Goal: Task Accomplishment & Management: Complete application form

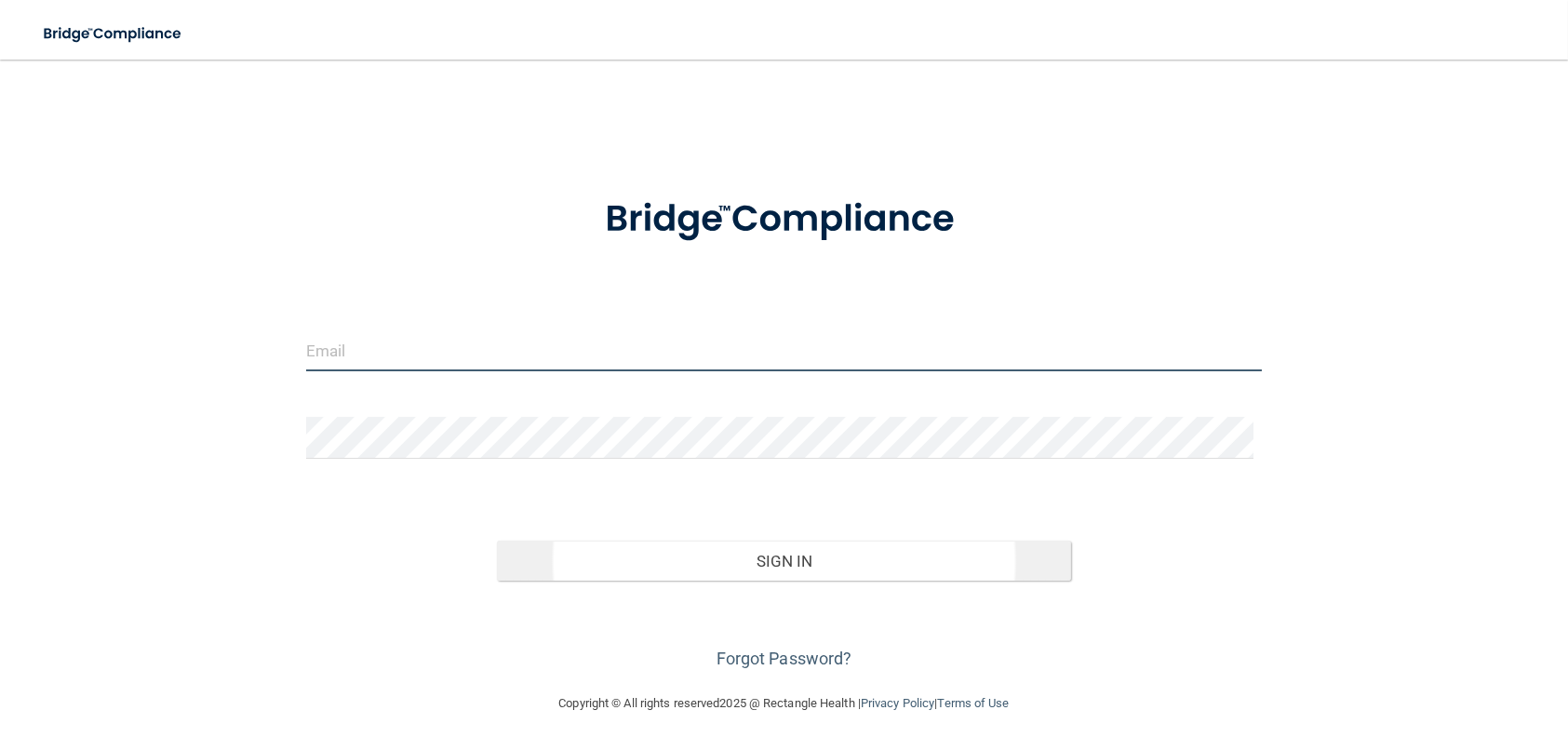
type input "[EMAIL_ADDRESS][DOMAIN_NAME]"
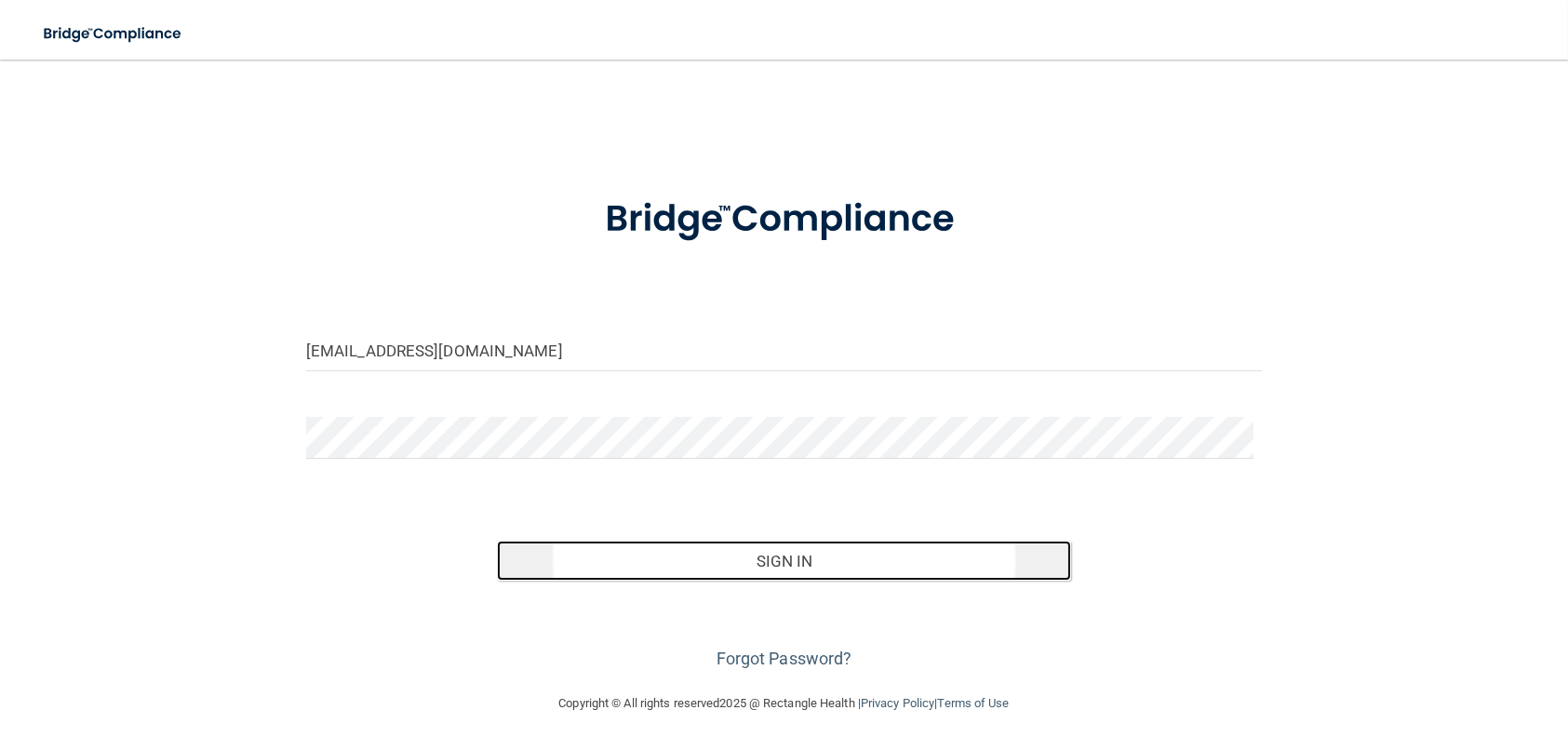
click at [704, 565] on button "Sign In" at bounding box center [783, 562] width 573 height 41
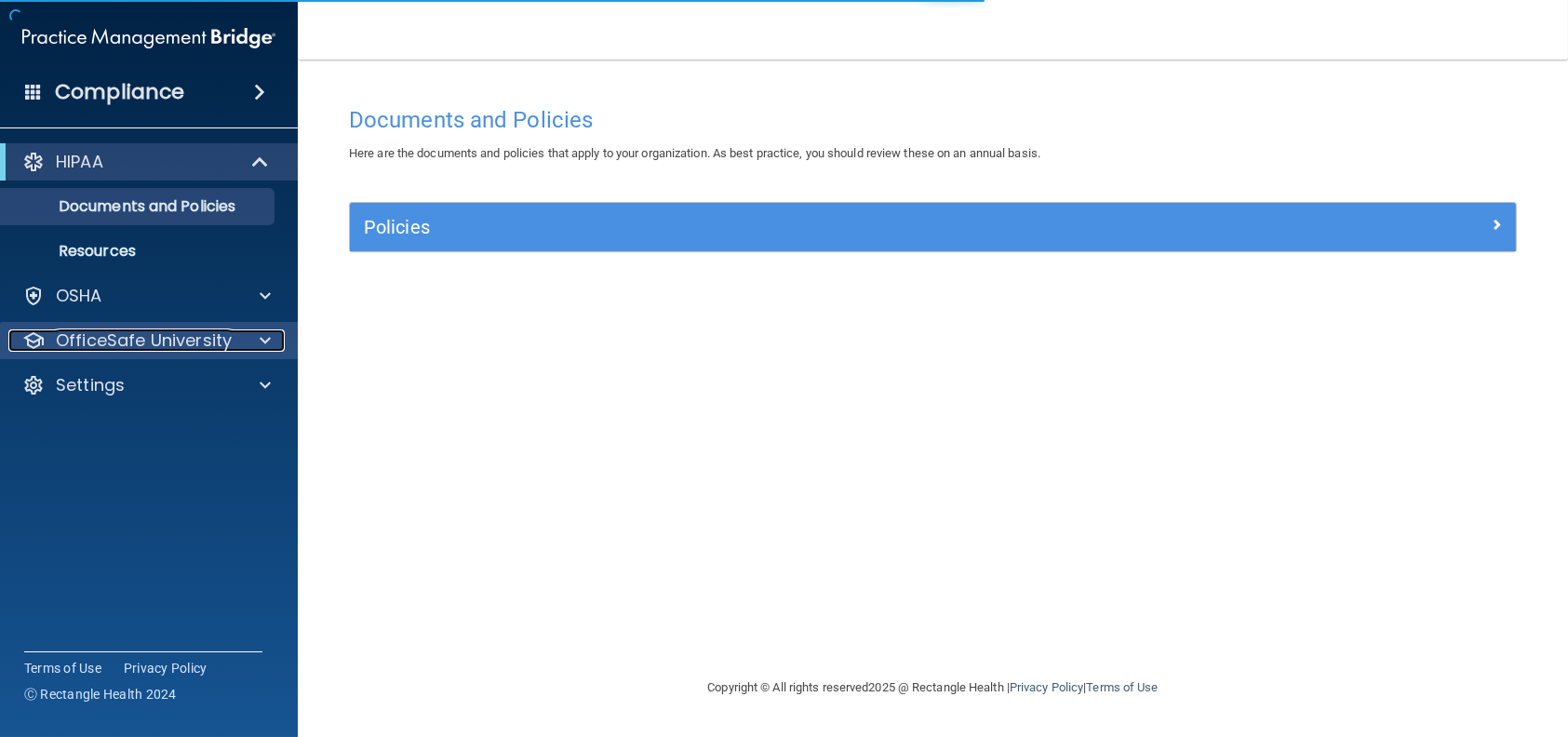
click at [165, 348] on p "OfficeSafe University" at bounding box center [144, 340] width 176 height 23
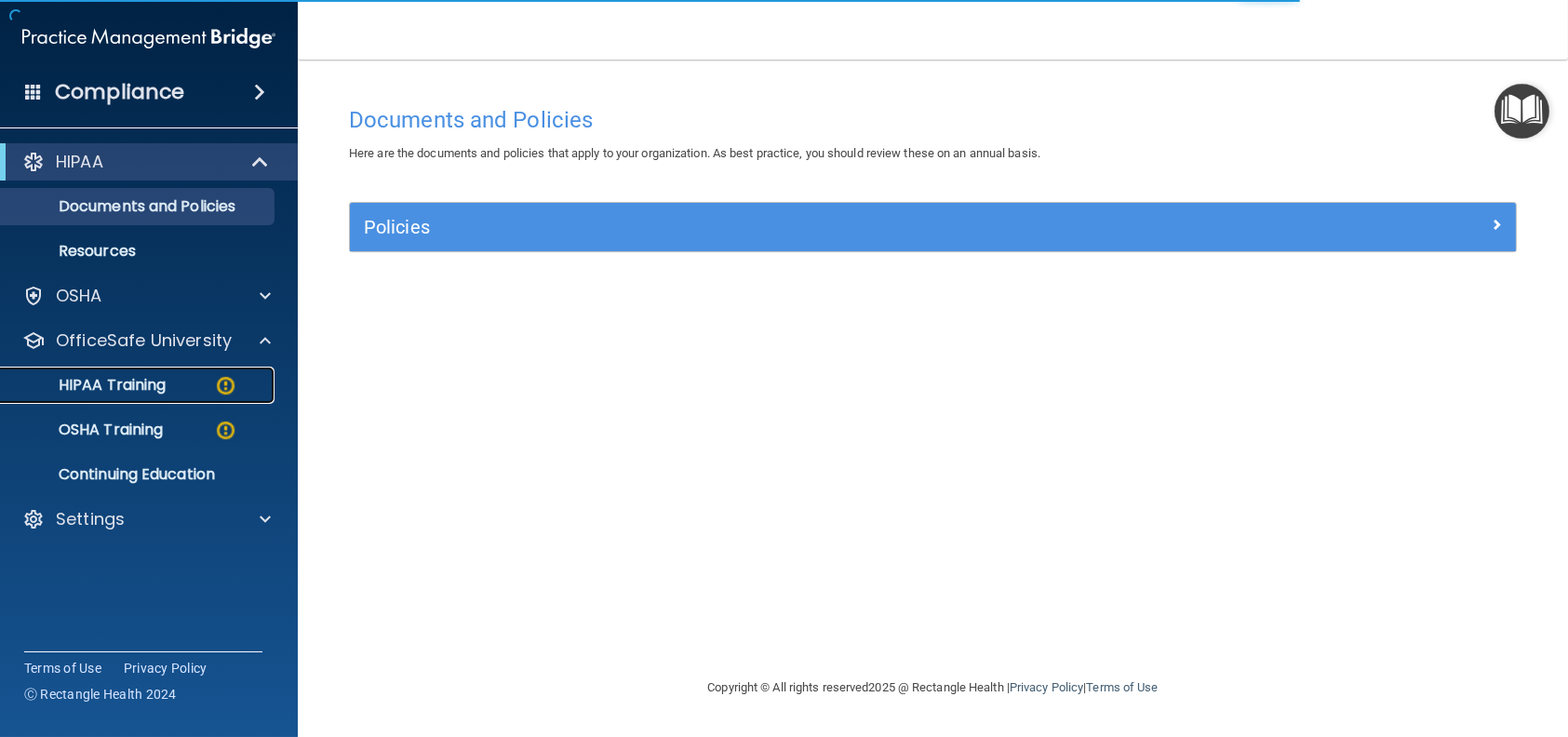
click at [115, 380] on p "HIPAA Training" at bounding box center [89, 385] width 154 height 19
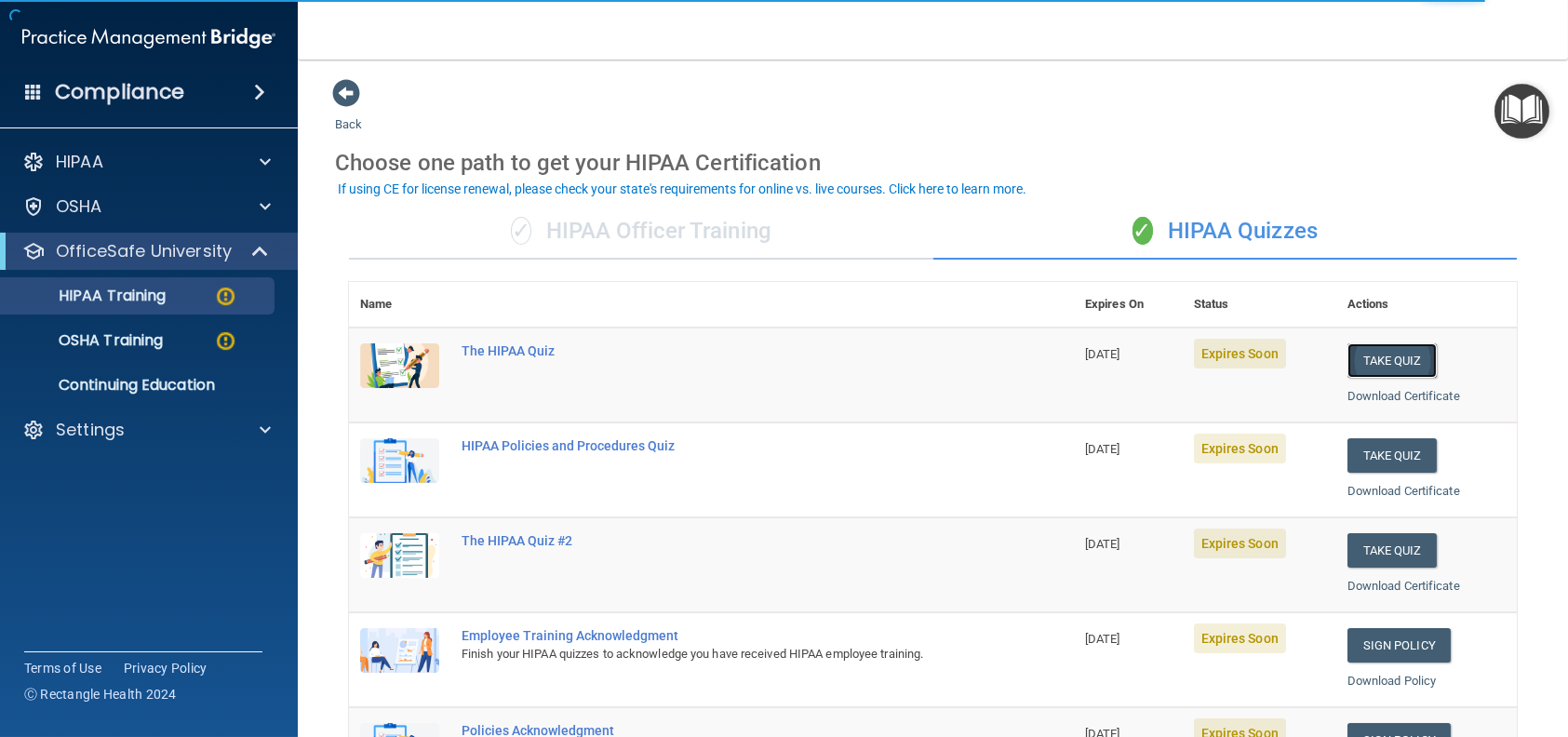
click at [1349, 360] on button "Take Quiz" at bounding box center [1392, 361] width 90 height 34
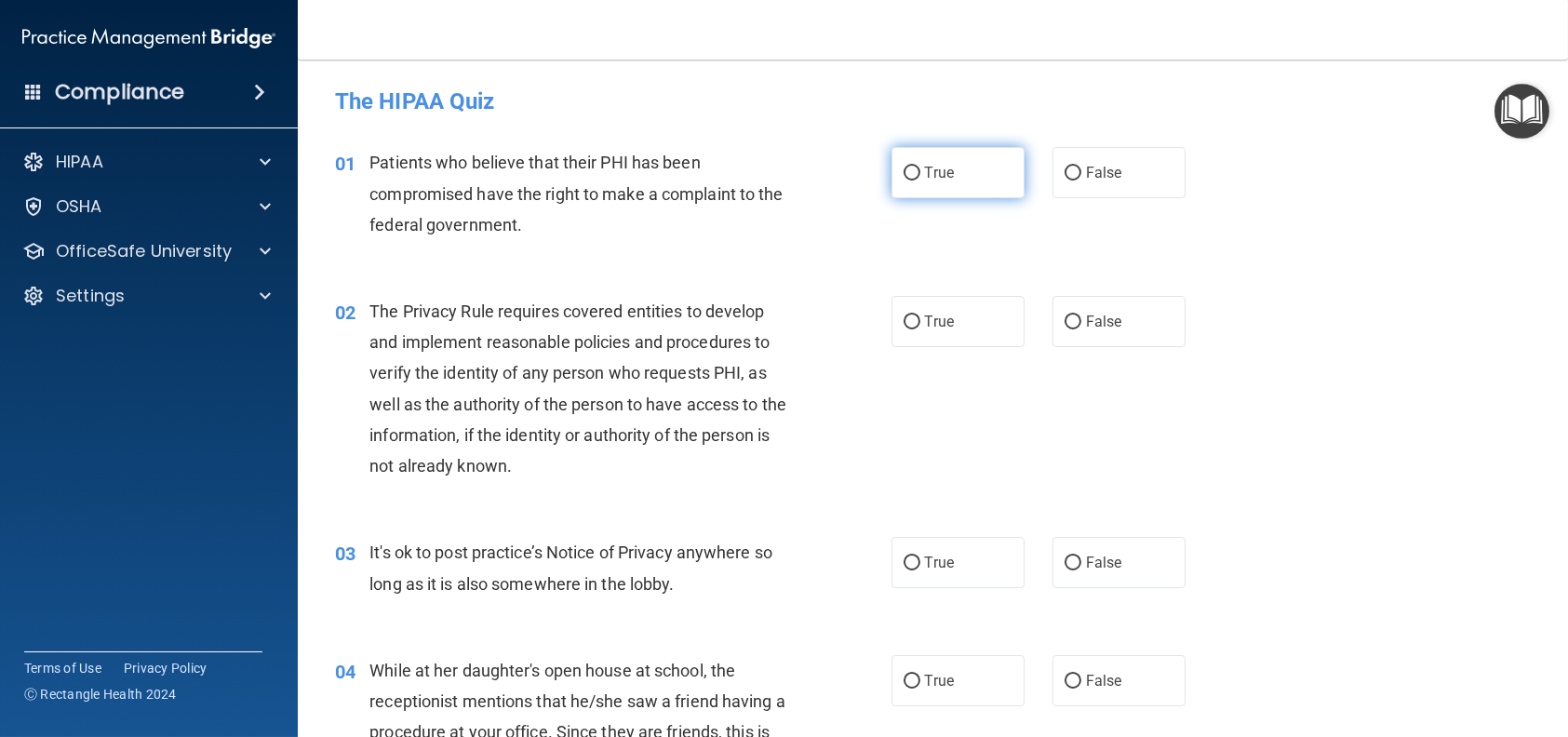
click at [973, 166] on label "True" at bounding box center [957, 172] width 133 height 51
click at [920, 167] on input "True" at bounding box center [911, 173] width 17 height 14
radio input "true"
click at [929, 312] on span "True" at bounding box center [939, 321] width 29 height 18
click at [920, 315] on input "True" at bounding box center [911, 322] width 17 height 14
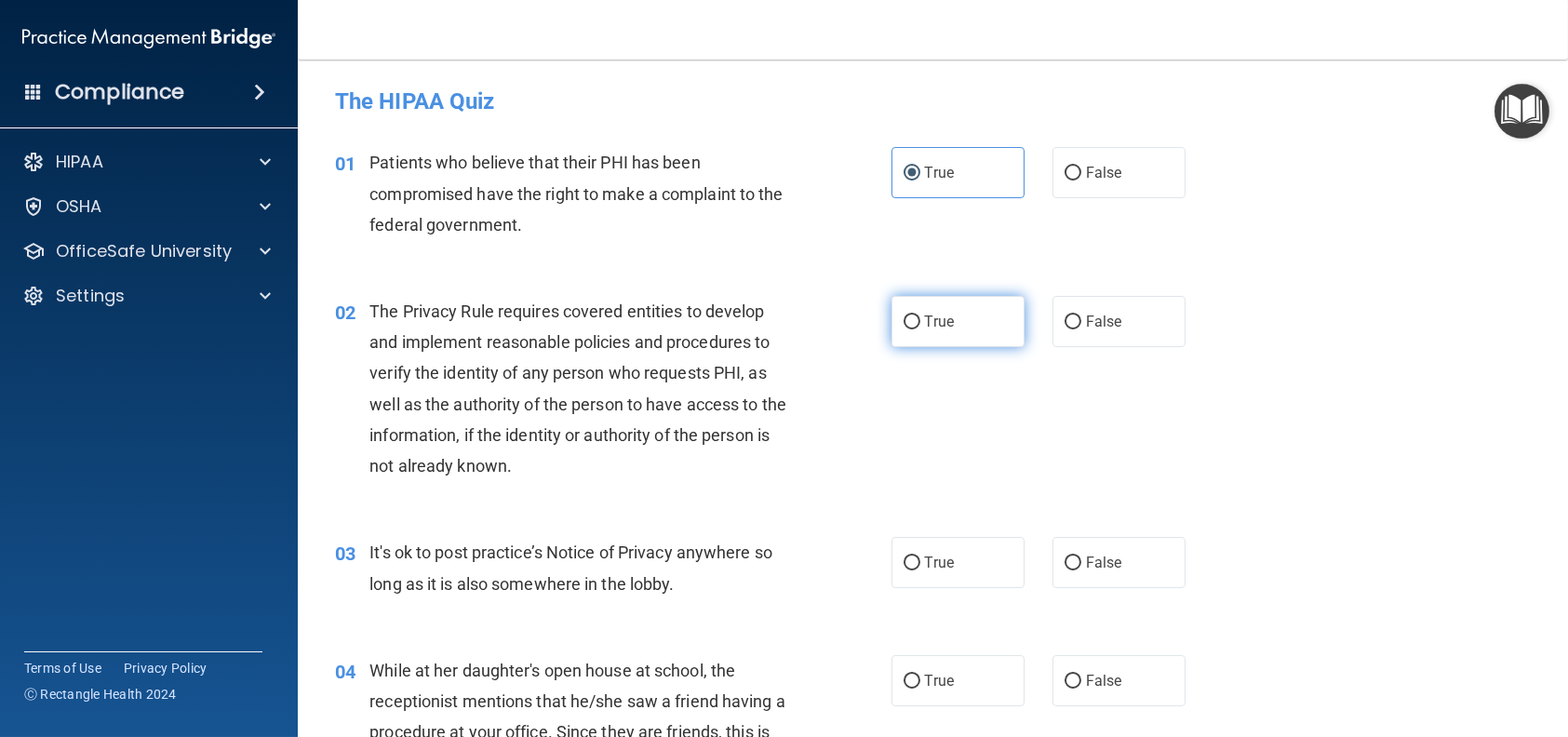
radio input "true"
click at [1065, 557] on input "False" at bounding box center [1073, 564] width 17 height 14
radio input "true"
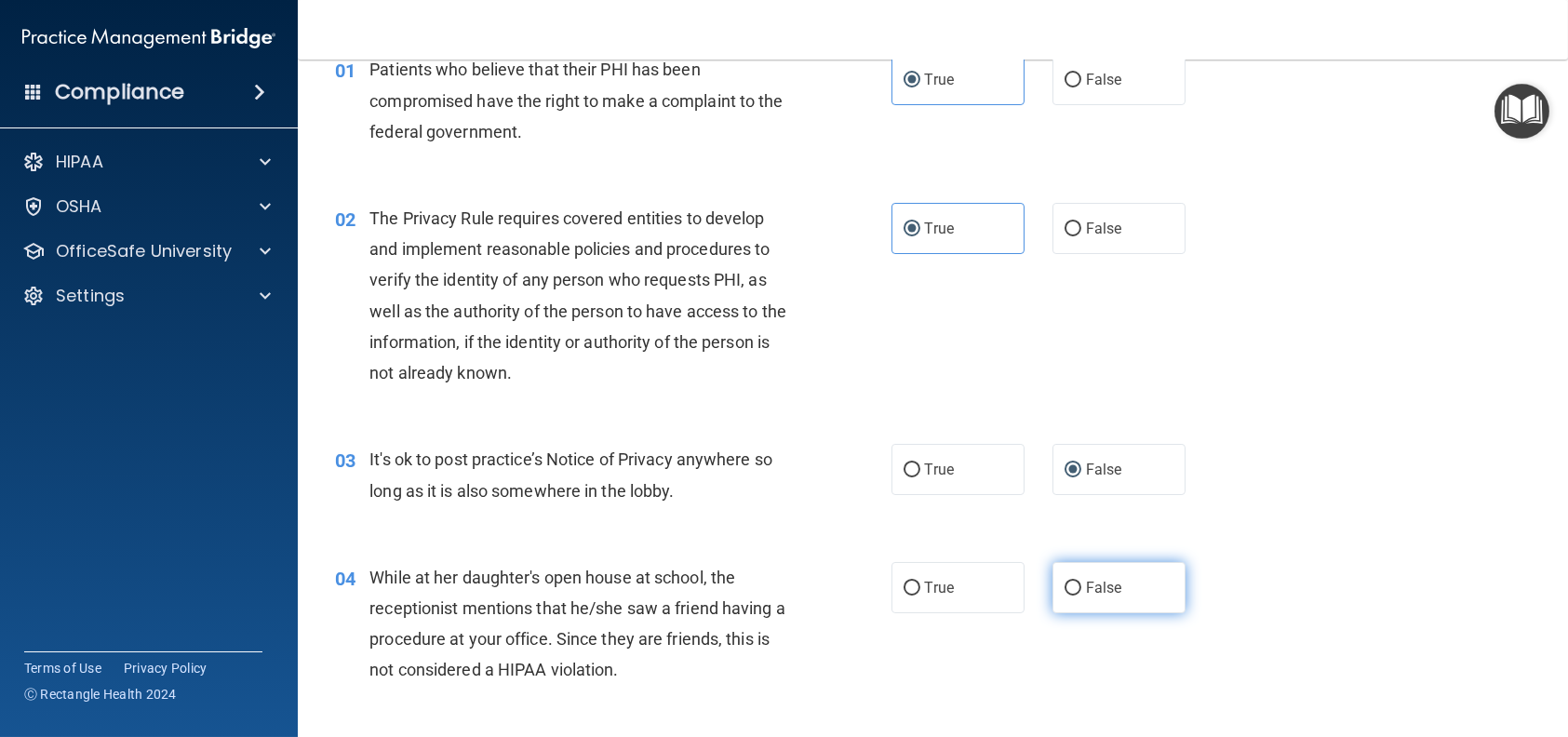
click at [1070, 578] on label "False" at bounding box center [1118, 588] width 133 height 51
click at [1070, 581] on input "False" at bounding box center [1073, 588] width 17 height 14
radio input "true"
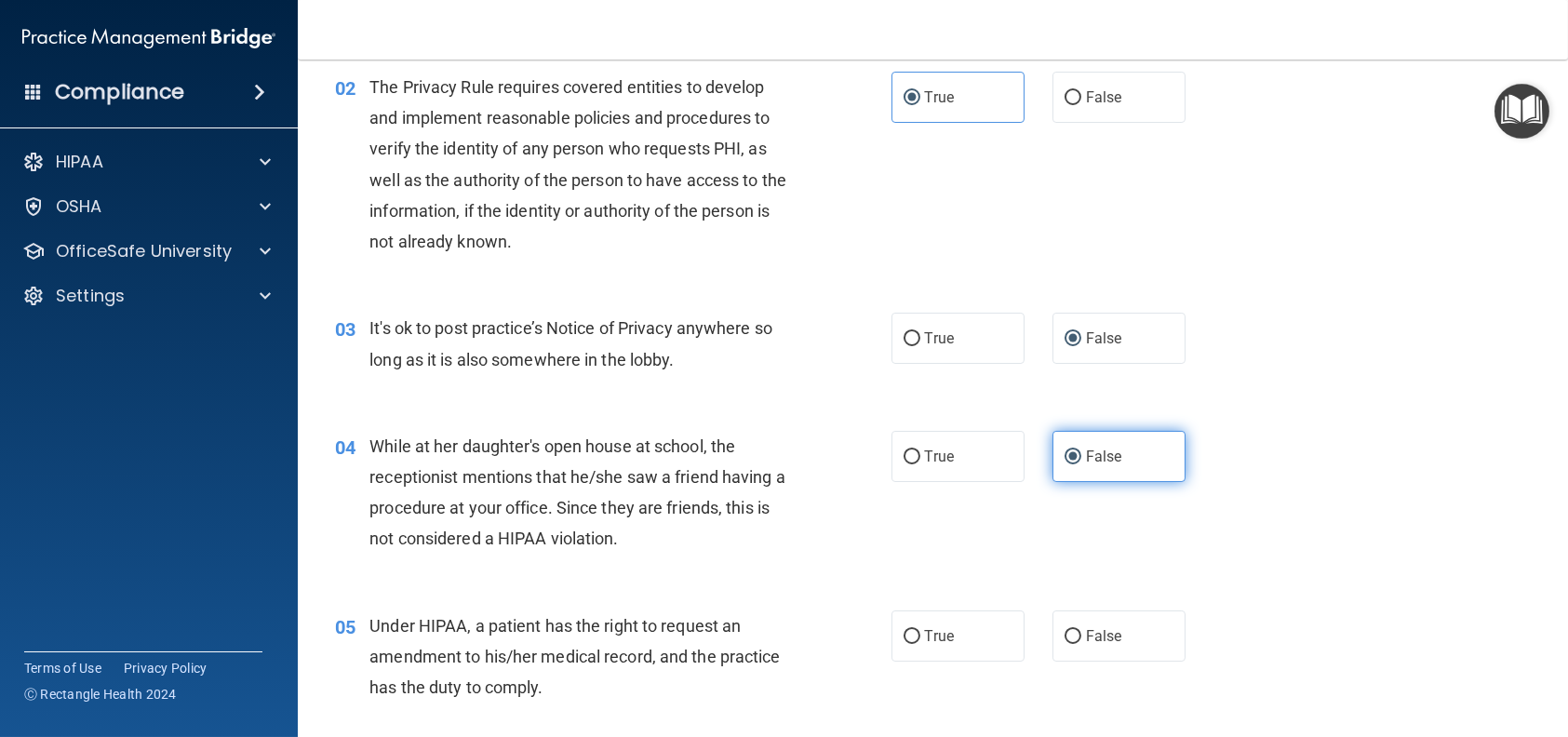
scroll to position [372, 0]
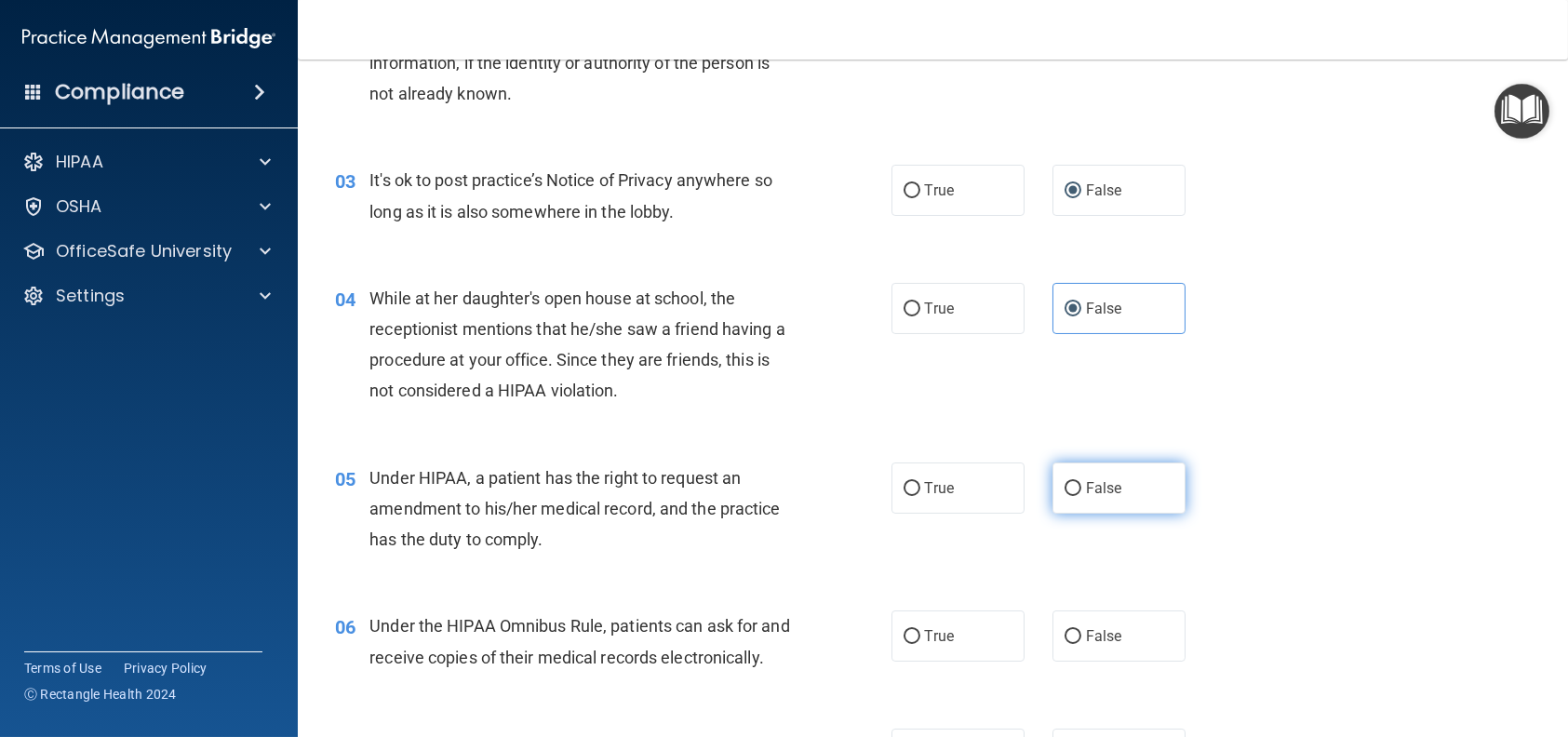
click at [1065, 482] on input "False" at bounding box center [1073, 489] width 17 height 14
radio input "true"
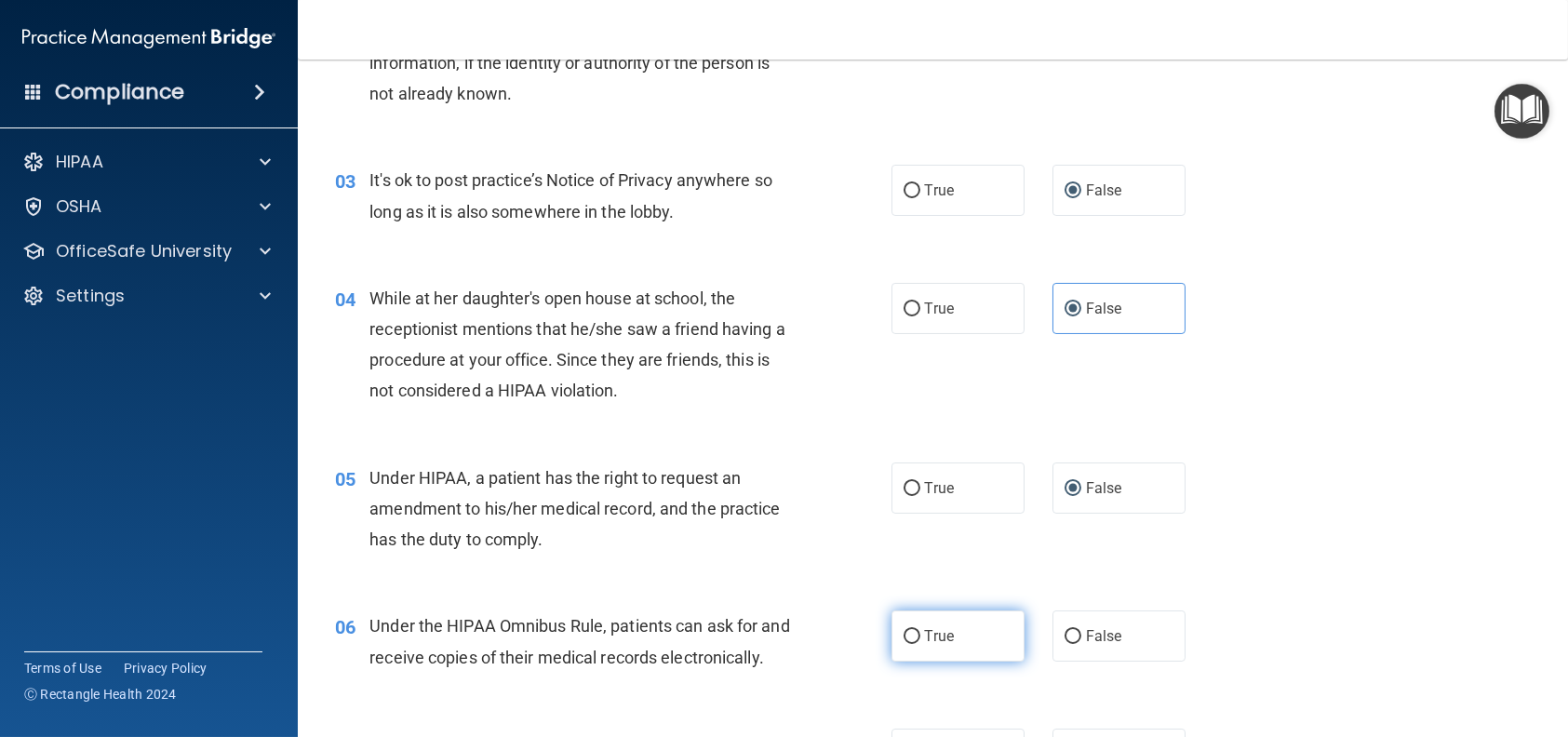
click at [942, 621] on label "True" at bounding box center [957, 636] width 133 height 51
click at [920, 631] on input "True" at bounding box center [911, 637] width 17 height 14
radio input "true"
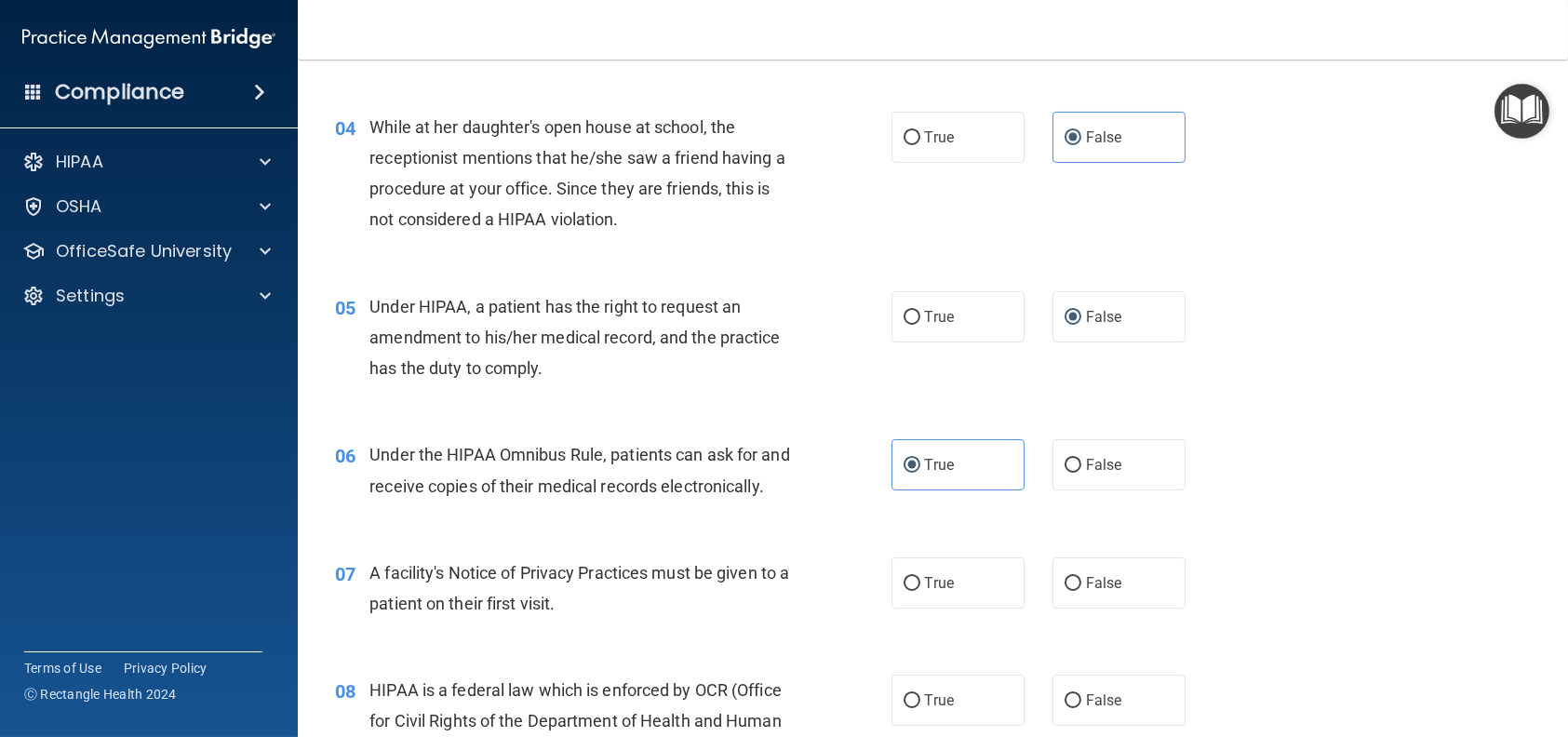
scroll to position [559, 0]
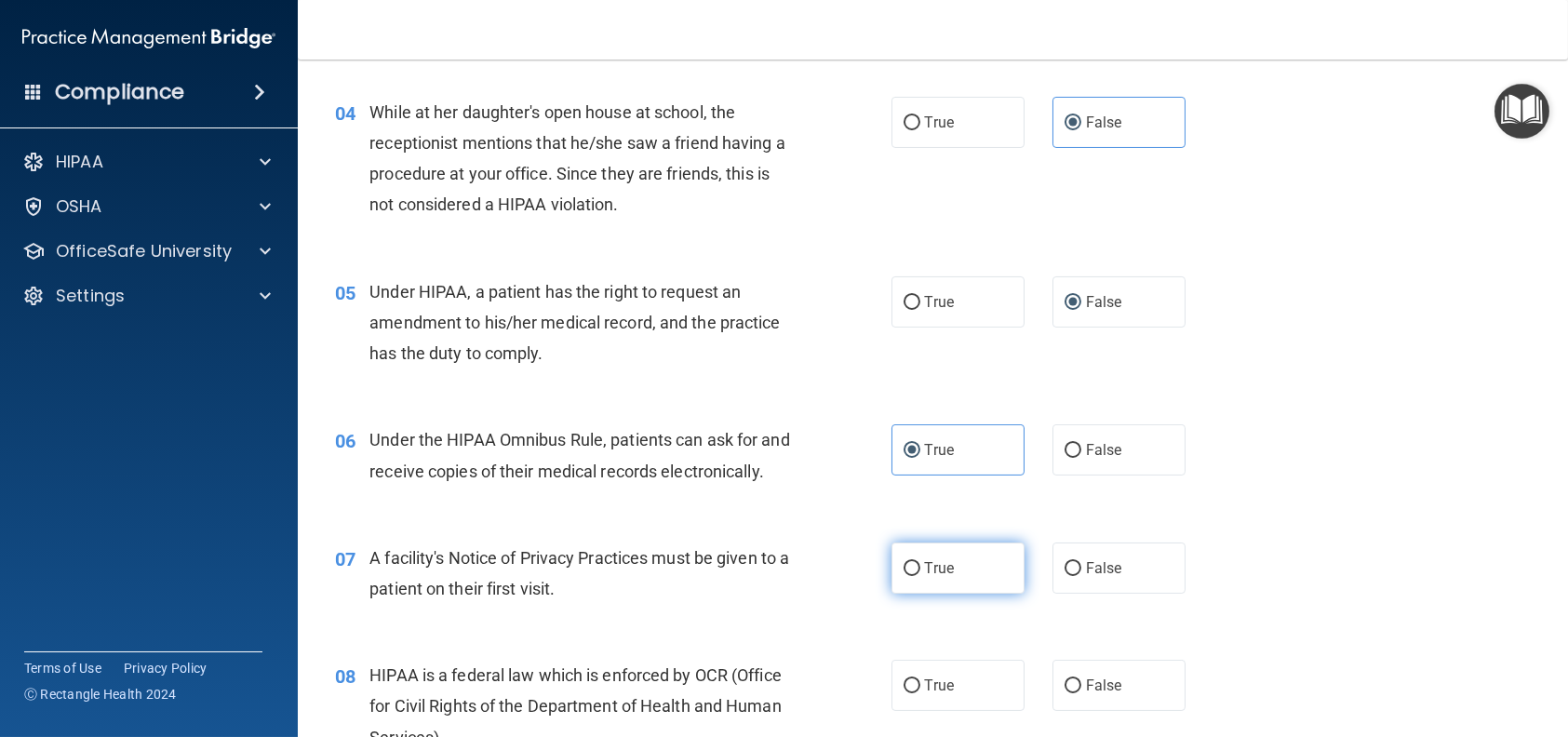
click at [942, 577] on span "True" at bounding box center [939, 569] width 29 height 18
click at [920, 576] on input "True" at bounding box center [911, 570] width 17 height 14
radio input "true"
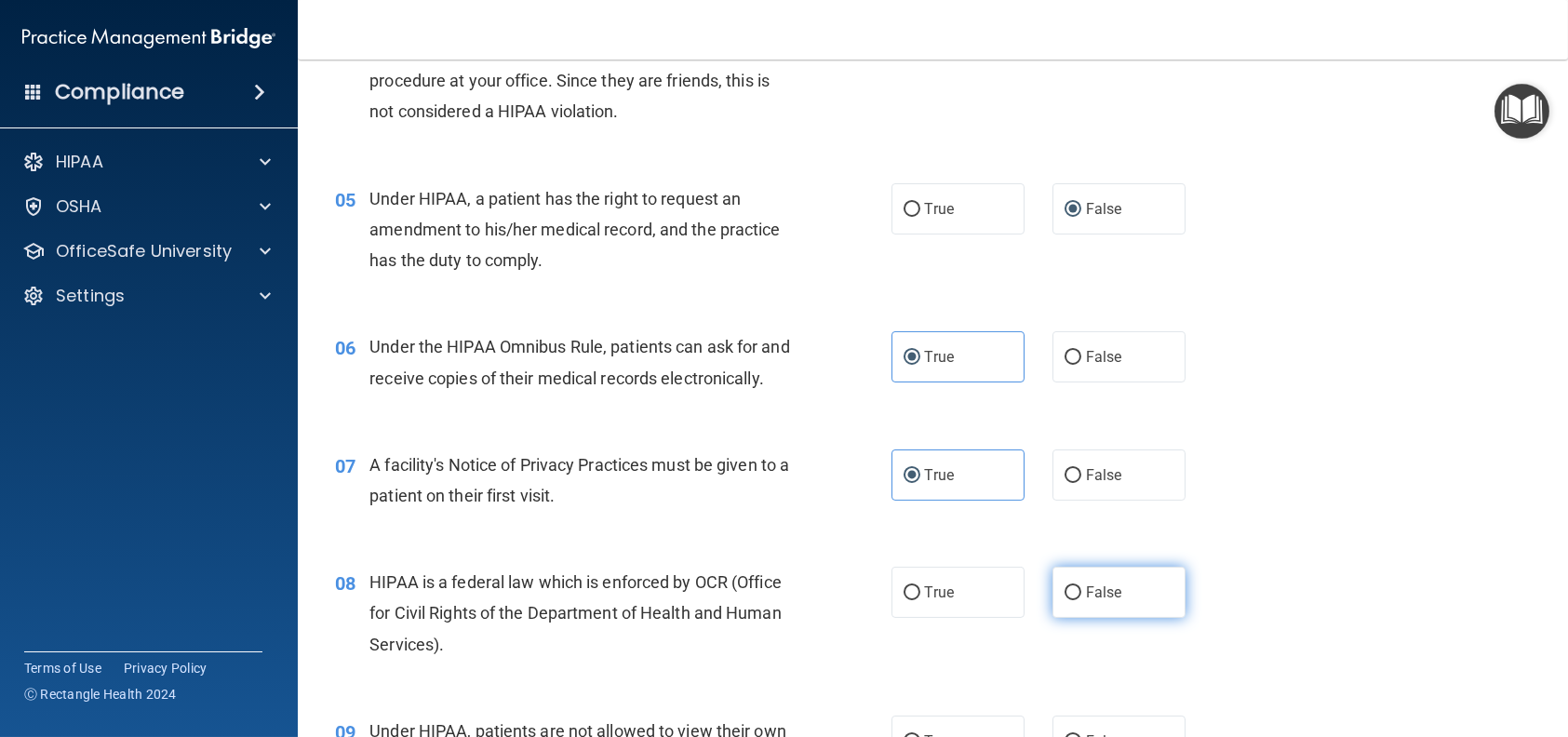
click at [1053, 618] on label "False" at bounding box center [1118, 592] width 133 height 51
click at [1065, 600] on input "False" at bounding box center [1073, 593] width 17 height 14
radio input "true"
click at [956, 615] on label "True" at bounding box center [957, 592] width 133 height 51
click at [920, 600] on input "True" at bounding box center [911, 593] width 17 height 14
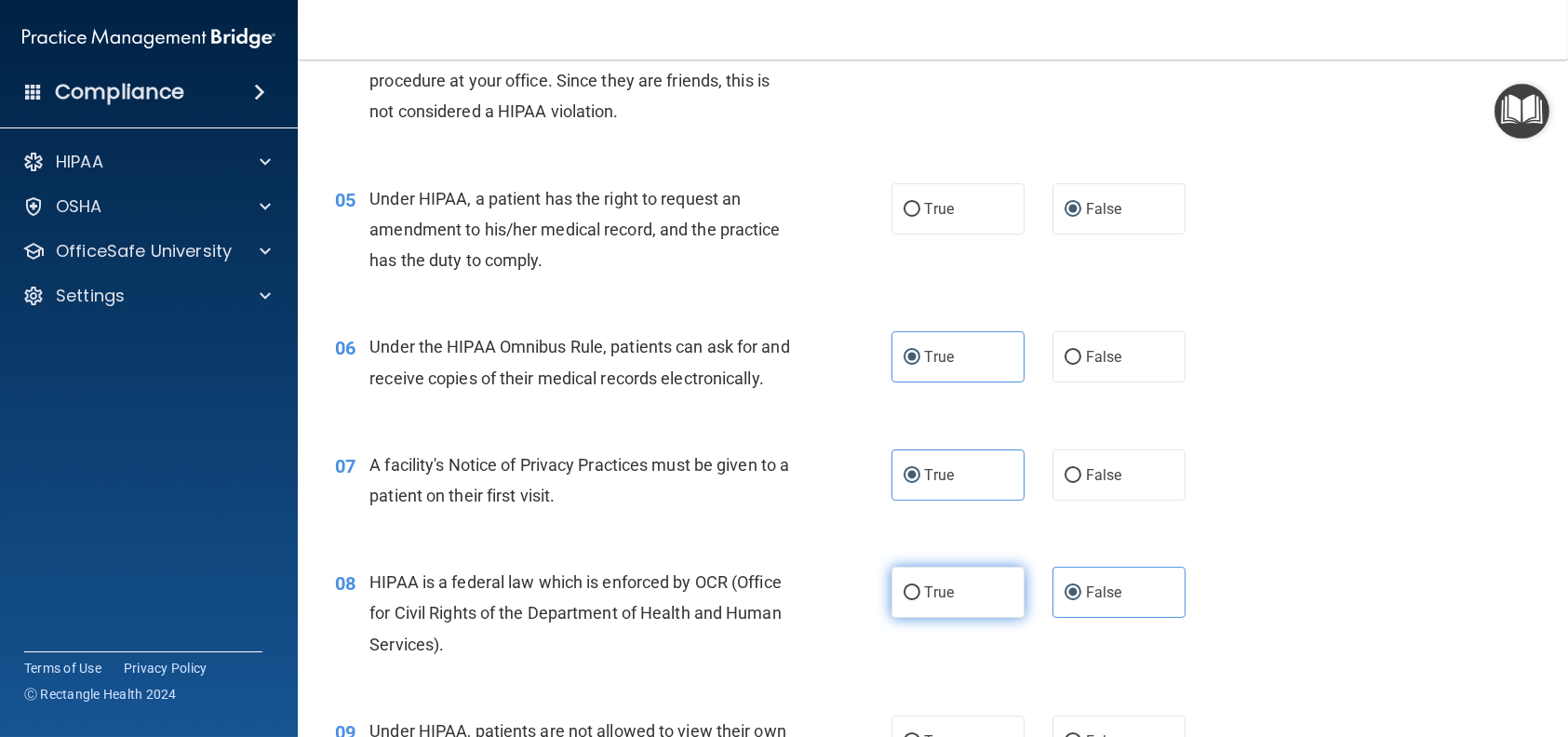
radio input "true"
radio input "false"
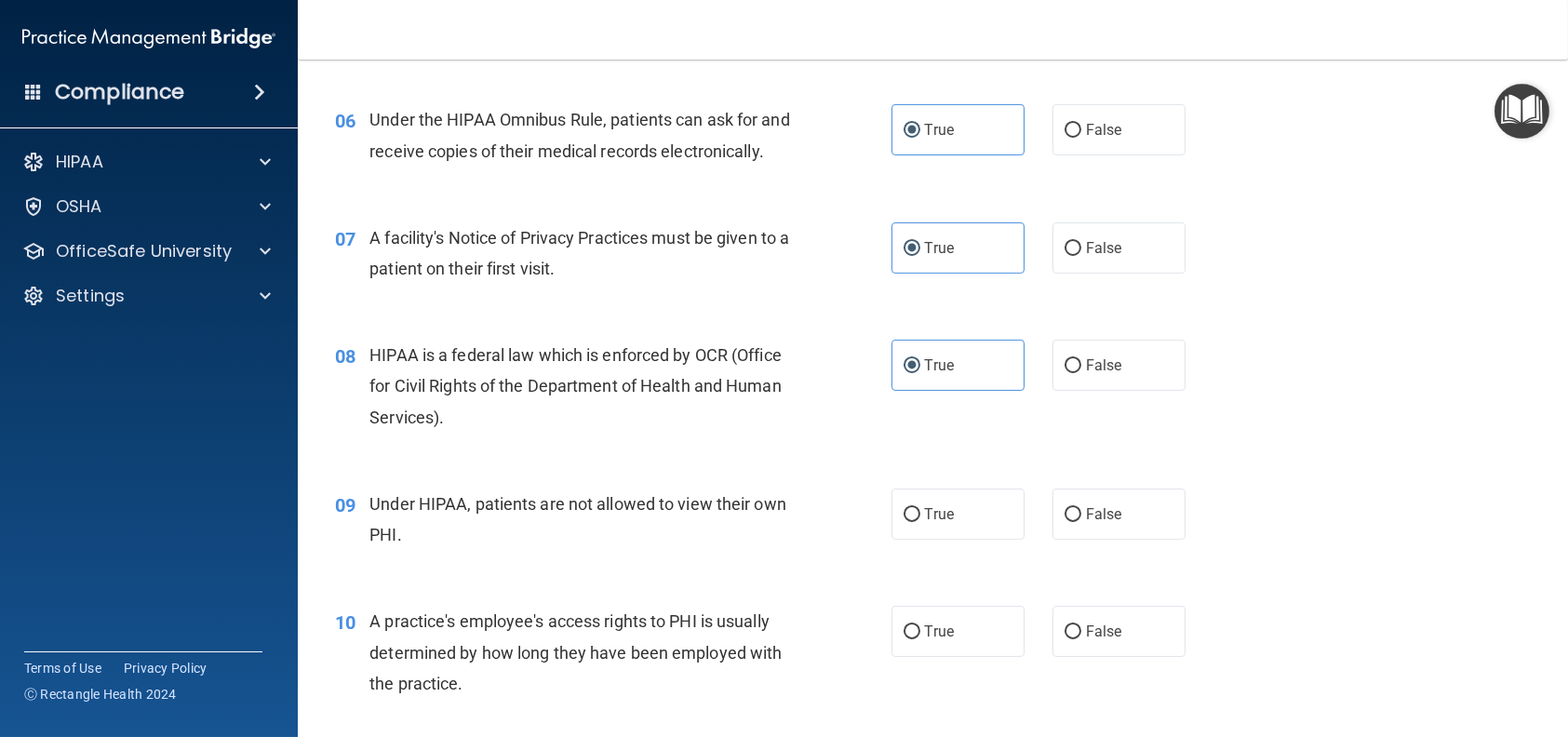
scroll to position [931, 0]
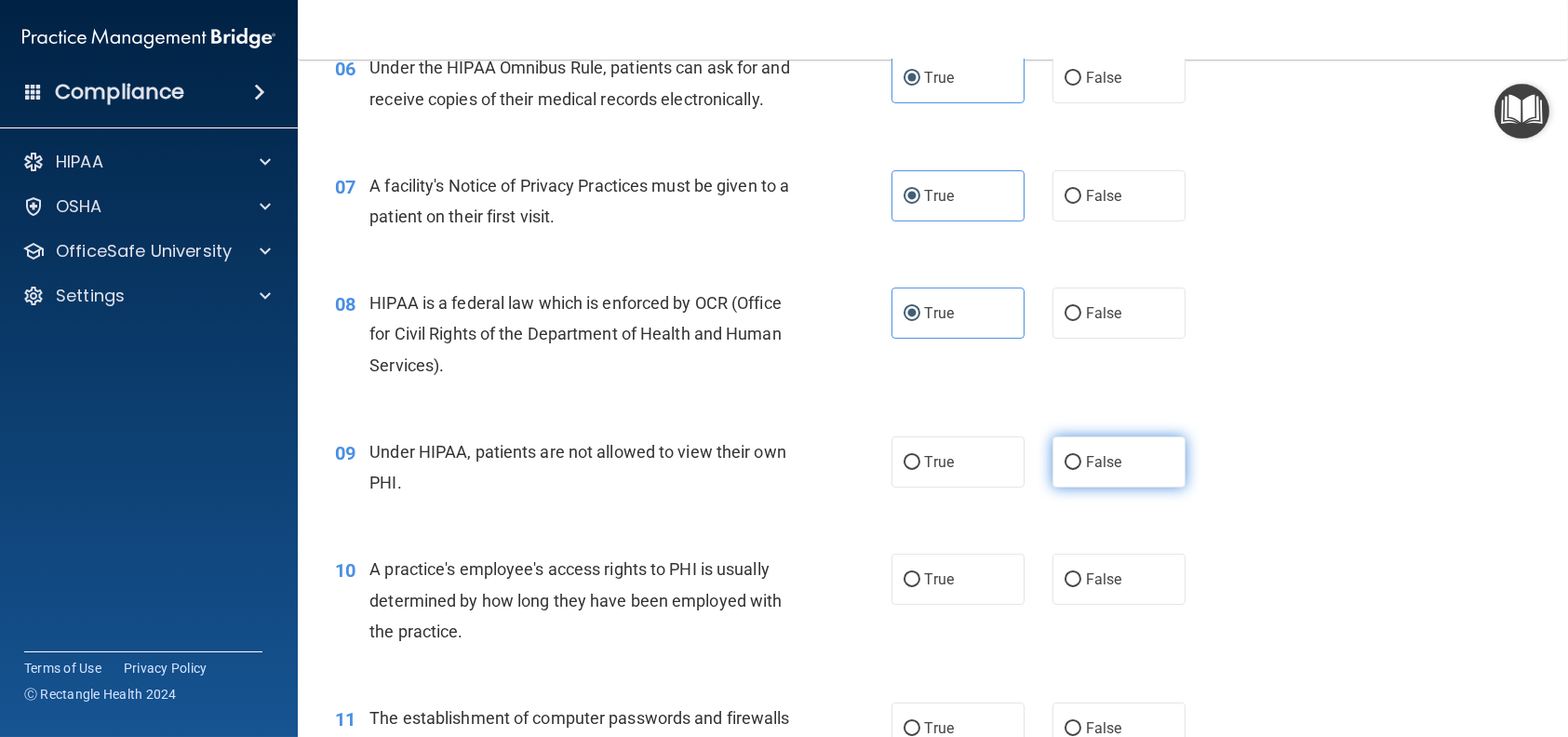
click at [1152, 488] on label "False" at bounding box center [1118, 462] width 133 height 51
click at [1081, 470] on input "False" at bounding box center [1073, 463] width 17 height 14
radio input "true"
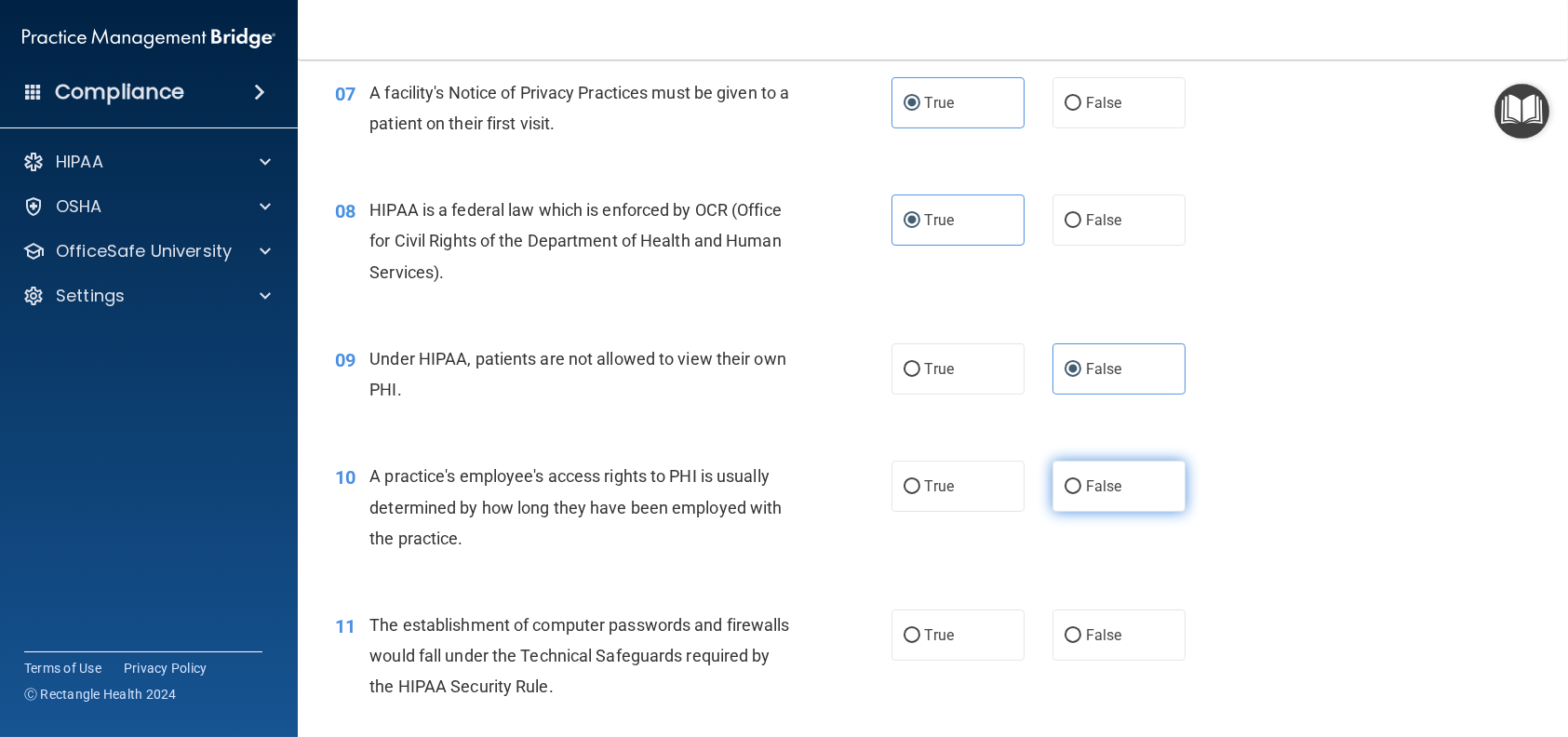
click at [1147, 507] on label "False" at bounding box center [1118, 487] width 133 height 51
click at [1081, 495] on input "False" at bounding box center [1073, 487] width 17 height 14
radio input "true"
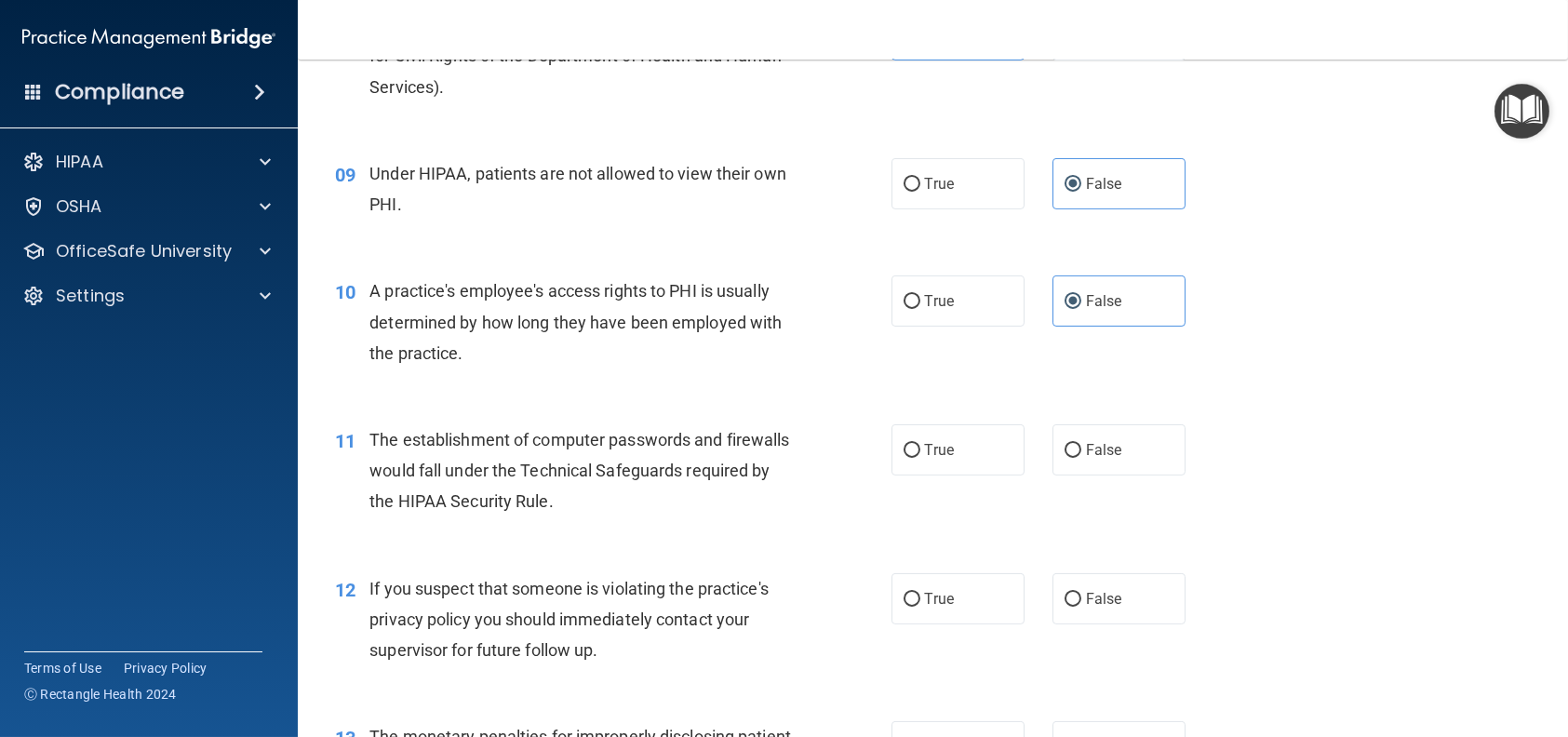
scroll to position [1210, 0]
click at [969, 474] on label "True" at bounding box center [957, 449] width 133 height 51
click at [920, 457] on input "True" at bounding box center [911, 450] width 17 height 14
radio input "true"
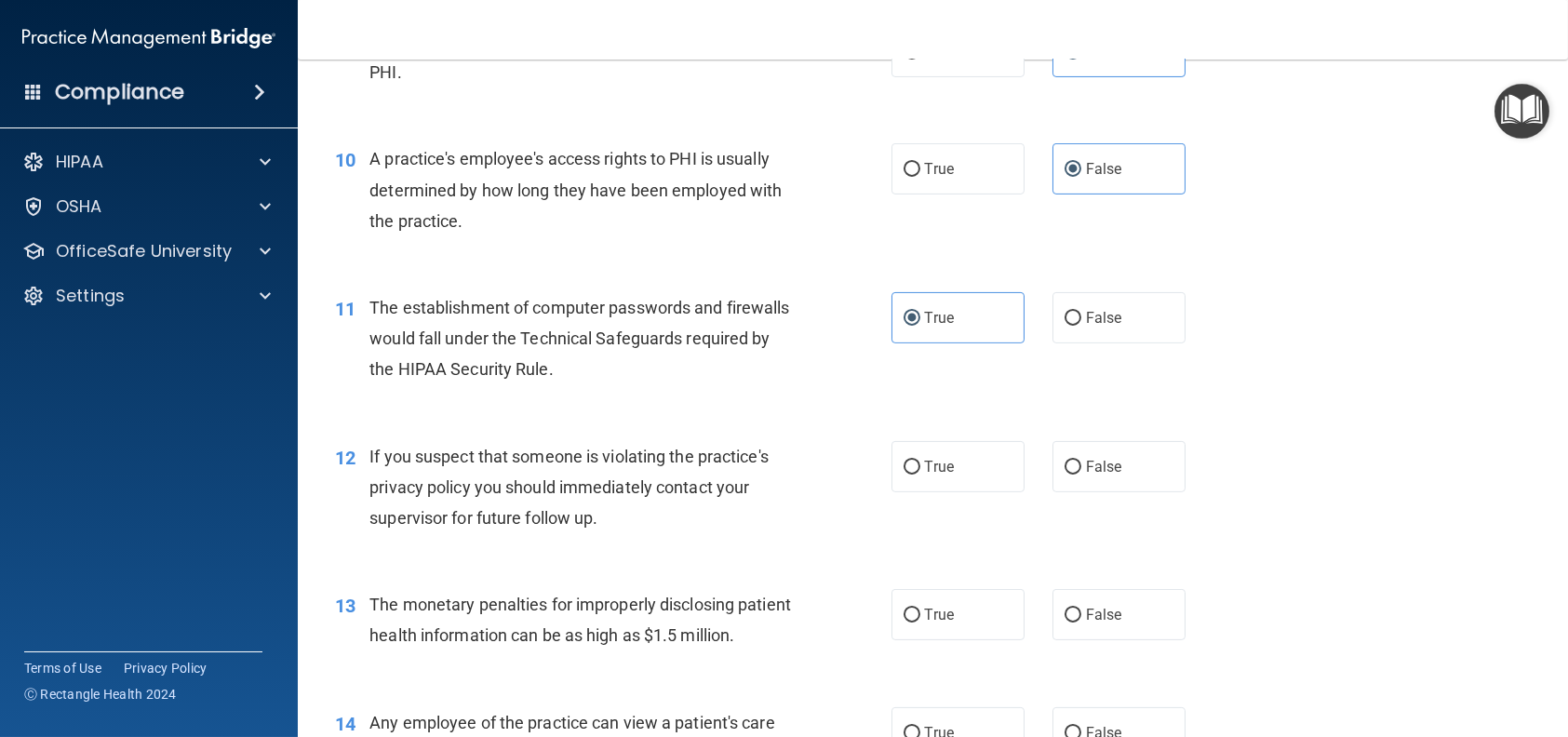
scroll to position [1396, 0]
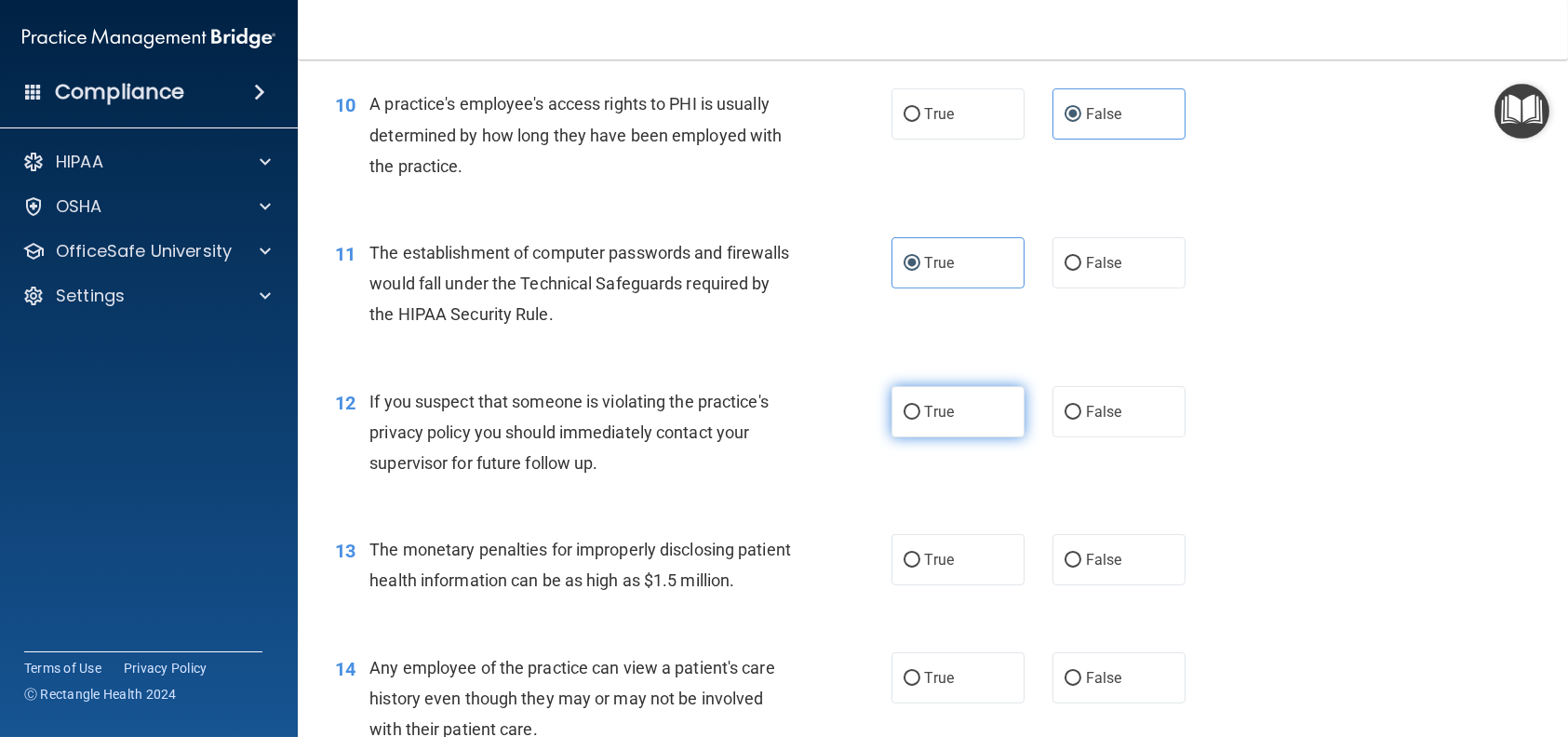
click at [956, 437] on label "True" at bounding box center [957, 412] width 133 height 51
click at [920, 420] on input "True" at bounding box center [911, 413] width 17 height 14
radio input "true"
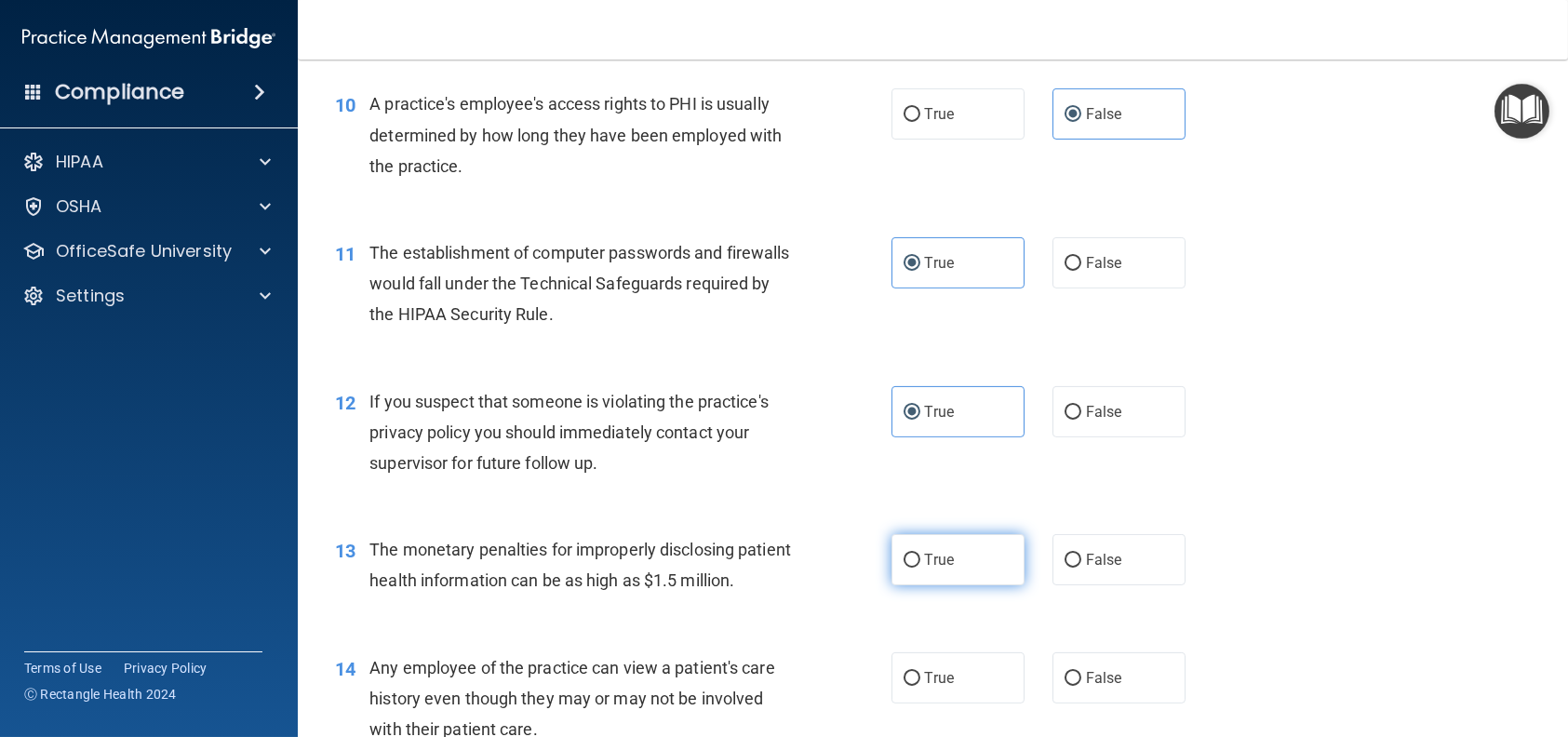
click at [945, 569] on span "True" at bounding box center [939, 560] width 29 height 18
click at [920, 568] on input "True" at bounding box center [911, 561] width 17 height 14
radio input "true"
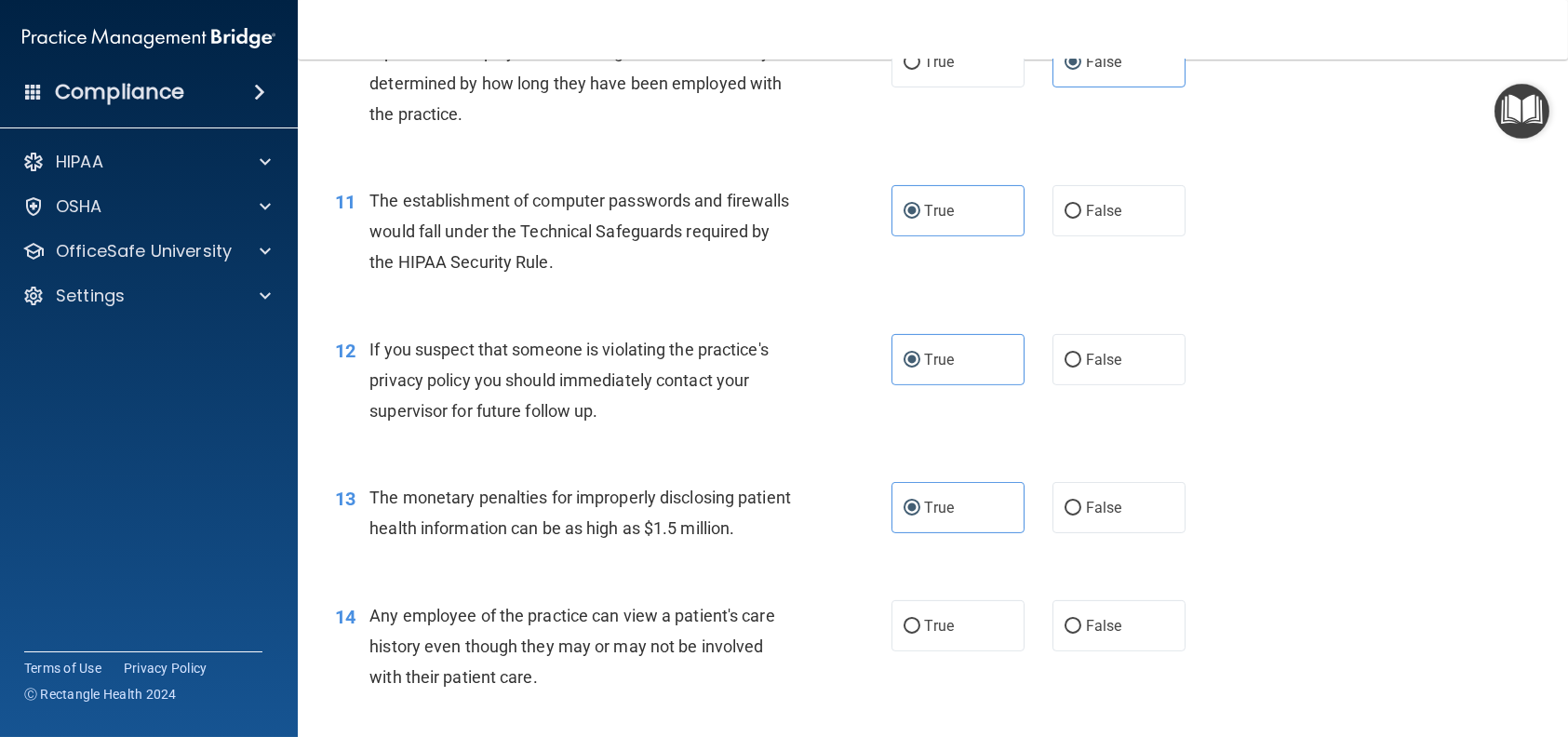
scroll to position [1490, 0]
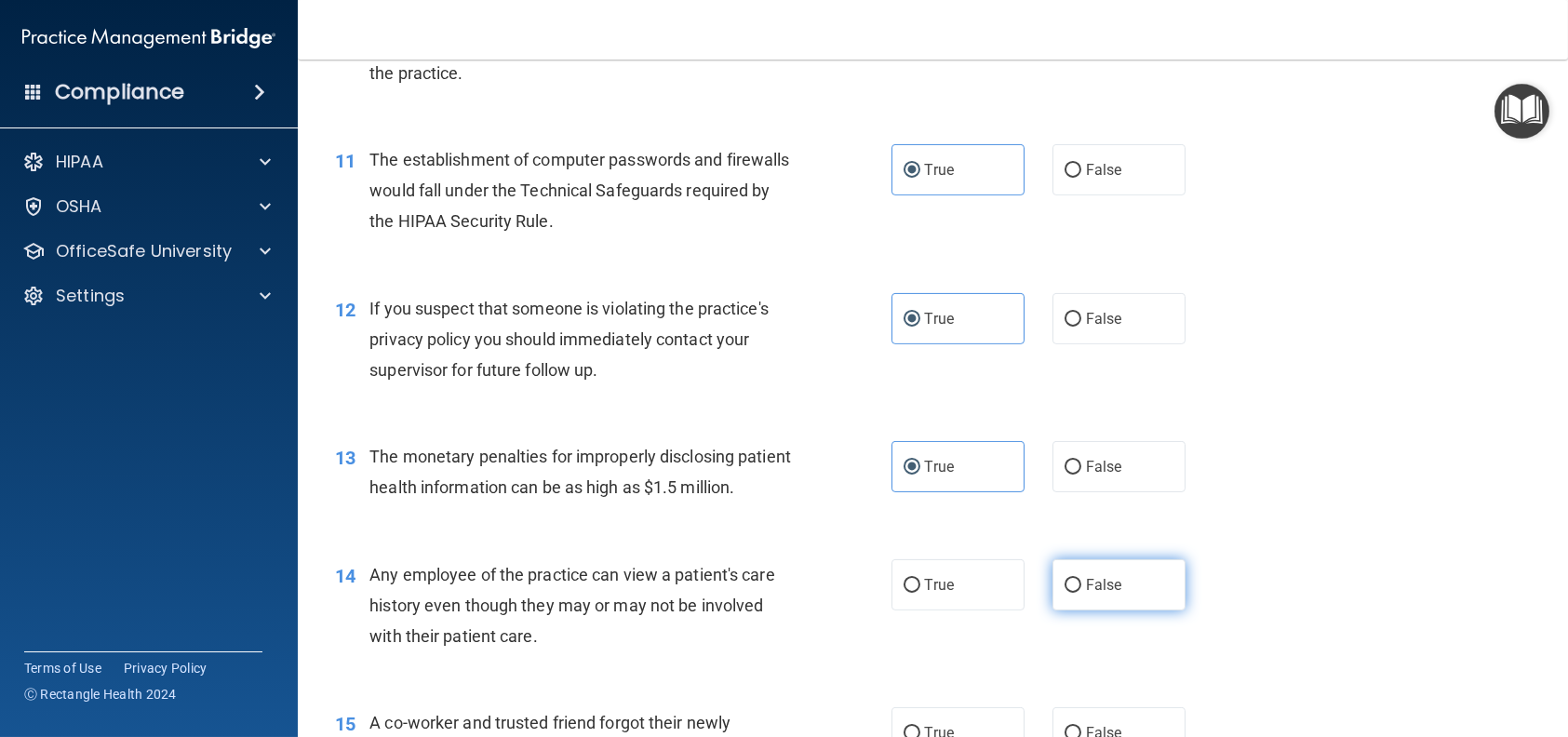
click at [1117, 611] on label "False" at bounding box center [1118, 585] width 133 height 51
click at [1081, 593] on input "False" at bounding box center [1073, 586] width 17 height 14
radio input "true"
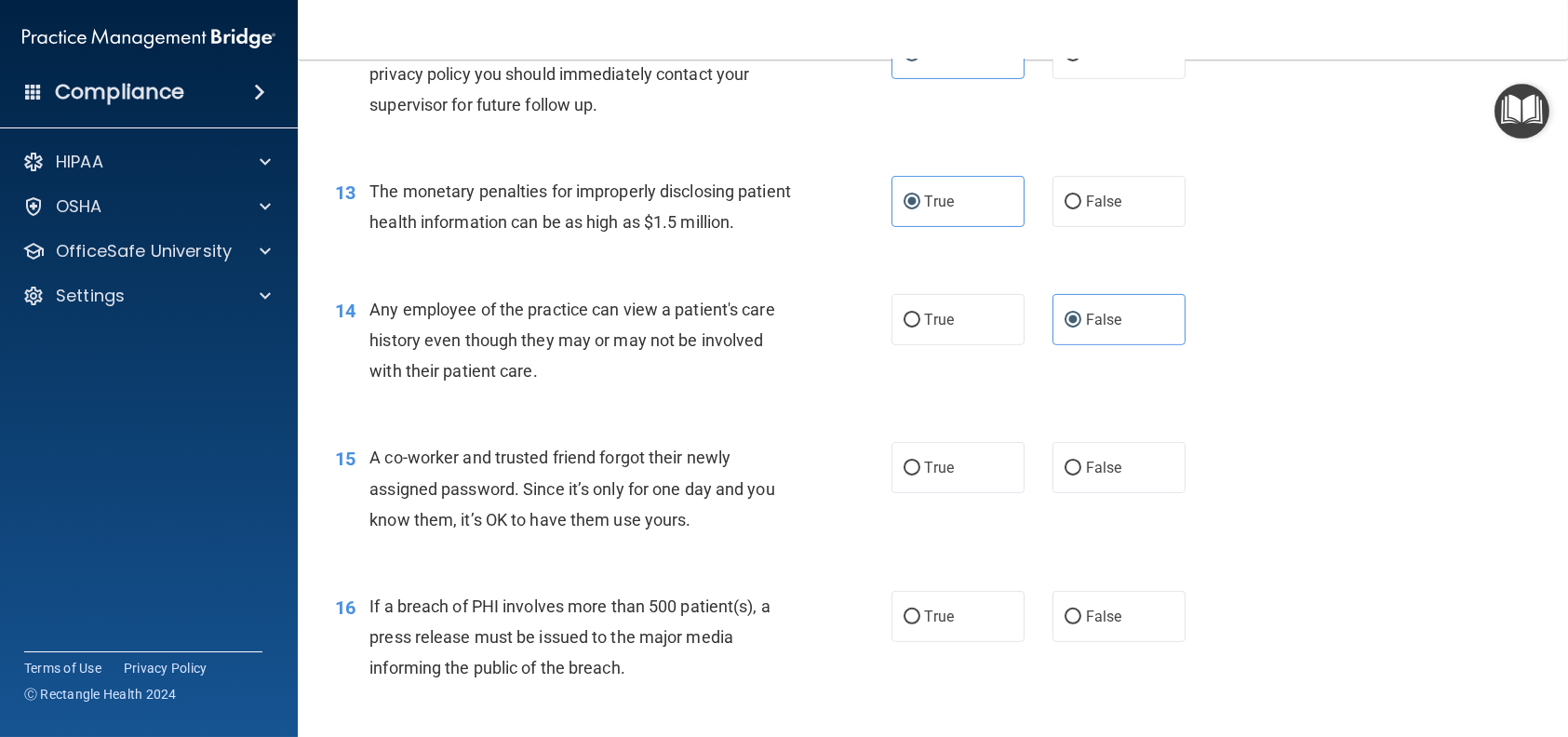
scroll to position [1769, 0]
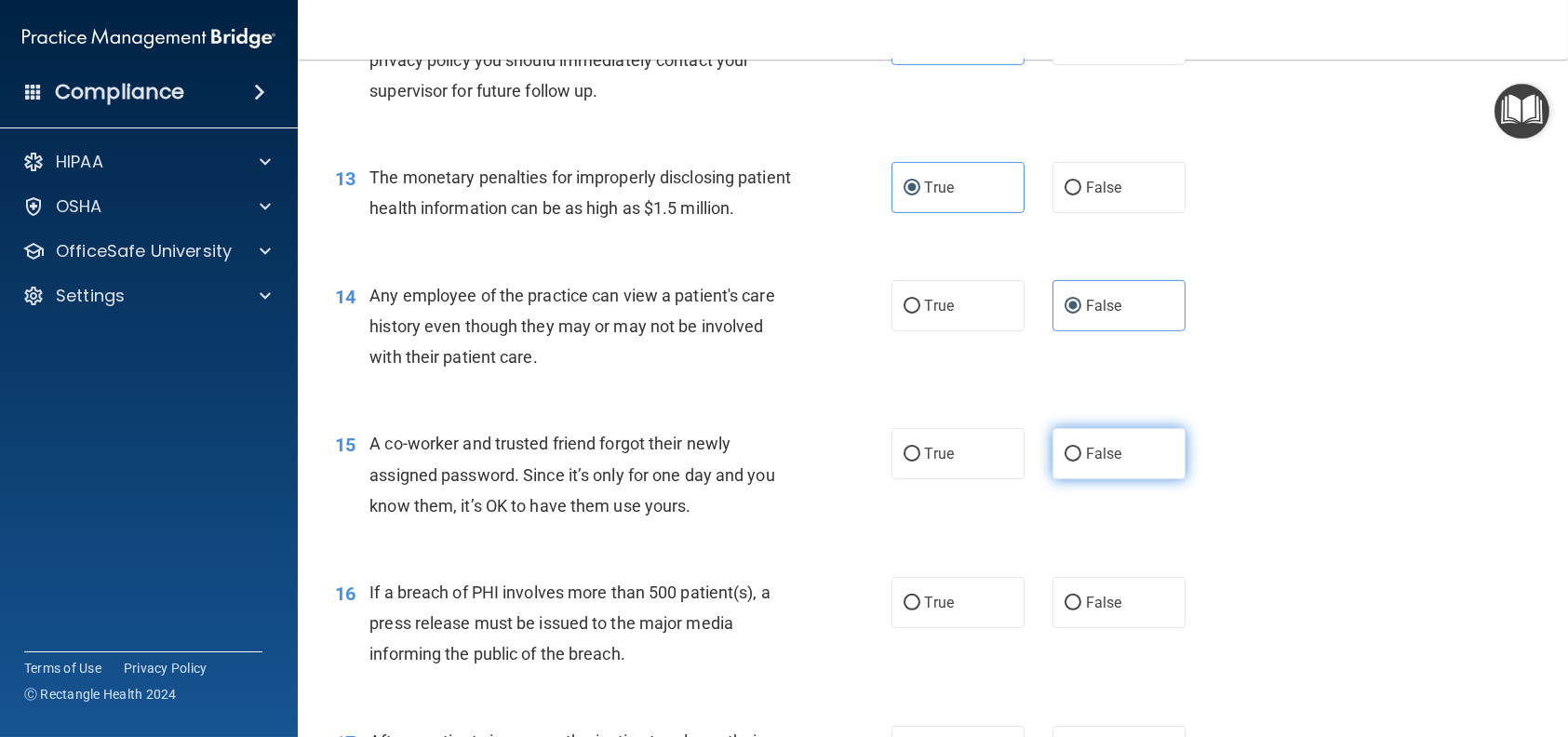
click at [1102, 463] on span "False" at bounding box center [1103, 454] width 36 height 18
click at [1081, 462] on input "False" at bounding box center [1073, 454] width 17 height 14
radio input "true"
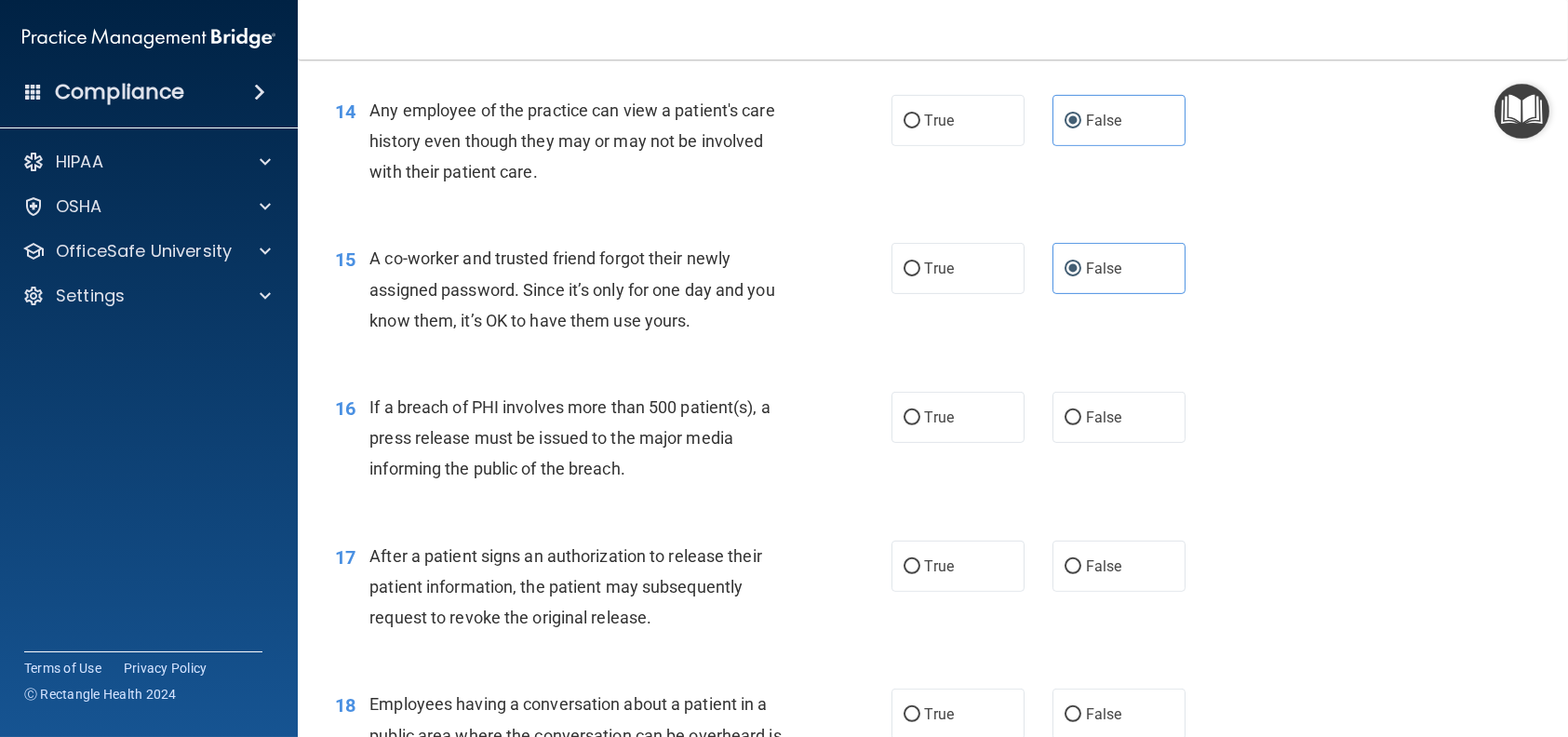
scroll to position [1955, 0]
click at [947, 426] on span "True" at bounding box center [939, 417] width 29 height 18
click at [920, 425] on input "True" at bounding box center [911, 418] width 17 height 14
radio input "true"
click at [942, 574] on span "True" at bounding box center [939, 566] width 29 height 18
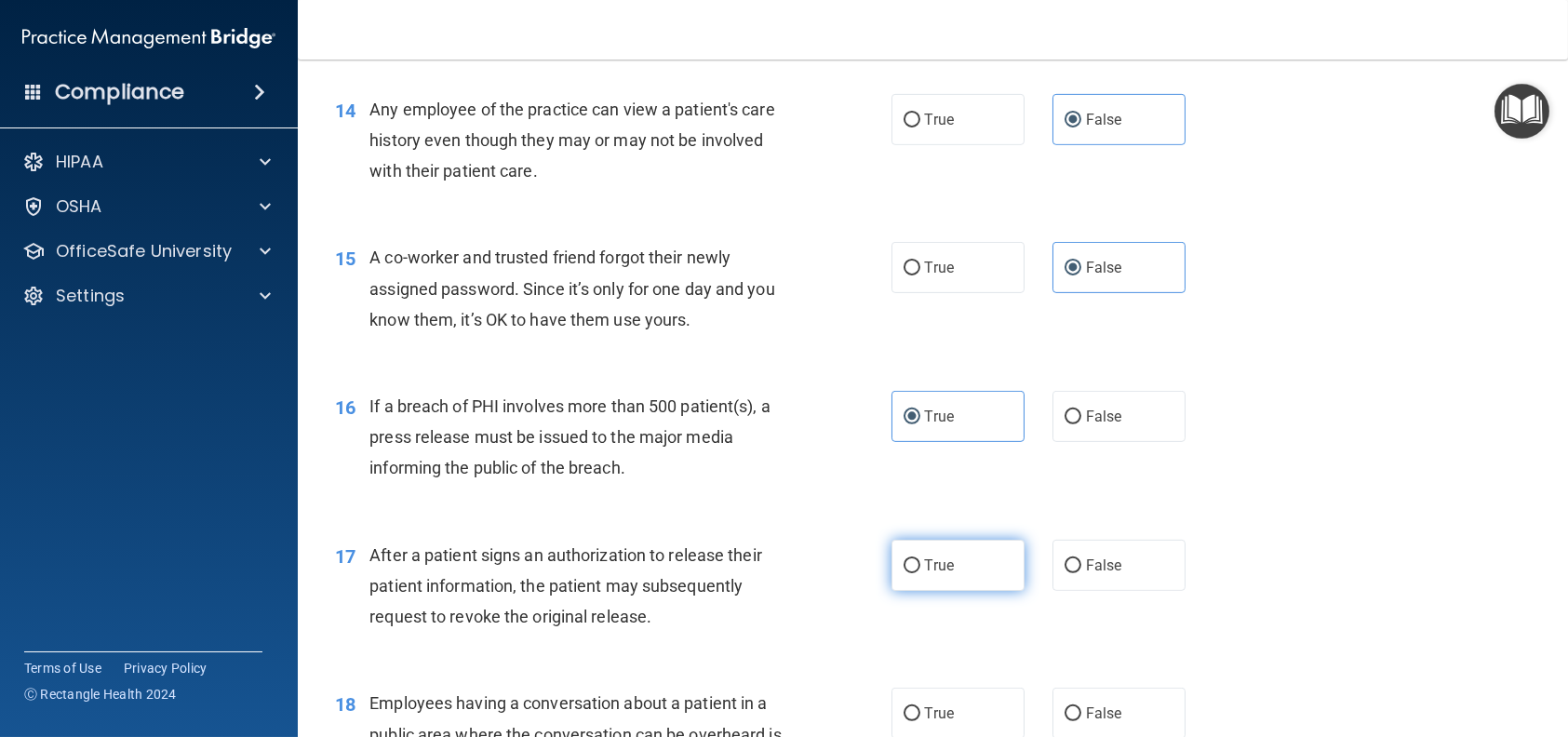
click at [920, 573] on input "True" at bounding box center [911, 567] width 17 height 14
radio input "true"
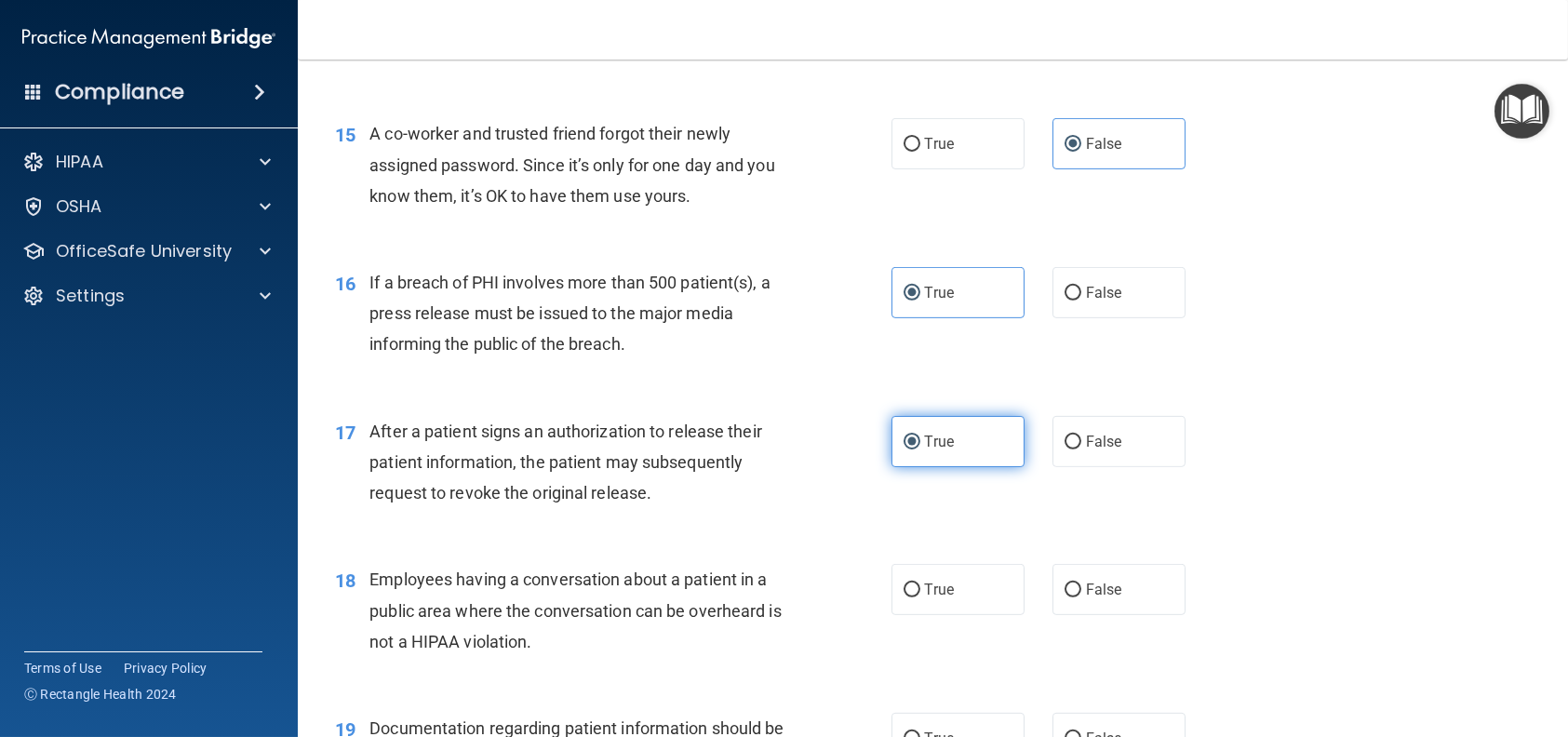
scroll to position [2141, 0]
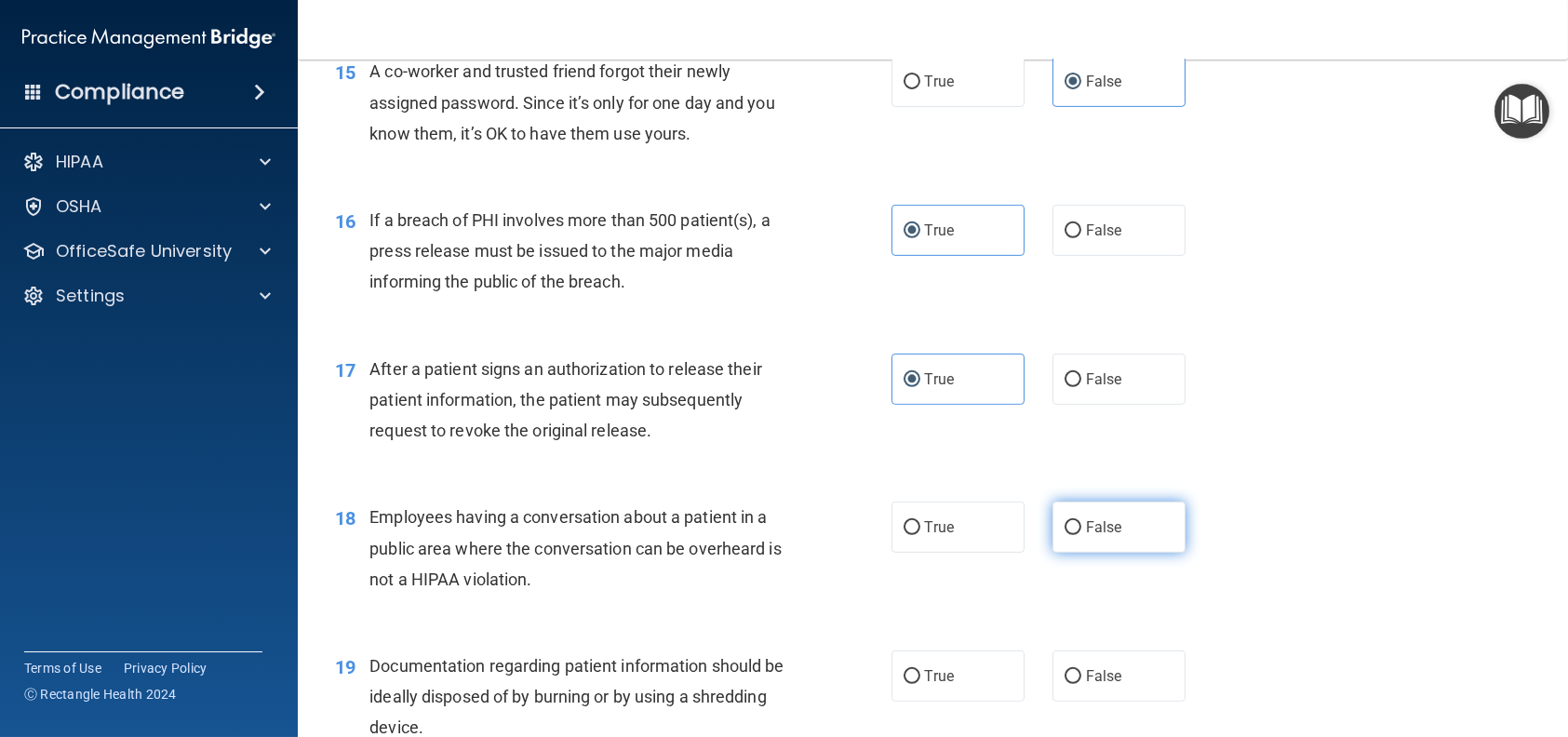
click at [1062, 553] on label "False" at bounding box center [1118, 527] width 133 height 51
click at [1065, 535] on input "False" at bounding box center [1073, 528] width 17 height 14
radio input "true"
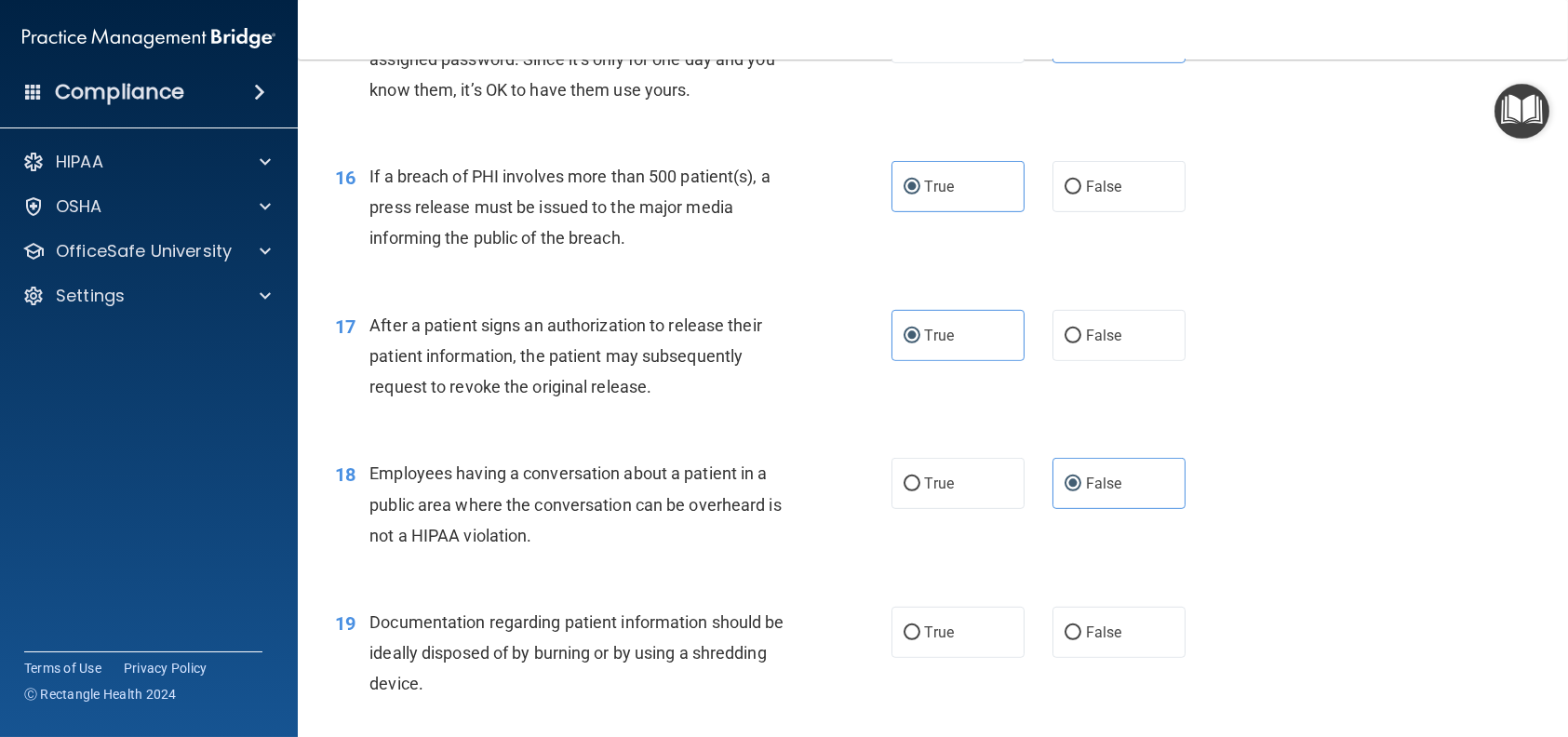
scroll to position [2327, 0]
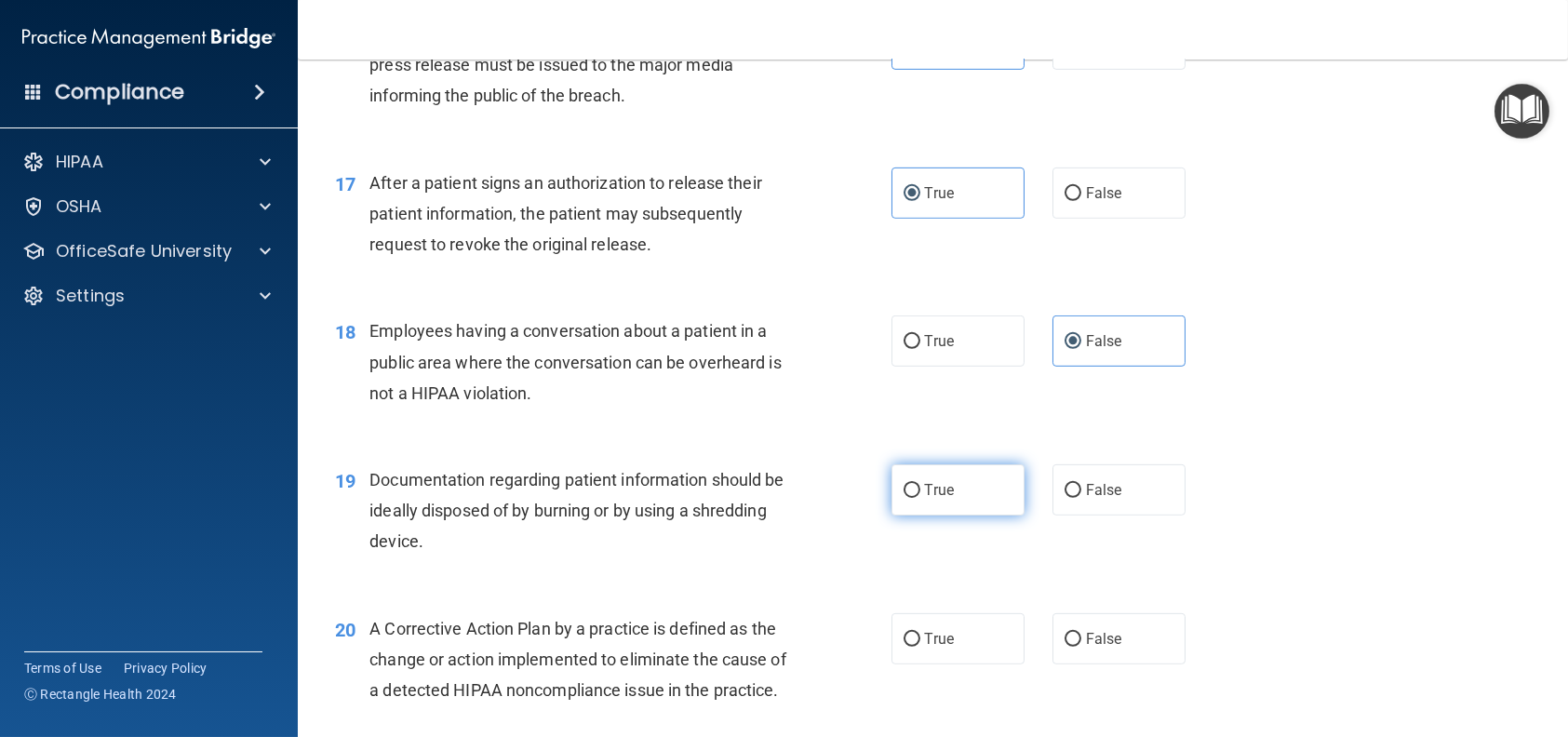
click at [949, 515] on label "True" at bounding box center [957, 490] width 133 height 51
click at [920, 498] on input "True" at bounding box center [911, 491] width 17 height 14
radio input "true"
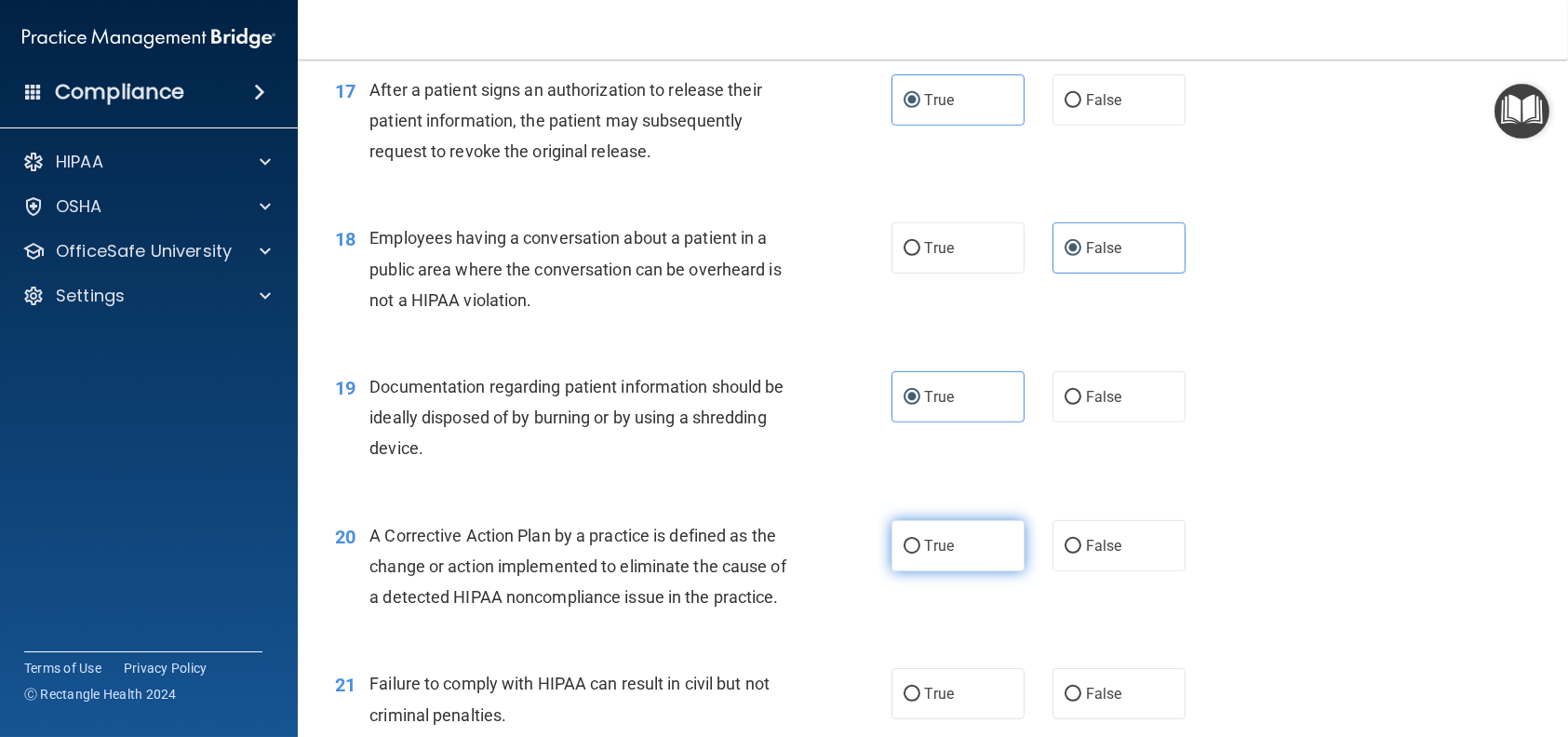
click at [945, 571] on label "True" at bounding box center [957, 546] width 133 height 51
click at [920, 554] on input "True" at bounding box center [911, 547] width 17 height 14
radio input "true"
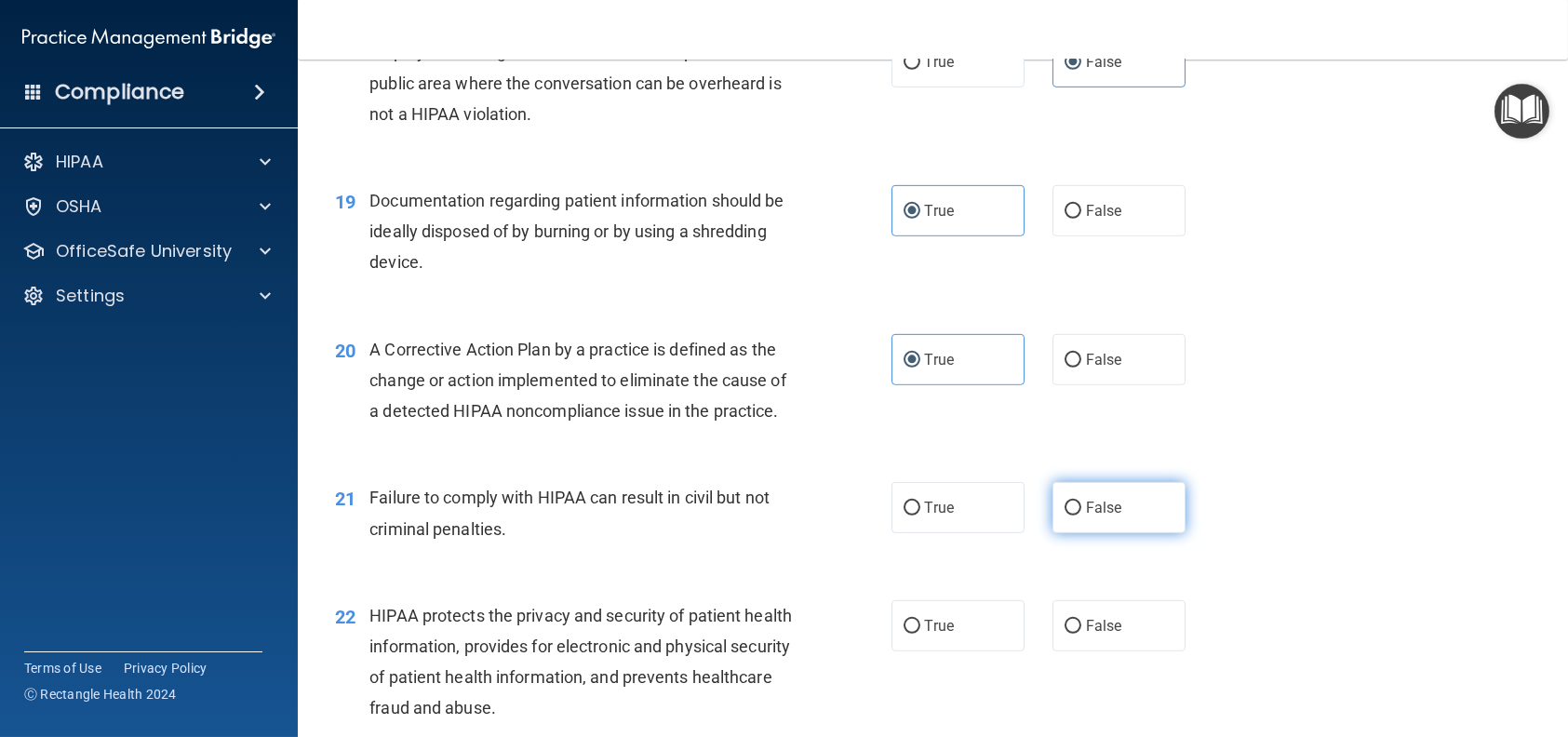
click at [1065, 515] on input "False" at bounding box center [1073, 508] width 17 height 14
radio input "true"
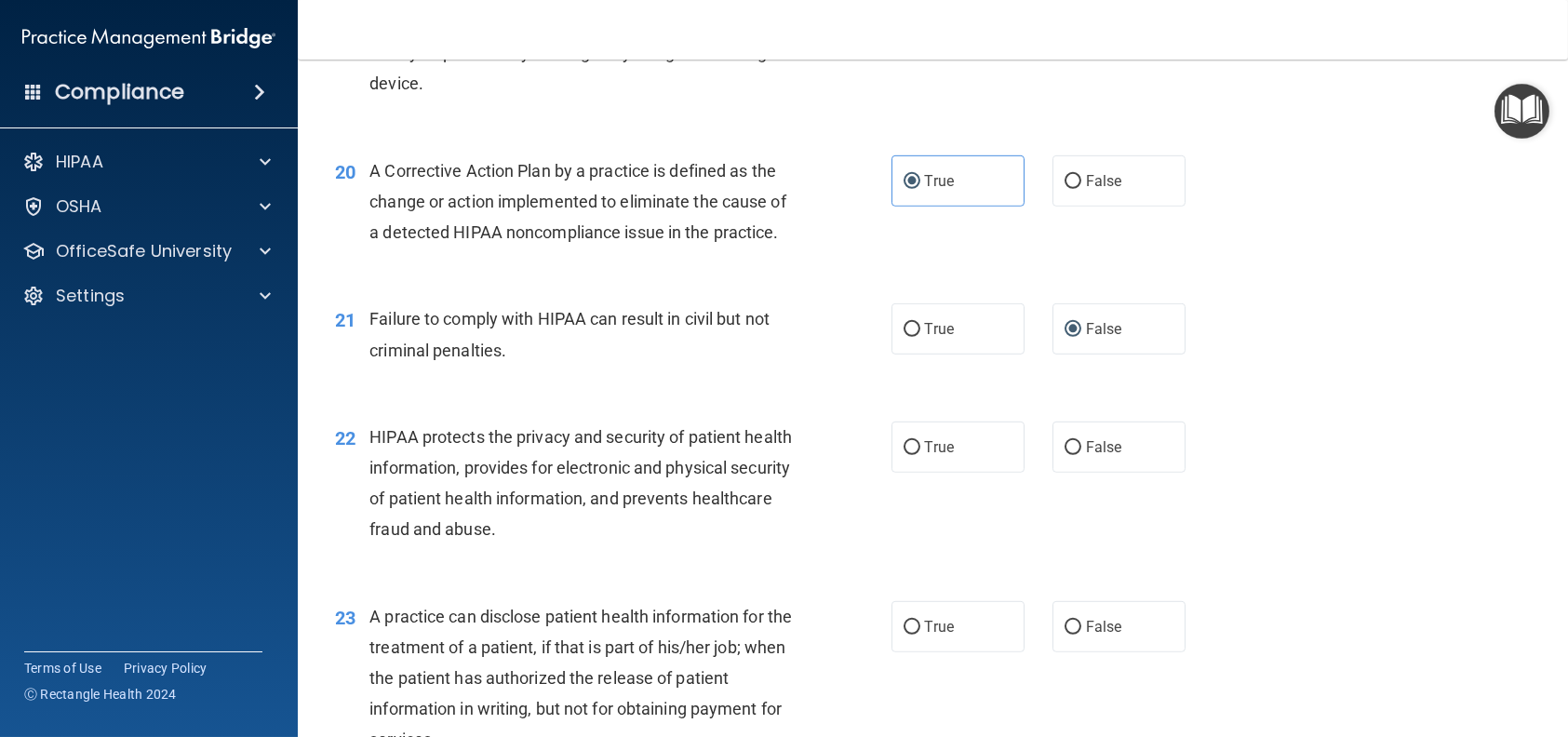
scroll to position [2792, 0]
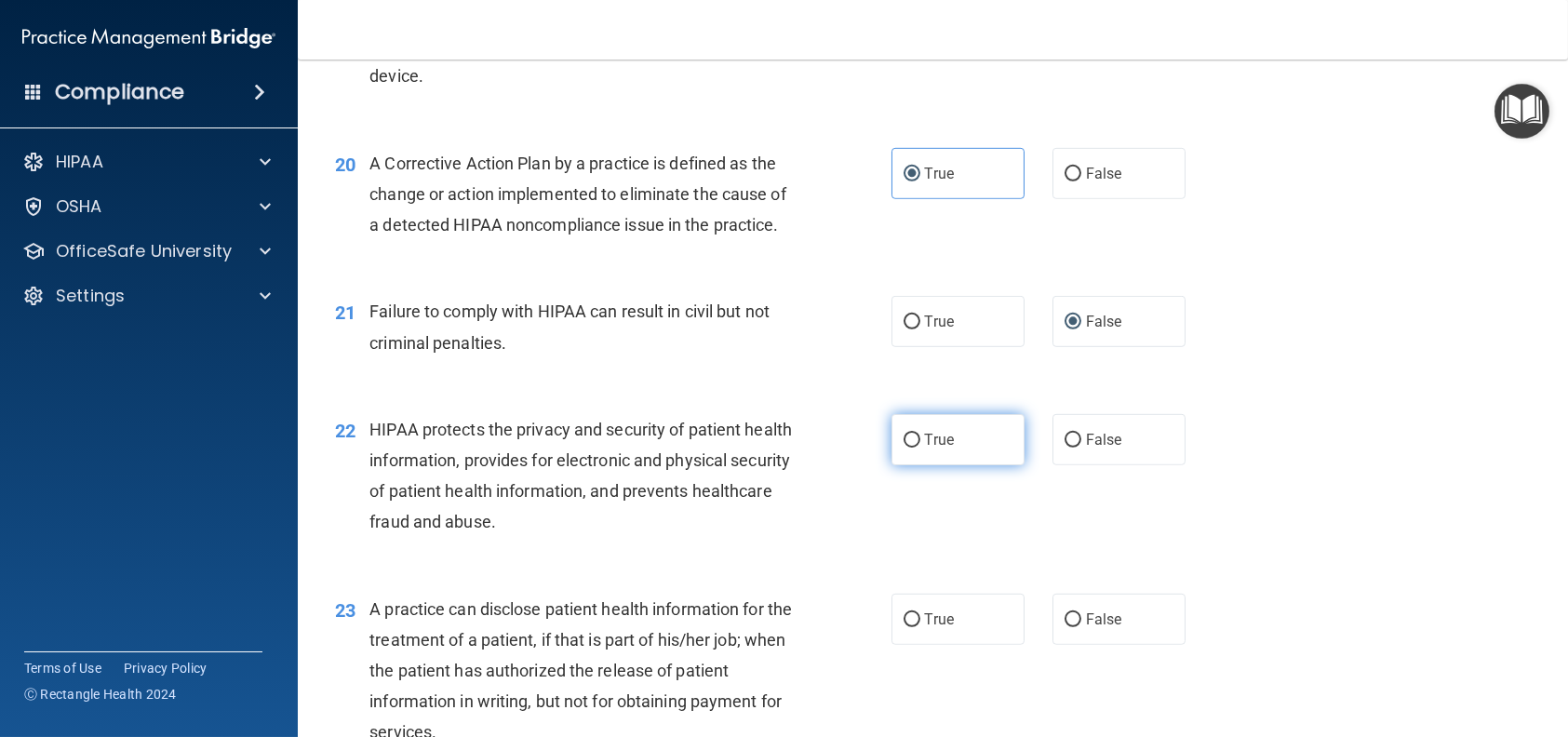
click at [939, 448] on span "True" at bounding box center [939, 439] width 29 height 18
click at [920, 447] on input "True" at bounding box center [911, 440] width 17 height 14
radio input "true"
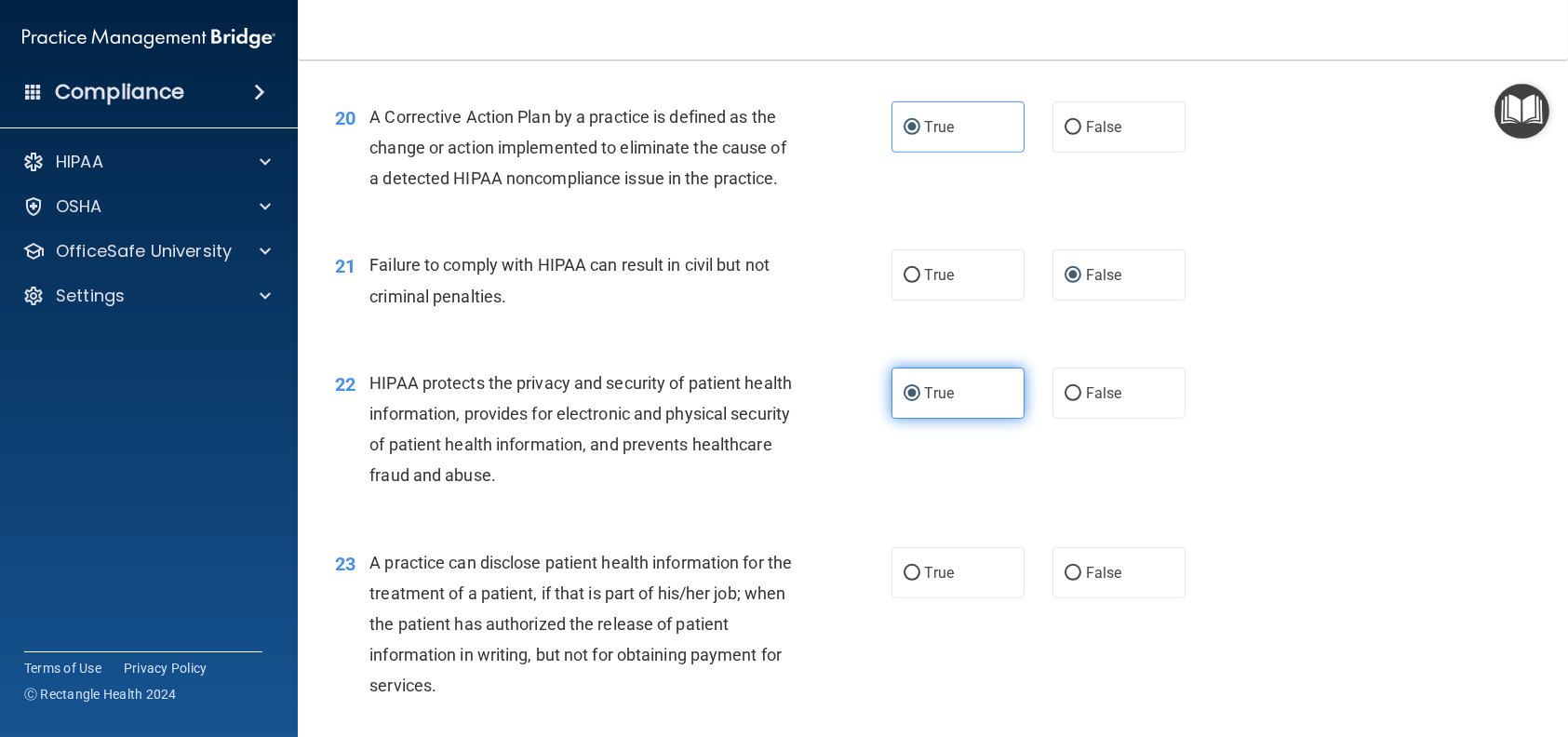
scroll to position [2979, 0]
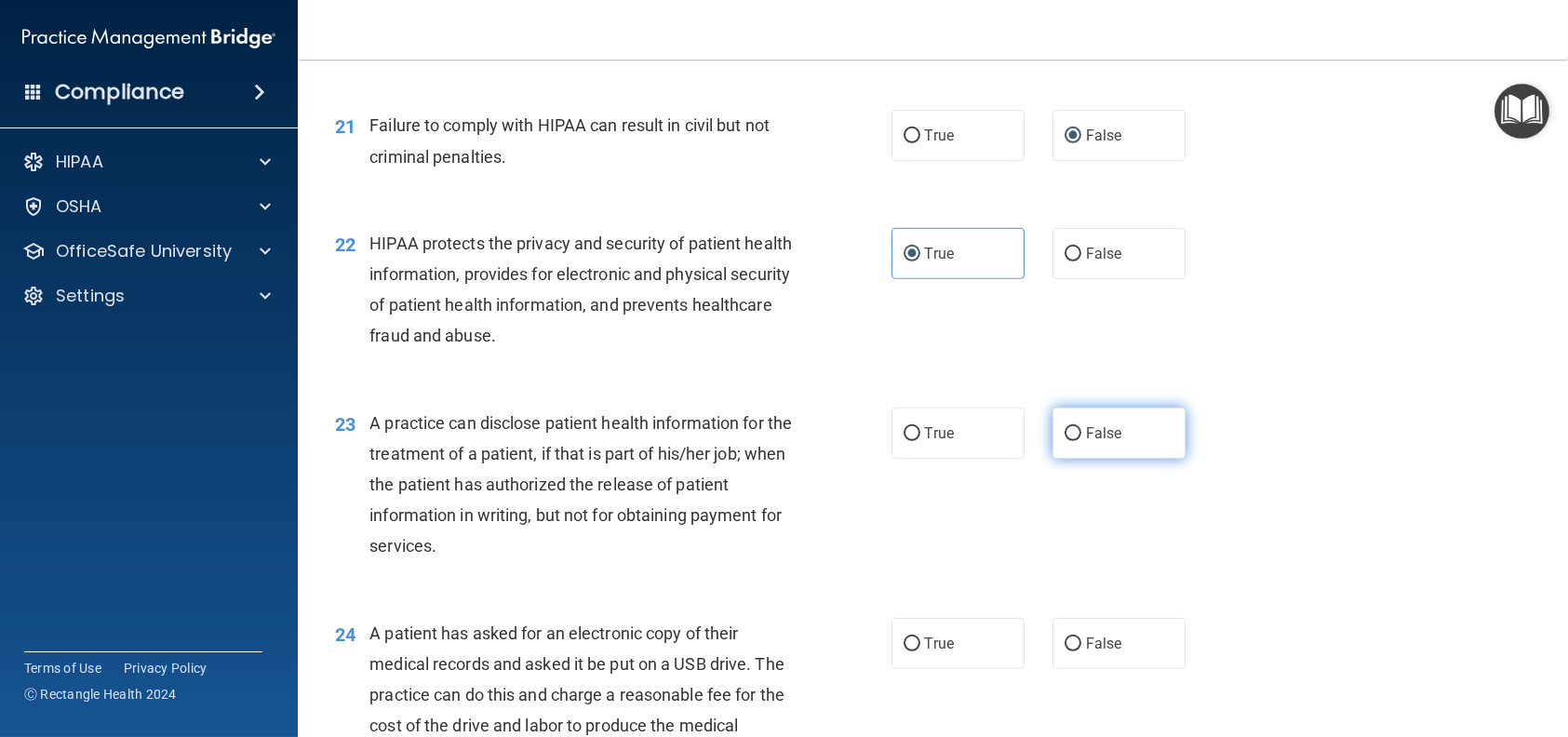
click at [1094, 459] on label "False" at bounding box center [1118, 434] width 133 height 51
click at [1081, 441] on input "False" at bounding box center [1073, 435] width 17 height 14
radio input "true"
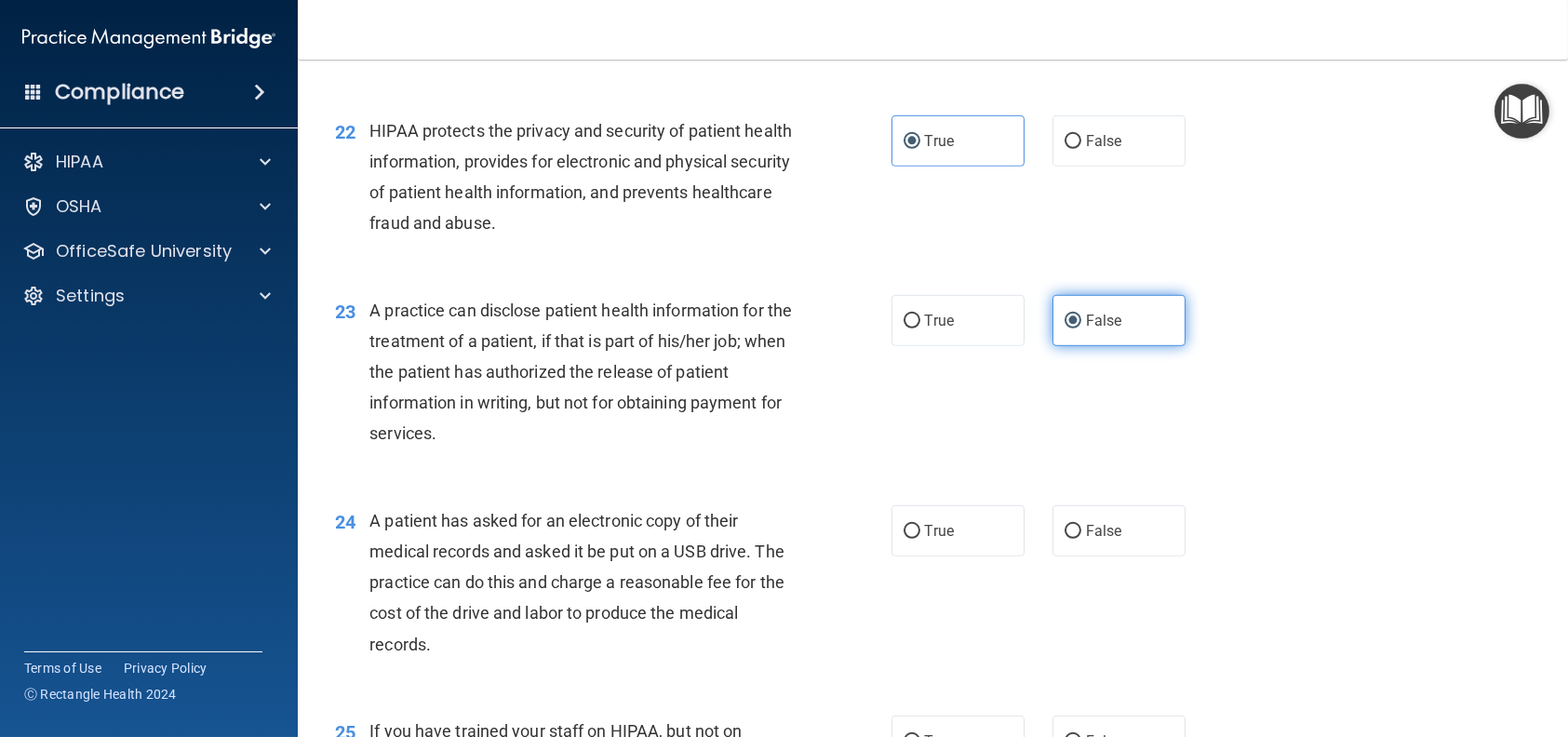
scroll to position [3165, 0]
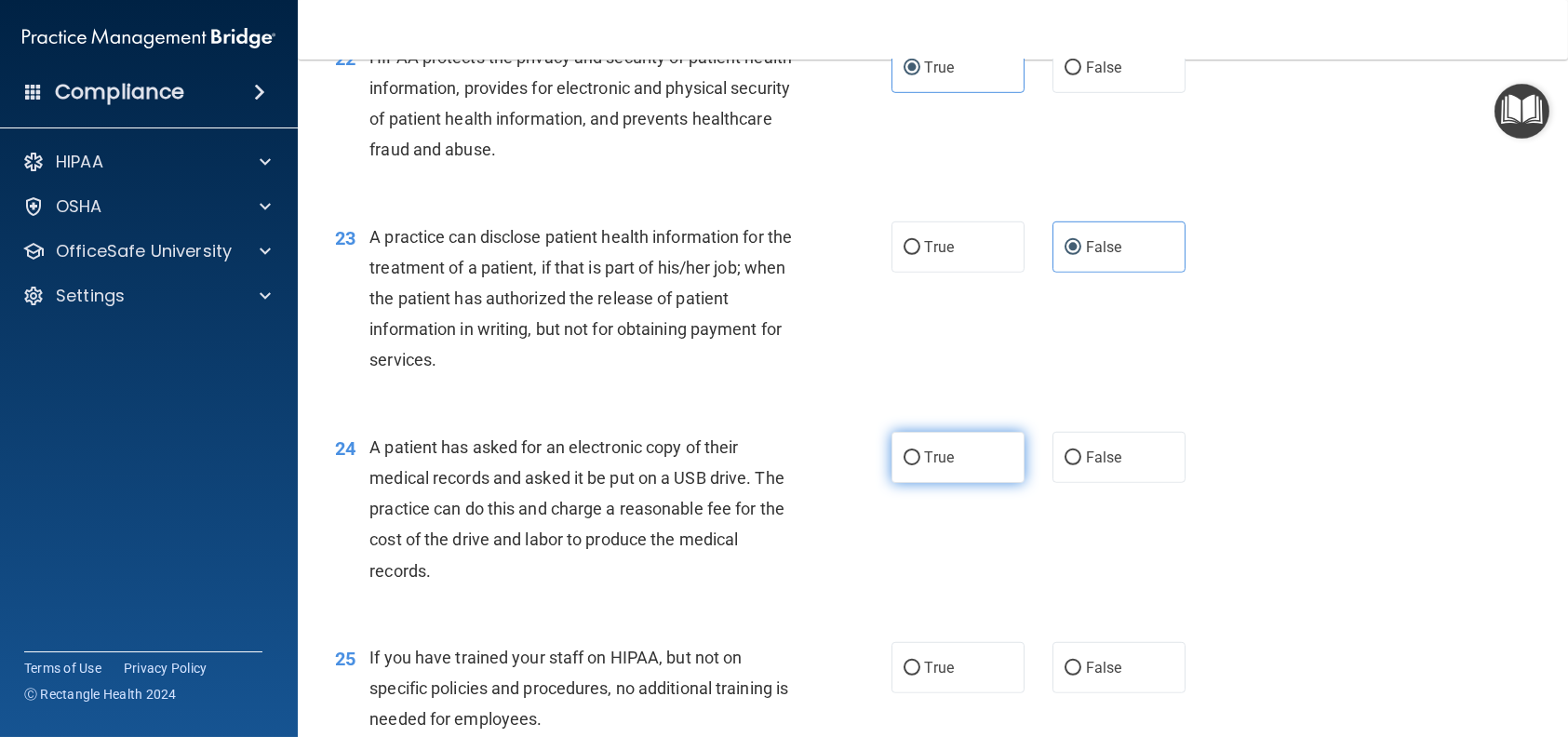
click at [927, 483] on label "True" at bounding box center [957, 457] width 133 height 51
click at [920, 465] on input "True" at bounding box center [911, 458] width 17 height 14
radio input "true"
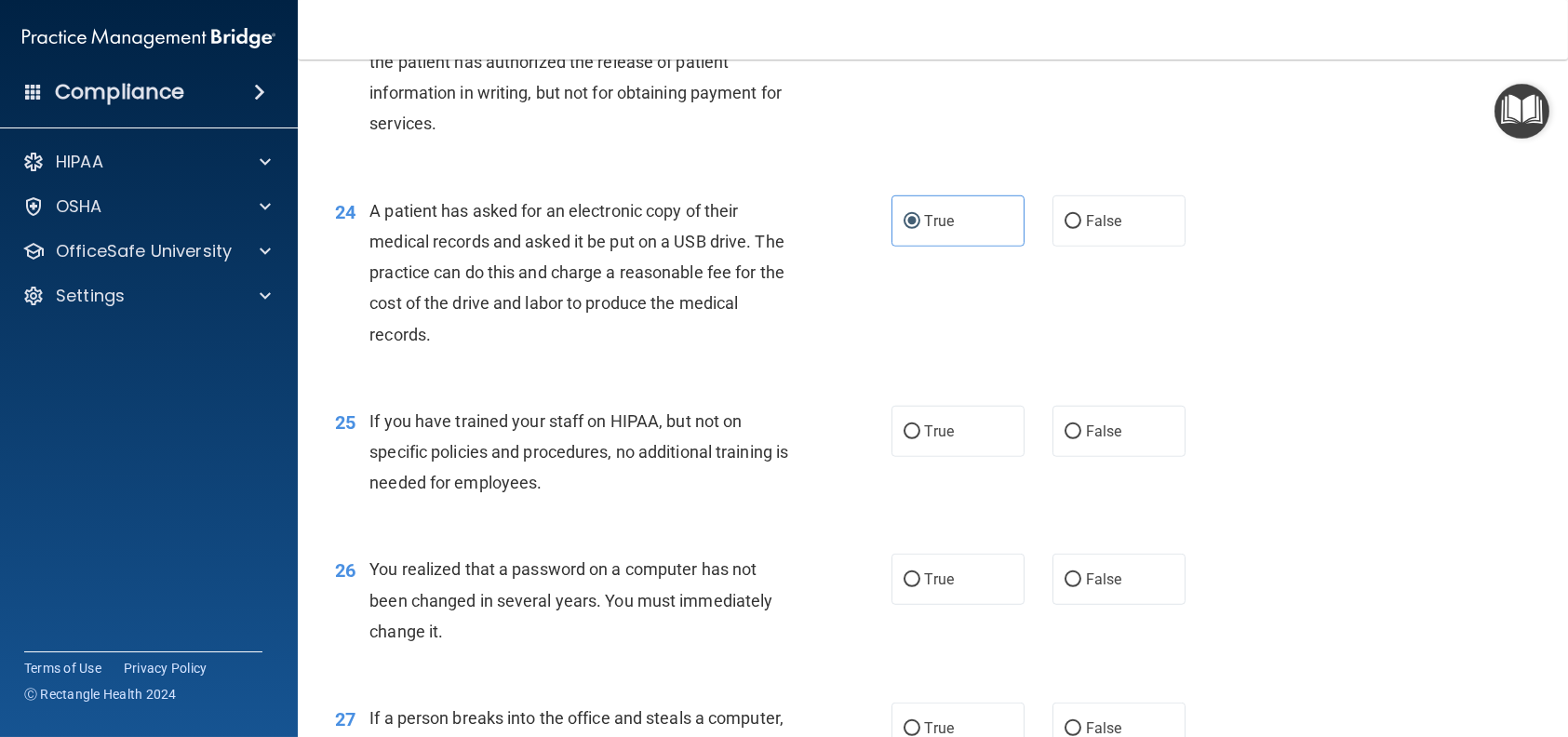
scroll to position [3444, 0]
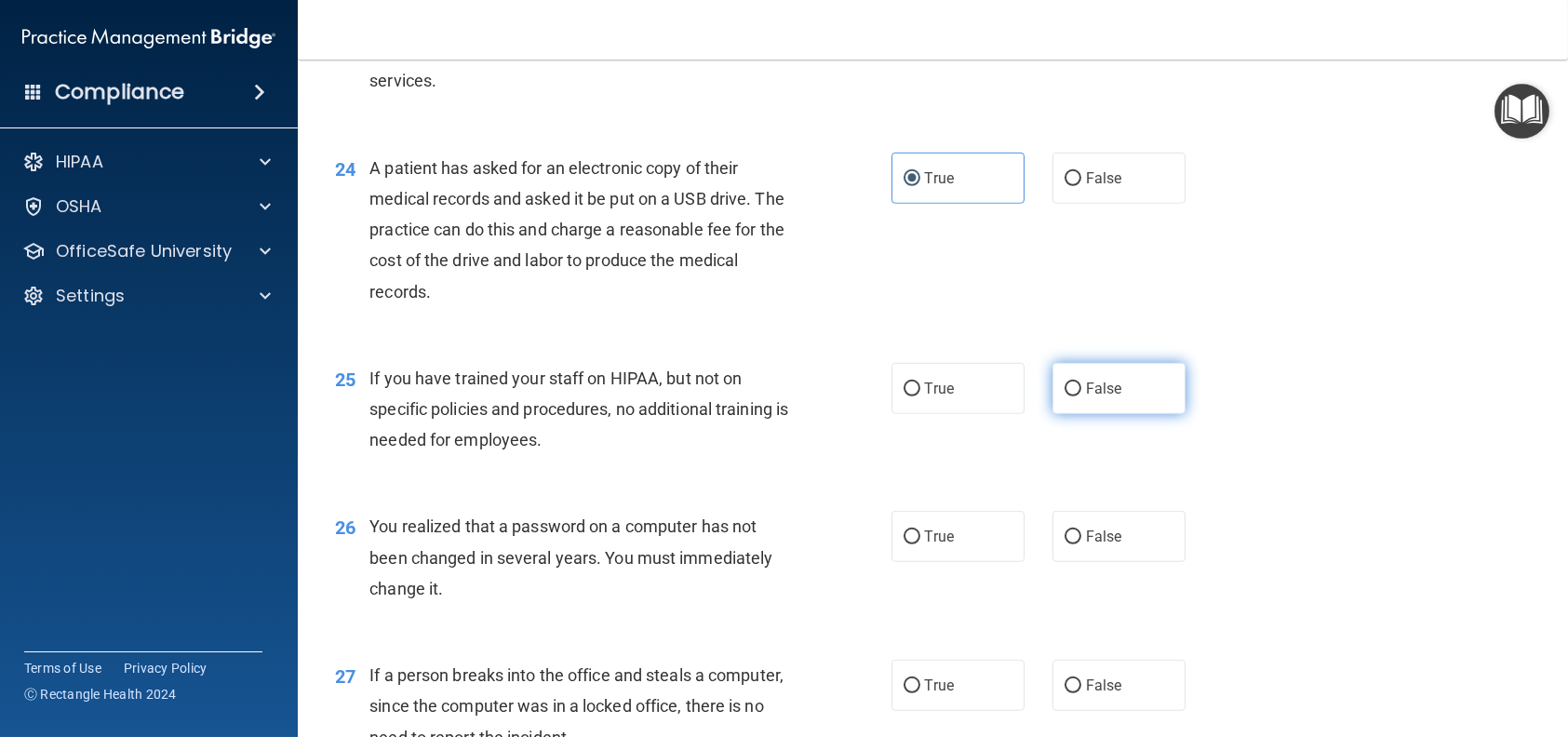
click at [1136, 414] on label "False" at bounding box center [1118, 388] width 133 height 51
click at [1081, 396] on input "False" at bounding box center [1073, 389] width 17 height 14
radio input "true"
click at [911, 563] on label "True" at bounding box center [957, 537] width 133 height 51
click at [911, 545] on input "True" at bounding box center [911, 537] width 17 height 14
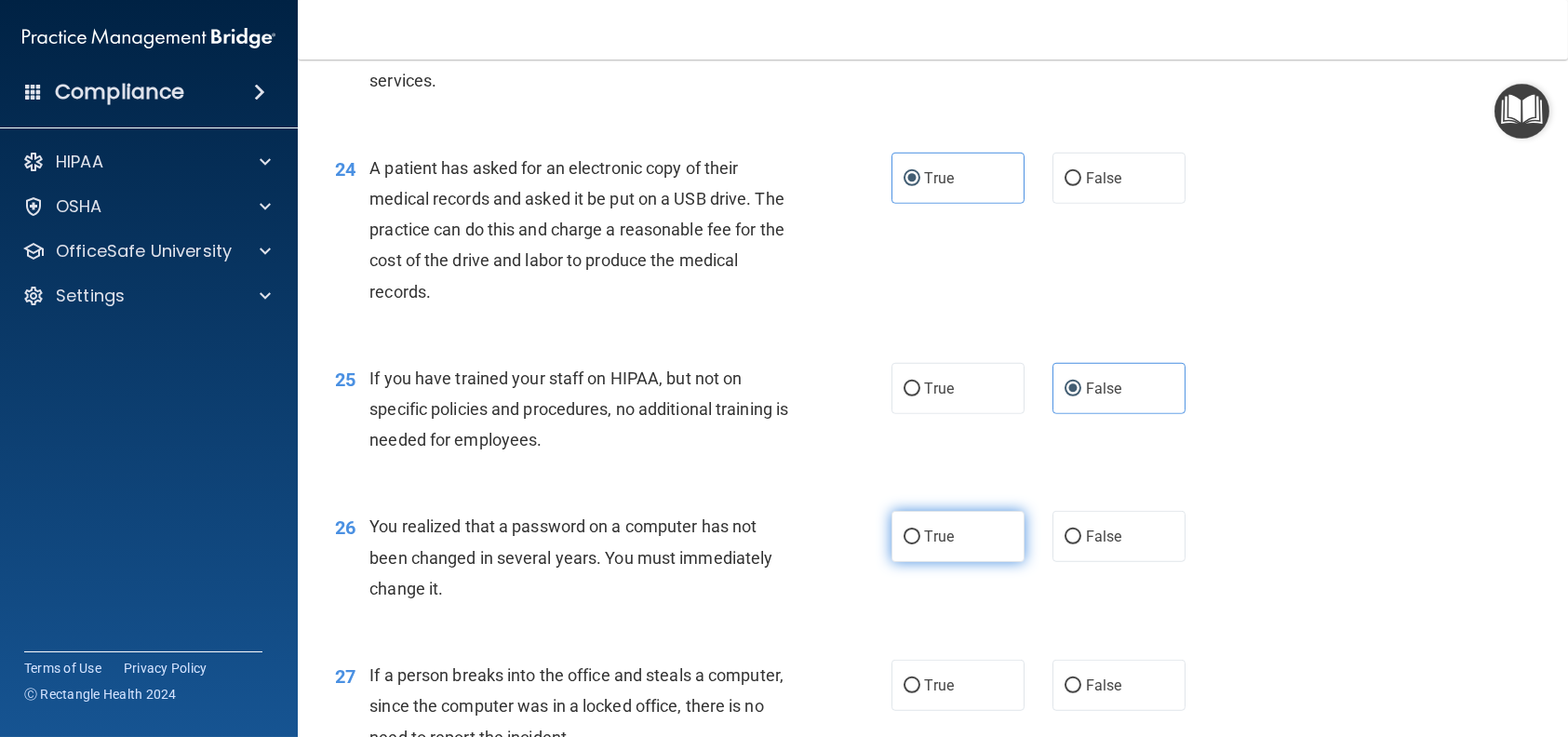
radio input "true"
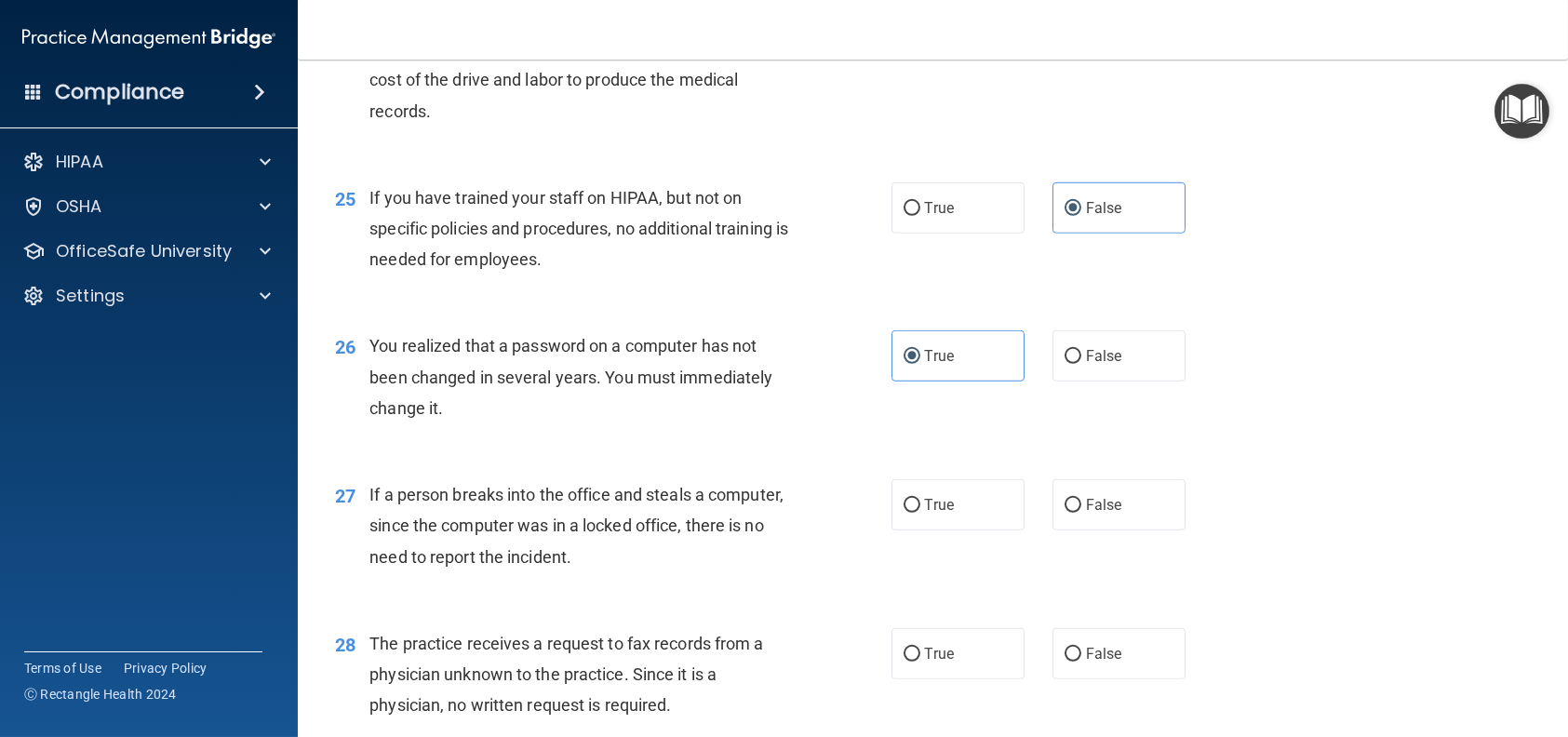
scroll to position [3630, 0]
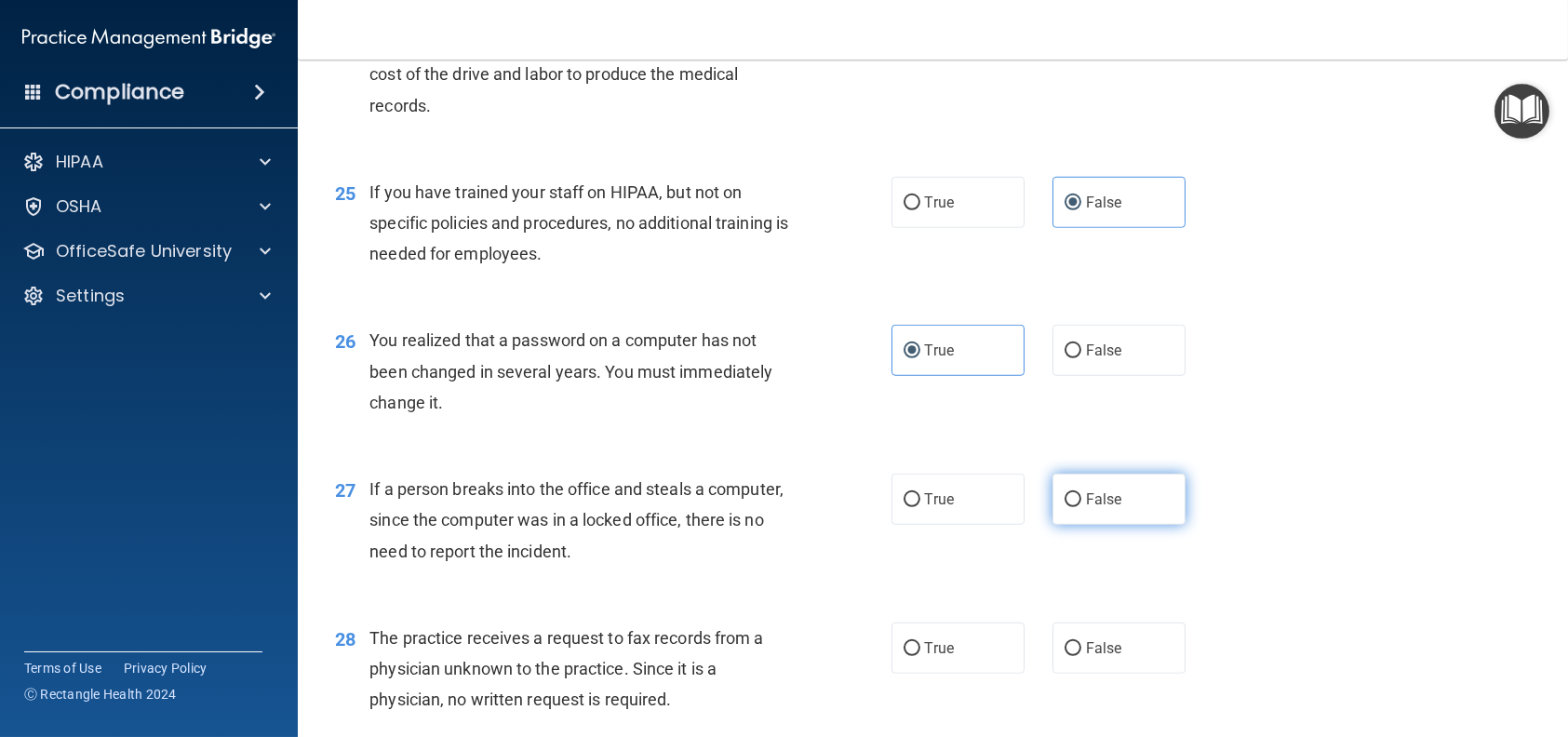
click at [1077, 525] on label "False" at bounding box center [1118, 500] width 133 height 51
click at [1077, 507] on input "False" at bounding box center [1073, 501] width 17 height 14
radio input "true"
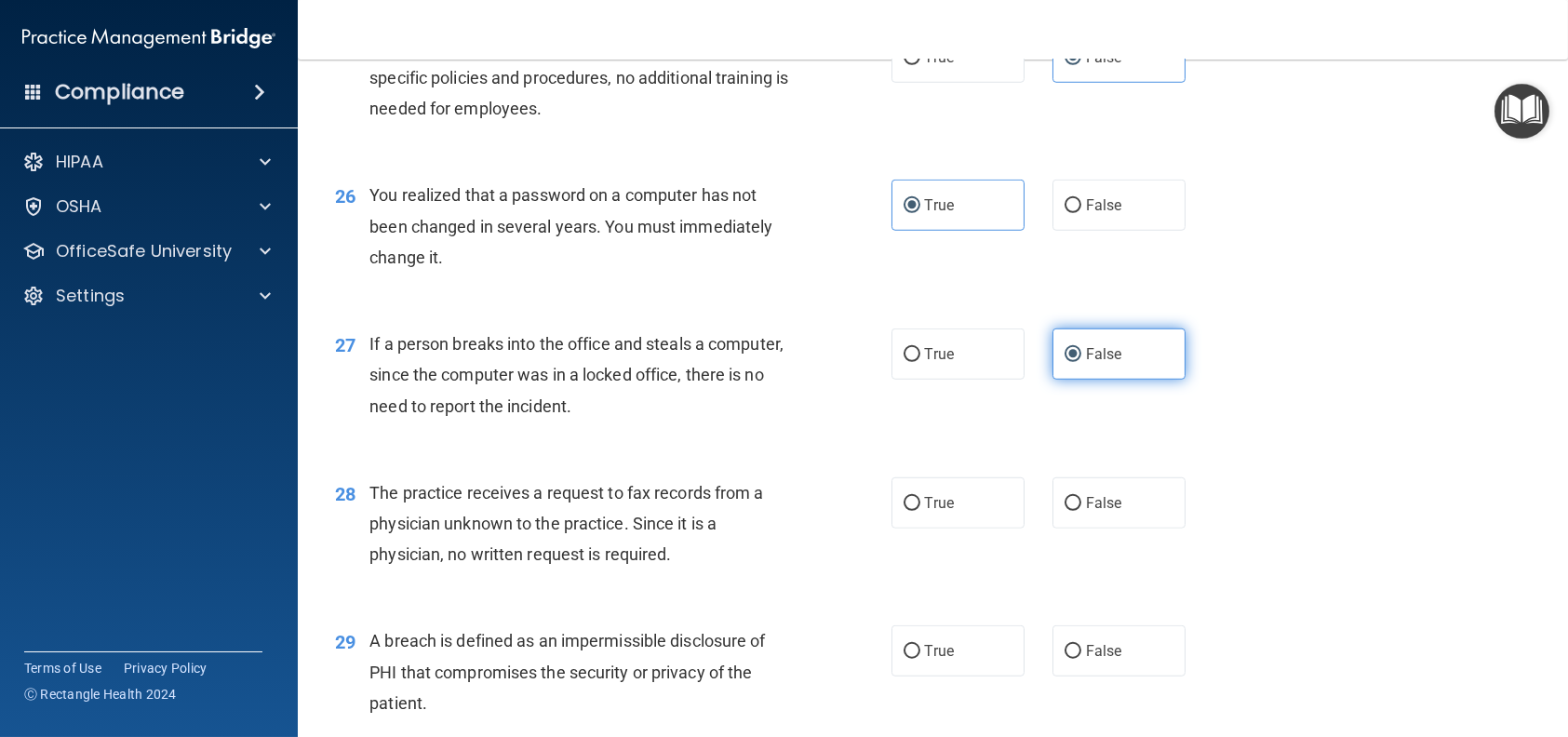
scroll to position [3816, 0]
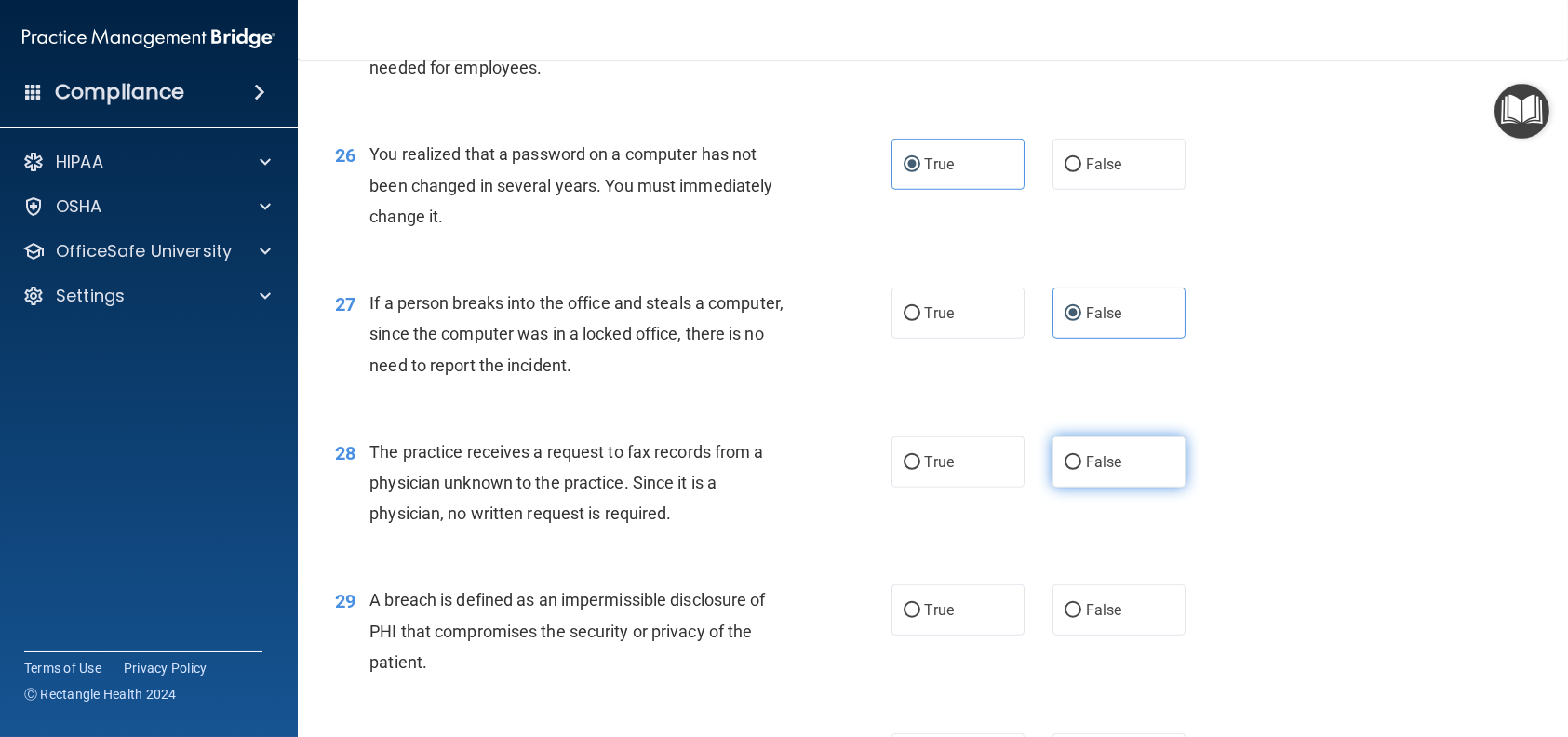
click at [1077, 488] on label "False" at bounding box center [1118, 462] width 133 height 51
click at [1077, 470] on input "False" at bounding box center [1073, 463] width 17 height 14
radio input "true"
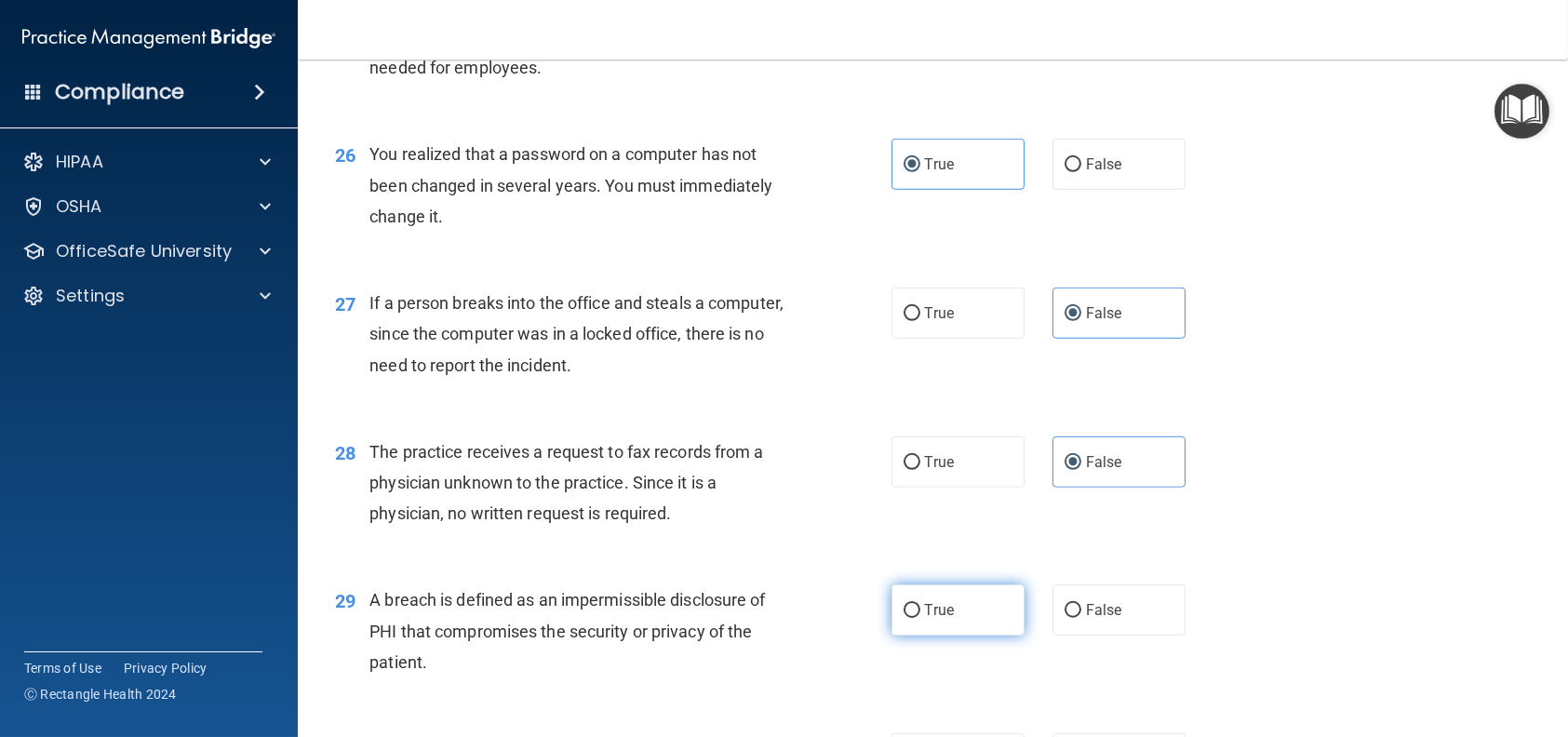
click at [945, 619] on span "True" at bounding box center [939, 610] width 29 height 18
click at [920, 618] on input "True" at bounding box center [911, 611] width 17 height 14
radio input "true"
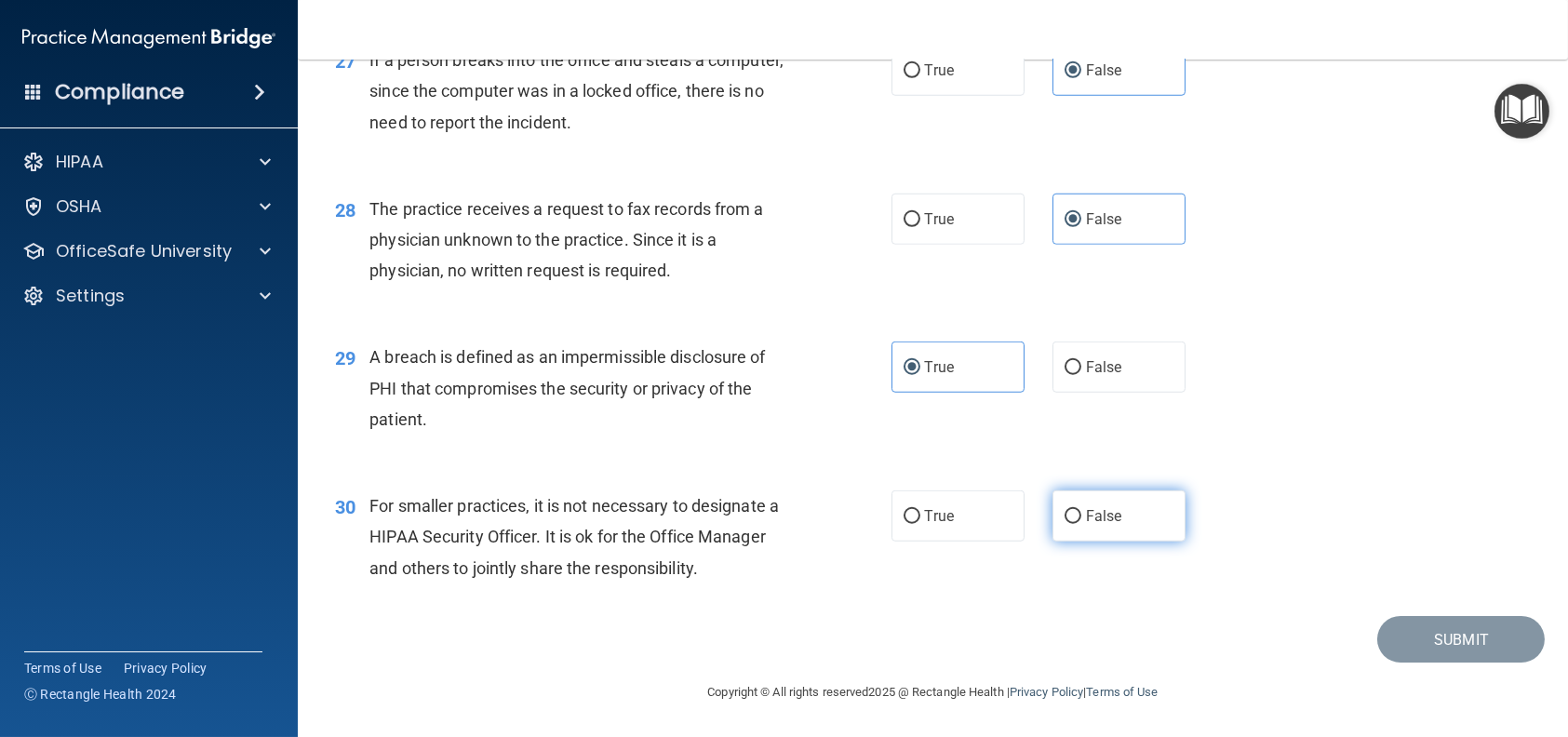
scroll to position [4096, 0]
click at [1089, 525] on span "False" at bounding box center [1103, 516] width 36 height 18
click at [1081, 524] on input "False" at bounding box center [1073, 517] width 17 height 14
radio input "true"
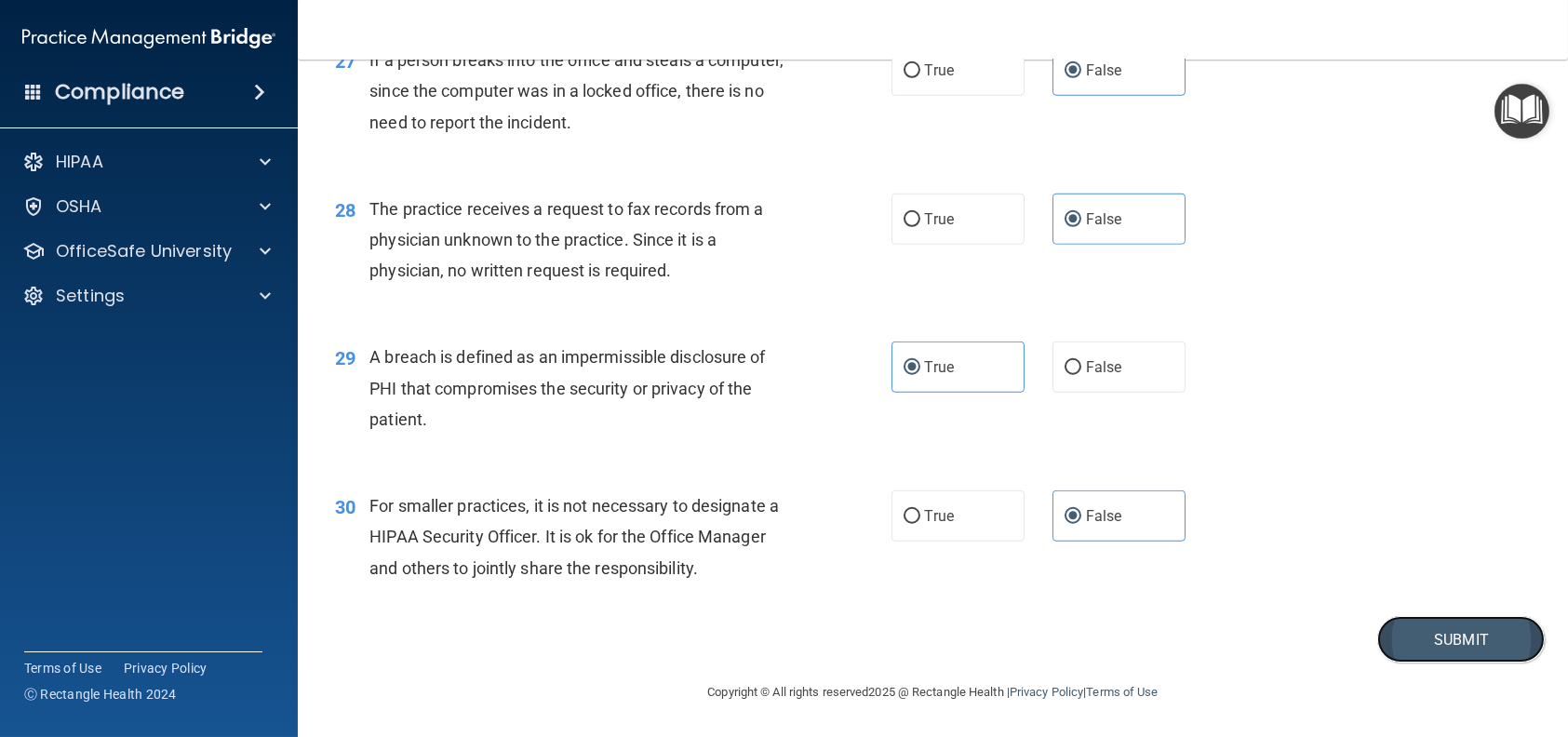
click at [1422, 664] on button "Submit" at bounding box center [1461, 639] width 167 height 47
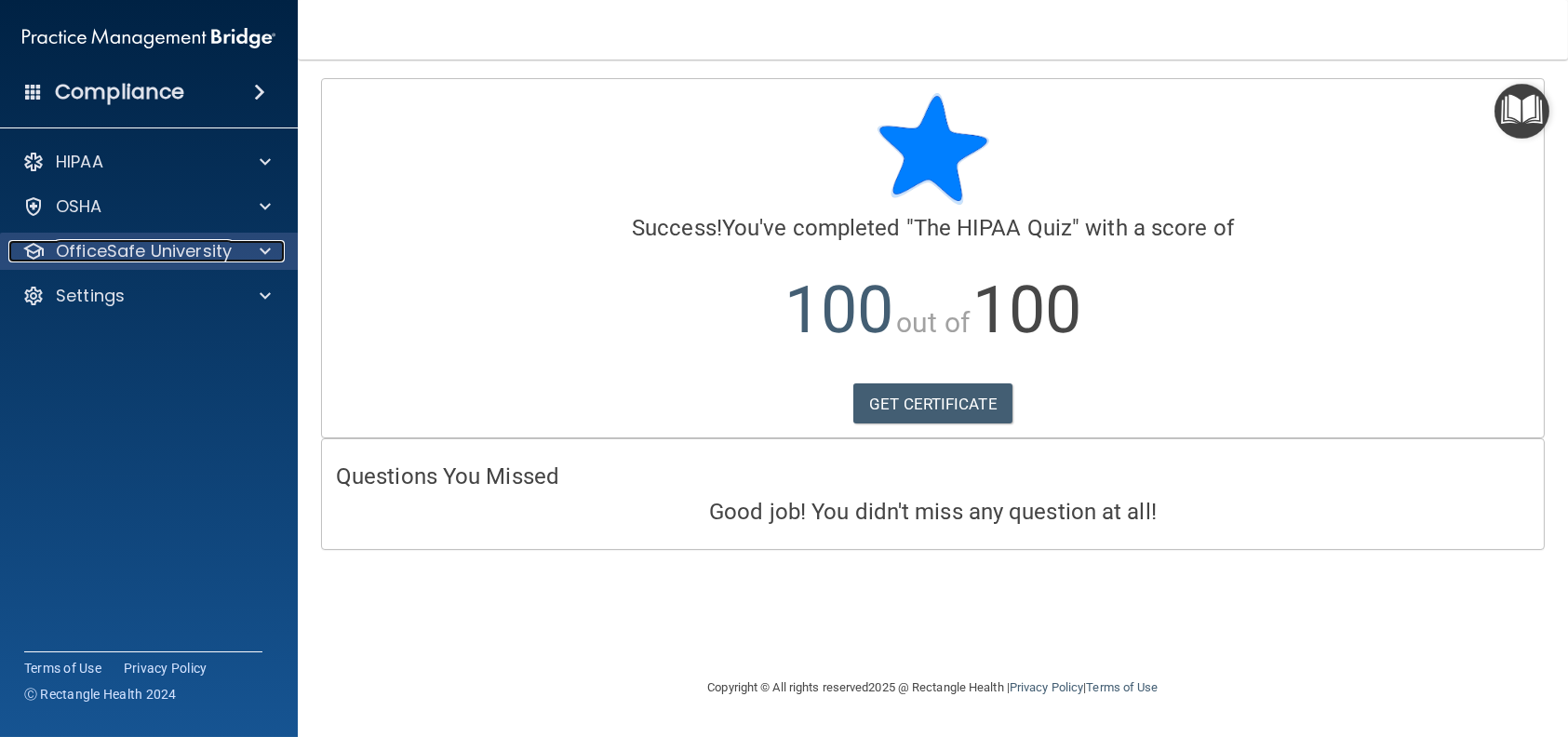
click at [164, 244] on p "OfficeSafe University" at bounding box center [144, 251] width 176 height 23
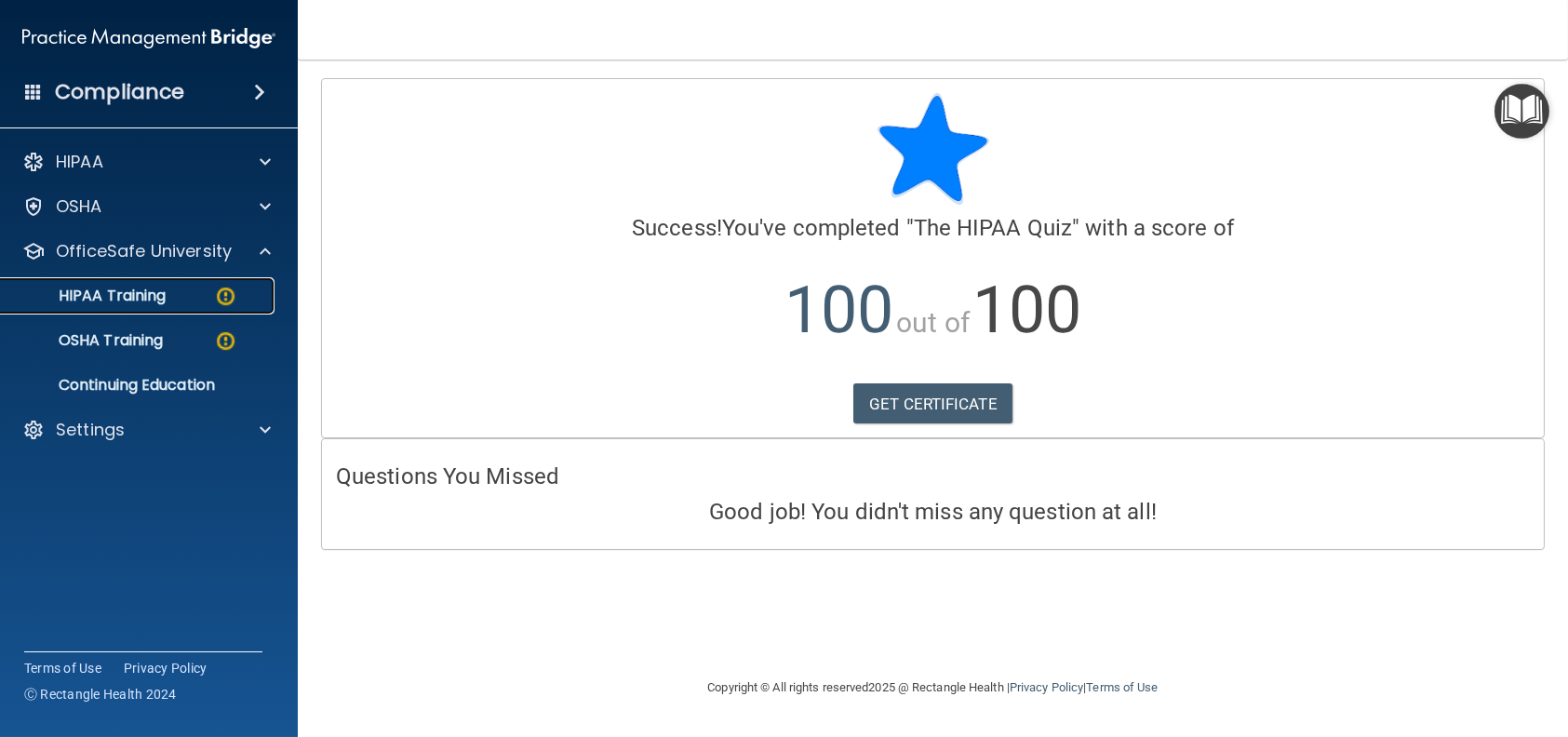
click at [141, 295] on p "HIPAA Training" at bounding box center [89, 296] width 154 height 19
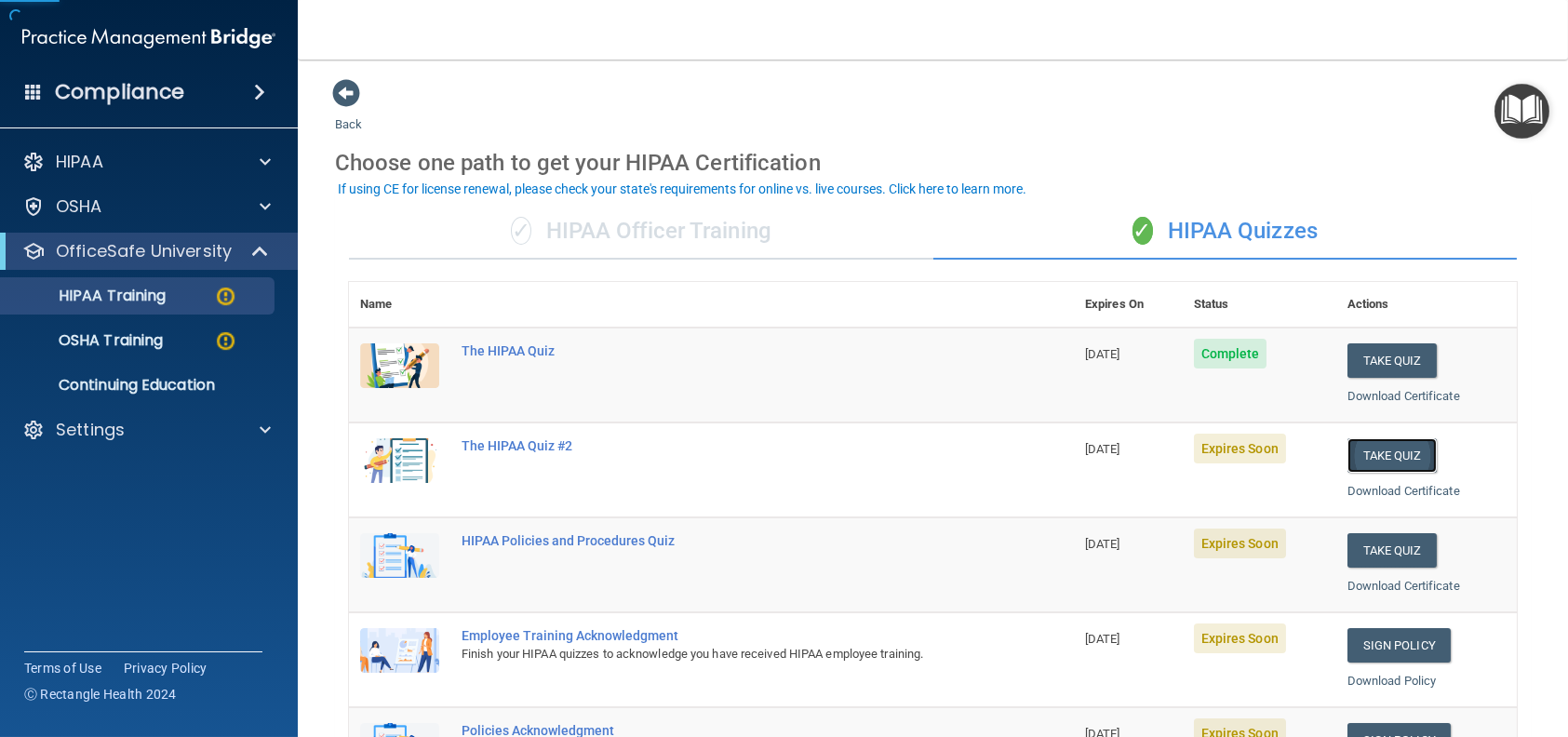
click at [1365, 461] on button "Take Quiz" at bounding box center [1392, 455] width 90 height 34
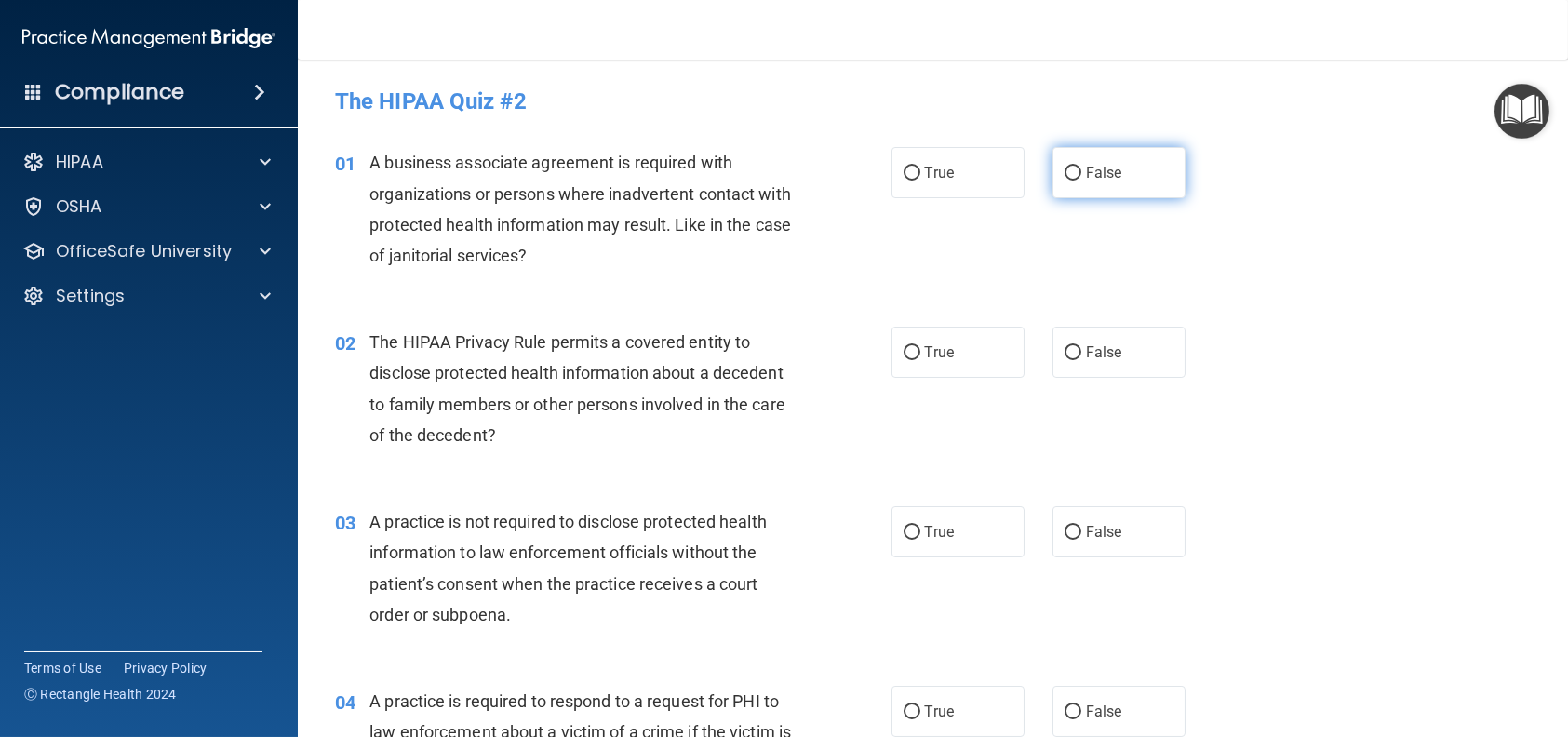
click at [1123, 168] on label "False" at bounding box center [1118, 172] width 133 height 51
click at [1081, 168] on input "False" at bounding box center [1073, 173] width 17 height 14
radio input "true"
click at [984, 339] on label "True" at bounding box center [957, 353] width 133 height 51
click at [920, 346] on input "True" at bounding box center [911, 353] width 17 height 14
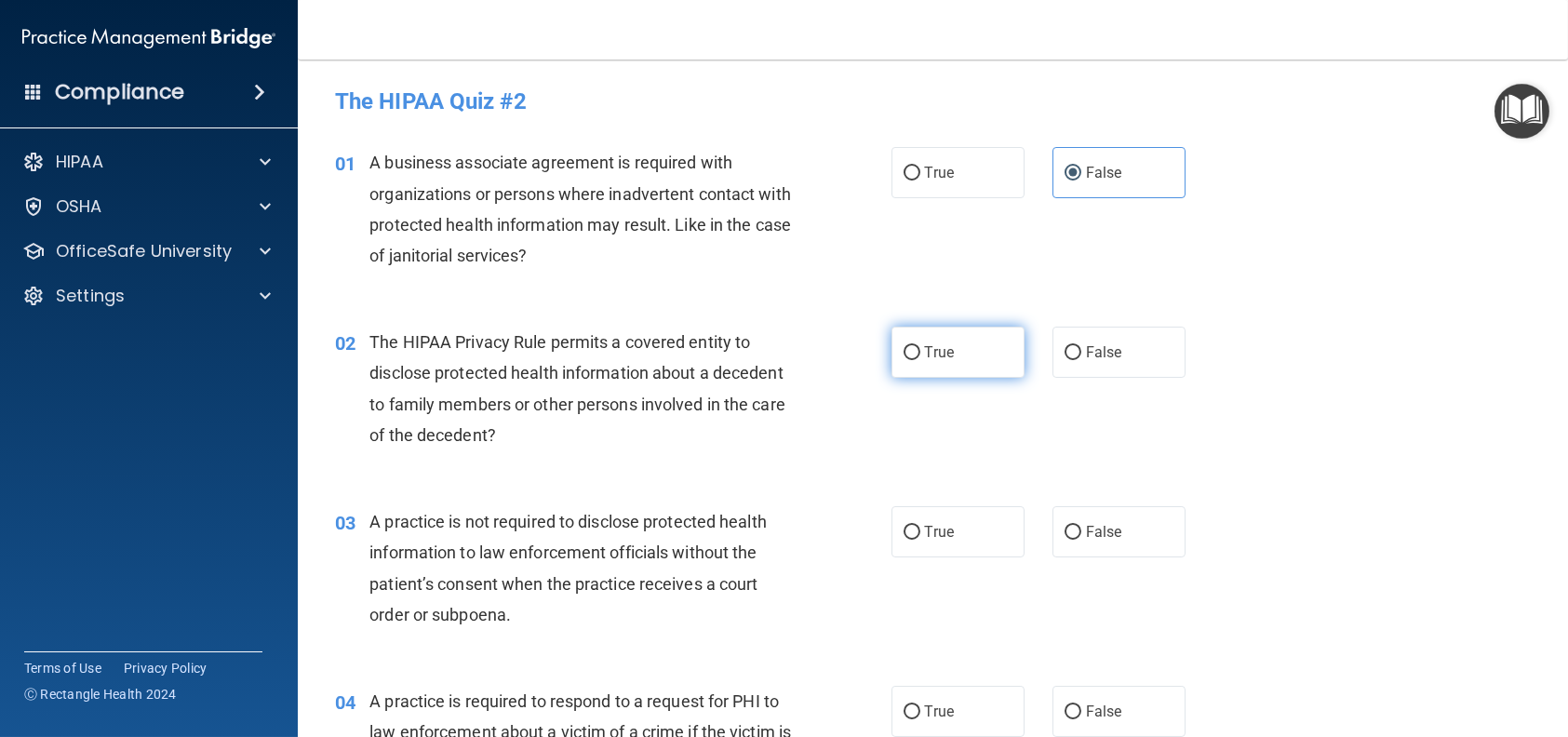
radio input "true"
click at [1120, 517] on label "False" at bounding box center [1118, 532] width 133 height 51
click at [1081, 526] on input "False" at bounding box center [1073, 533] width 17 height 14
radio input "true"
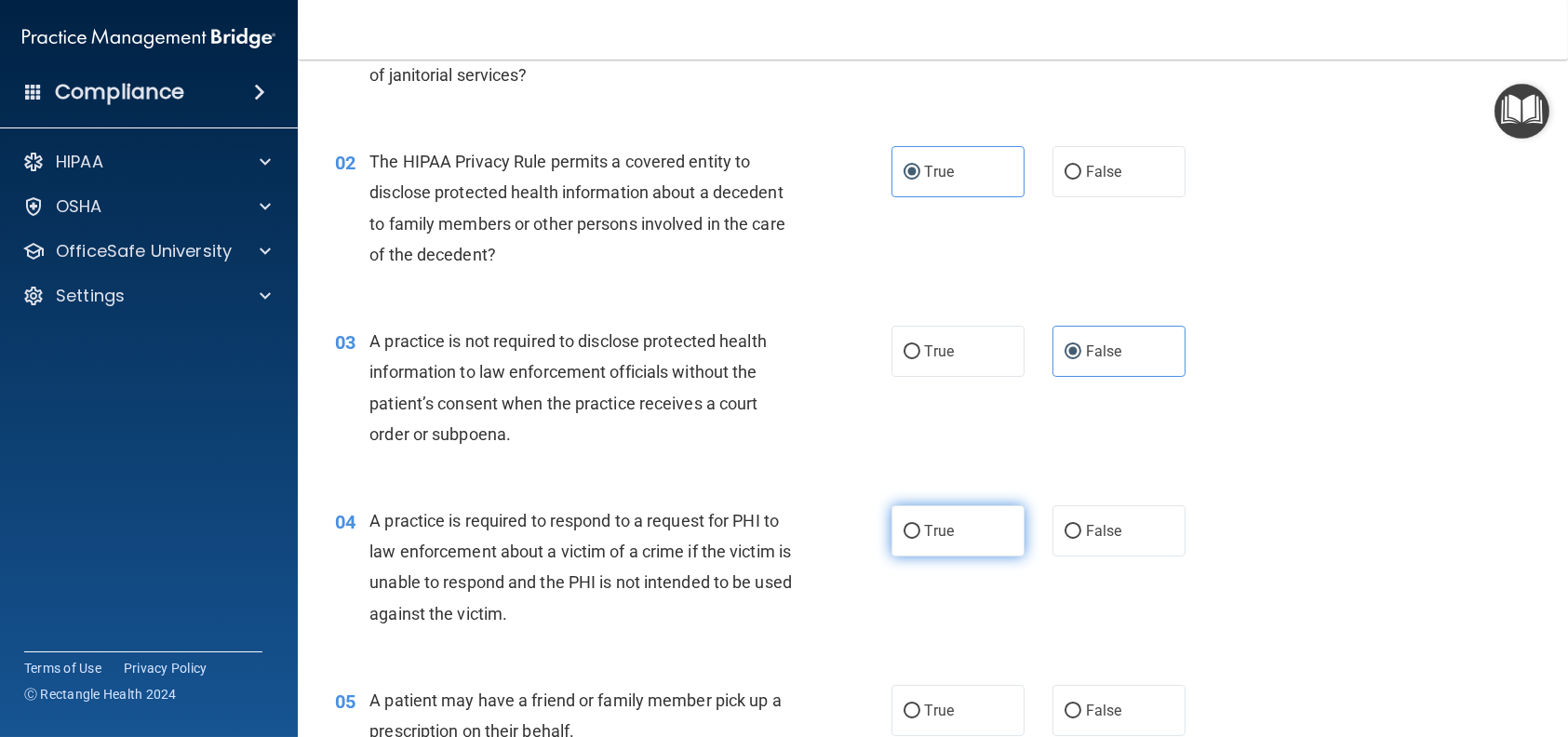
scroll to position [186, 0]
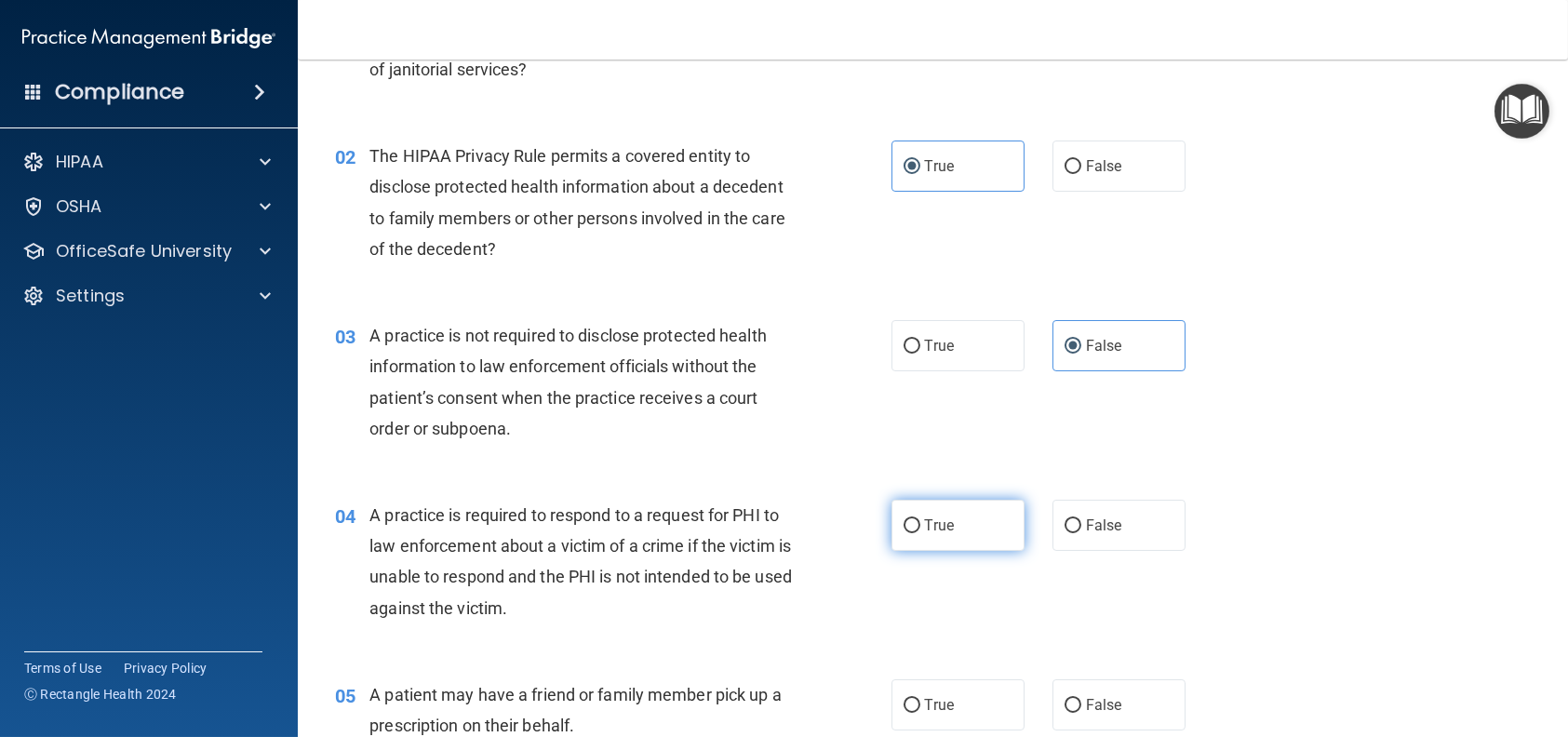
click at [1002, 516] on label "True" at bounding box center [957, 525] width 133 height 51
click at [920, 519] on input "True" at bounding box center [911, 526] width 17 height 14
radio input "true"
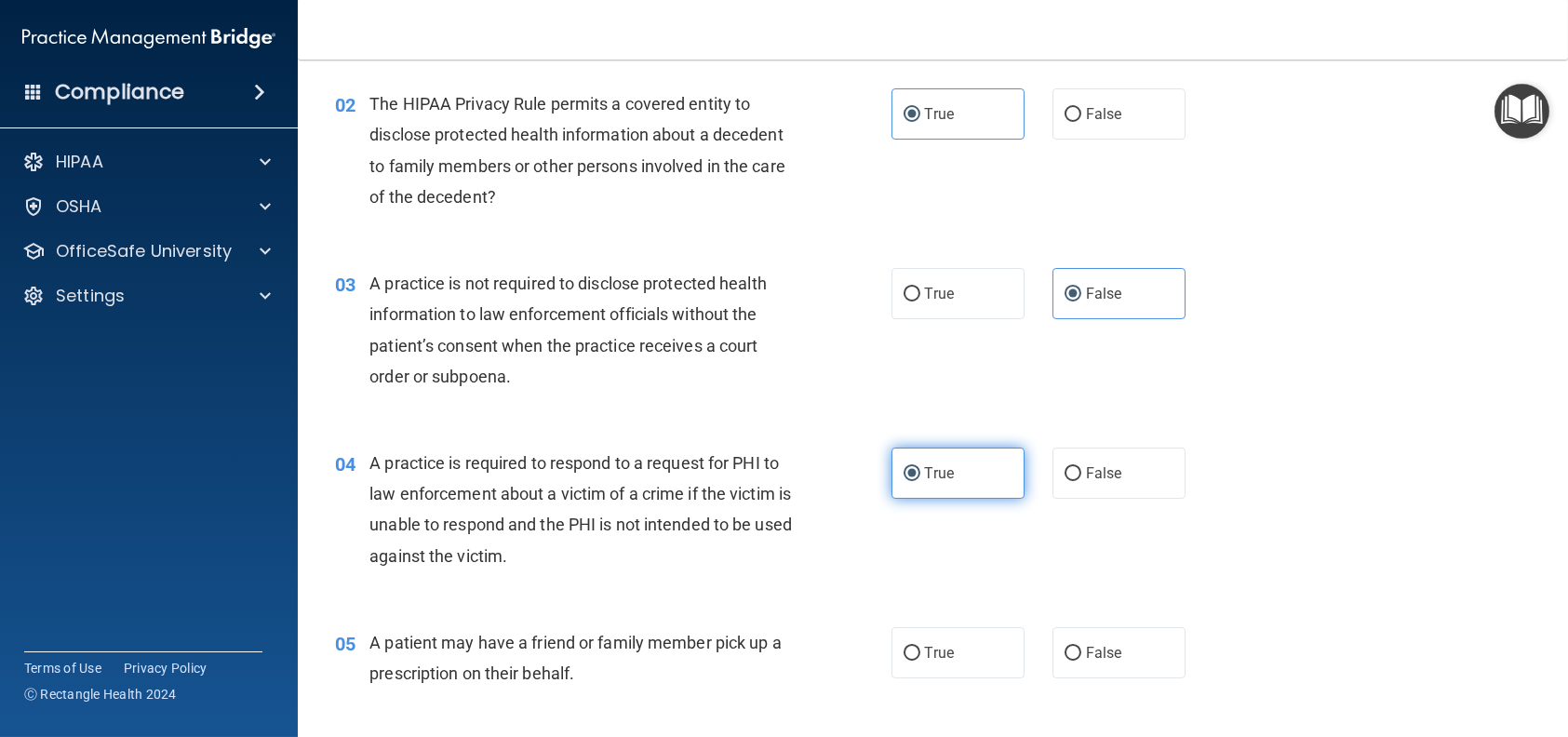
scroll to position [372, 0]
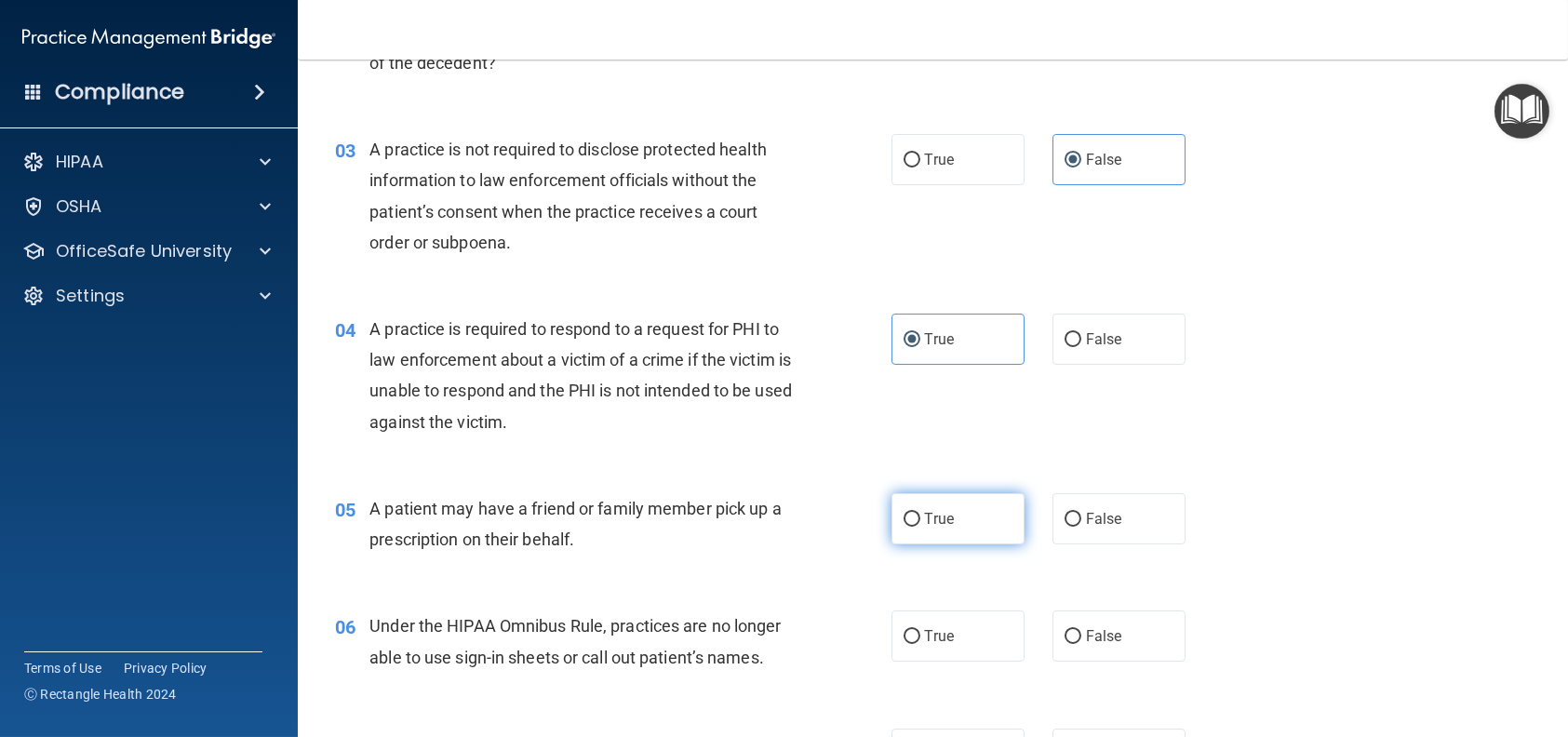
click at [981, 528] on label "True" at bounding box center [957, 519] width 133 height 51
click at [920, 527] on input "True" at bounding box center [911, 520] width 17 height 14
radio input "true"
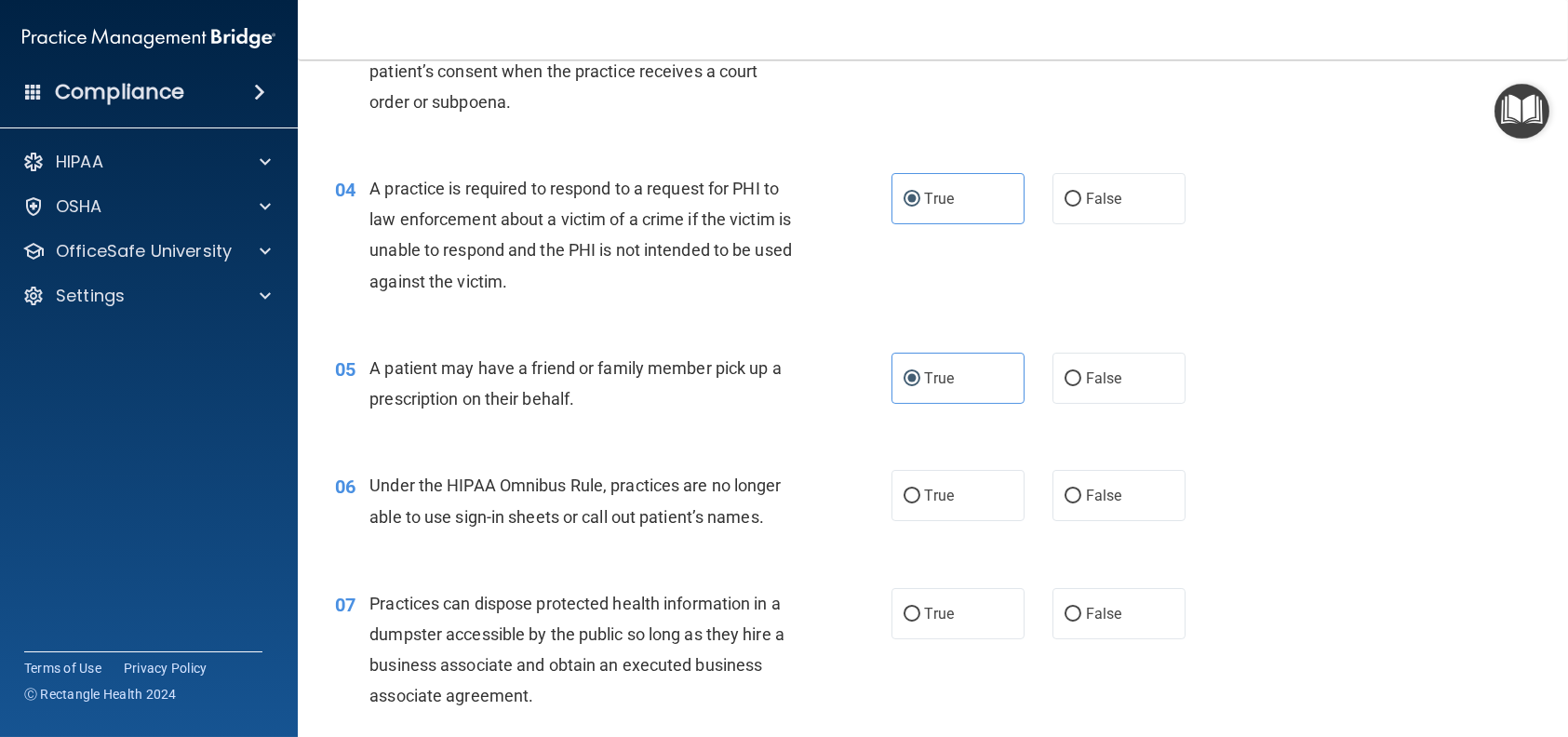
scroll to position [559, 0]
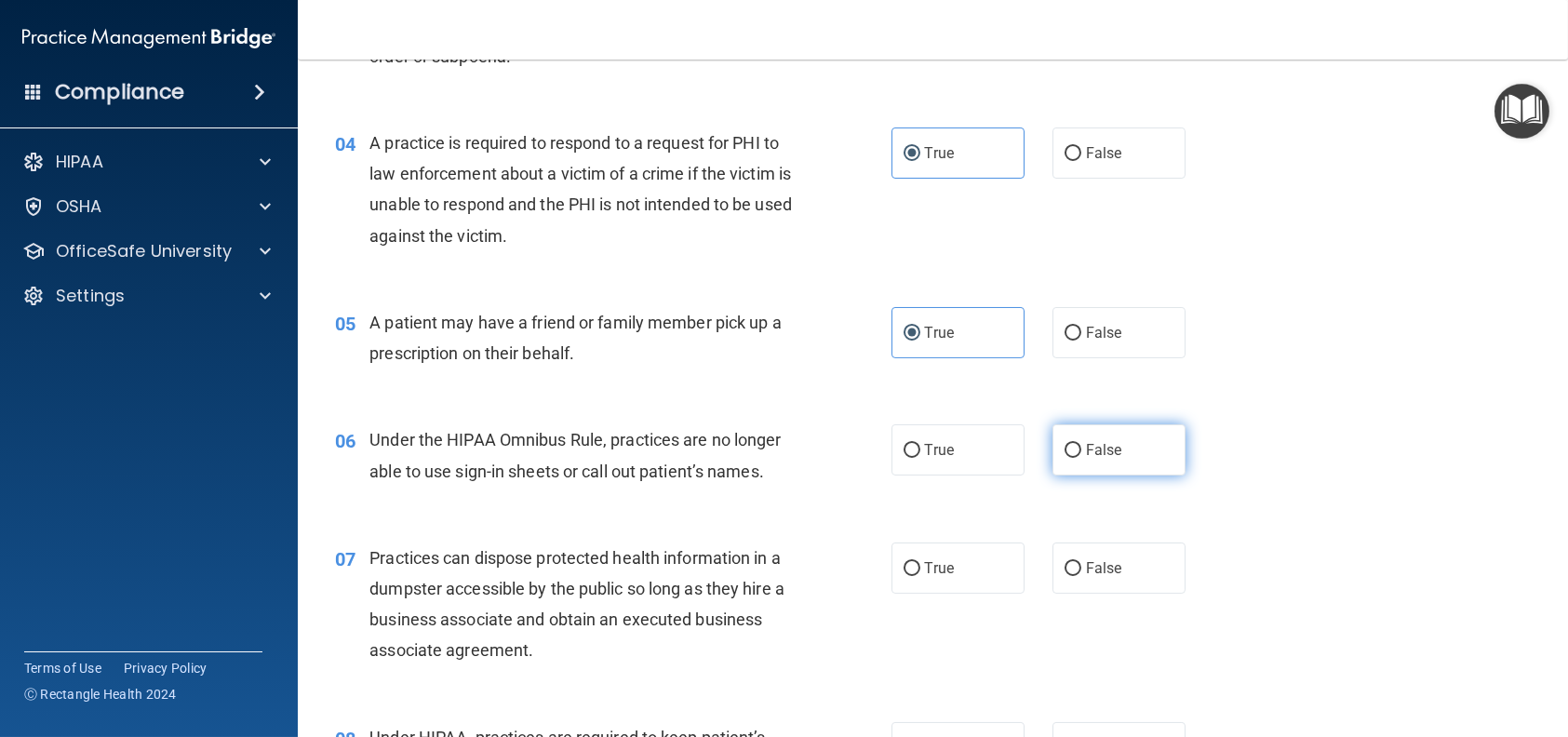
click at [1089, 446] on span "False" at bounding box center [1103, 450] width 36 height 18
click at [1081, 446] on input "False" at bounding box center [1073, 451] width 17 height 14
radio input "true"
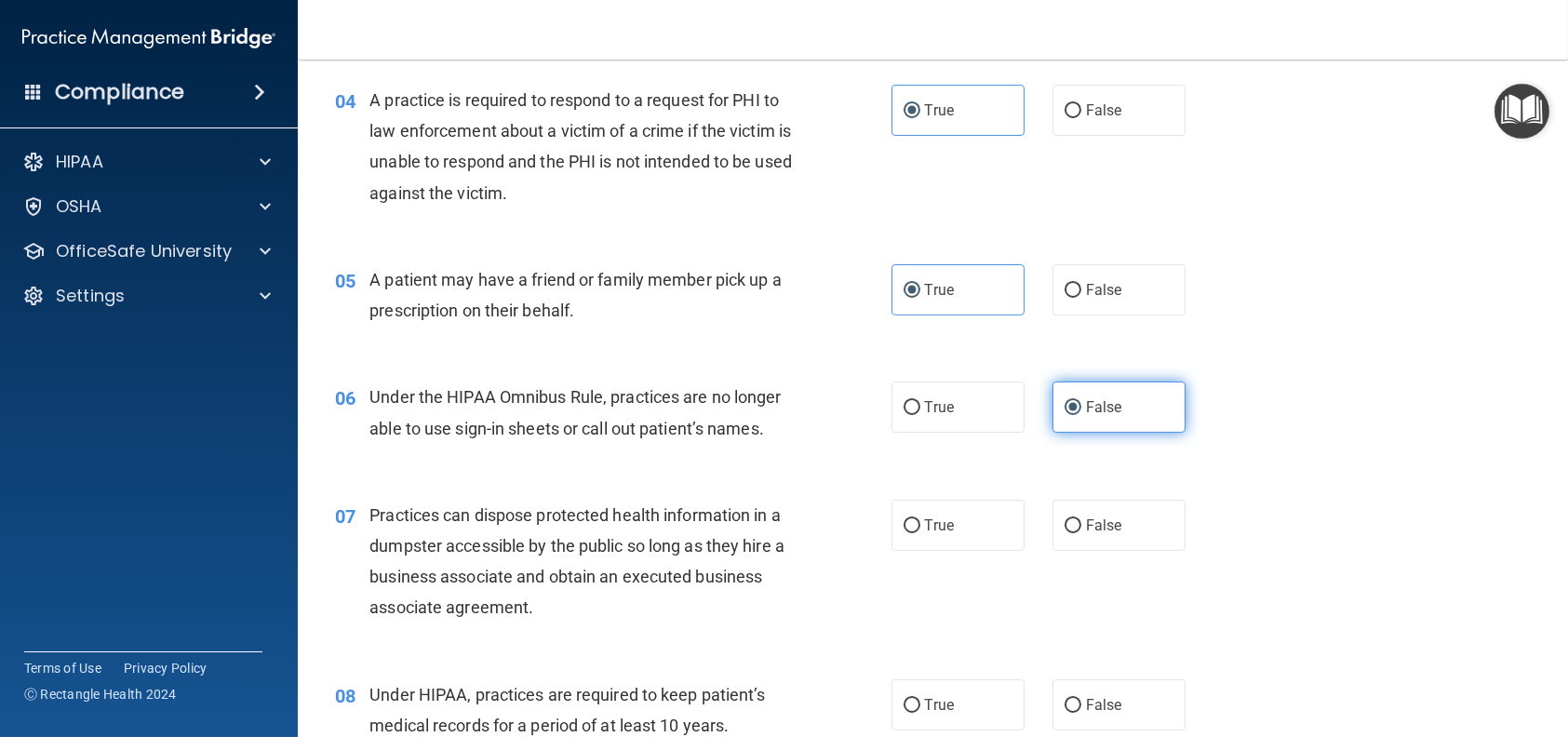
scroll to position [651, 0]
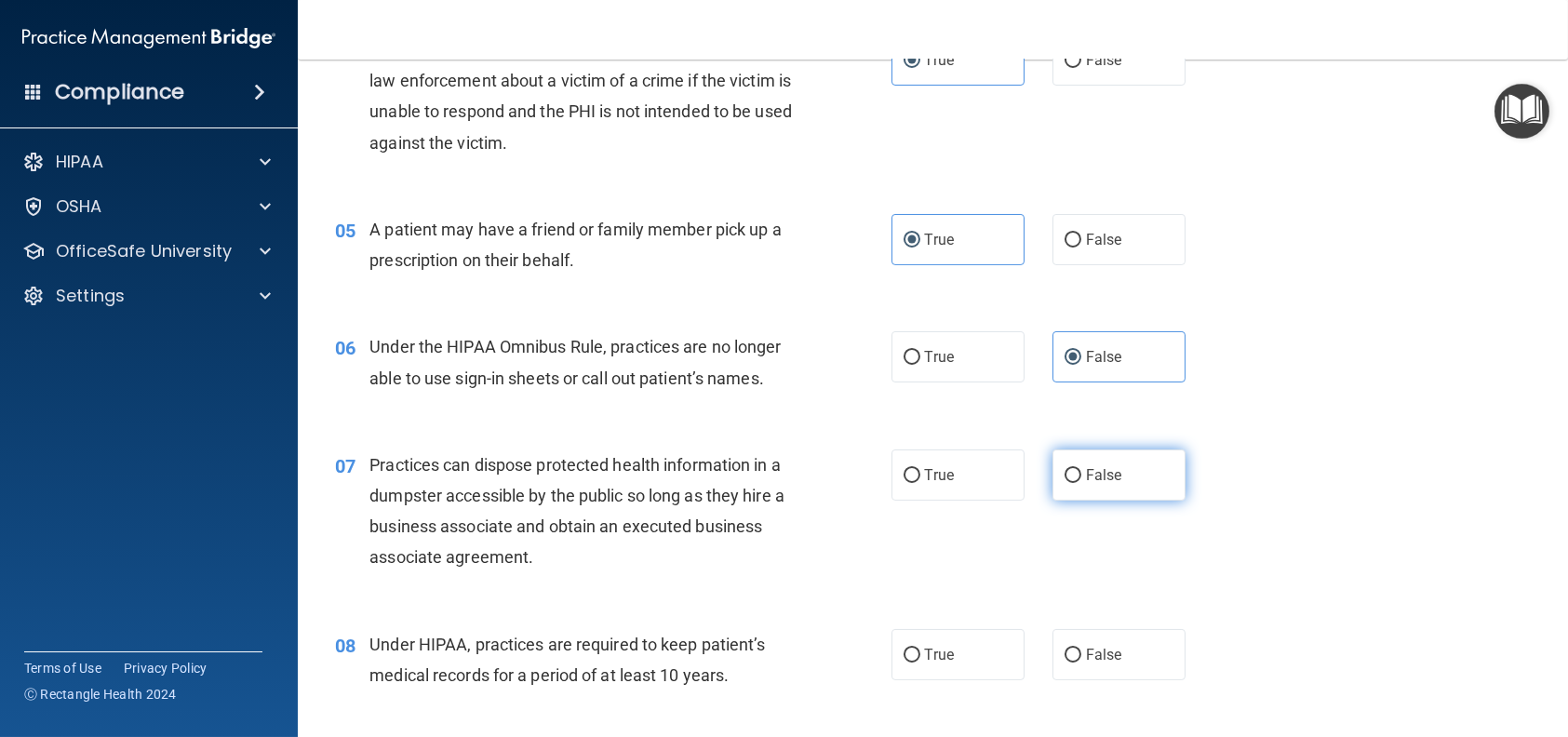
click at [1086, 466] on span "False" at bounding box center [1103, 475] width 36 height 18
click at [1081, 469] on input "False" at bounding box center [1073, 476] width 17 height 14
radio input "true"
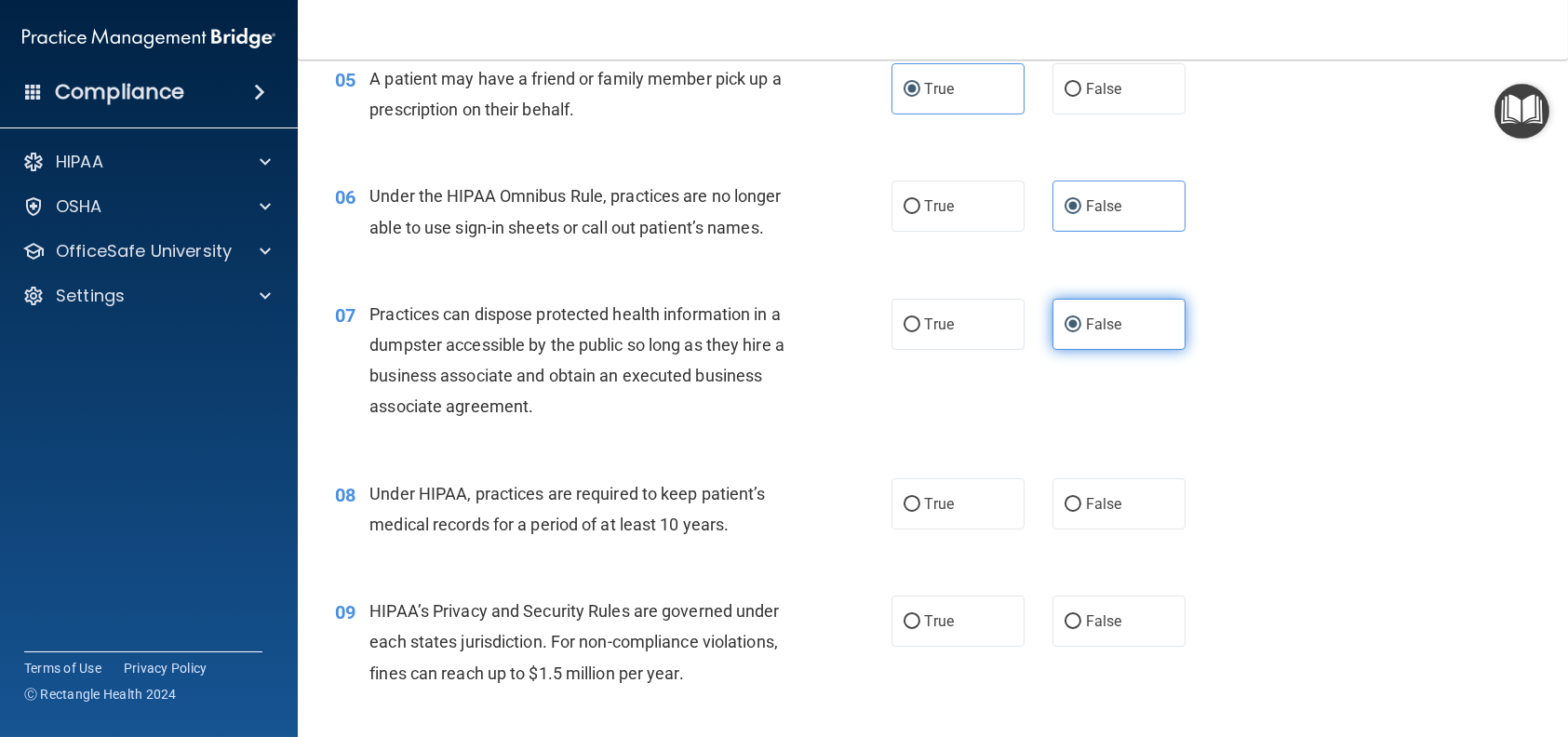
scroll to position [838, 0]
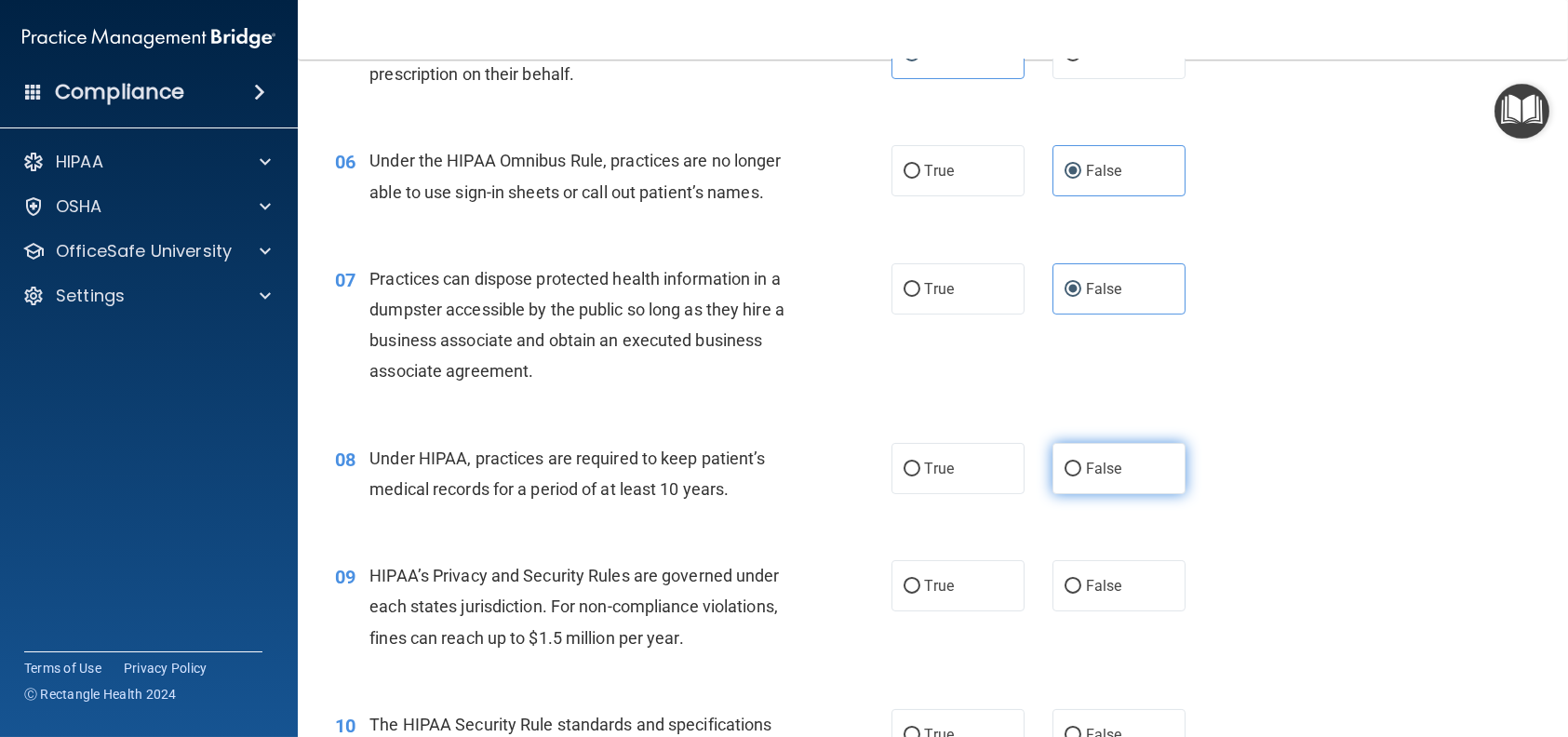
click at [1086, 478] on label "False" at bounding box center [1118, 469] width 133 height 51
click at [1081, 477] on input "False" at bounding box center [1073, 470] width 17 height 14
radio input "true"
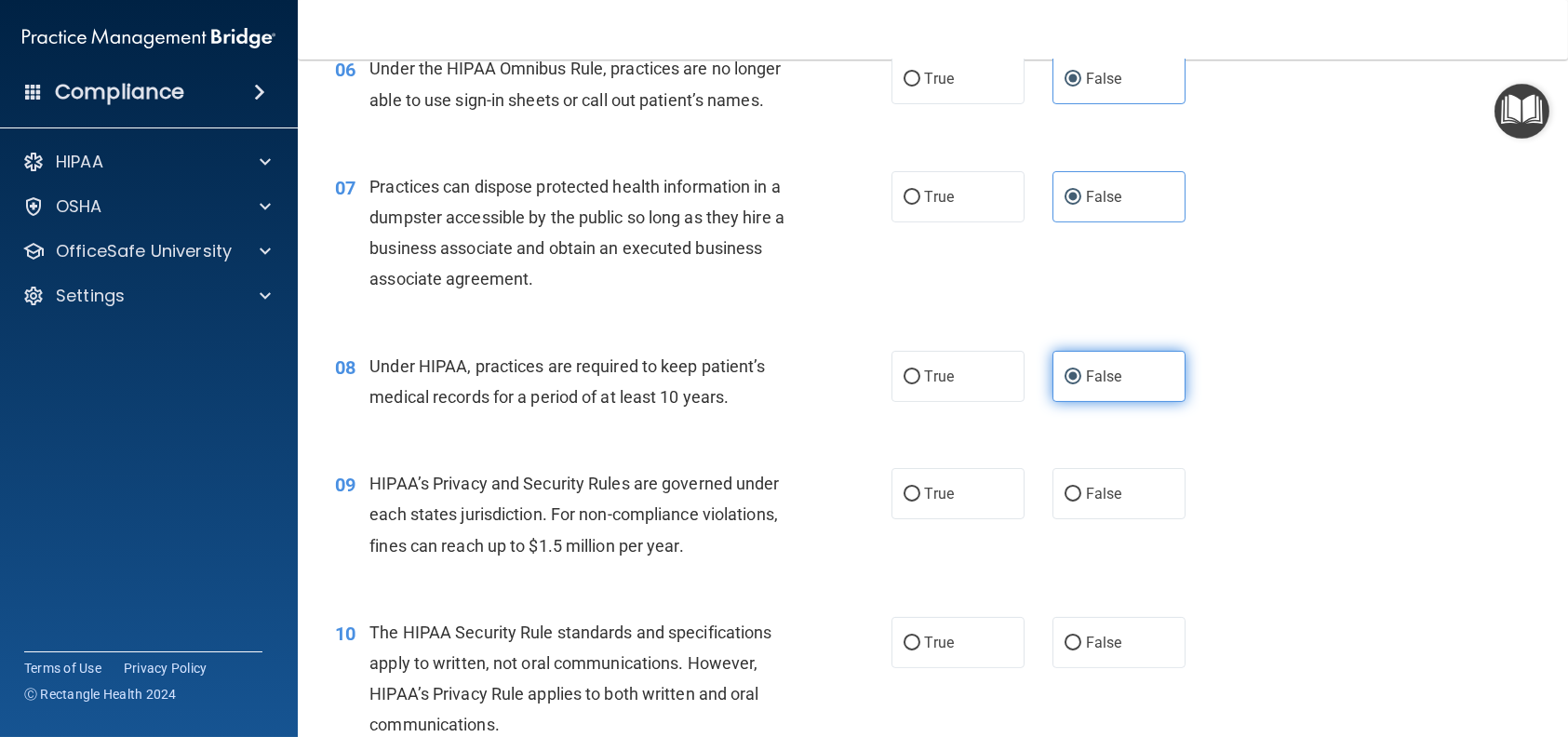
scroll to position [931, 0]
click at [1086, 478] on label "False" at bounding box center [1118, 493] width 133 height 51
click at [1081, 487] on input "False" at bounding box center [1073, 494] width 17 height 14
radio input "true"
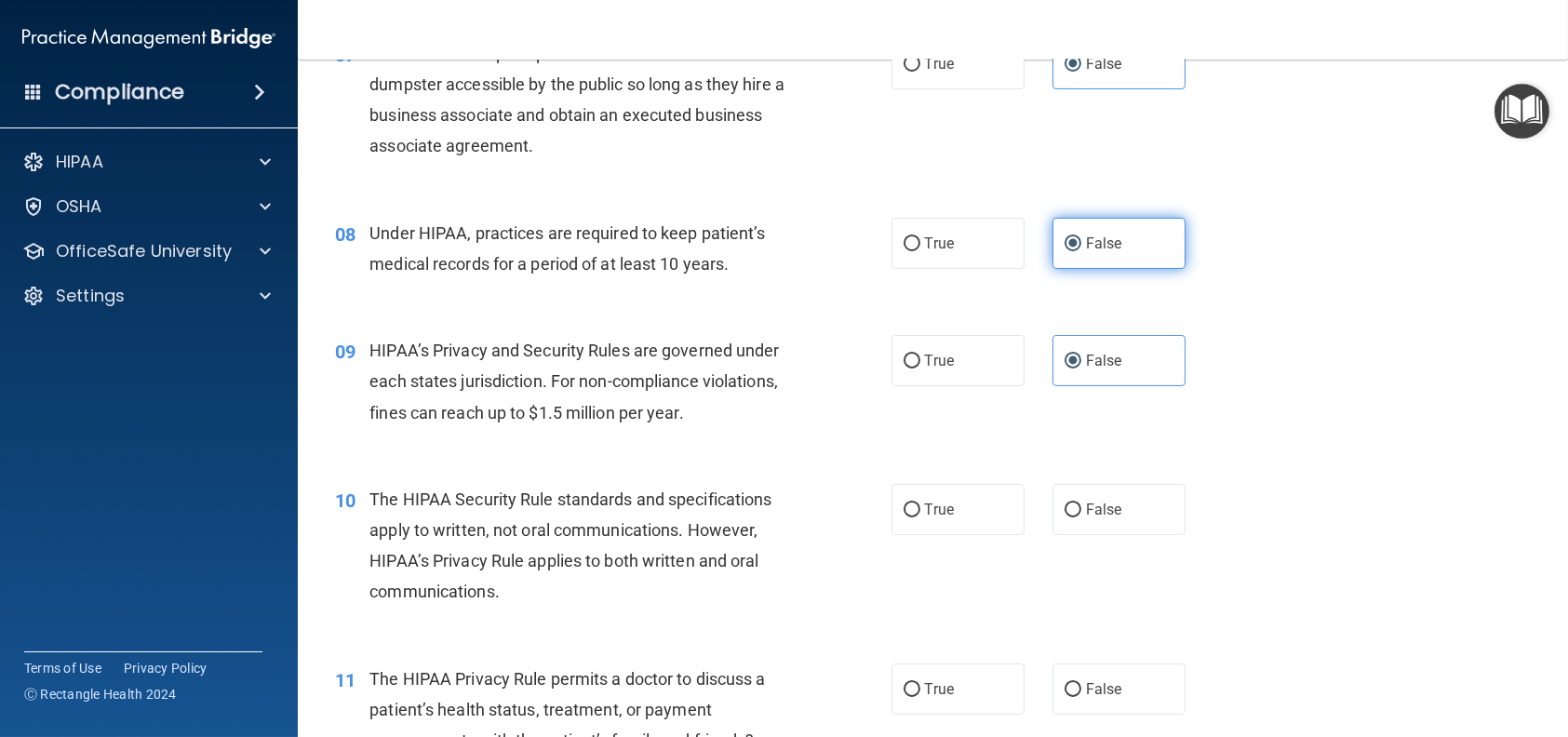
scroll to position [1117, 0]
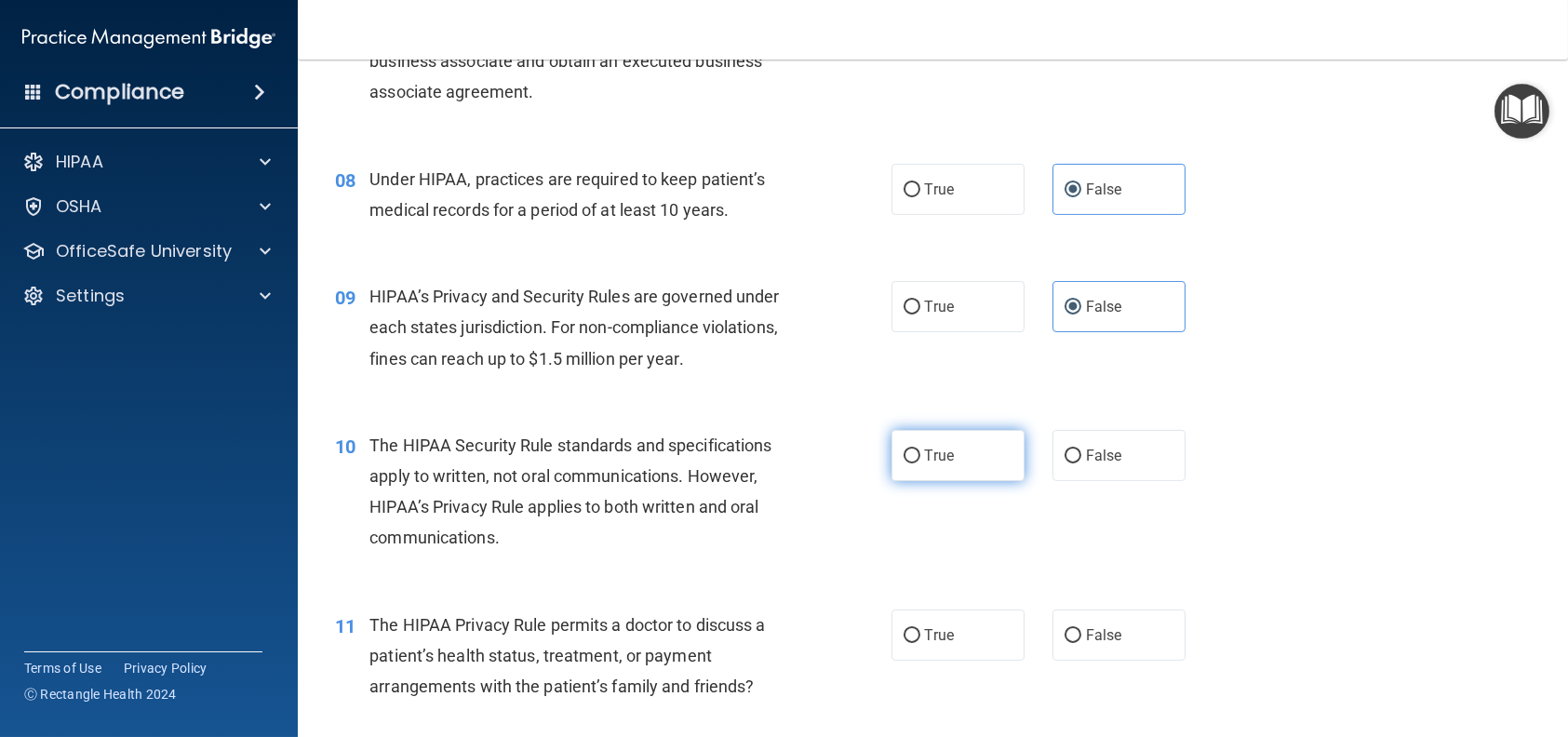
click at [973, 466] on label "True" at bounding box center [957, 455] width 133 height 51
click at [920, 463] on input "True" at bounding box center [911, 456] width 17 height 14
radio input "true"
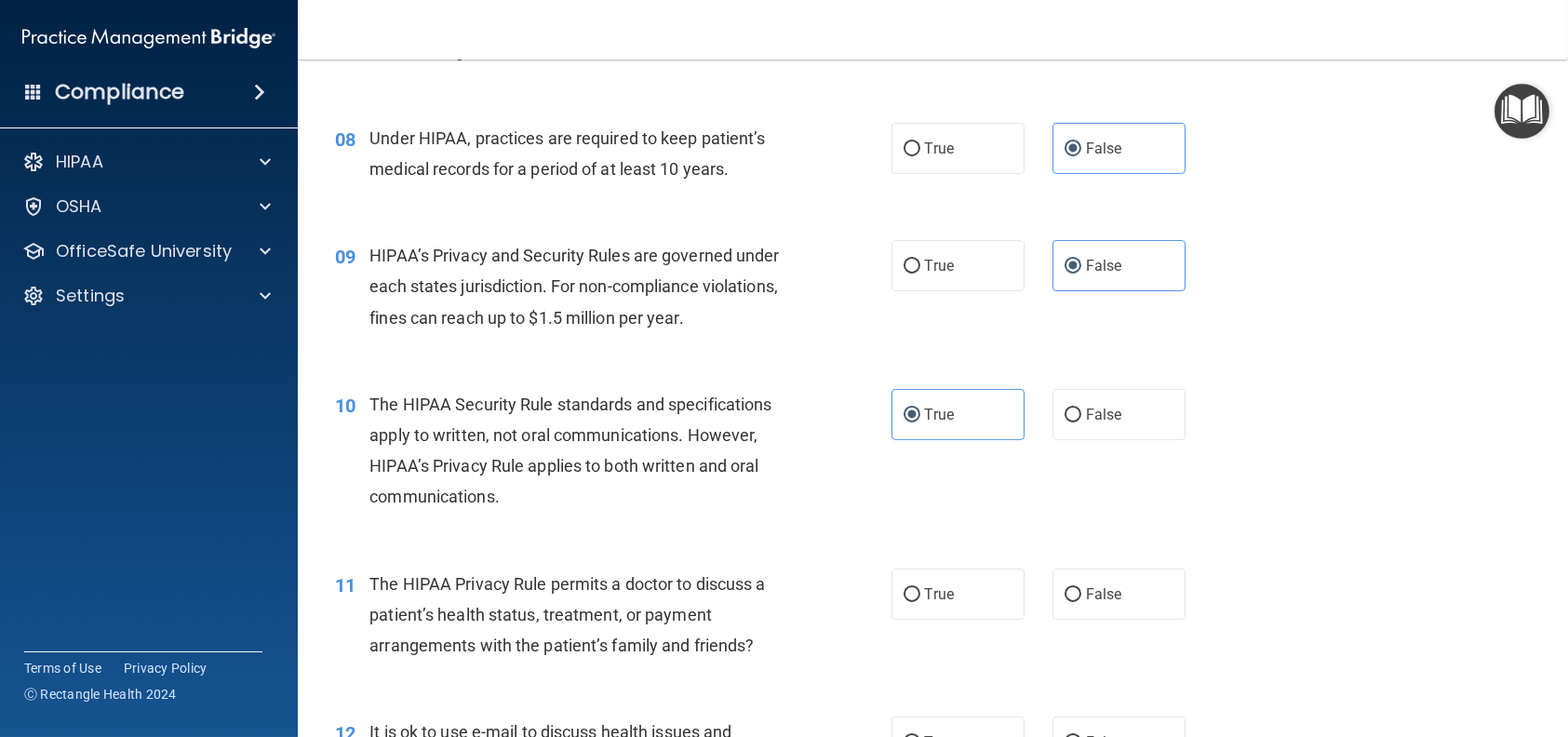
scroll to position [1210, 0]
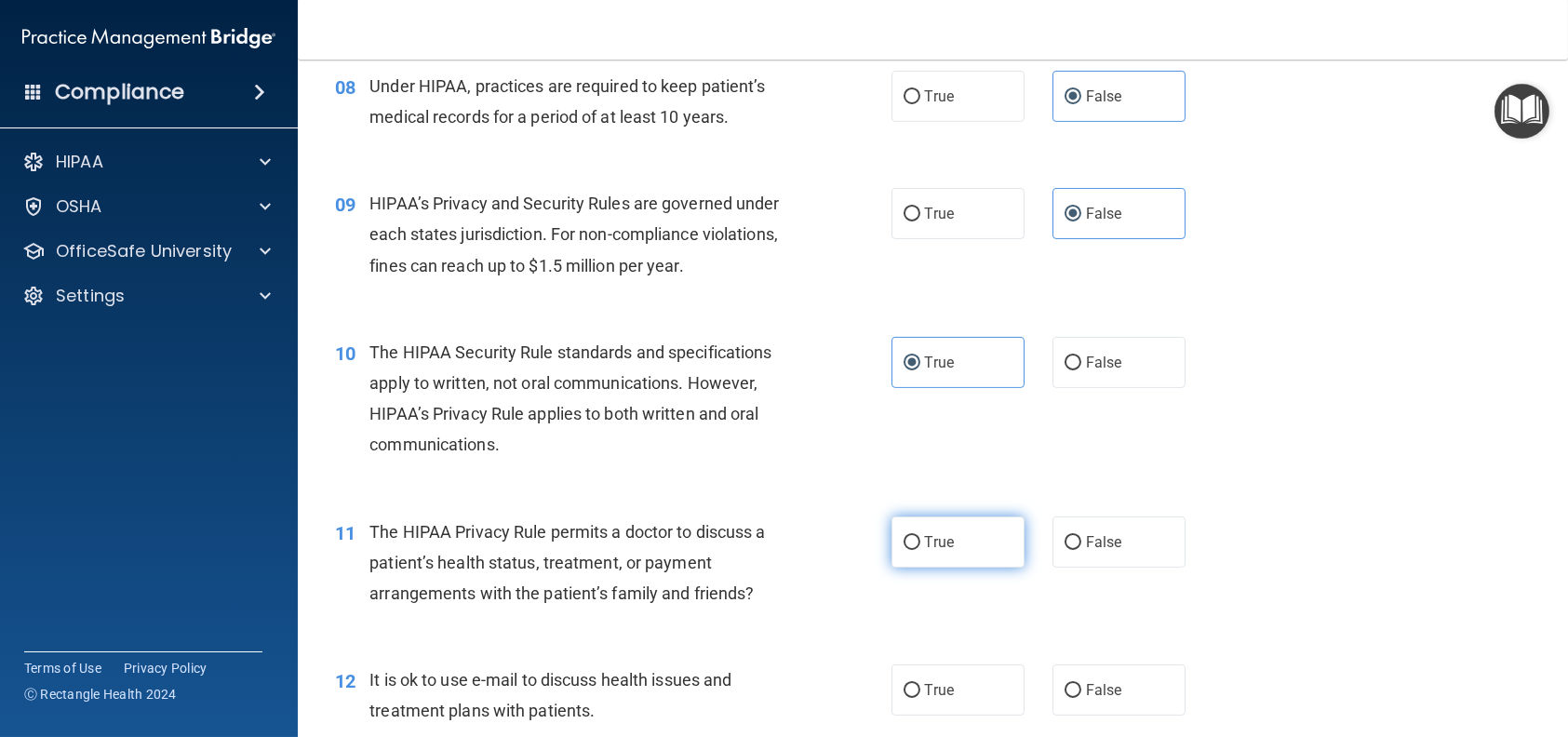
click at [952, 534] on label "True" at bounding box center [957, 542] width 133 height 51
click at [920, 536] on input "True" at bounding box center [911, 543] width 17 height 14
radio input "true"
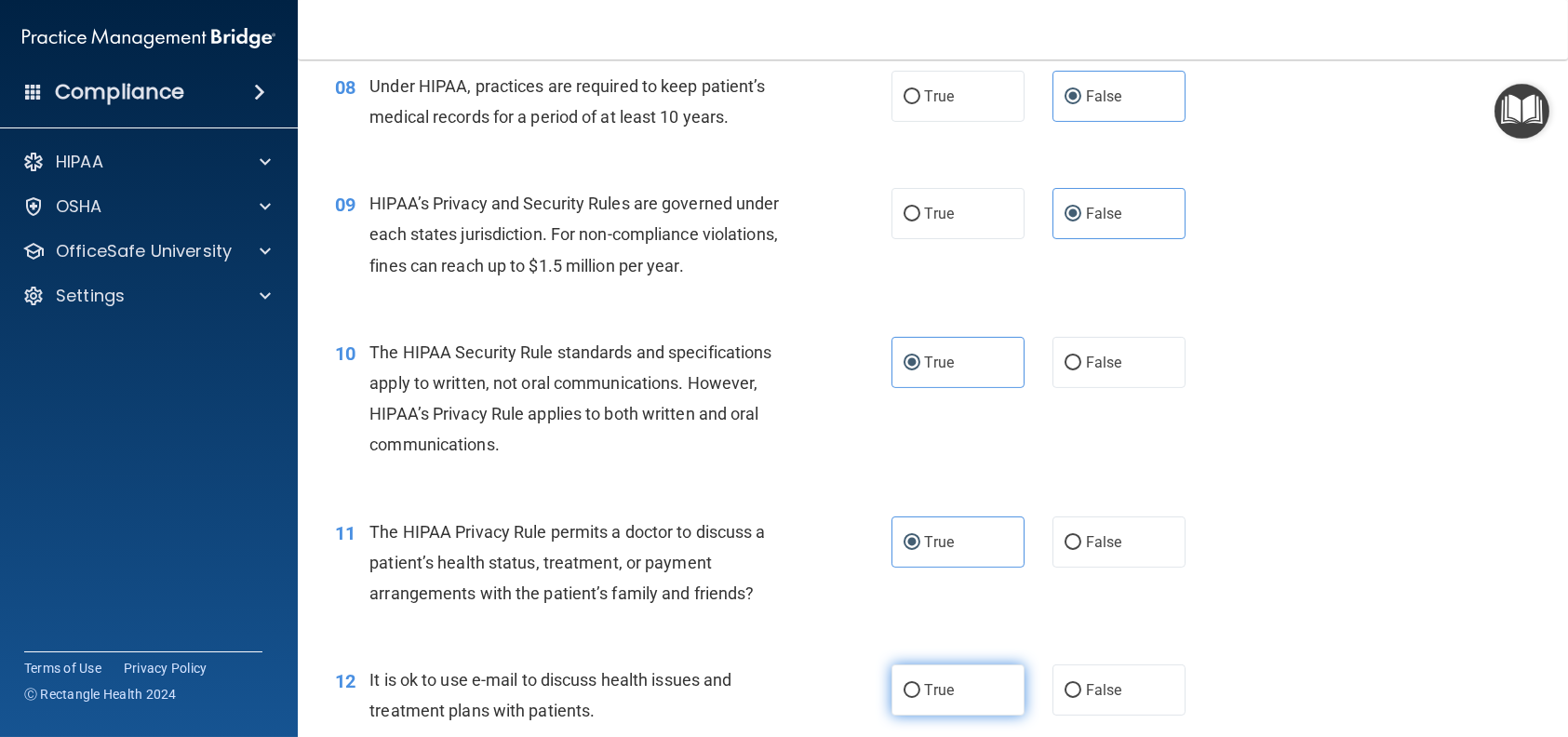
click at [941, 682] on span "True" at bounding box center [939, 691] width 29 height 18
click at [920, 684] on input "True" at bounding box center [911, 691] width 17 height 14
radio input "true"
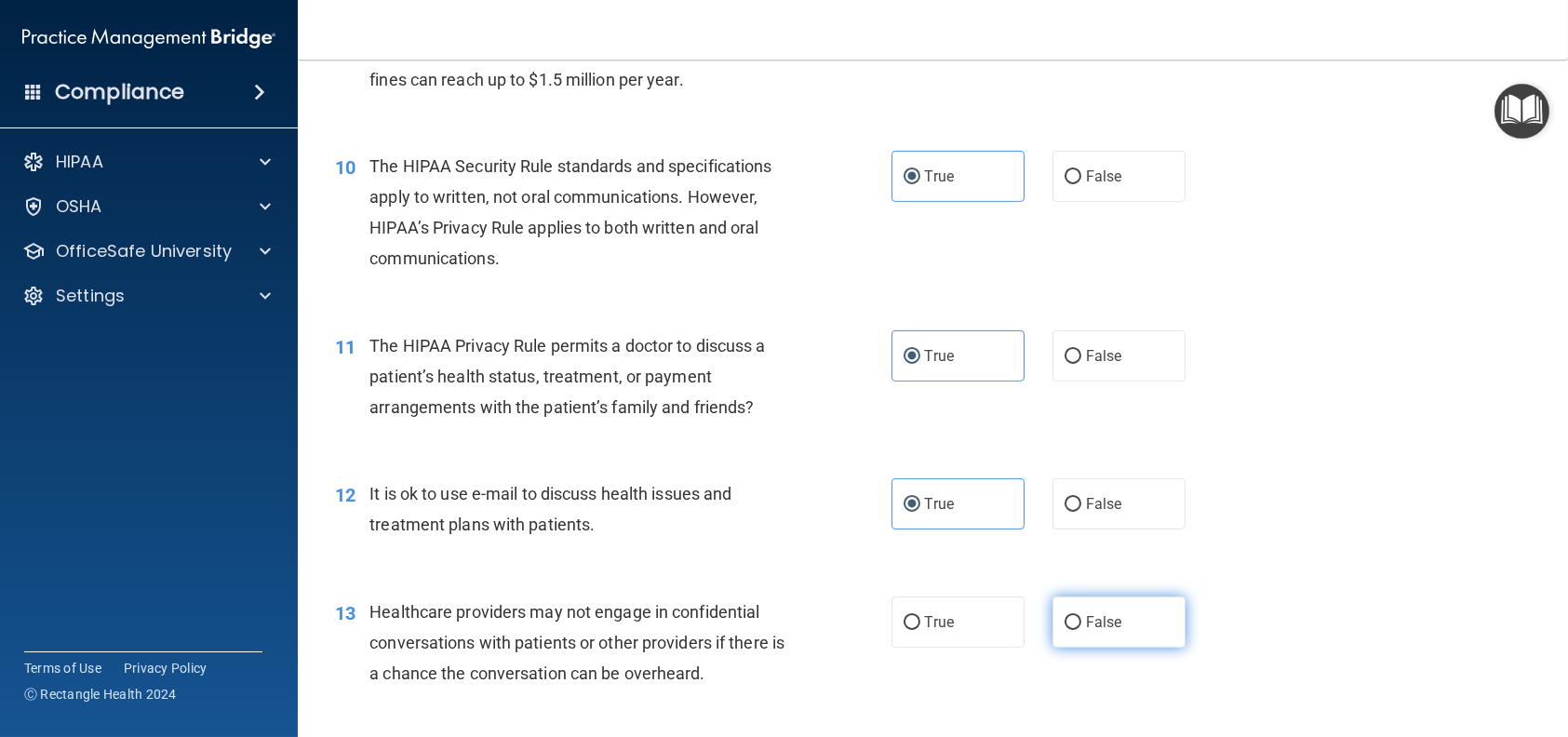
click at [1095, 623] on span "False" at bounding box center [1103, 623] width 36 height 18
click at [1081, 623] on input "False" at bounding box center [1073, 623] width 17 height 14
radio input "true"
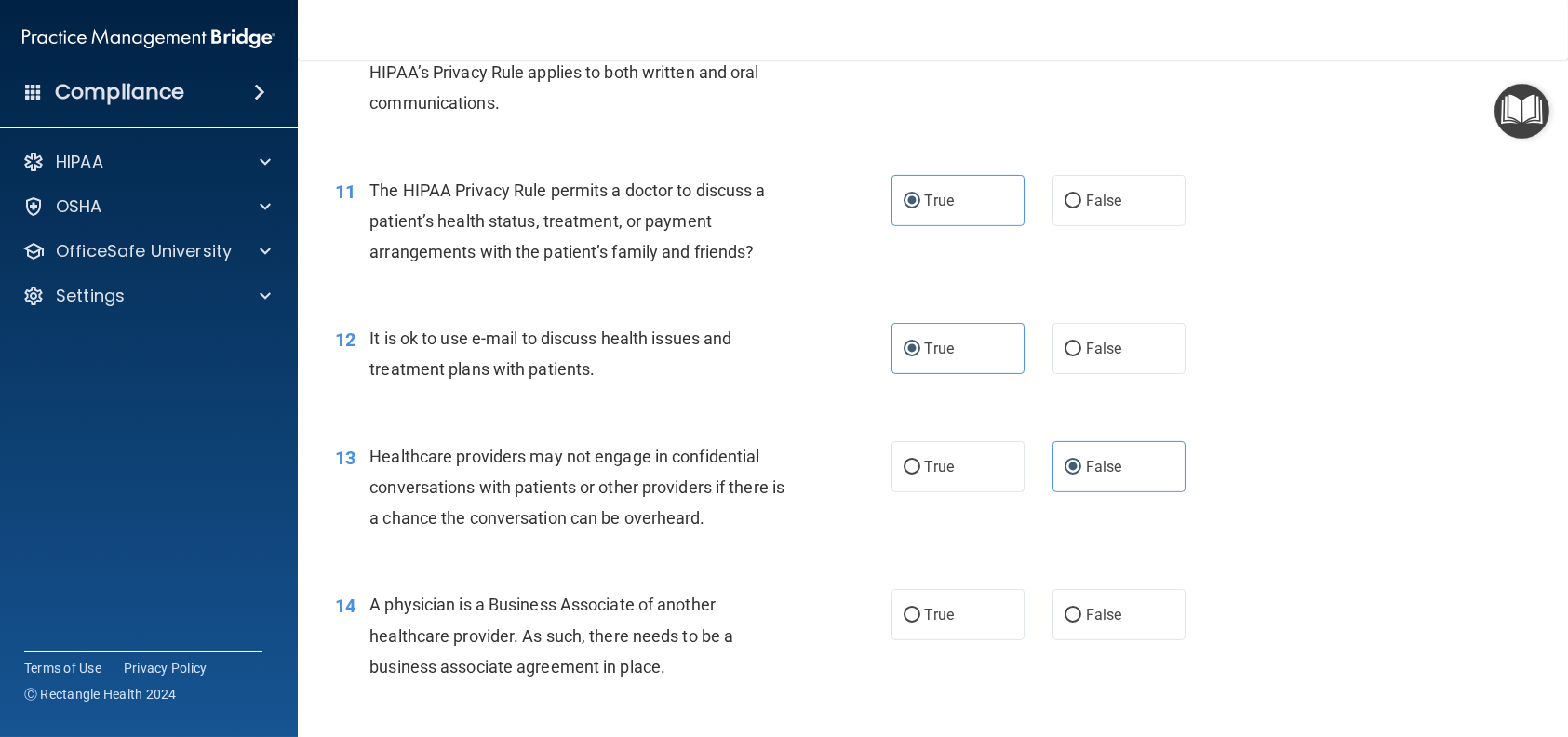
scroll to position [1582, 0]
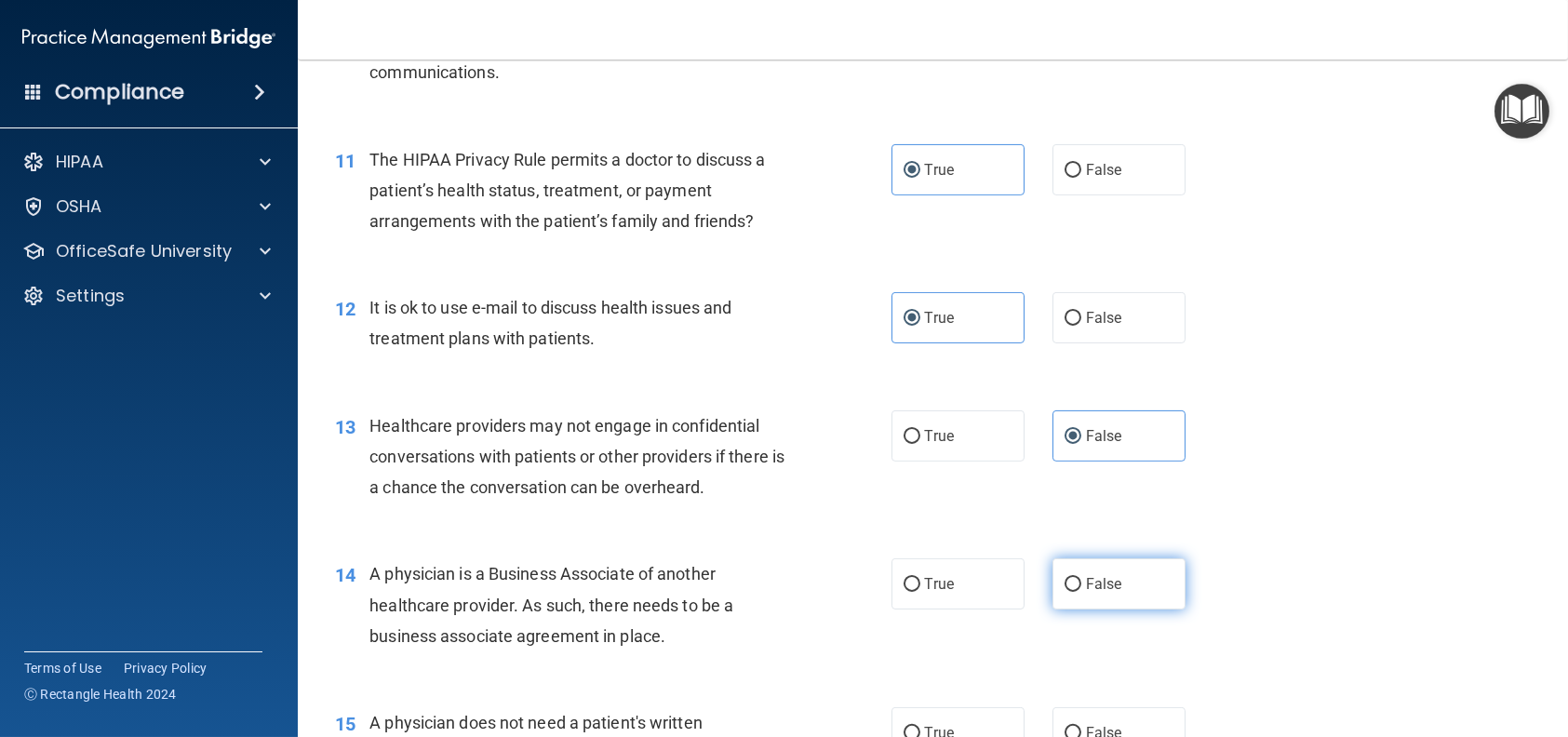
click at [1089, 601] on label "False" at bounding box center [1118, 584] width 133 height 51
click at [1081, 592] on input "False" at bounding box center [1073, 585] width 17 height 14
radio input "true"
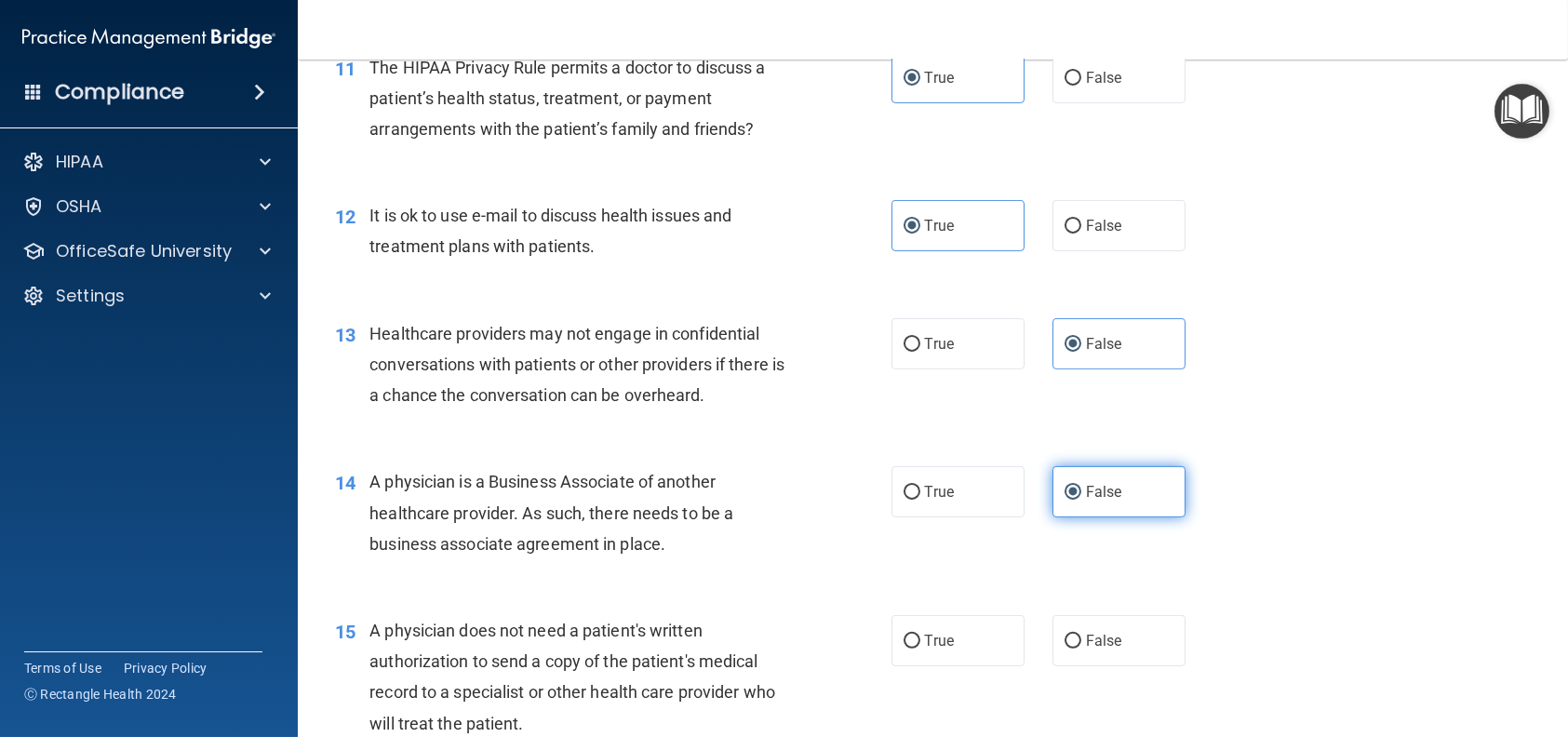
scroll to position [1675, 0]
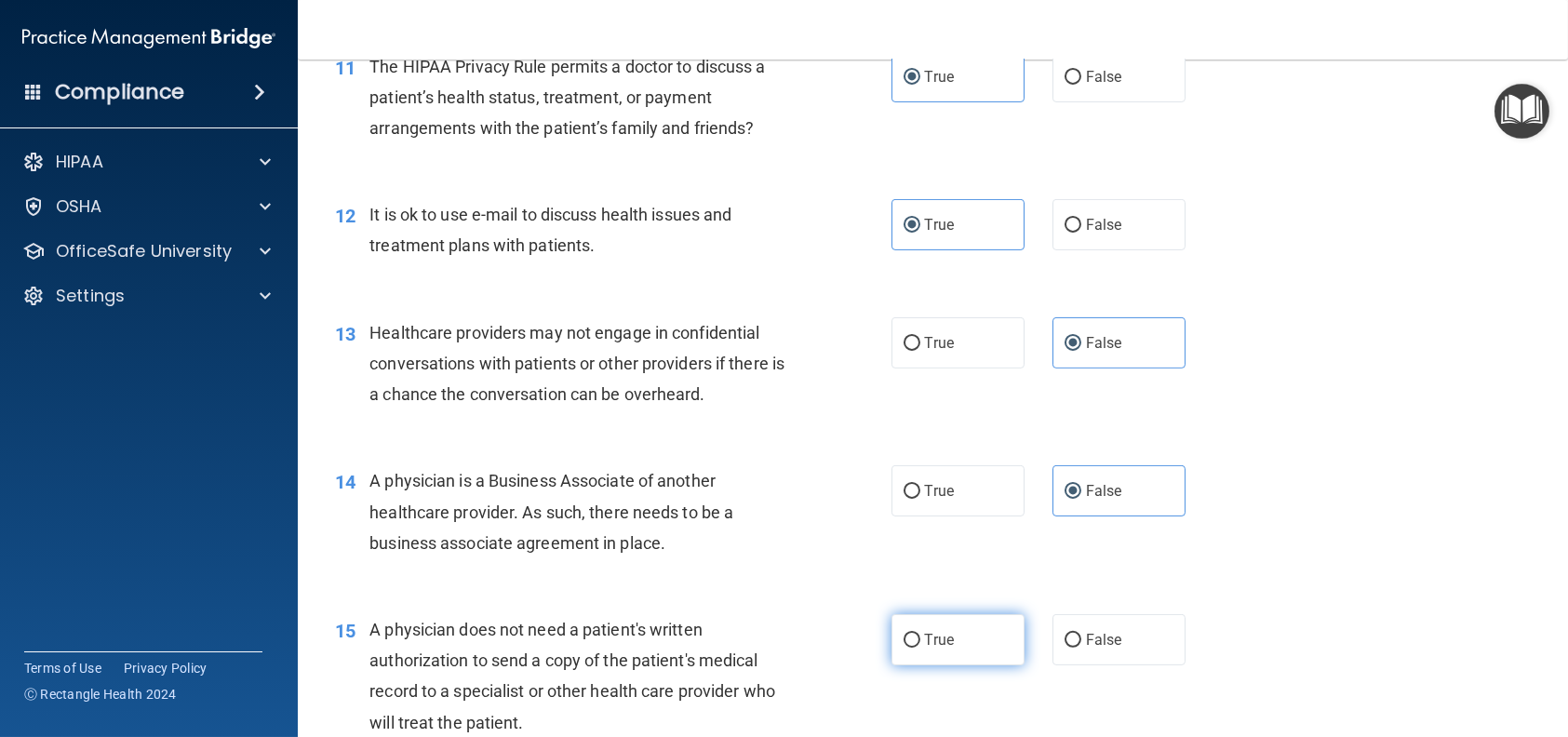
click at [937, 651] on label "True" at bounding box center [957, 640] width 133 height 51
click at [920, 648] on input "True" at bounding box center [911, 640] width 17 height 14
radio input "true"
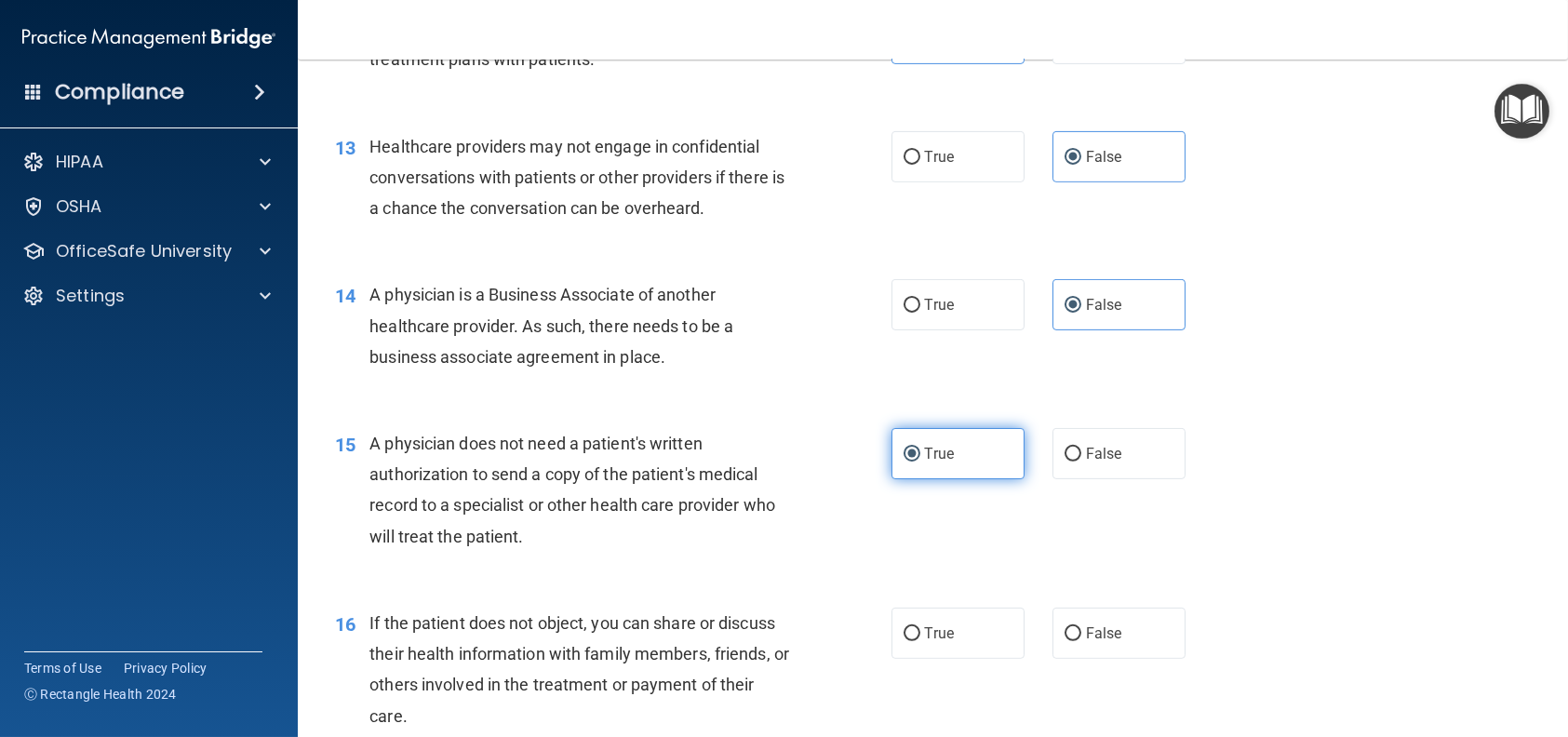
click at [937, 651] on label "True" at bounding box center [957, 634] width 133 height 51
click at [920, 641] on input "True" at bounding box center [911, 635] width 17 height 14
radio input "true"
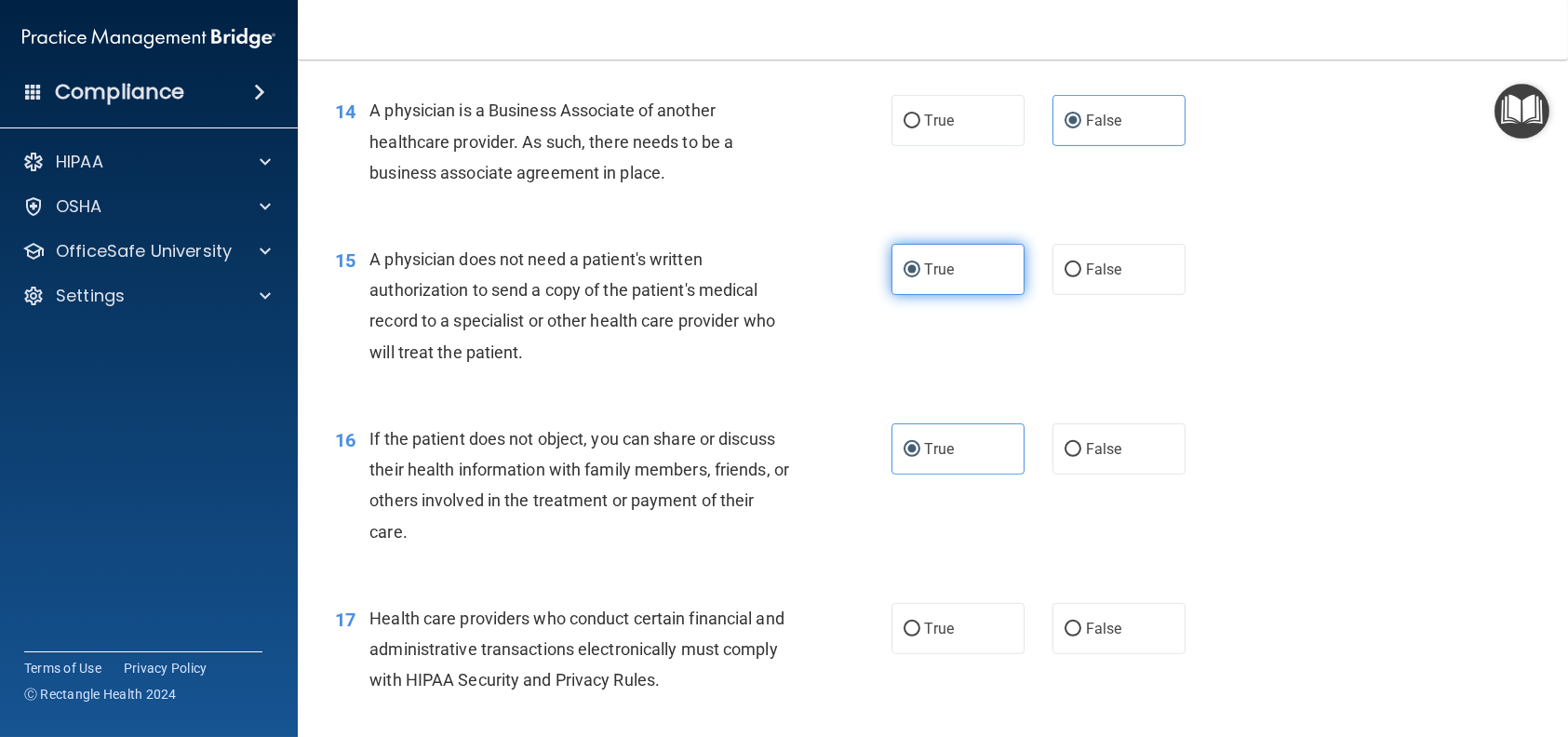
scroll to position [2047, 0]
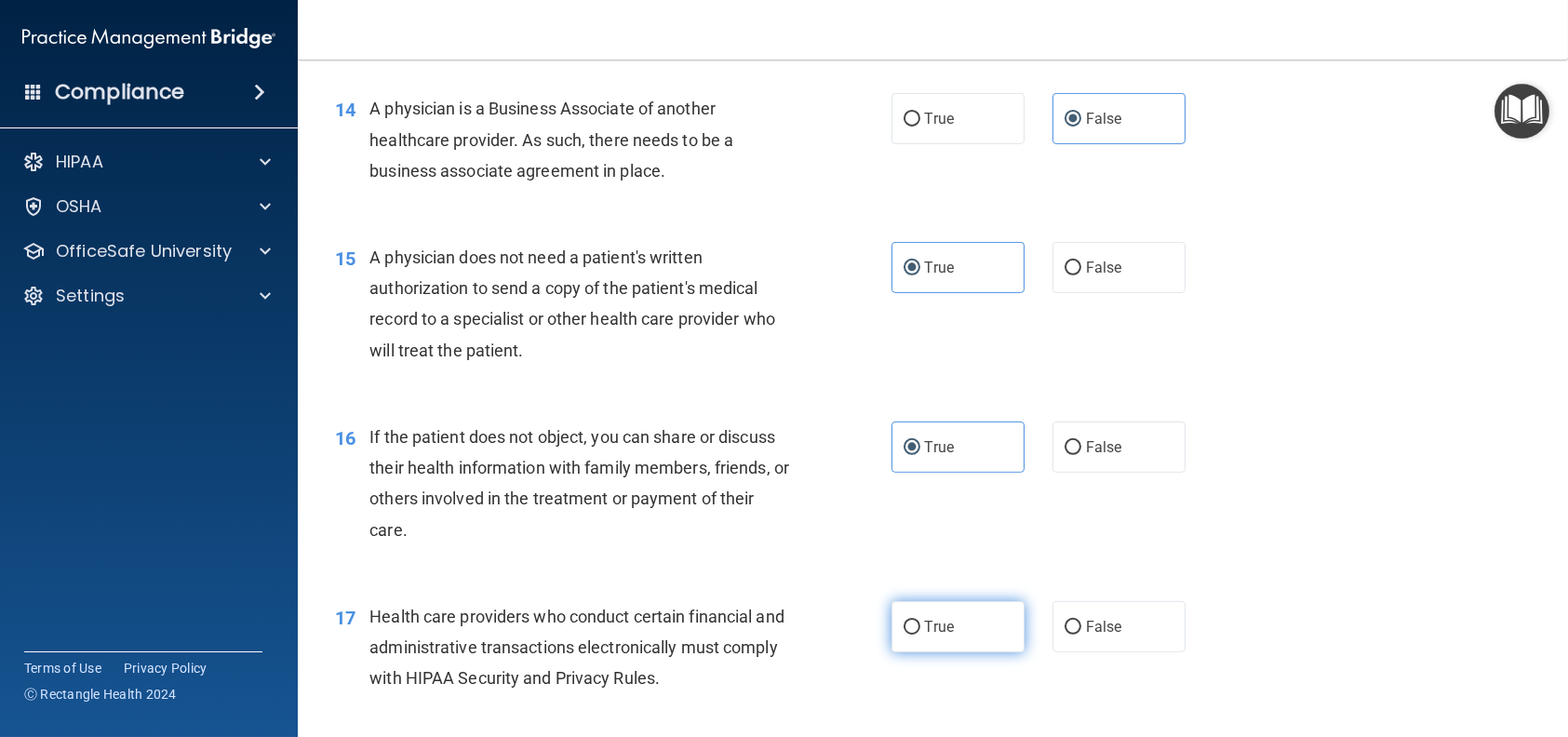
click at [936, 632] on span "True" at bounding box center [939, 627] width 29 height 18
click at [920, 632] on input "True" at bounding box center [911, 628] width 17 height 14
radio input "true"
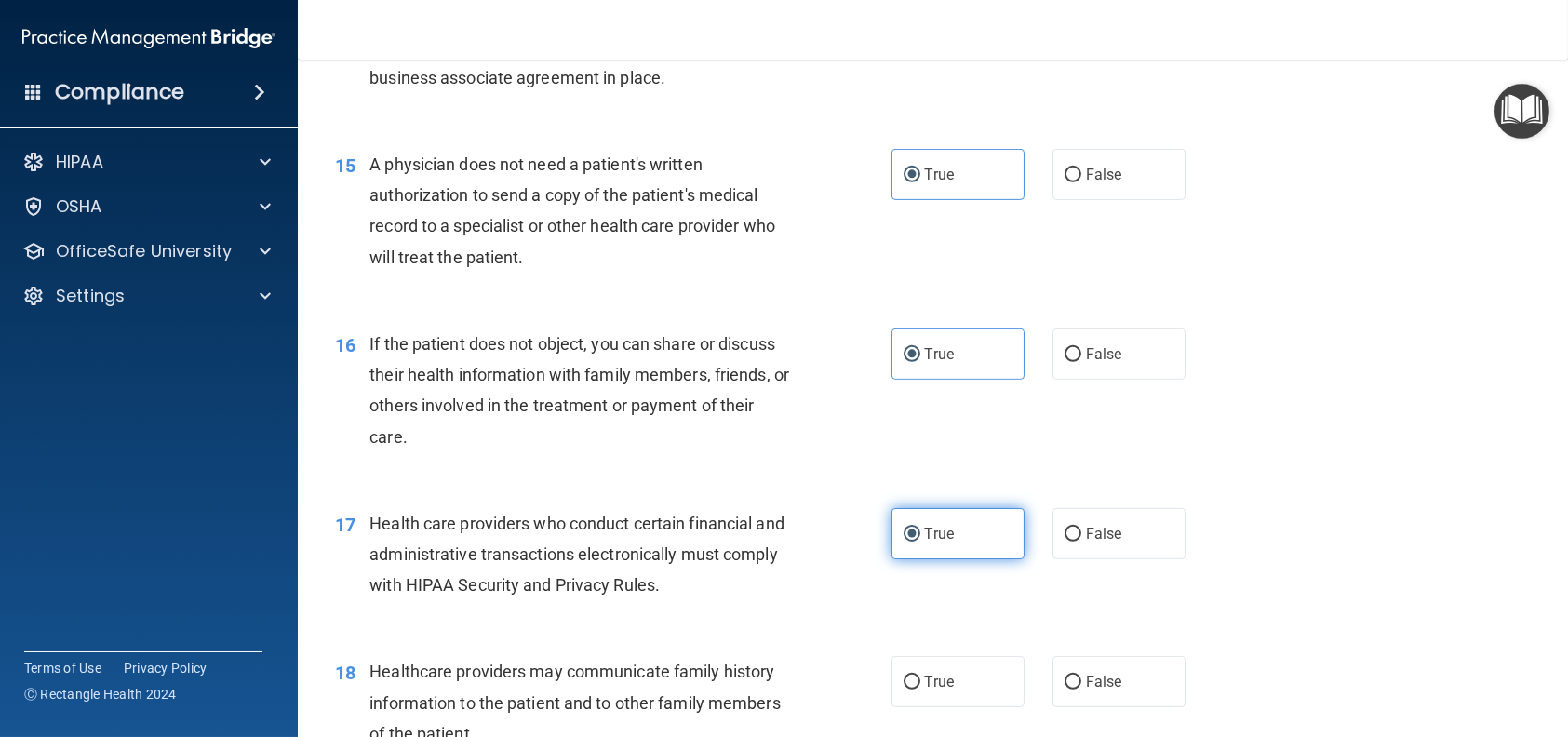
scroll to position [2234, 0]
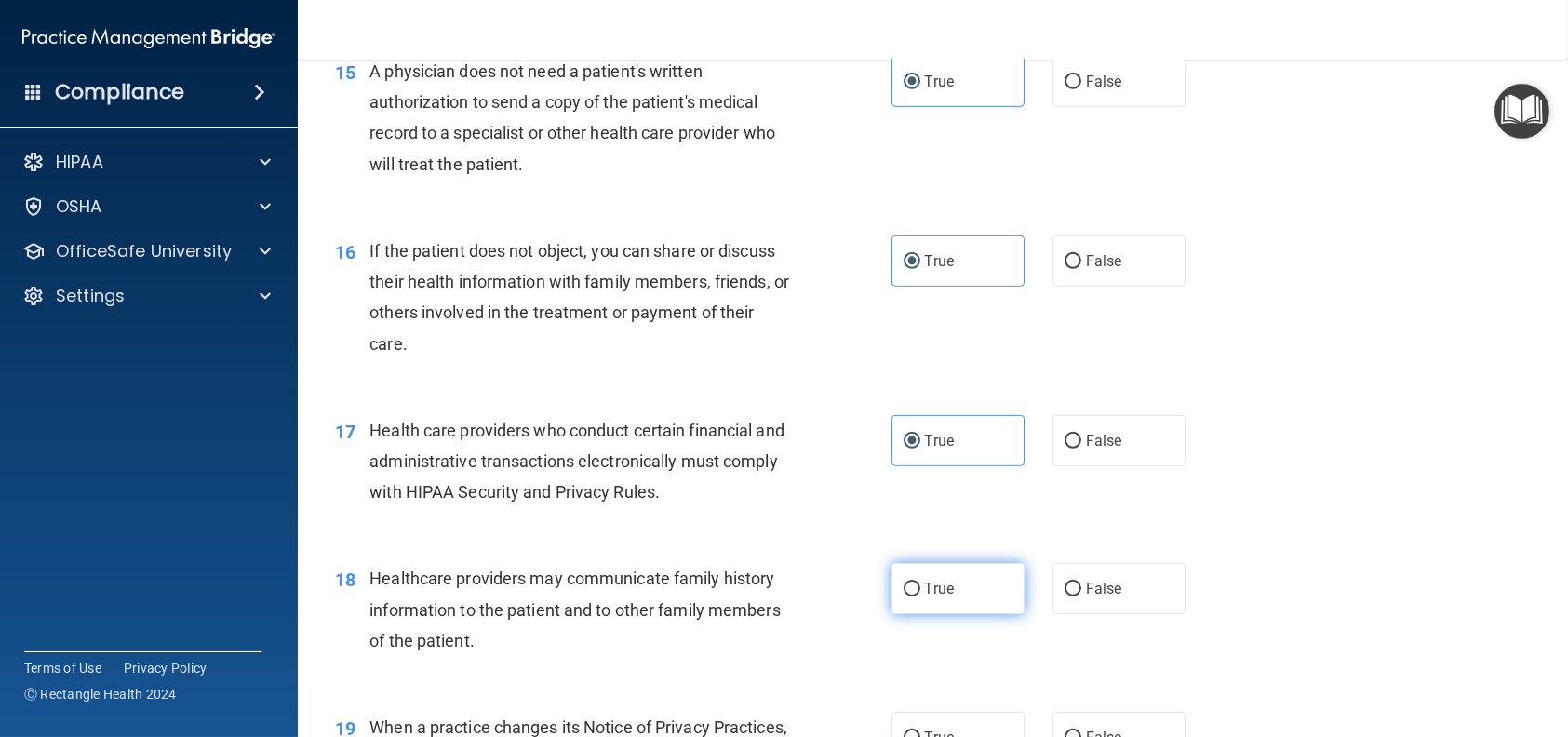
click at [925, 583] on span "True" at bounding box center [939, 589] width 29 height 18
click at [918, 583] on input "True" at bounding box center [911, 589] width 17 height 14
radio input "true"
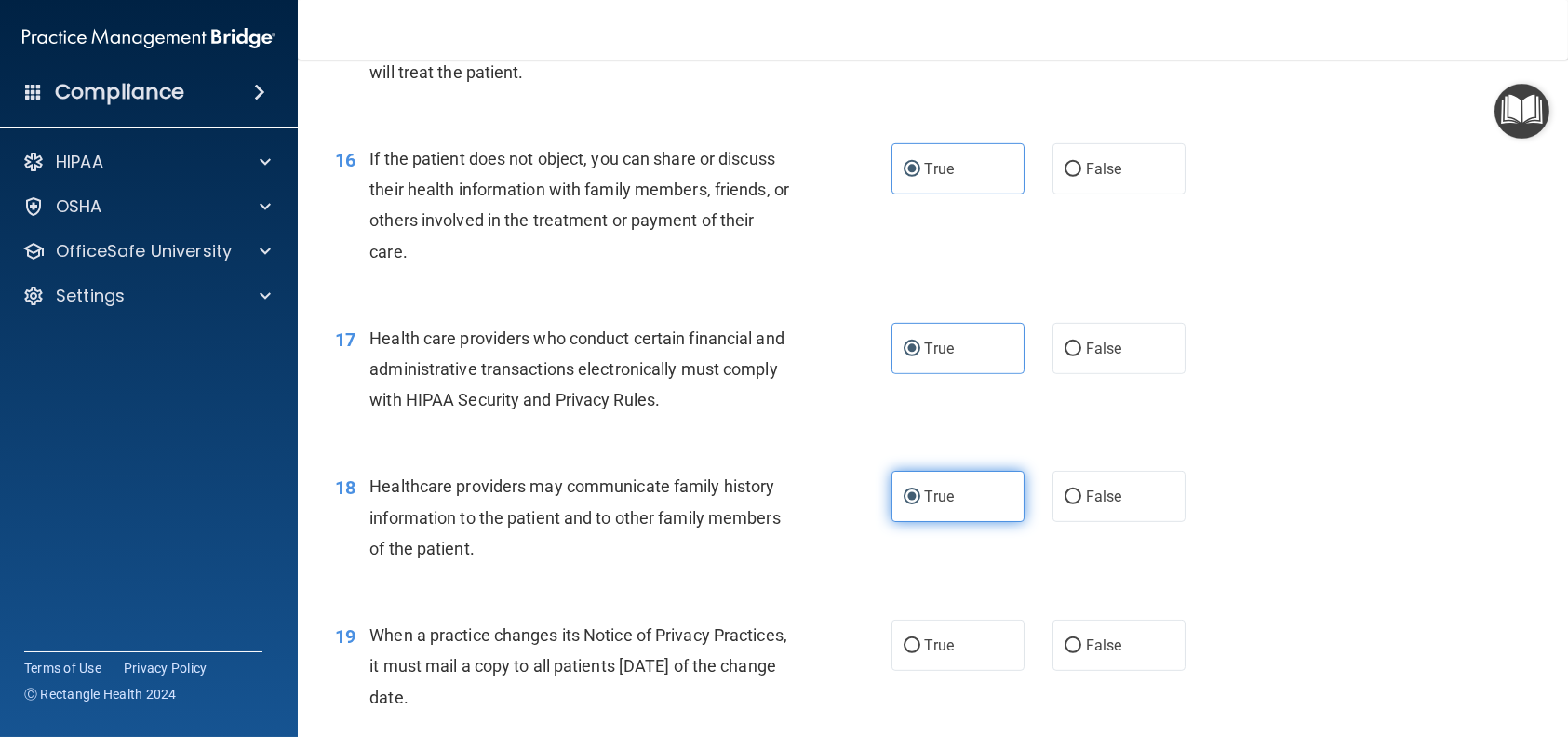
scroll to position [2327, 0]
click at [1108, 630] on label "False" at bounding box center [1118, 644] width 133 height 51
click at [1081, 638] on input "False" at bounding box center [1073, 645] width 17 height 14
radio input "true"
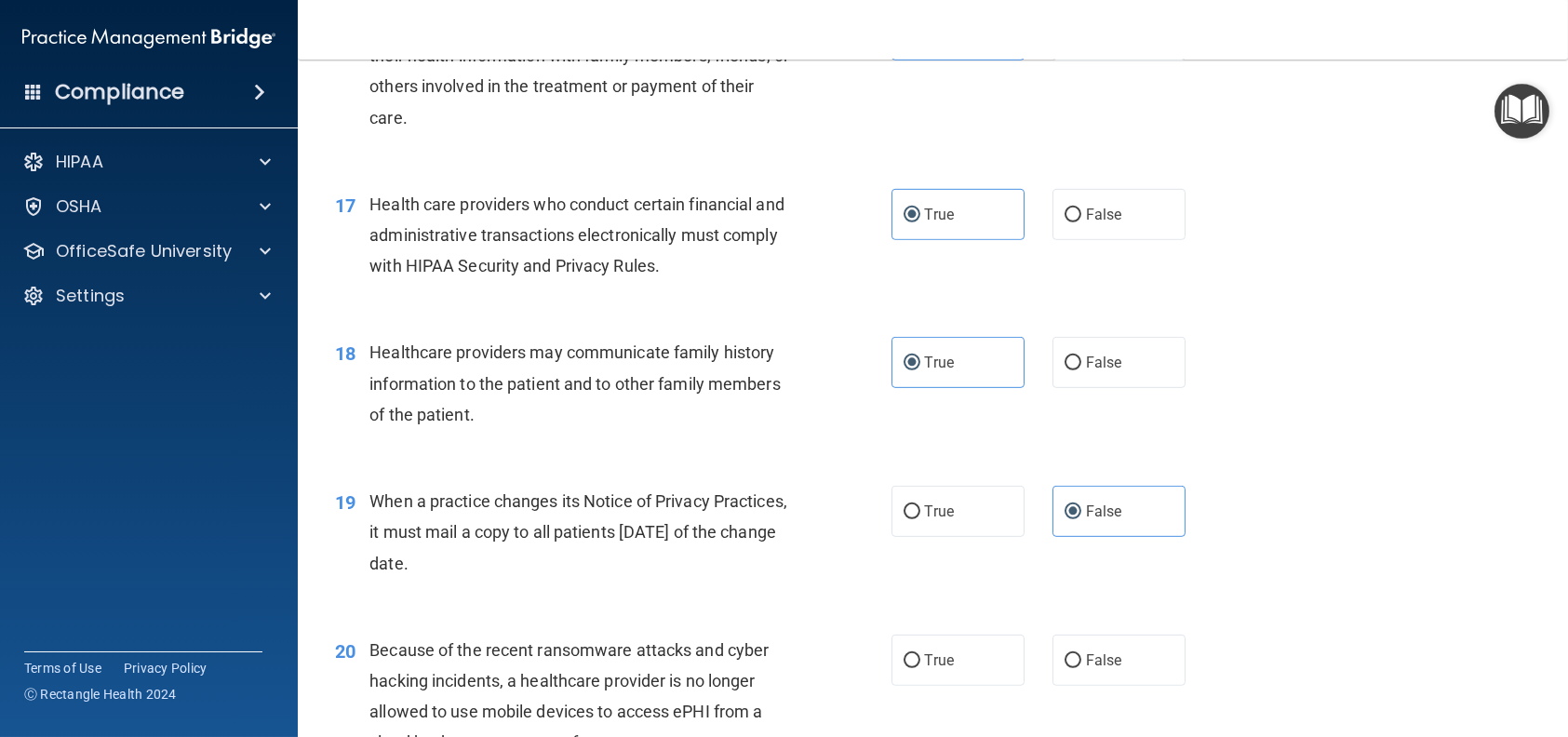
scroll to position [2513, 0]
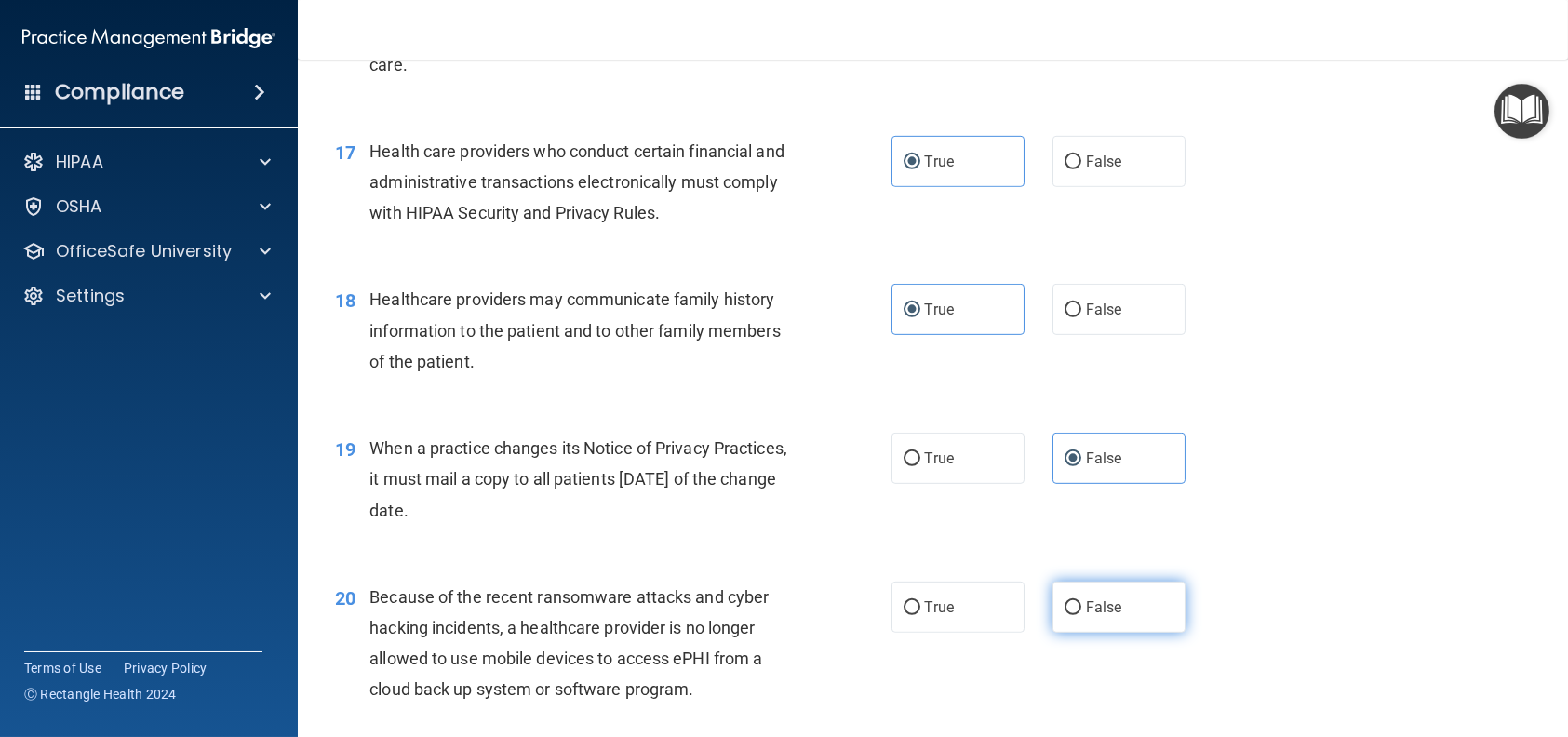
click at [1098, 598] on span "False" at bounding box center [1103, 607] width 36 height 18
click at [1081, 601] on input "False" at bounding box center [1073, 608] width 17 height 14
radio input "true"
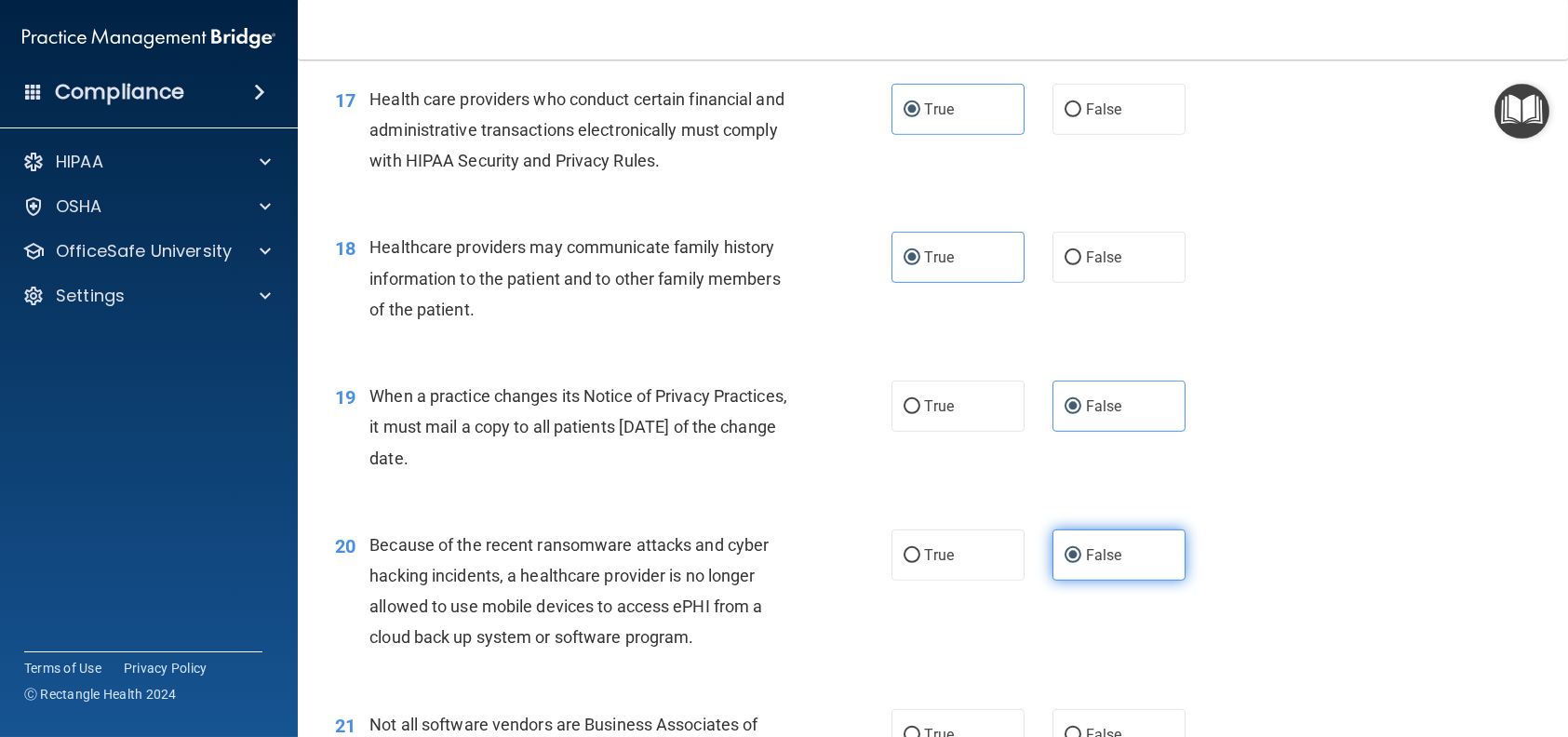
scroll to position [2606, 0]
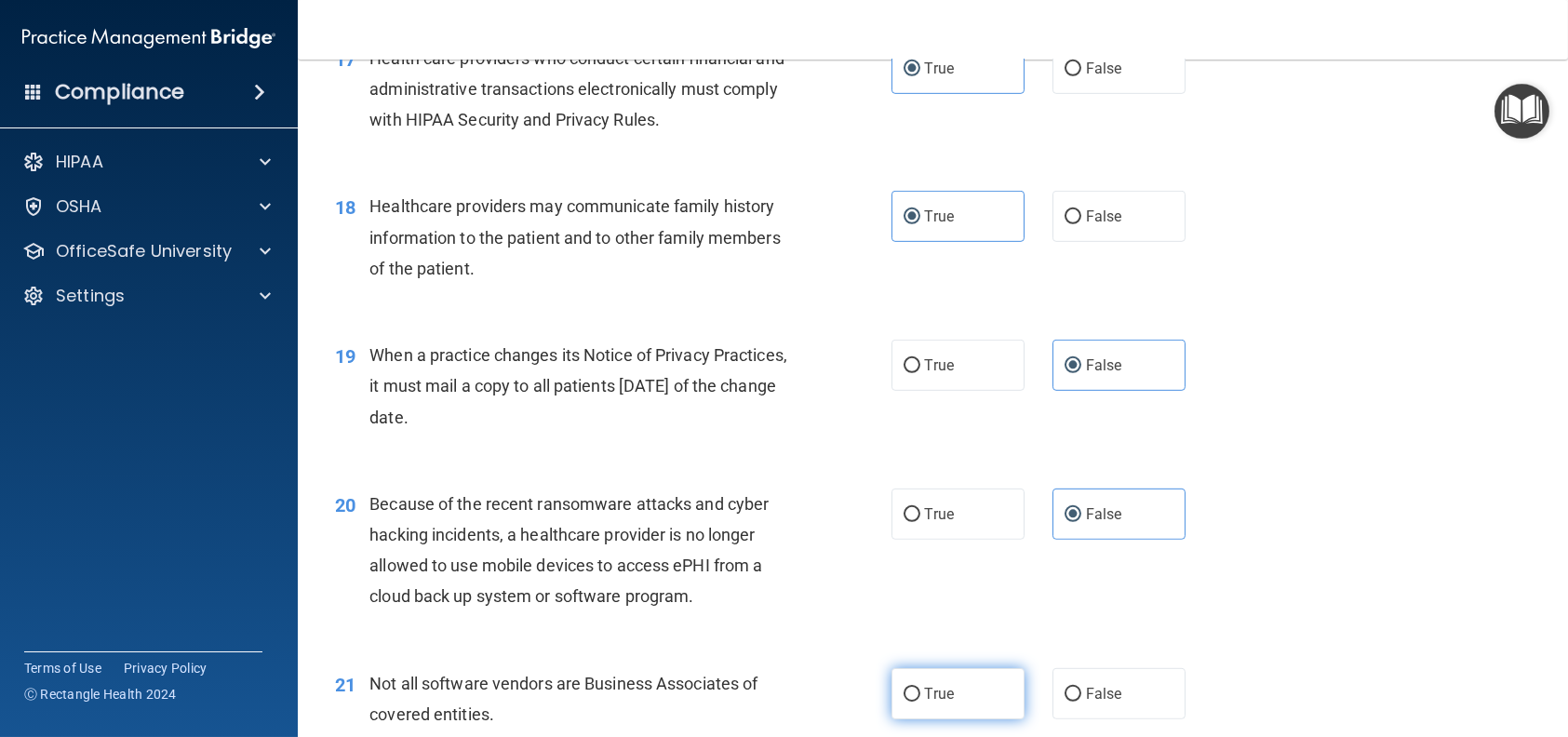
click at [948, 681] on label "True" at bounding box center [957, 694] width 133 height 51
click at [920, 688] on input "True" at bounding box center [911, 695] width 17 height 14
radio input "true"
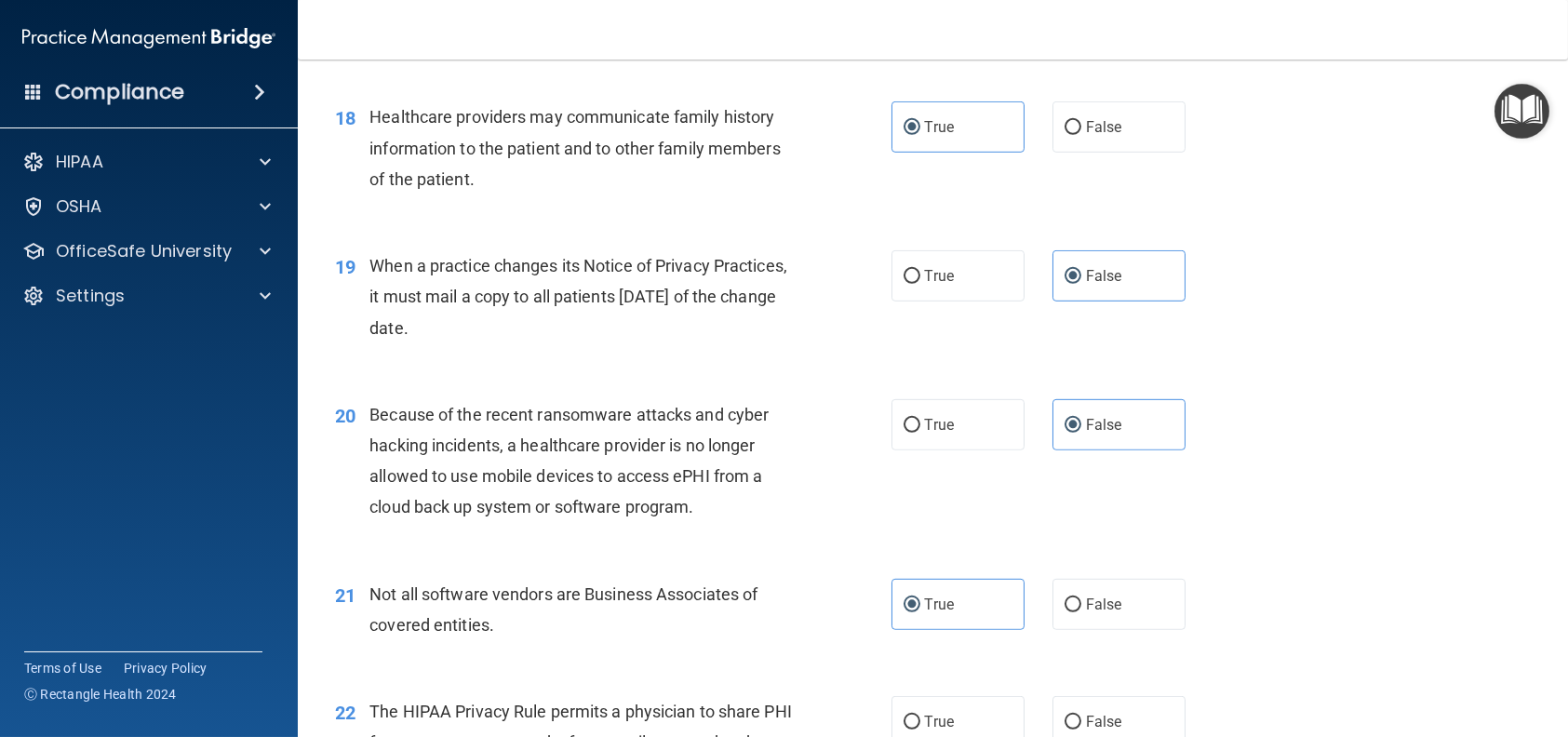
scroll to position [2700, 0]
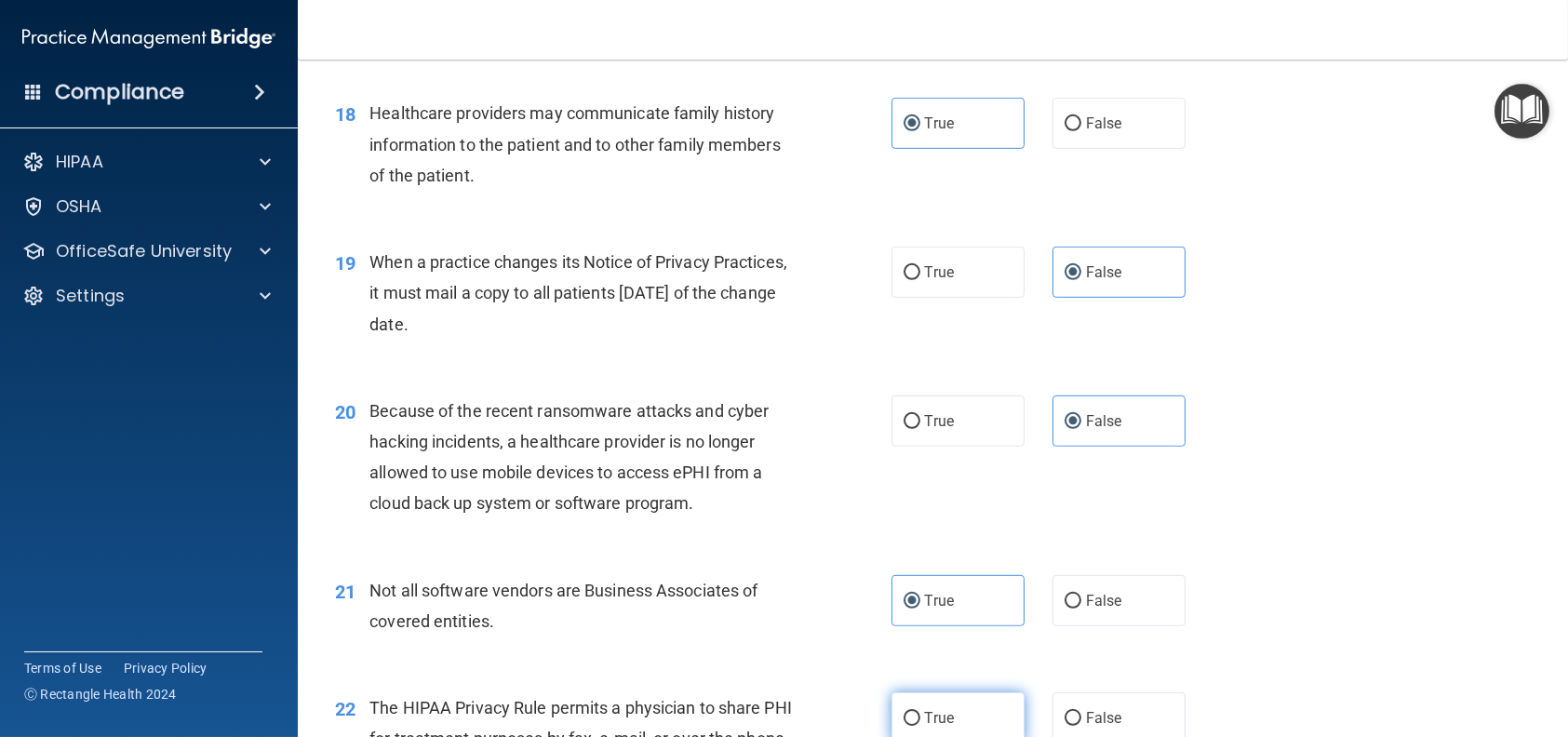
click at [926, 709] on span "True" at bounding box center [939, 718] width 29 height 18
click at [920, 712] on input "True" at bounding box center [911, 719] width 17 height 14
radio input "true"
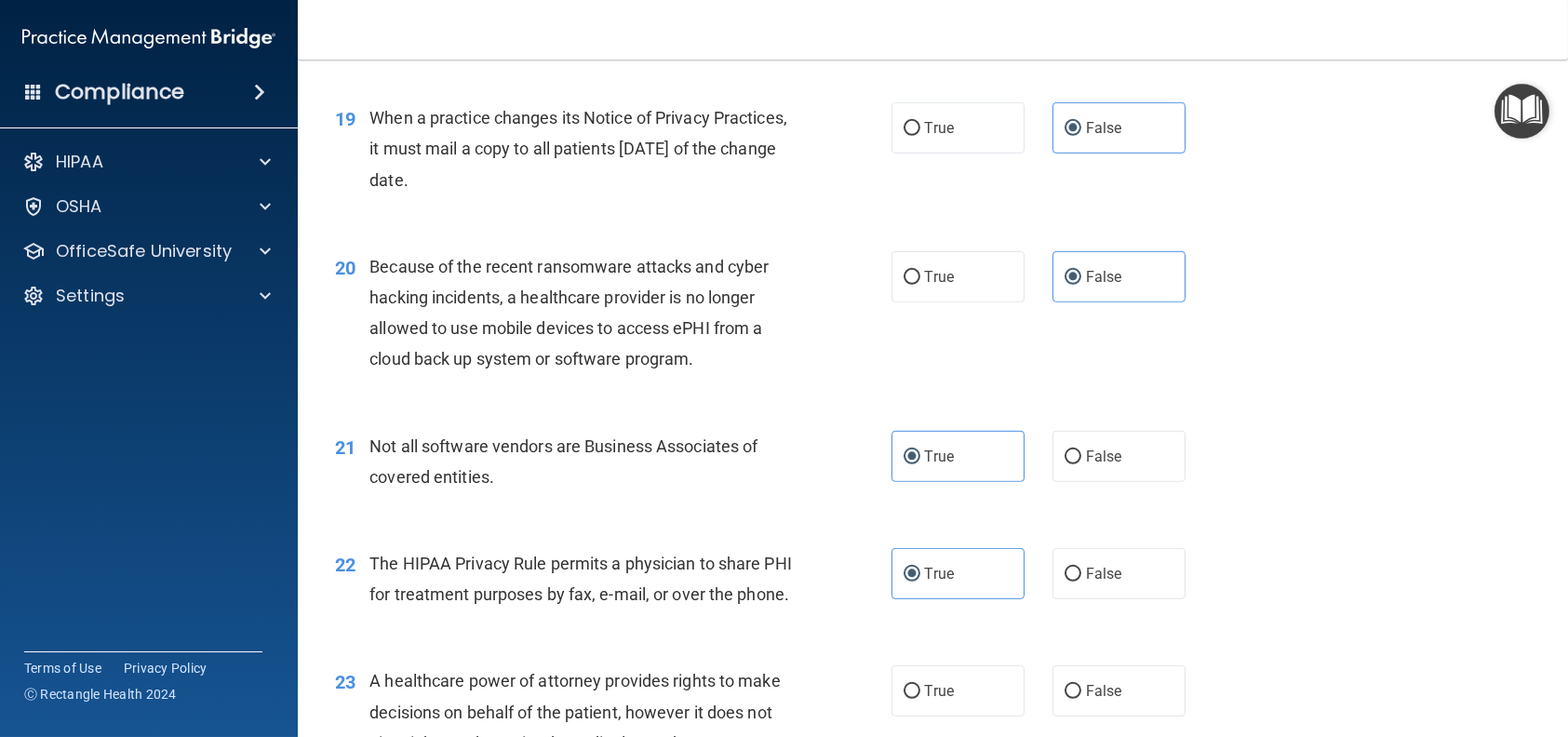
scroll to position [2886, 0]
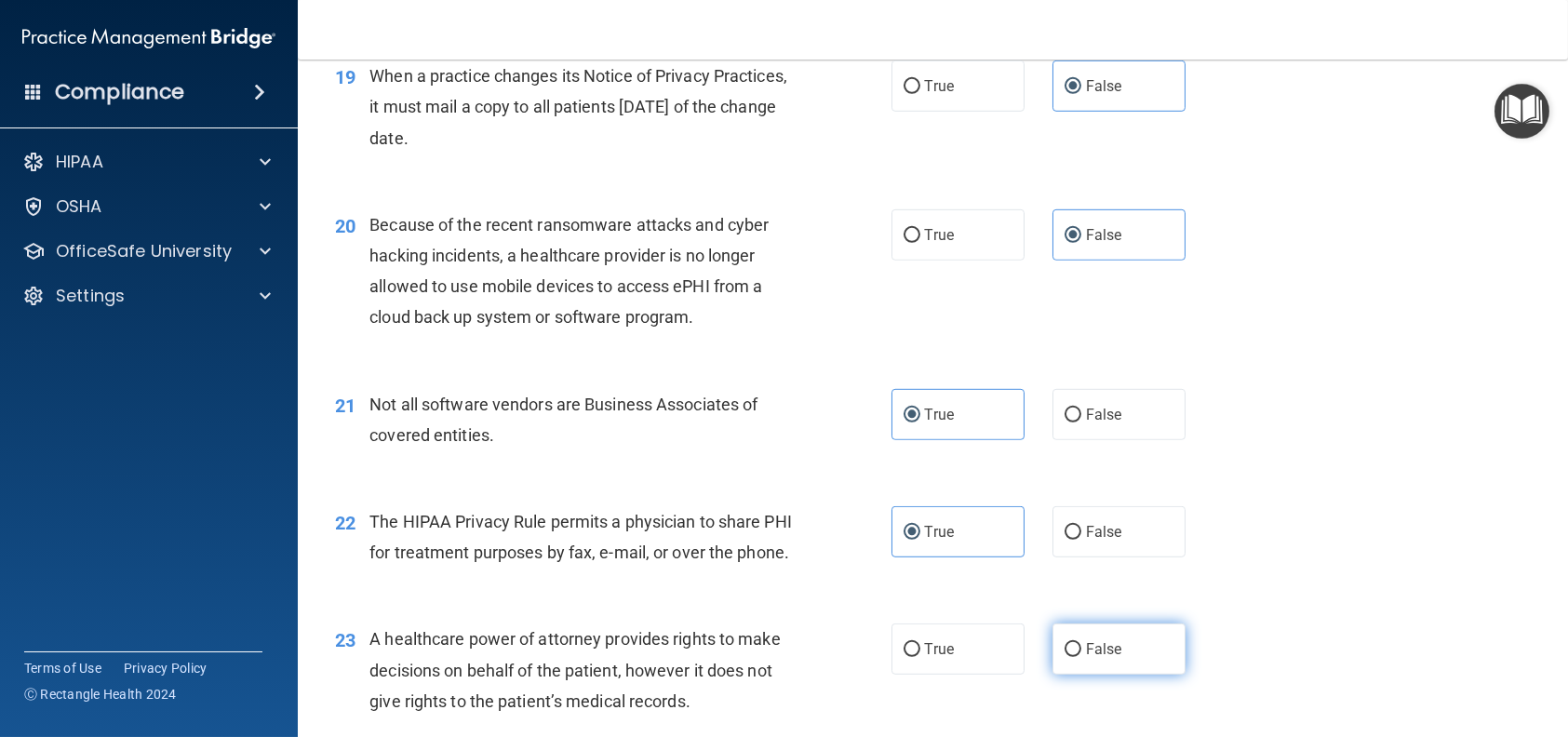
click at [1052, 671] on label "False" at bounding box center [1118, 649] width 133 height 51
click at [1065, 657] on input "False" at bounding box center [1073, 650] width 17 height 14
radio input "true"
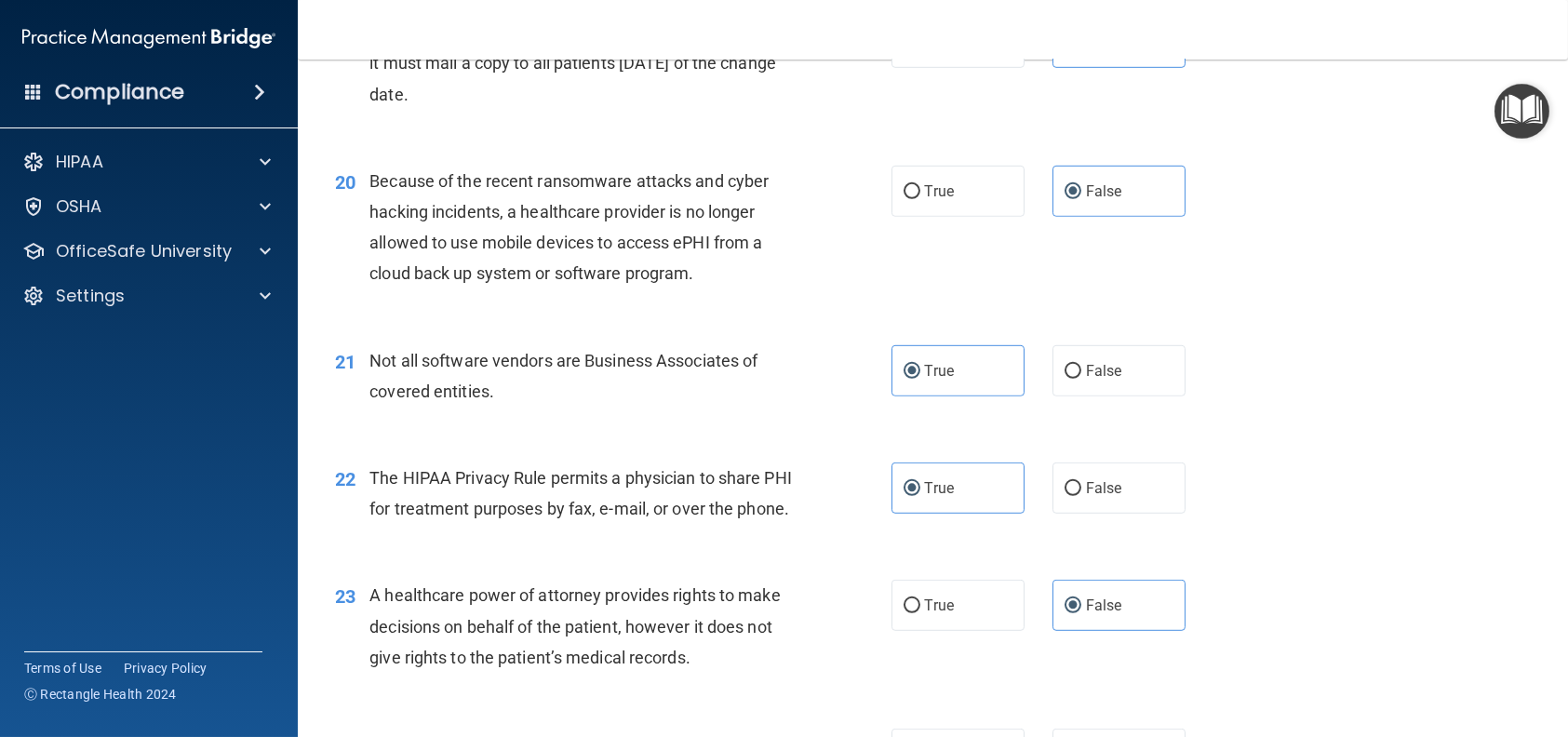
scroll to position [3072, 0]
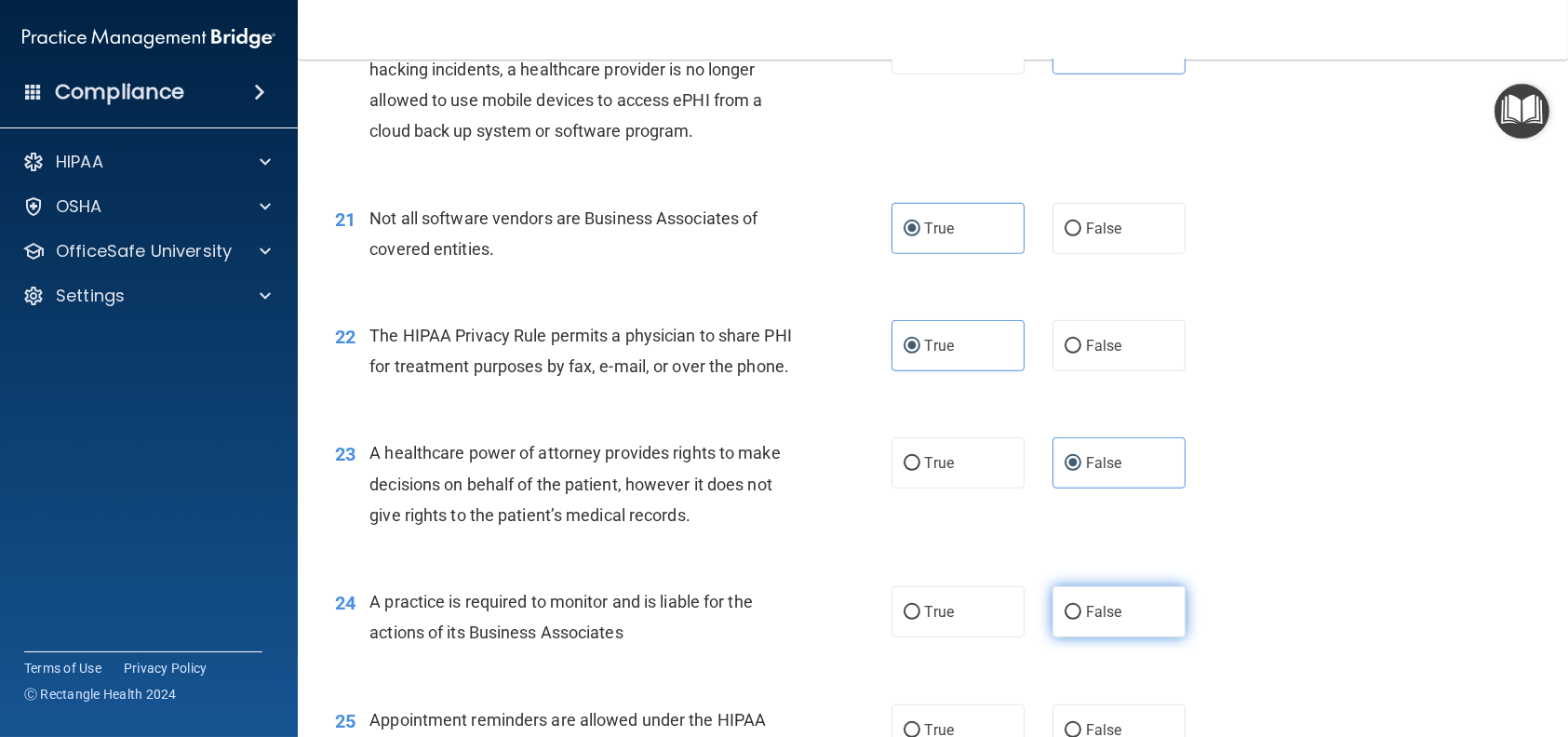
click at [1052, 637] on label "False" at bounding box center [1118, 612] width 133 height 51
click at [1065, 620] on input "False" at bounding box center [1073, 613] width 17 height 14
radio input "true"
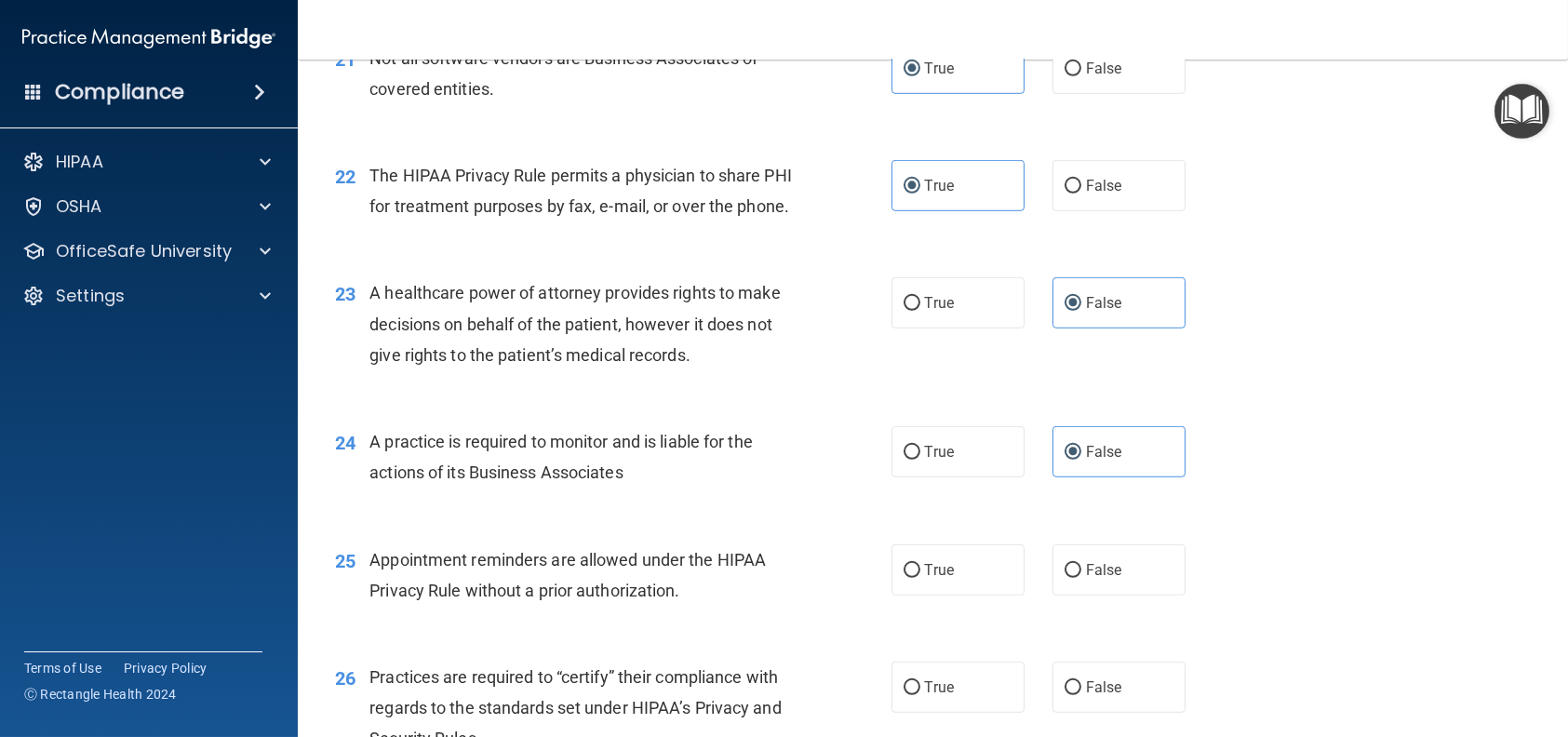
scroll to position [3258, 0]
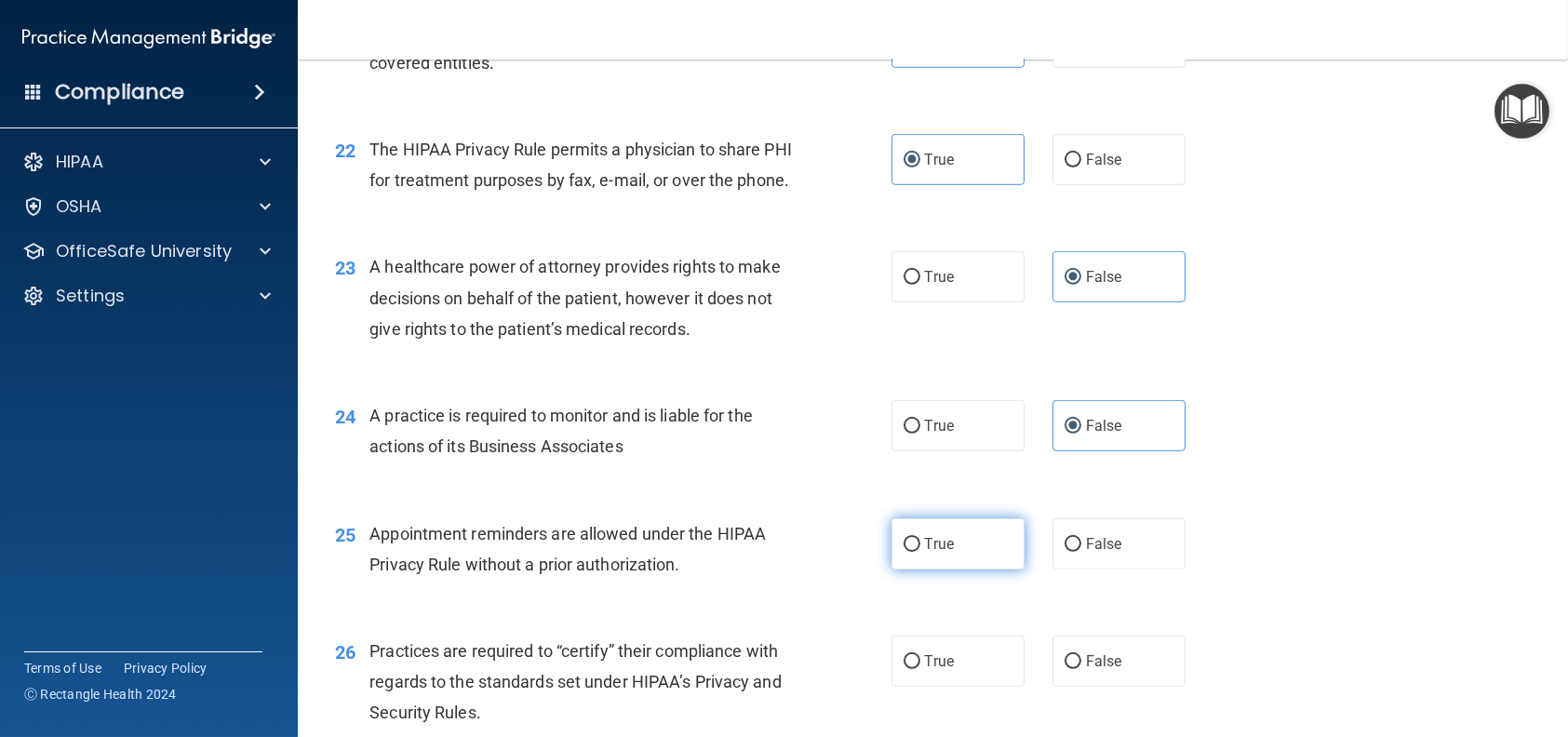
click at [964, 570] on label "True" at bounding box center [957, 544] width 133 height 51
click at [920, 552] on input "True" at bounding box center [911, 545] width 17 height 14
radio input "true"
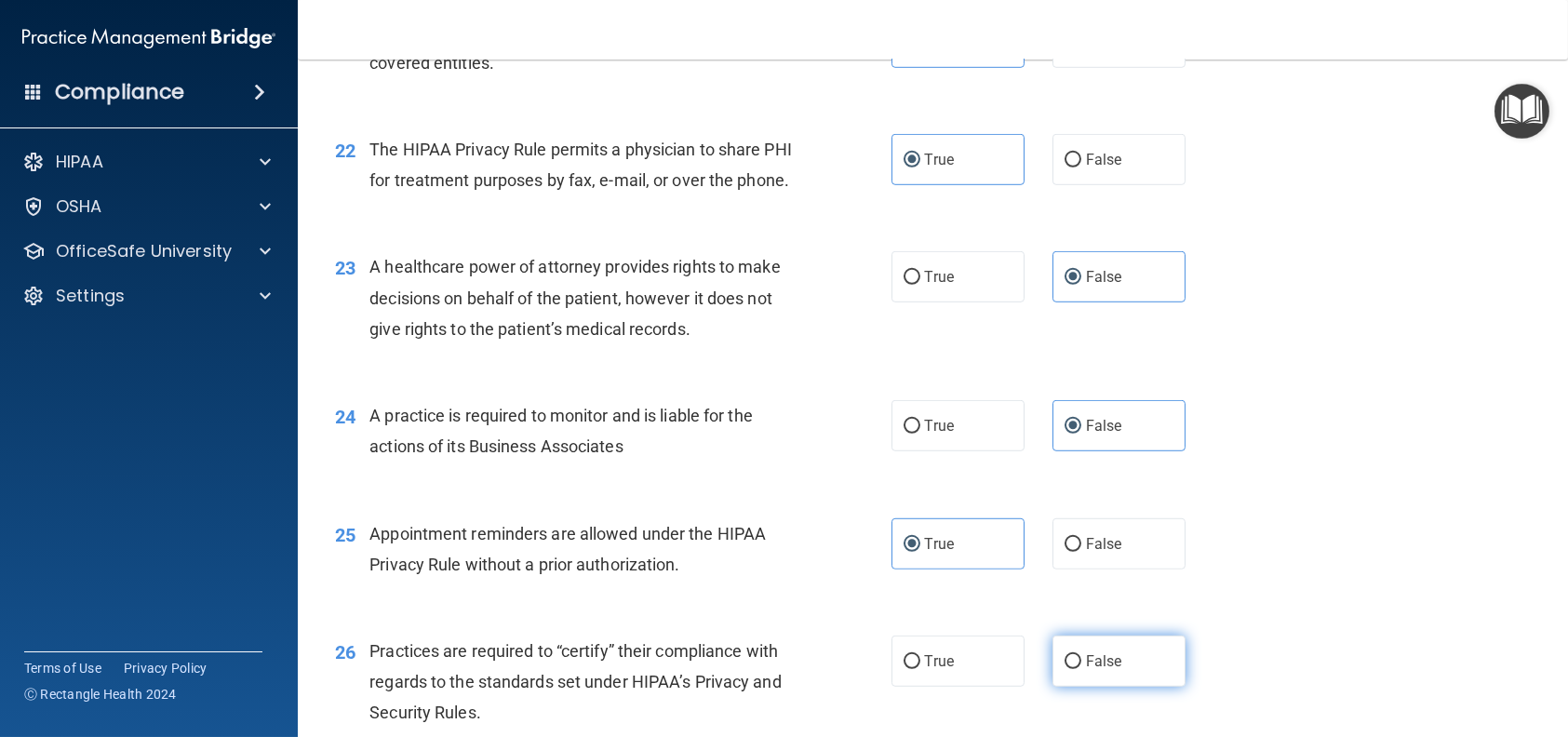
click at [1088, 670] on span "False" at bounding box center [1103, 661] width 36 height 18
click at [1081, 669] on input "False" at bounding box center [1073, 662] width 17 height 14
radio input "true"
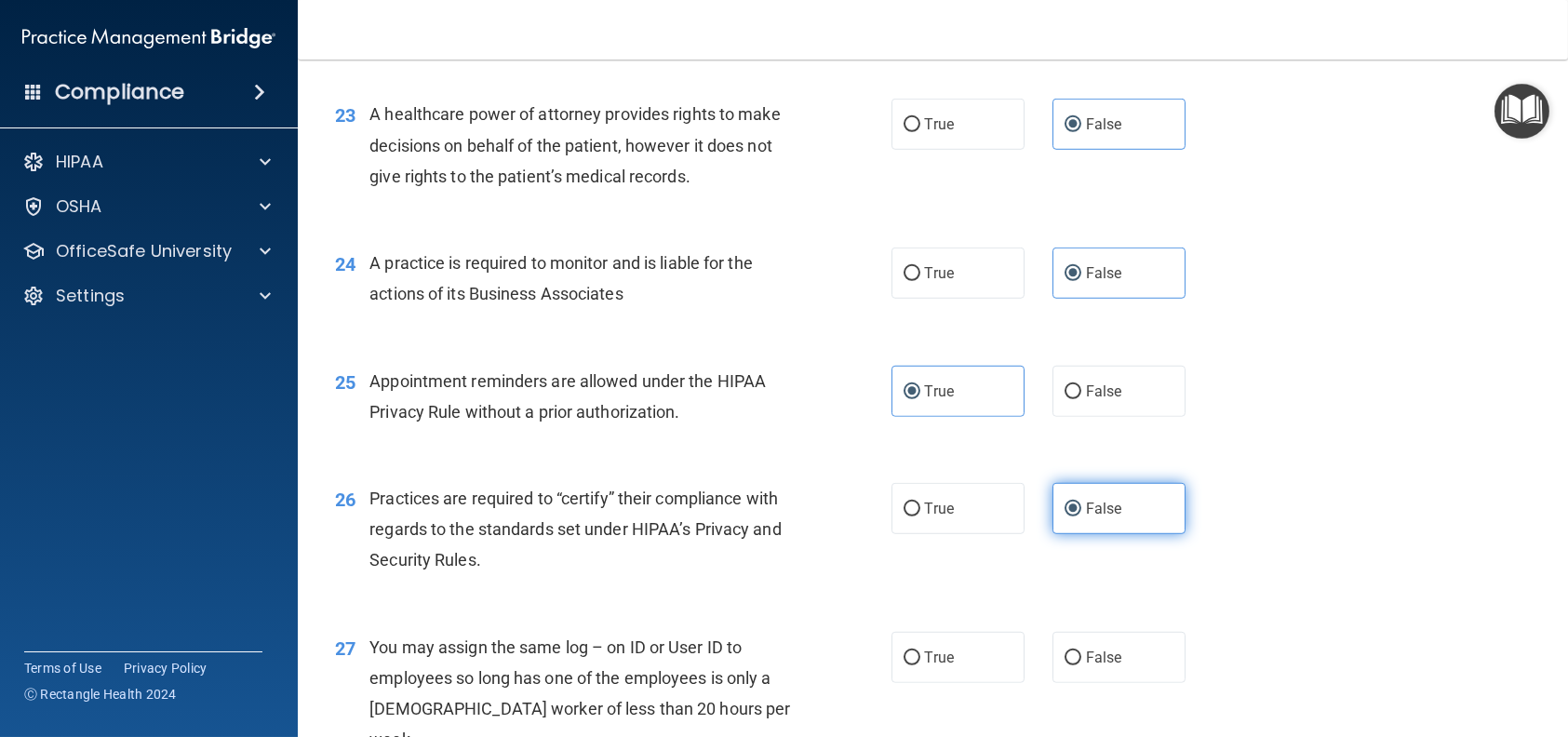
scroll to position [3444, 0]
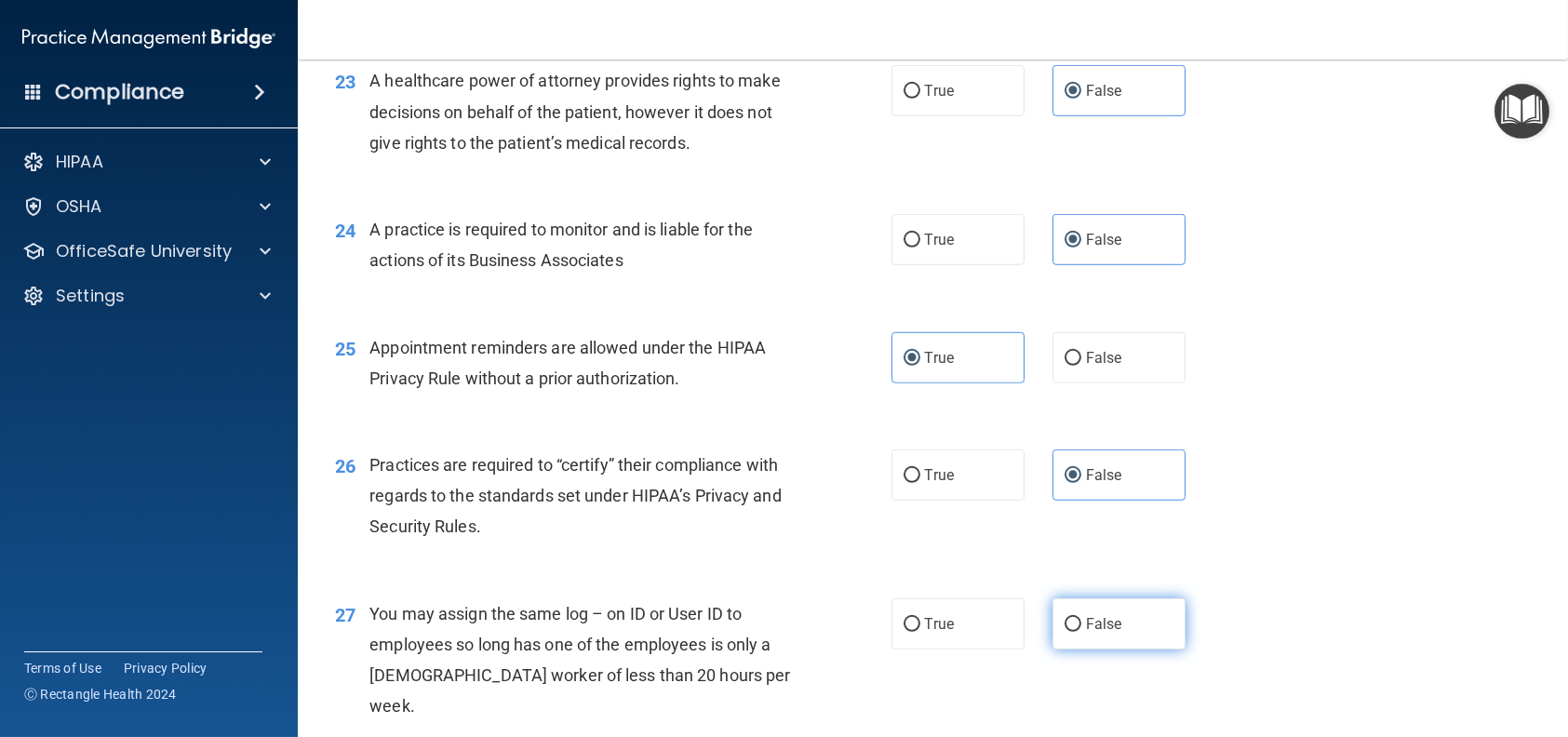
click at [1084, 649] on label "False" at bounding box center [1118, 624] width 133 height 51
click at [1081, 632] on input "False" at bounding box center [1073, 625] width 17 height 14
radio input "true"
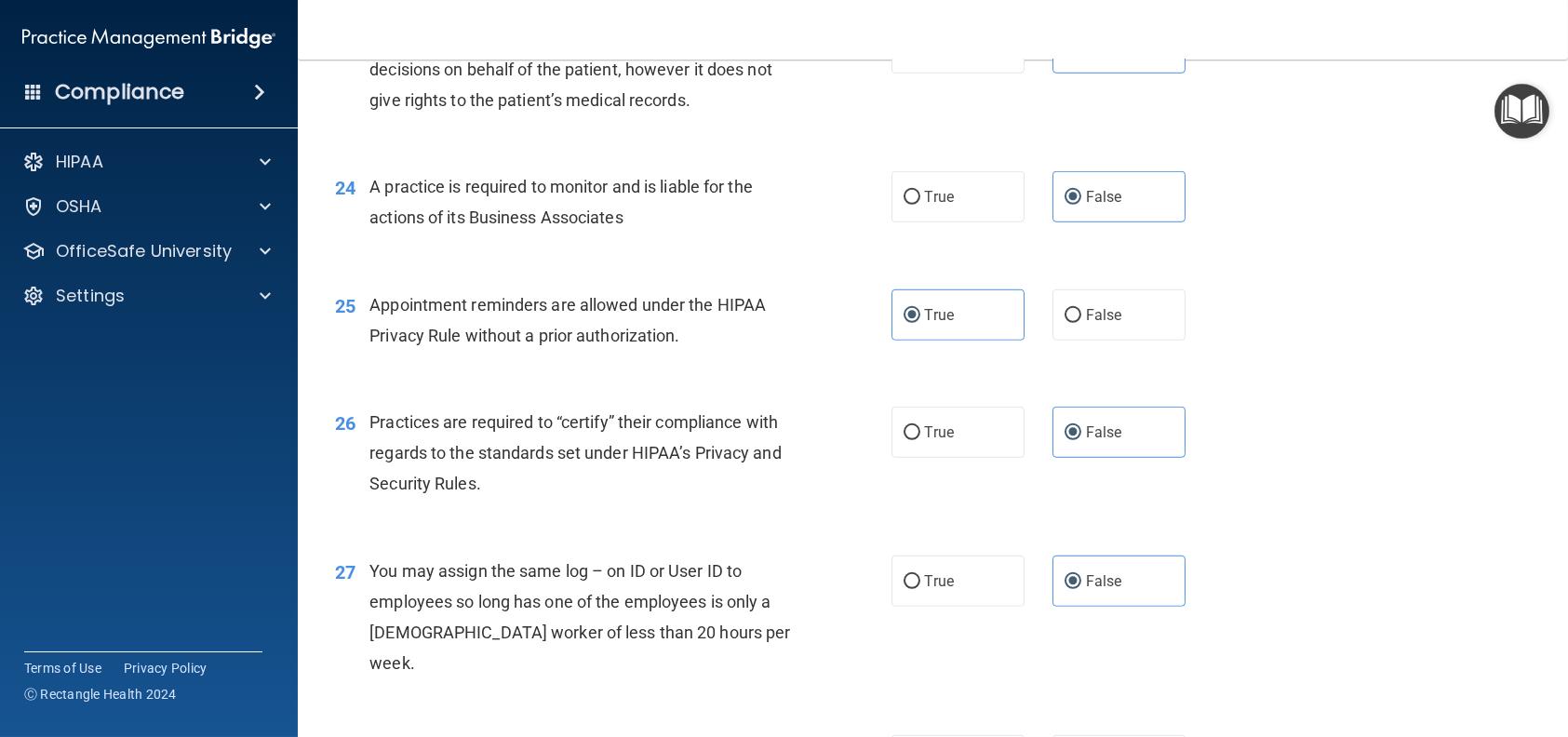
scroll to position [3537, 0]
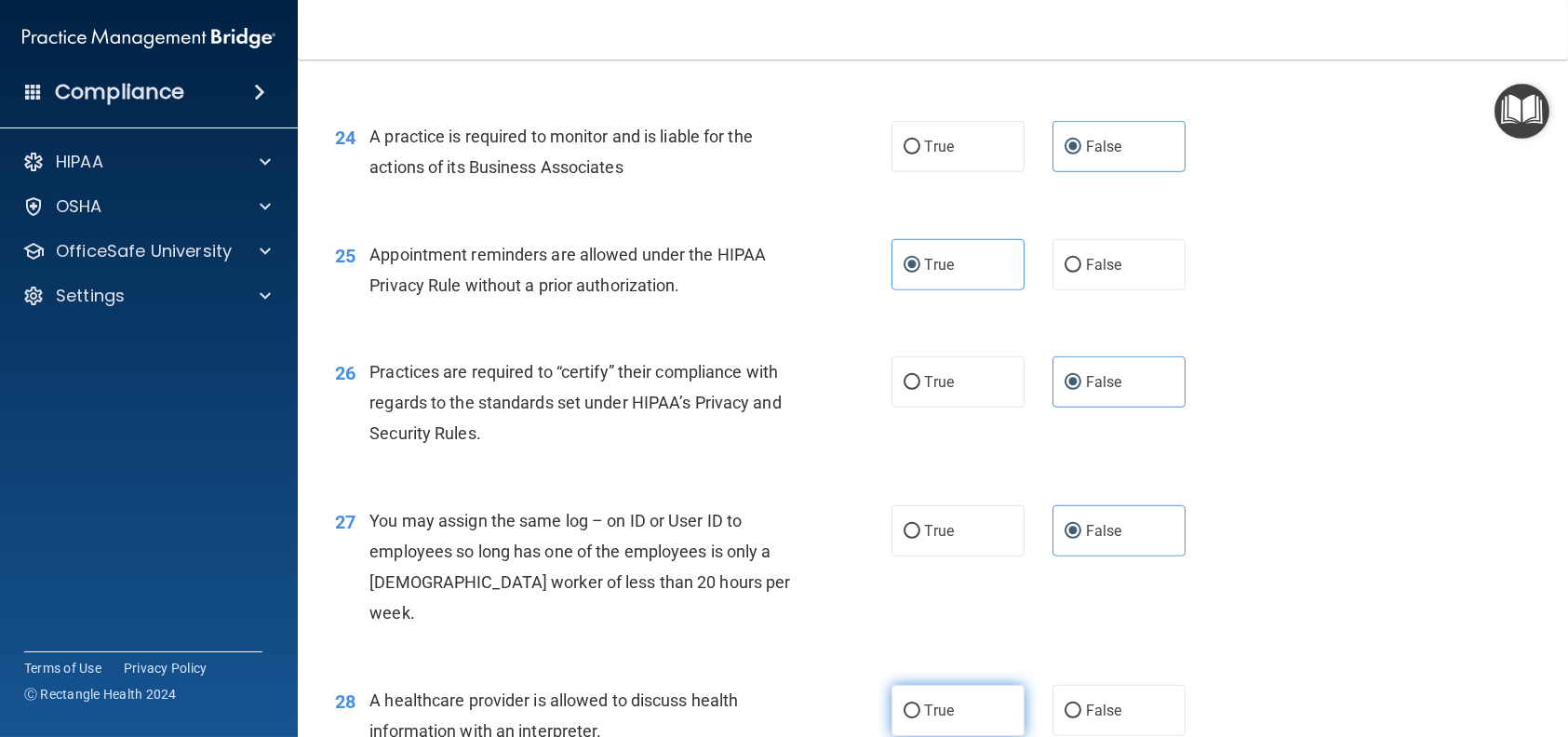
click at [926, 717] on label "True" at bounding box center [957, 710] width 133 height 51
click at [920, 717] on input "True" at bounding box center [911, 711] width 17 height 14
radio input "true"
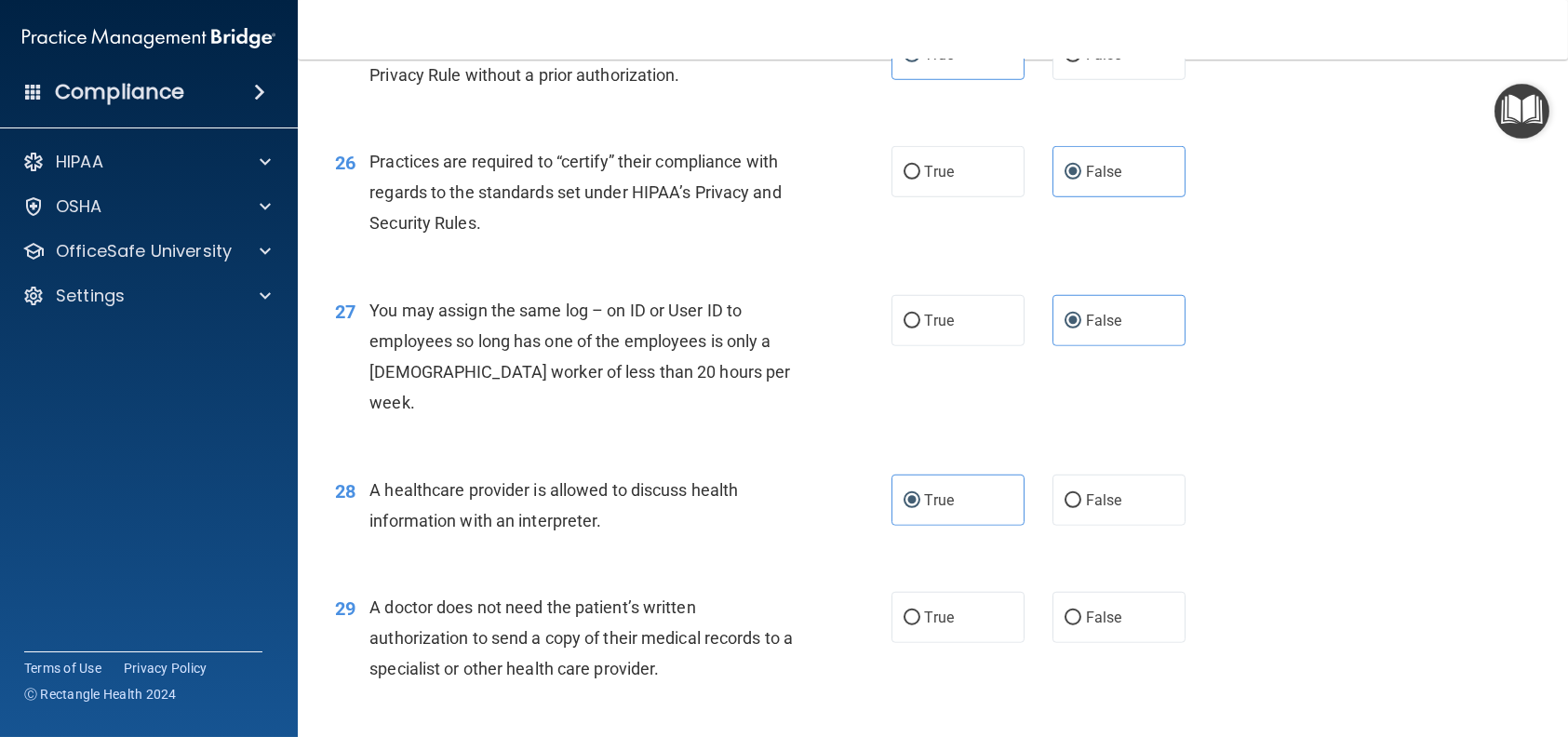
scroll to position [3816, 0]
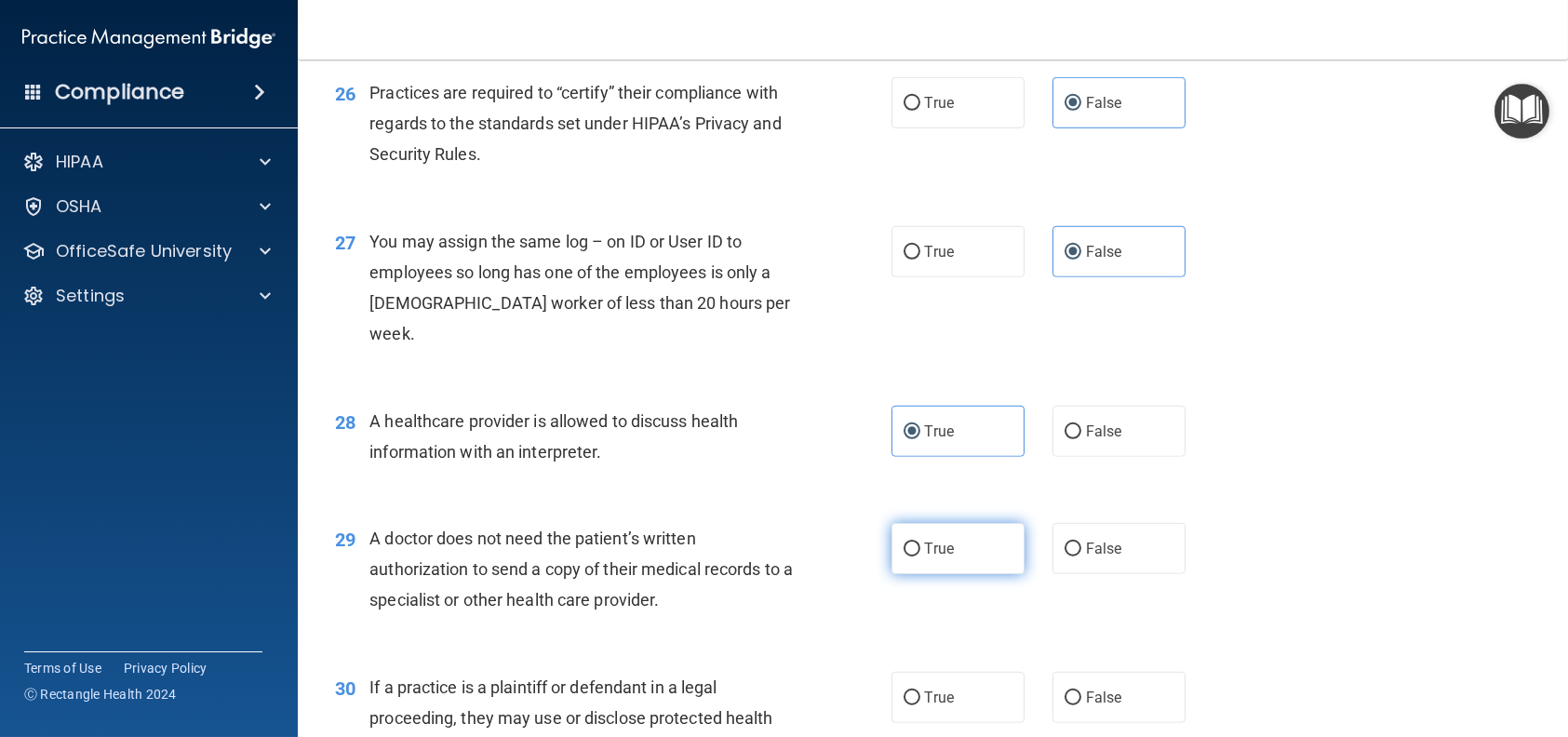
click at [942, 552] on span "True" at bounding box center [939, 549] width 29 height 18
click at [920, 552] on input "True" at bounding box center [911, 550] width 17 height 14
radio input "true"
click at [968, 706] on label "True" at bounding box center [957, 698] width 133 height 51
click at [920, 705] on input "True" at bounding box center [911, 699] width 17 height 14
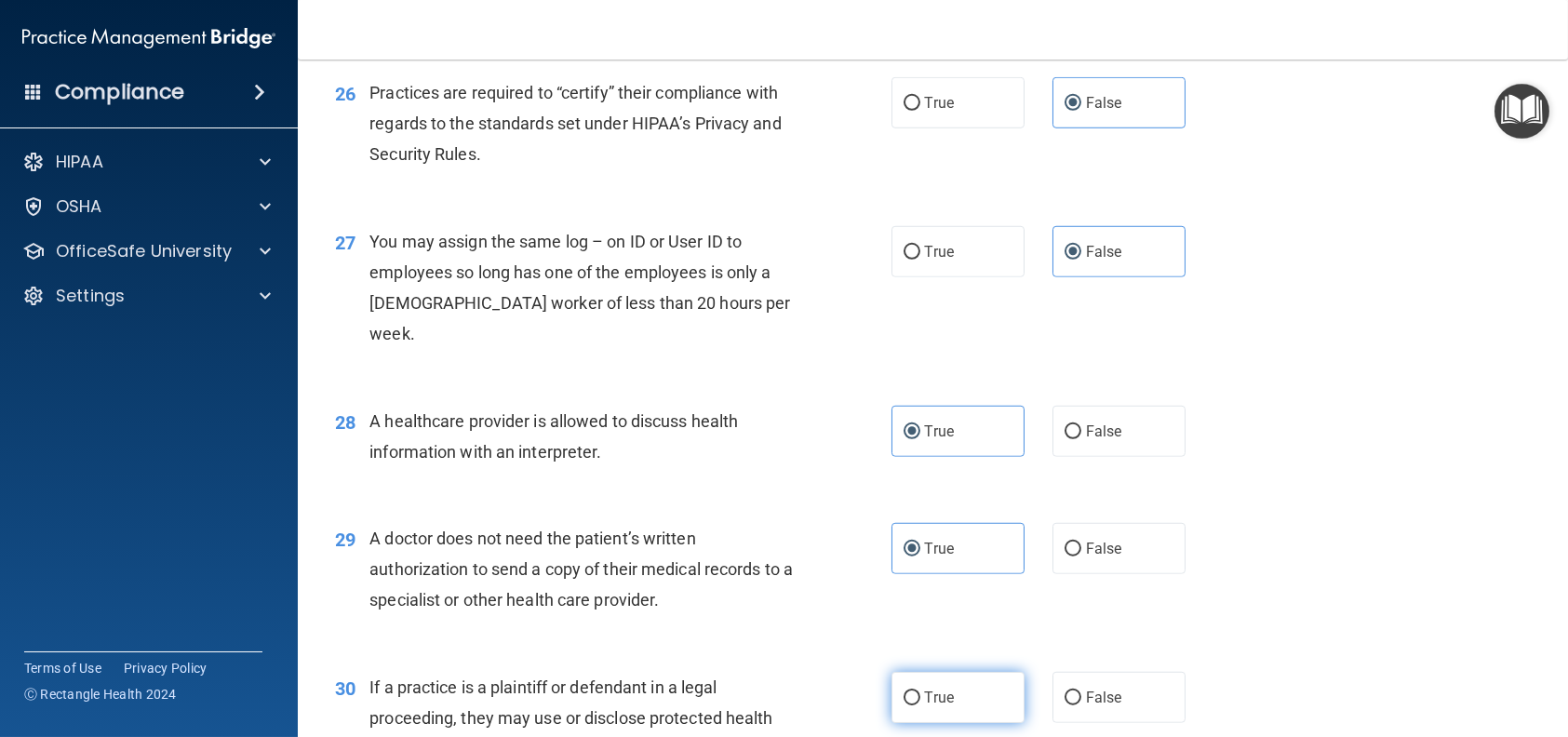
radio input "true"
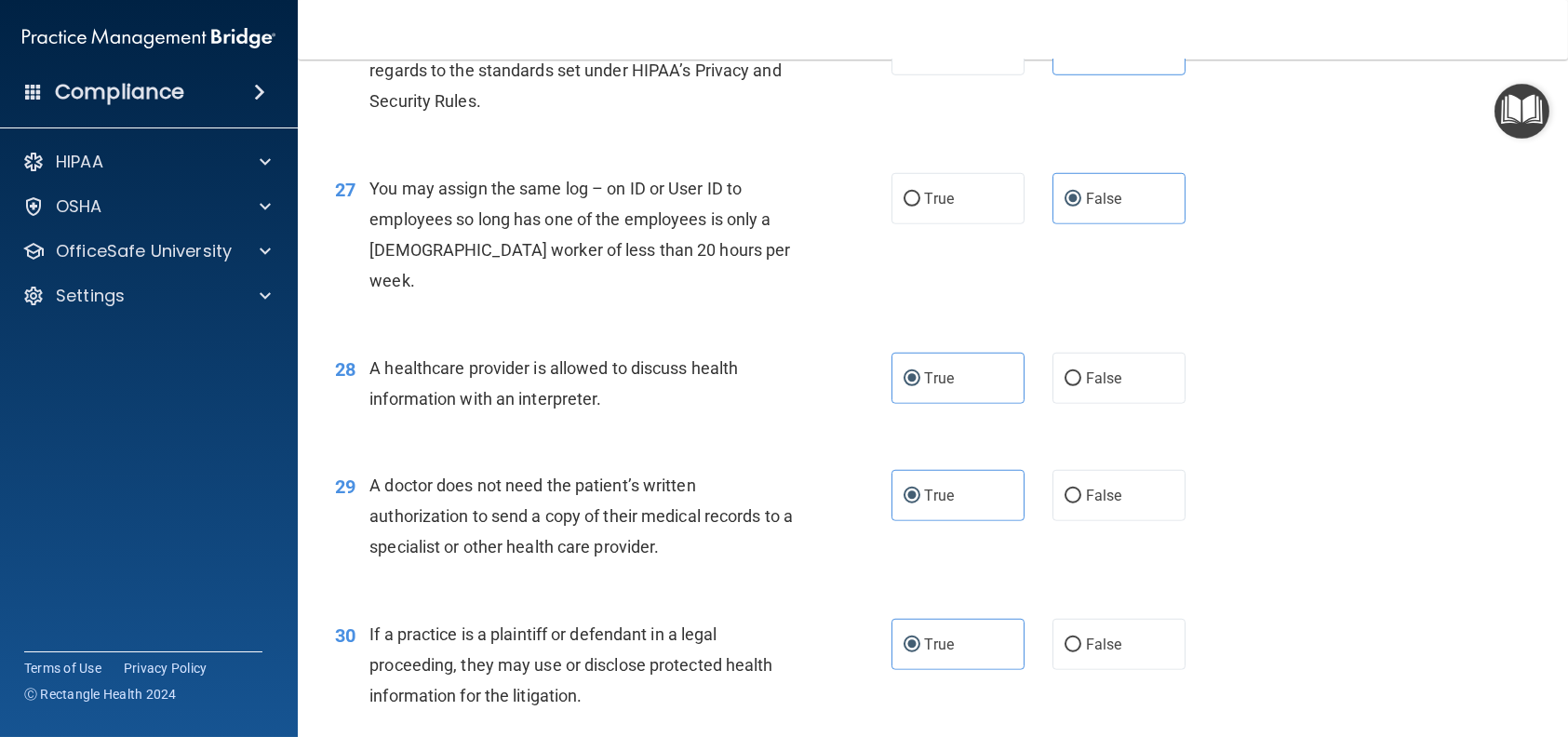
scroll to position [3996, 0]
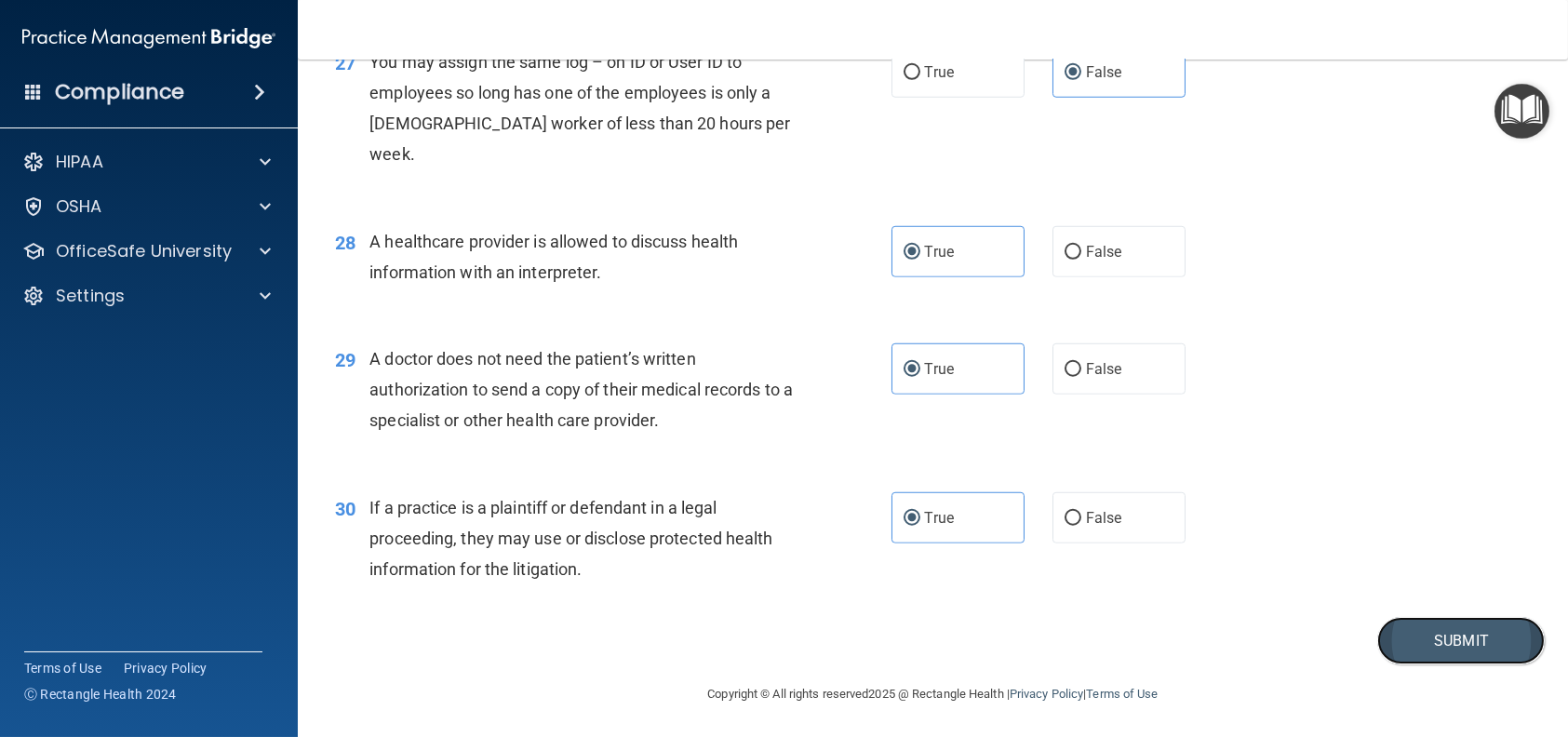
click at [1401, 632] on button "Submit" at bounding box center [1461, 640] width 167 height 47
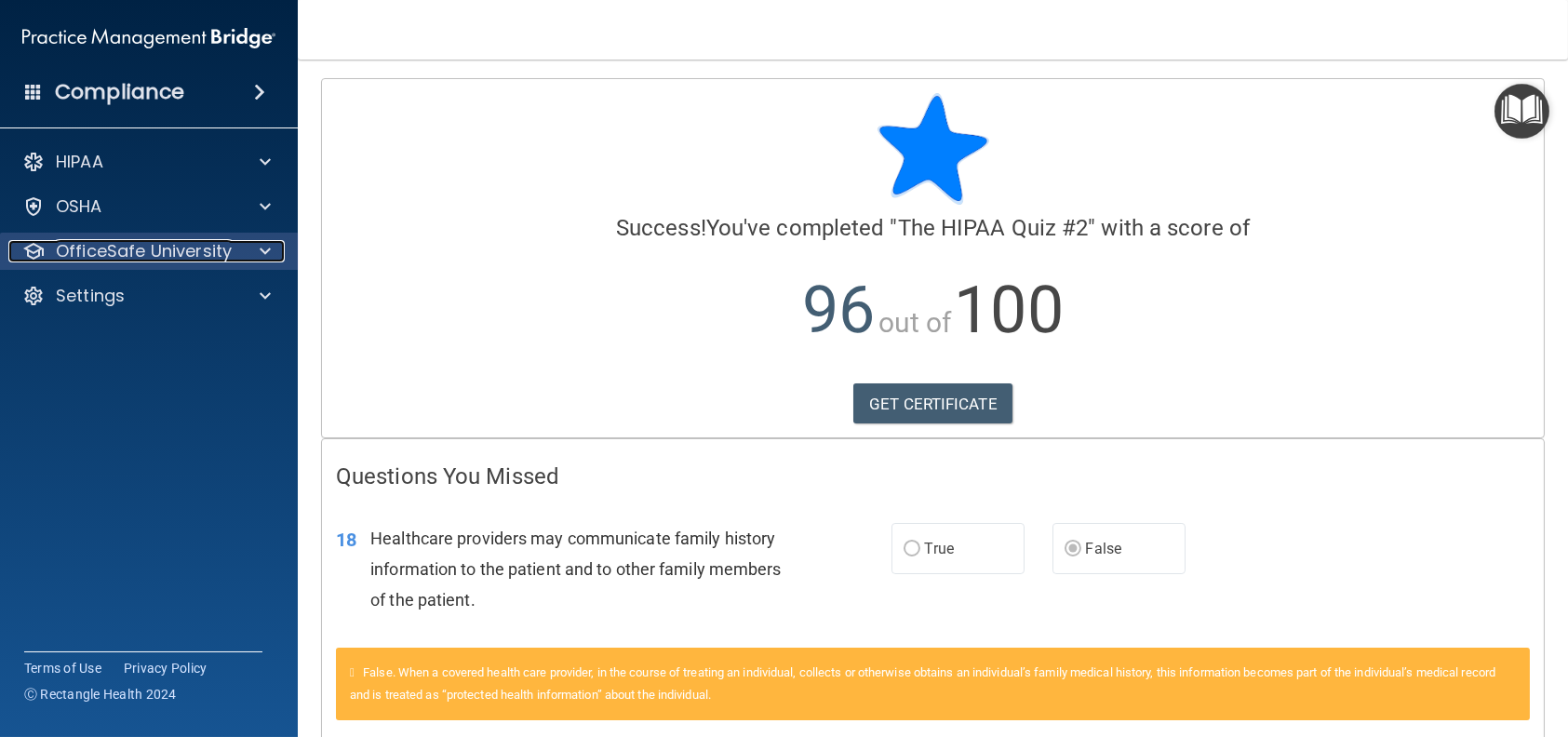
click at [226, 253] on p "OfficeSafe University" at bounding box center [144, 251] width 176 height 23
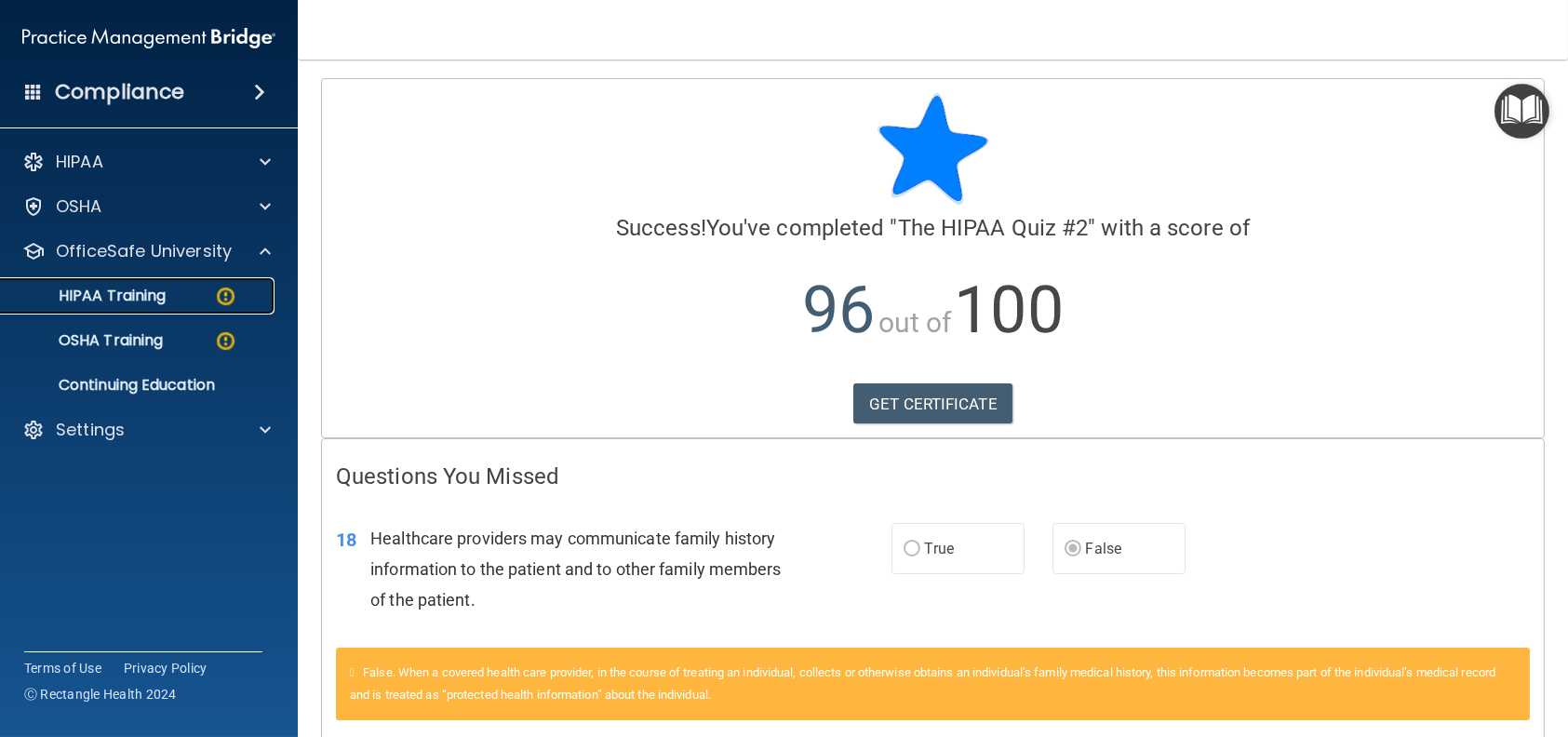
click at [146, 299] on p "HIPAA Training" at bounding box center [89, 296] width 154 height 19
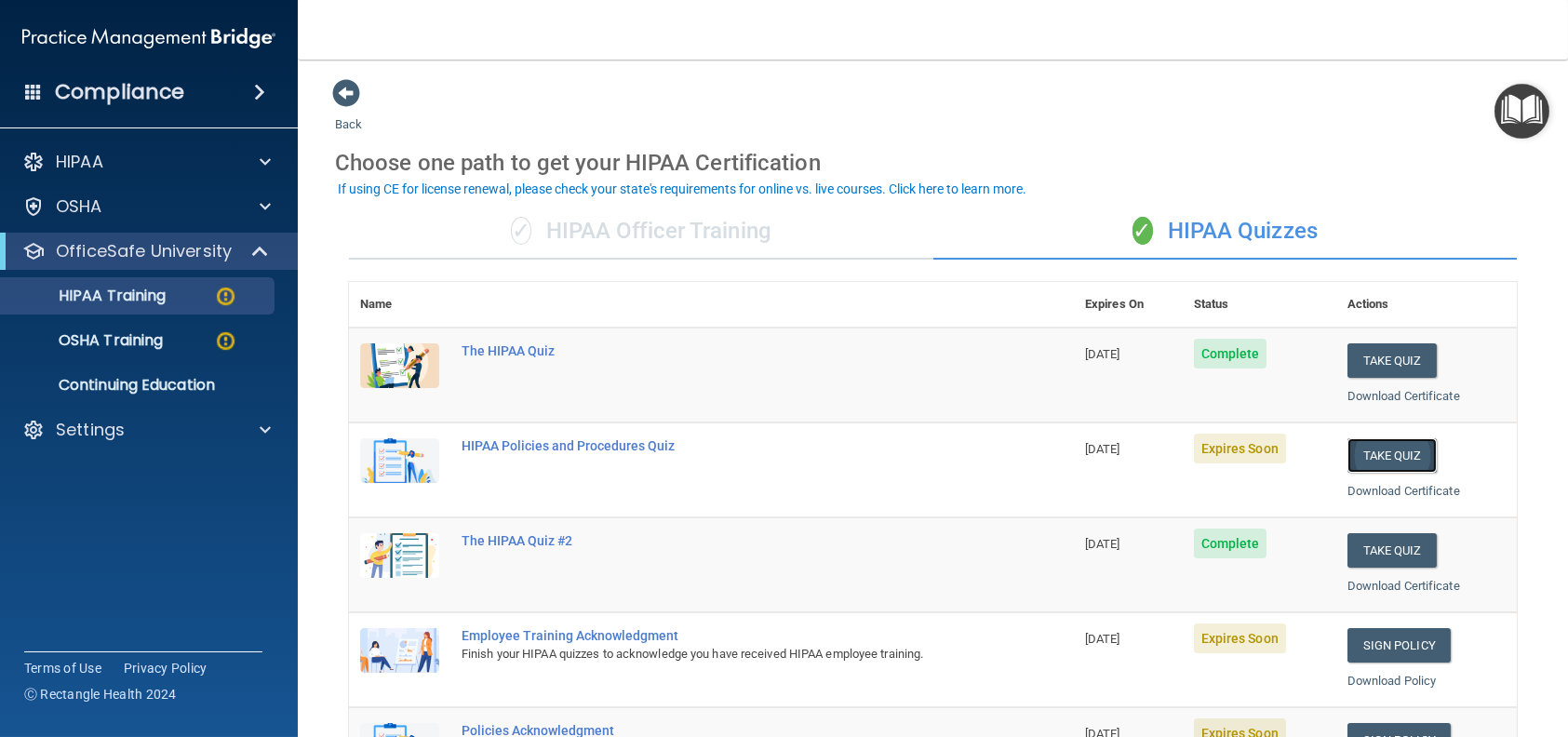
click at [1355, 461] on button "Take Quiz" at bounding box center [1392, 455] width 90 height 34
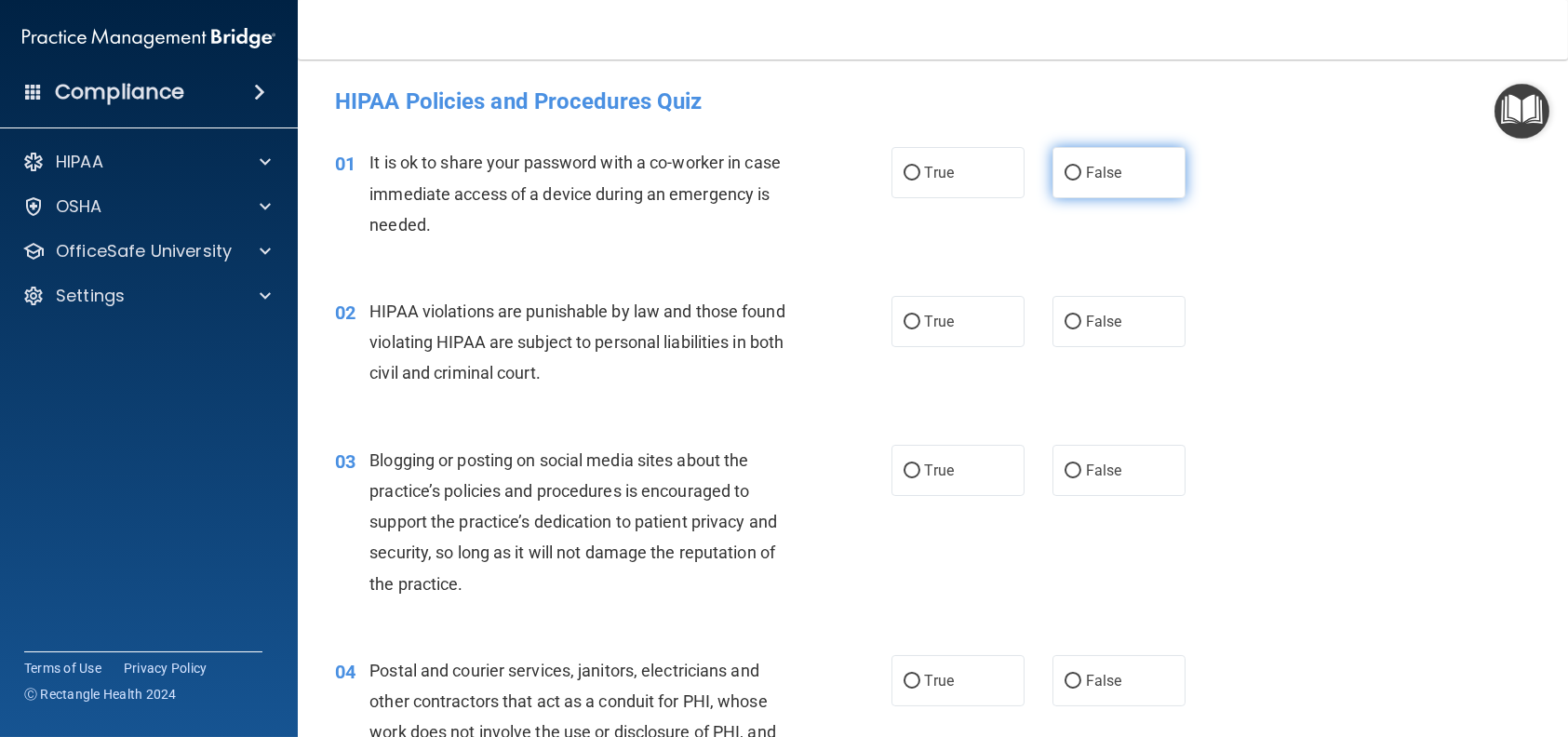
click at [1101, 167] on label "False" at bounding box center [1118, 172] width 133 height 51
click at [1081, 167] on input "False" at bounding box center [1073, 173] width 17 height 14
radio input "true"
click at [973, 328] on label "True" at bounding box center [957, 321] width 133 height 51
click at [920, 328] on input "True" at bounding box center [911, 322] width 17 height 14
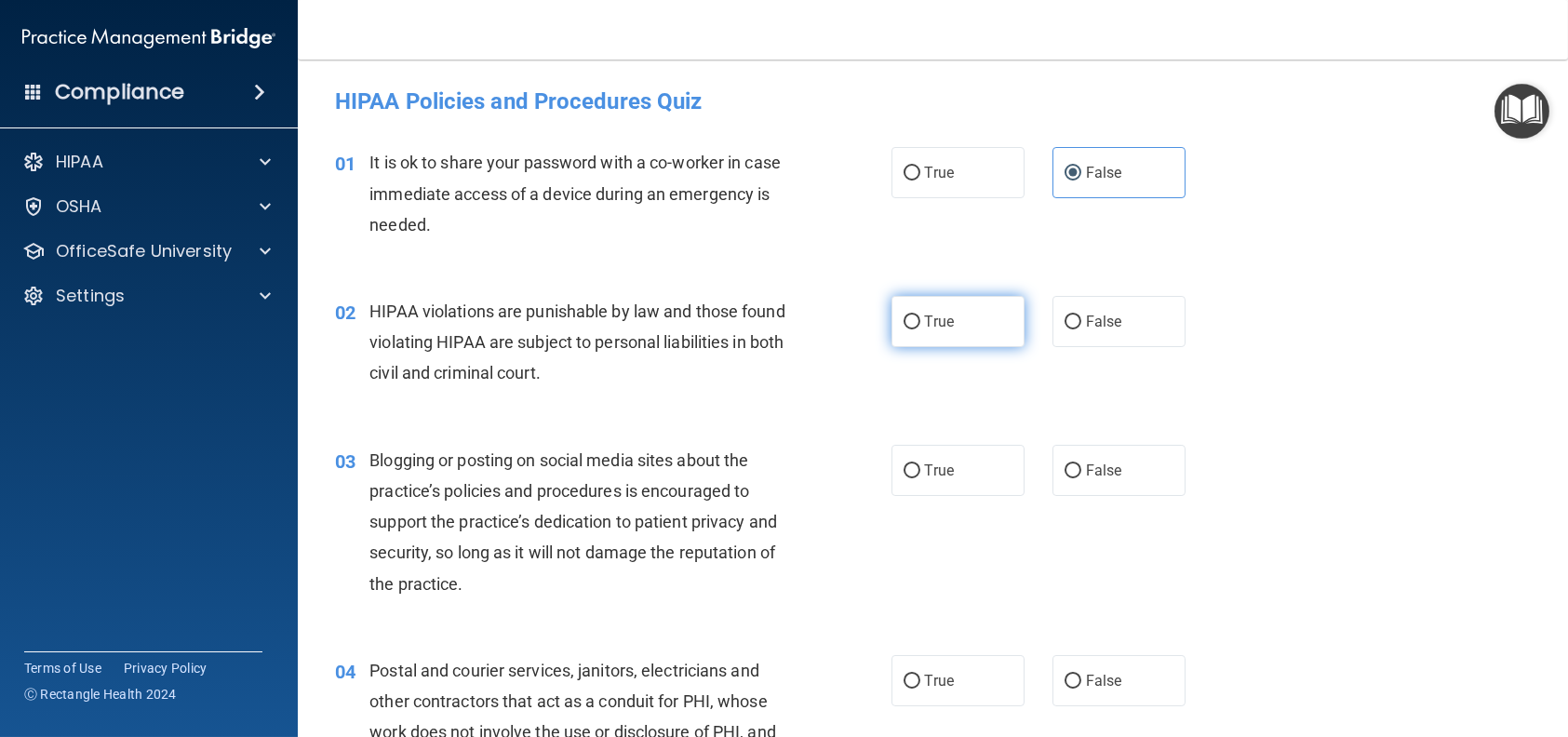
radio input "true"
click at [1110, 472] on span "False" at bounding box center [1103, 471] width 36 height 18
click at [1081, 472] on input "False" at bounding box center [1073, 471] width 17 height 14
radio input "true"
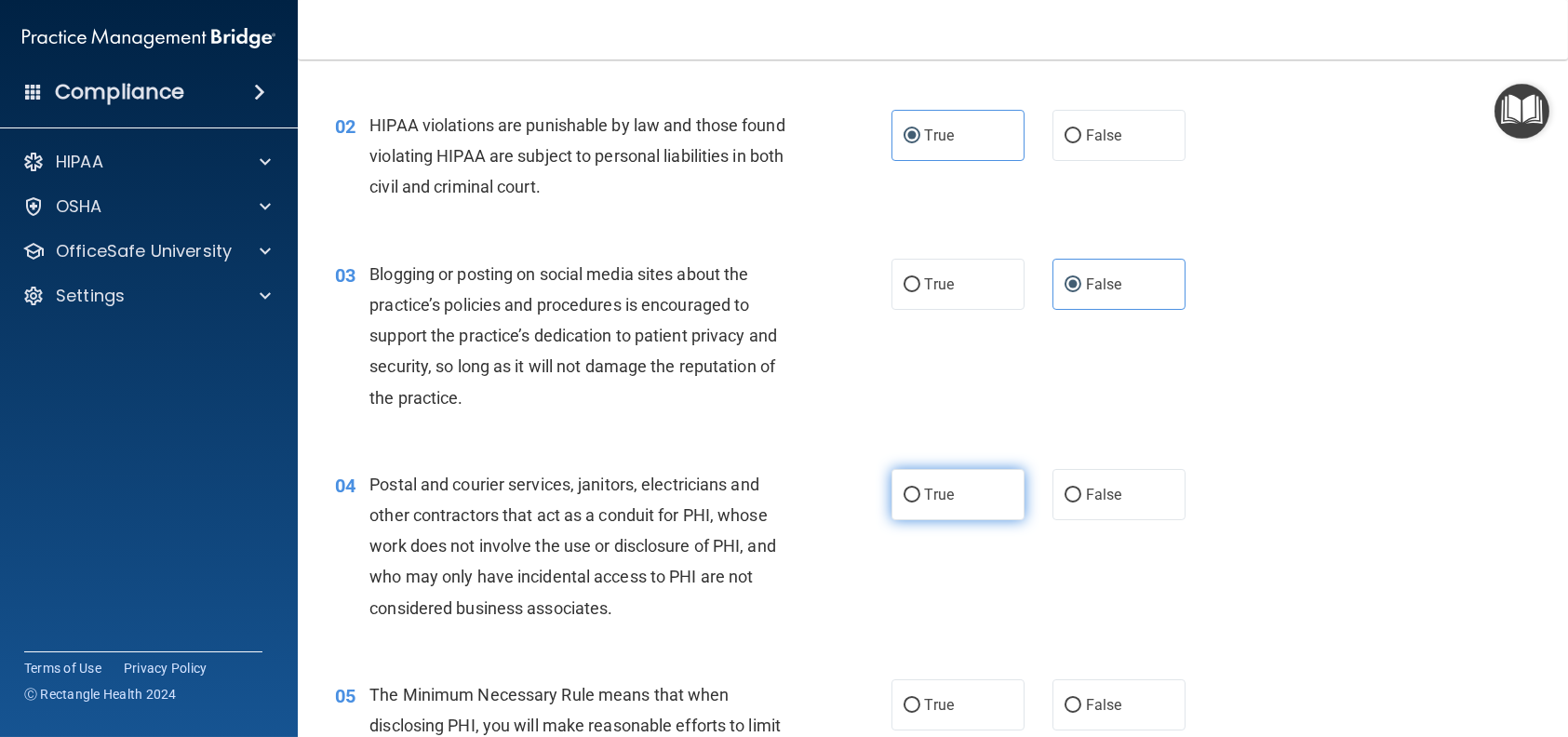
click at [990, 486] on label "True" at bounding box center [957, 495] width 133 height 51
click at [920, 489] on input "True" at bounding box center [911, 496] width 17 height 14
radio input "true"
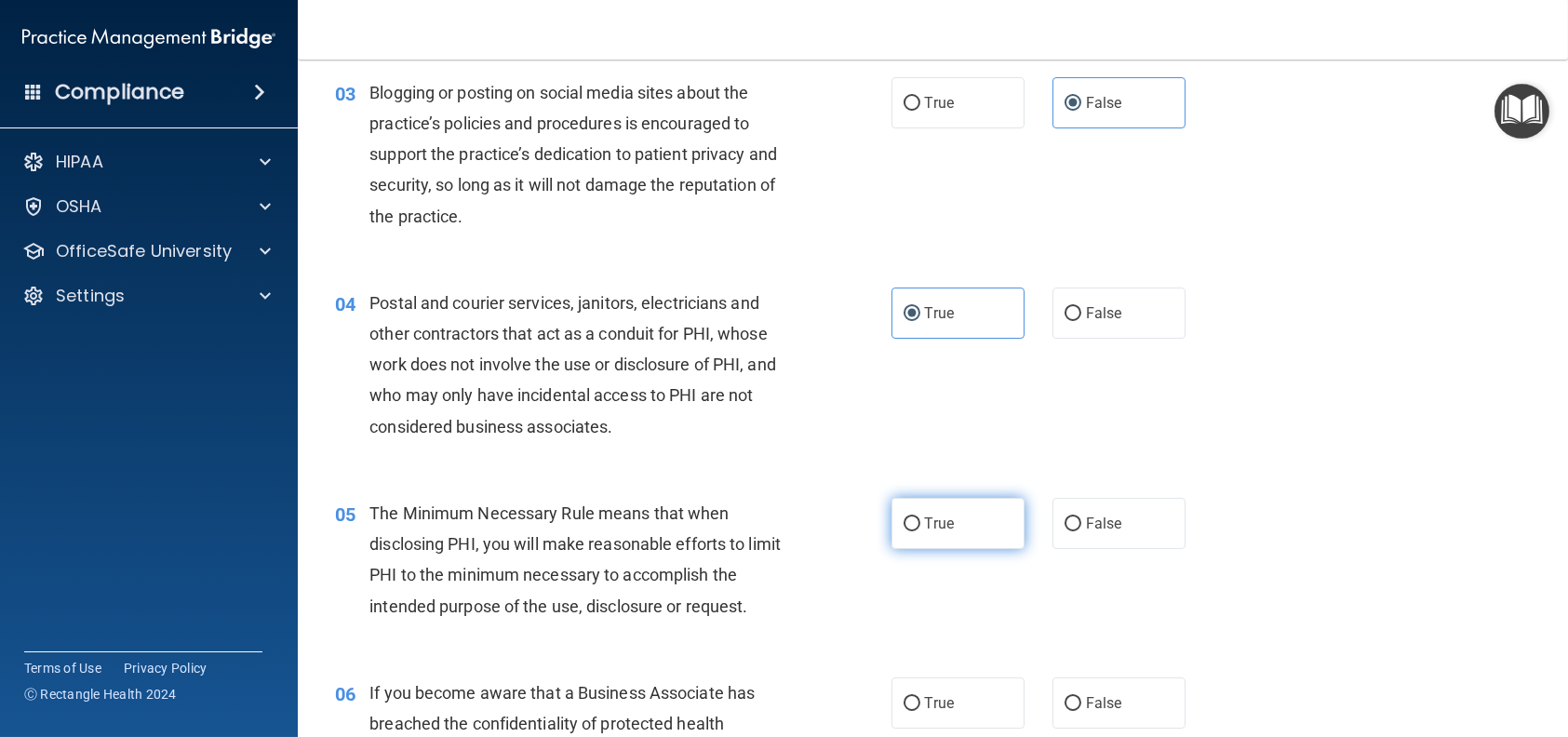
scroll to position [372, 0]
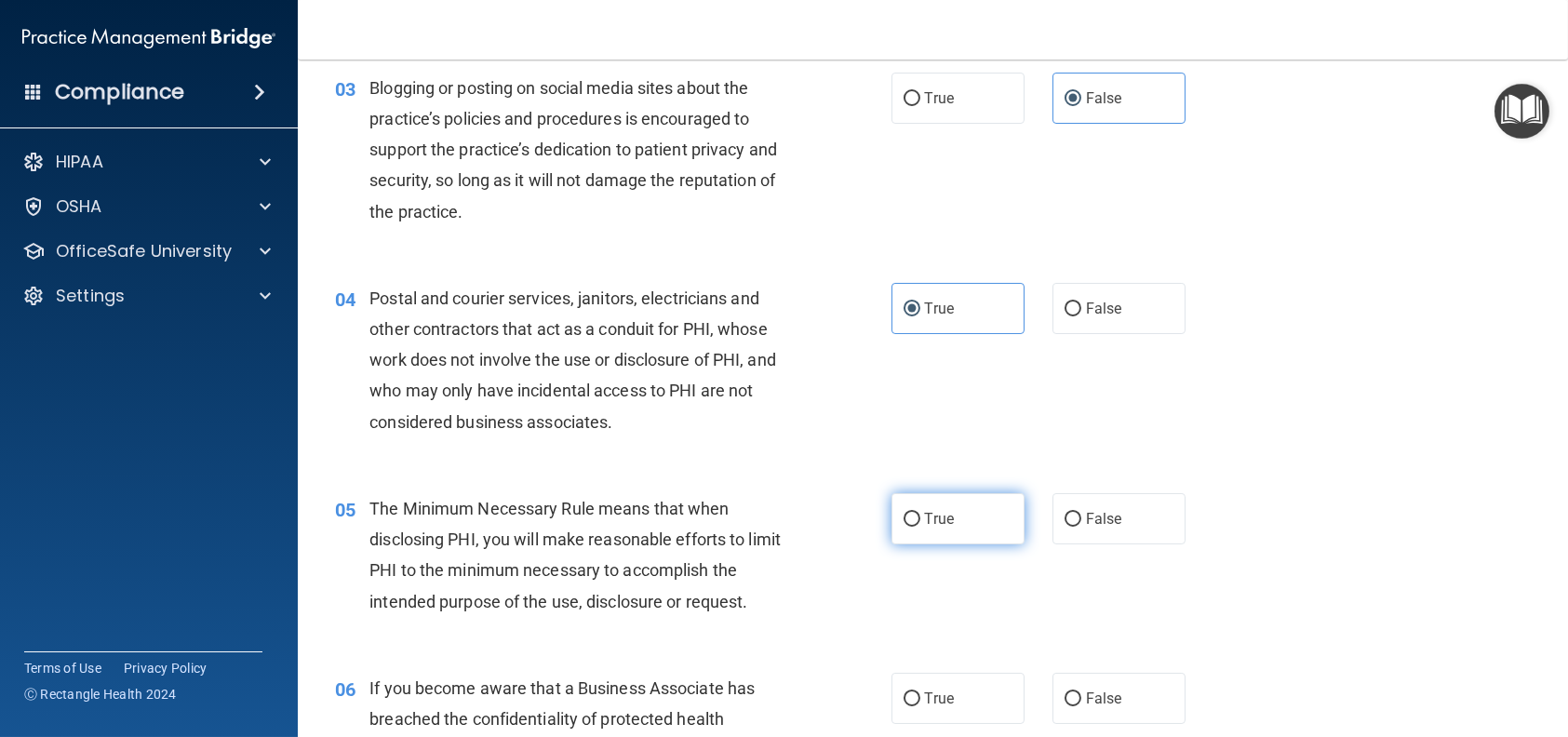
click at [985, 505] on label "True" at bounding box center [957, 519] width 133 height 51
click at [920, 513] on input "True" at bounding box center [911, 520] width 17 height 14
radio input "true"
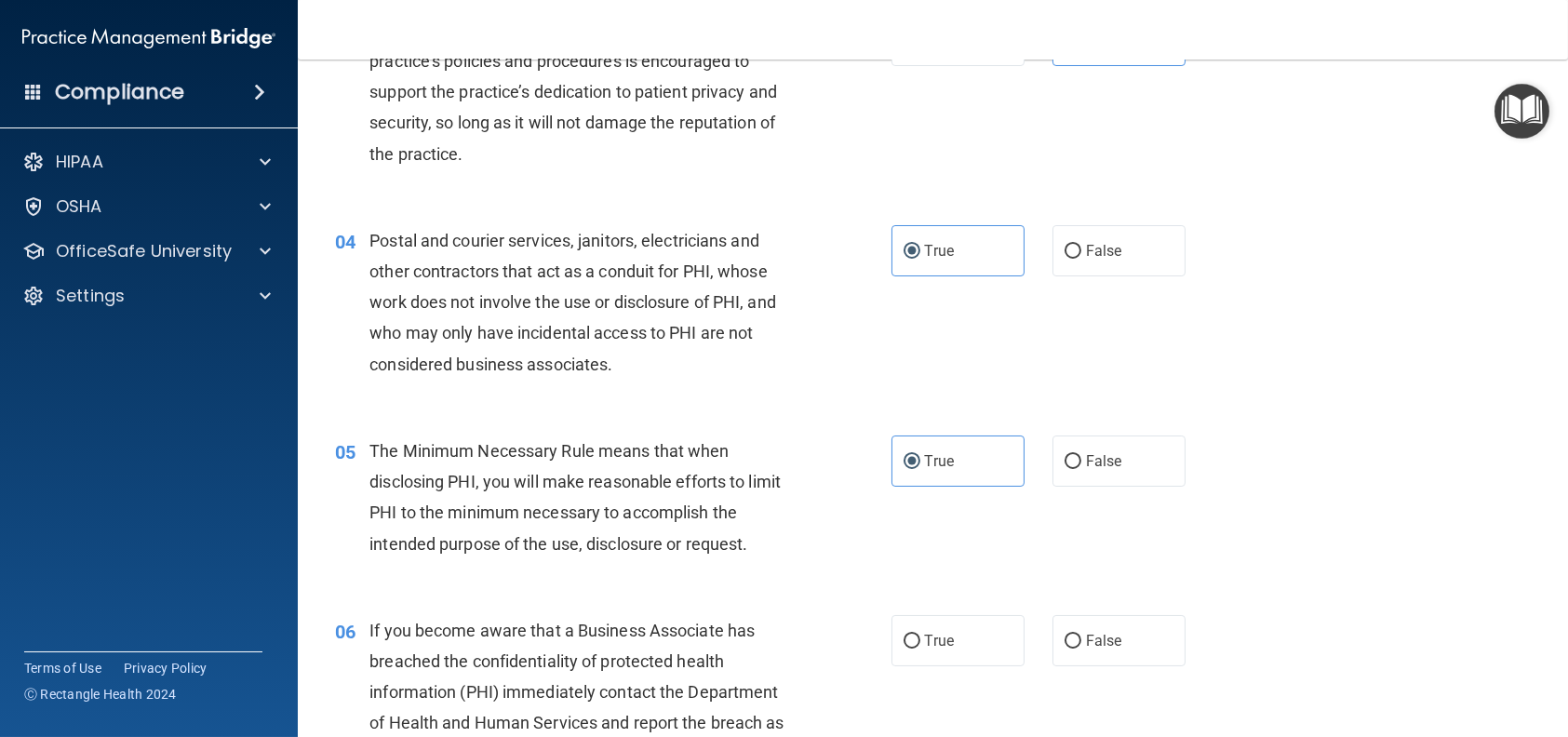
scroll to position [559, 0]
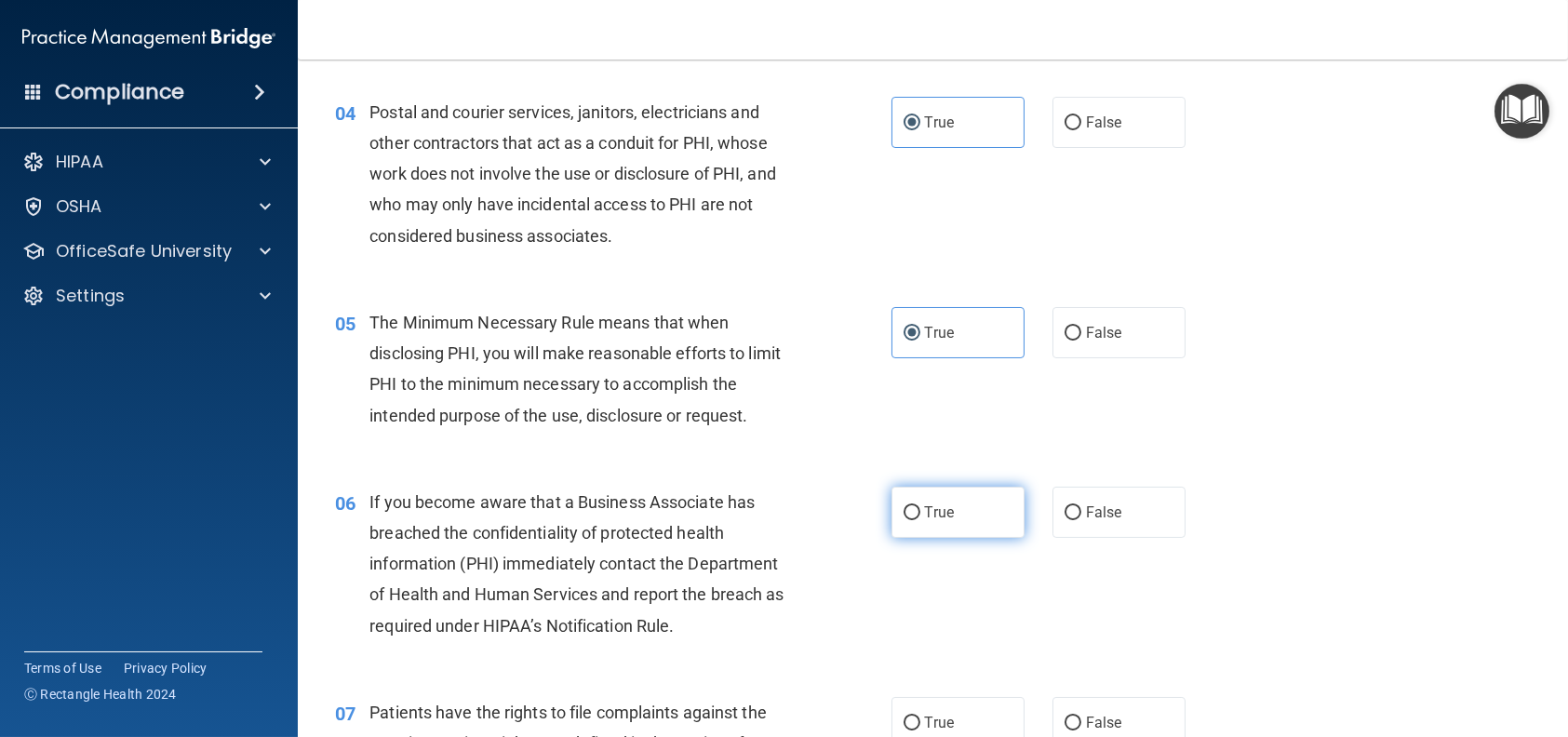
click at [1001, 512] on label "True" at bounding box center [957, 512] width 133 height 51
click at [920, 512] on input "True" at bounding box center [911, 513] width 17 height 14
radio input "true"
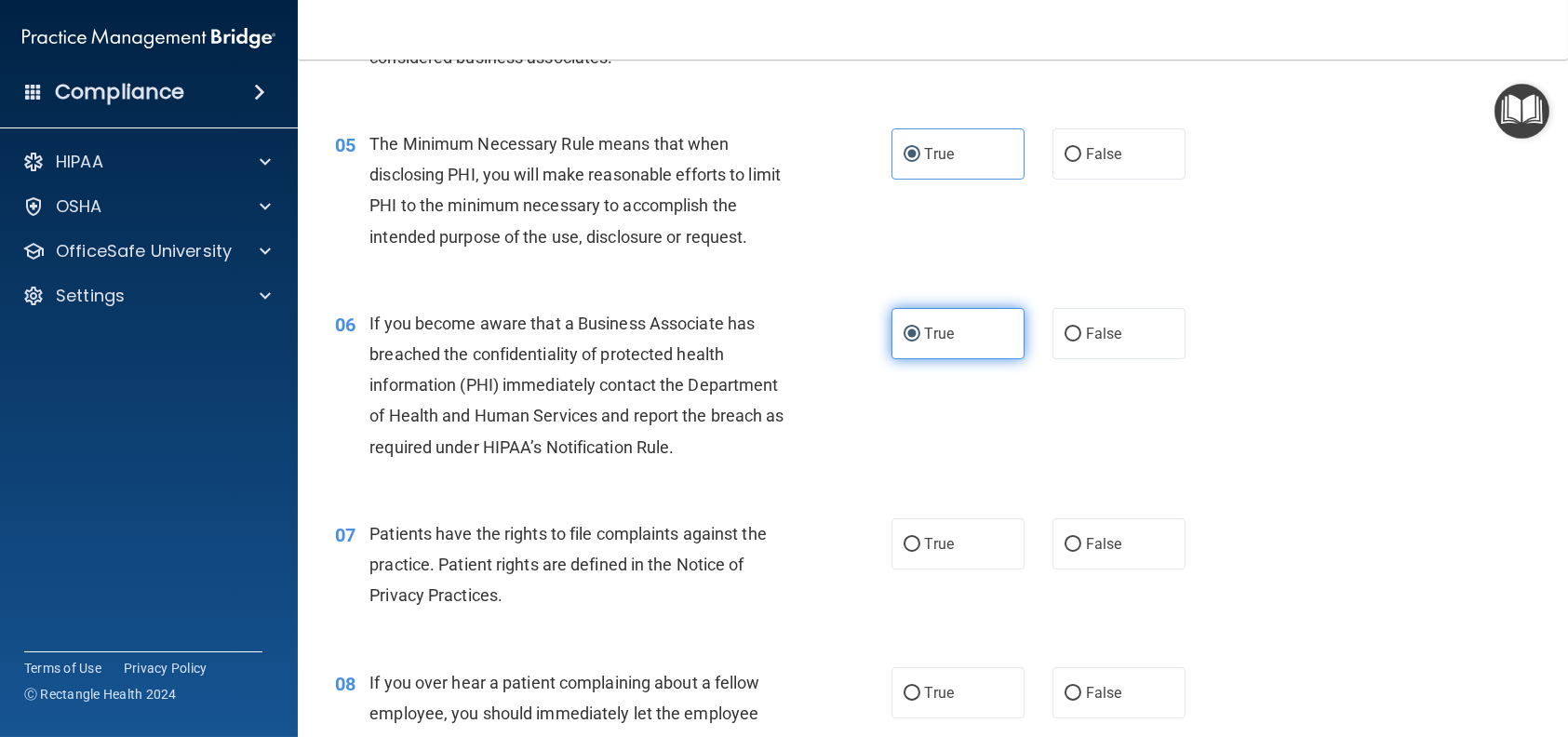
scroll to position [745, 0]
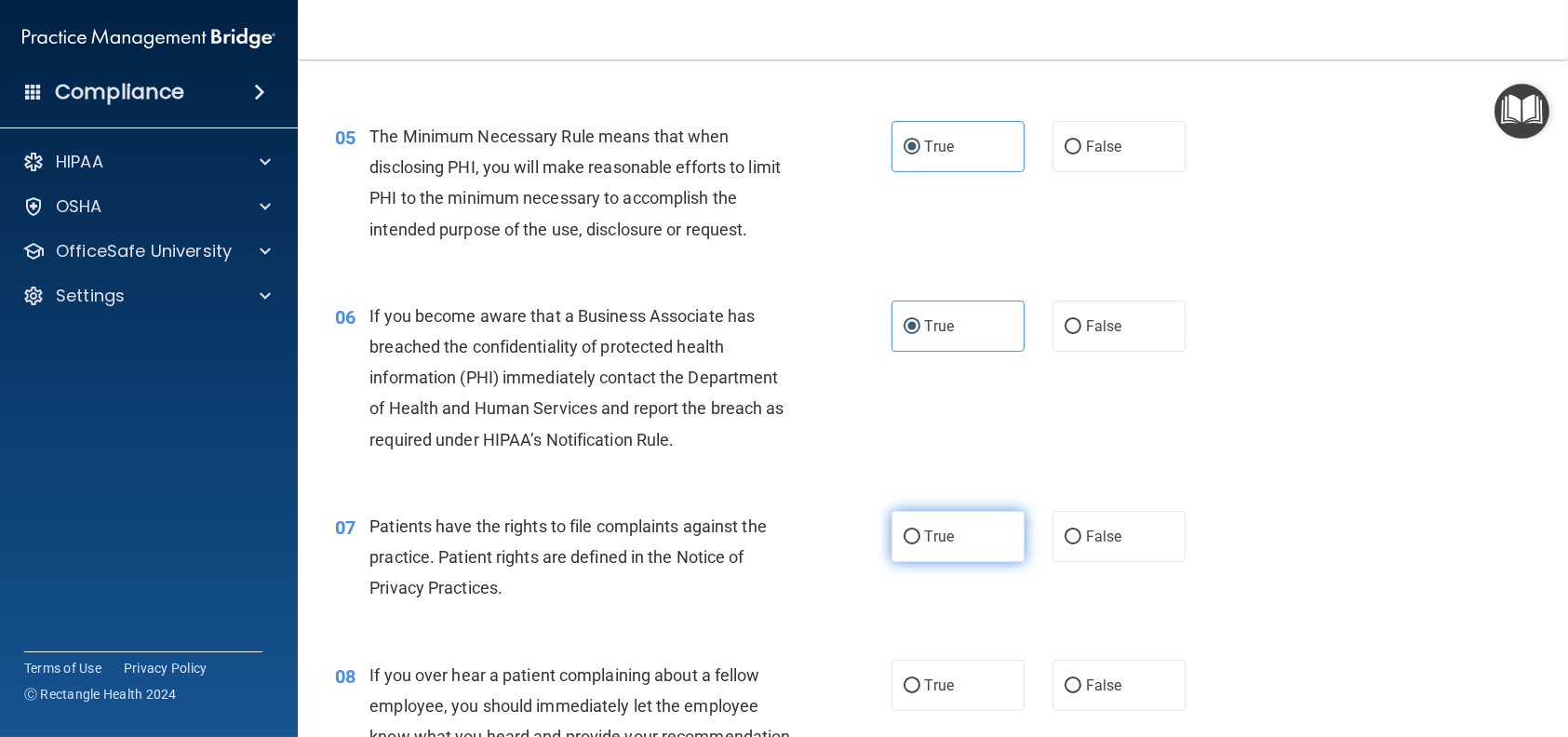
click at [992, 523] on label "True" at bounding box center [957, 537] width 133 height 51
click at [920, 530] on input "True" at bounding box center [911, 537] width 17 height 14
radio input "true"
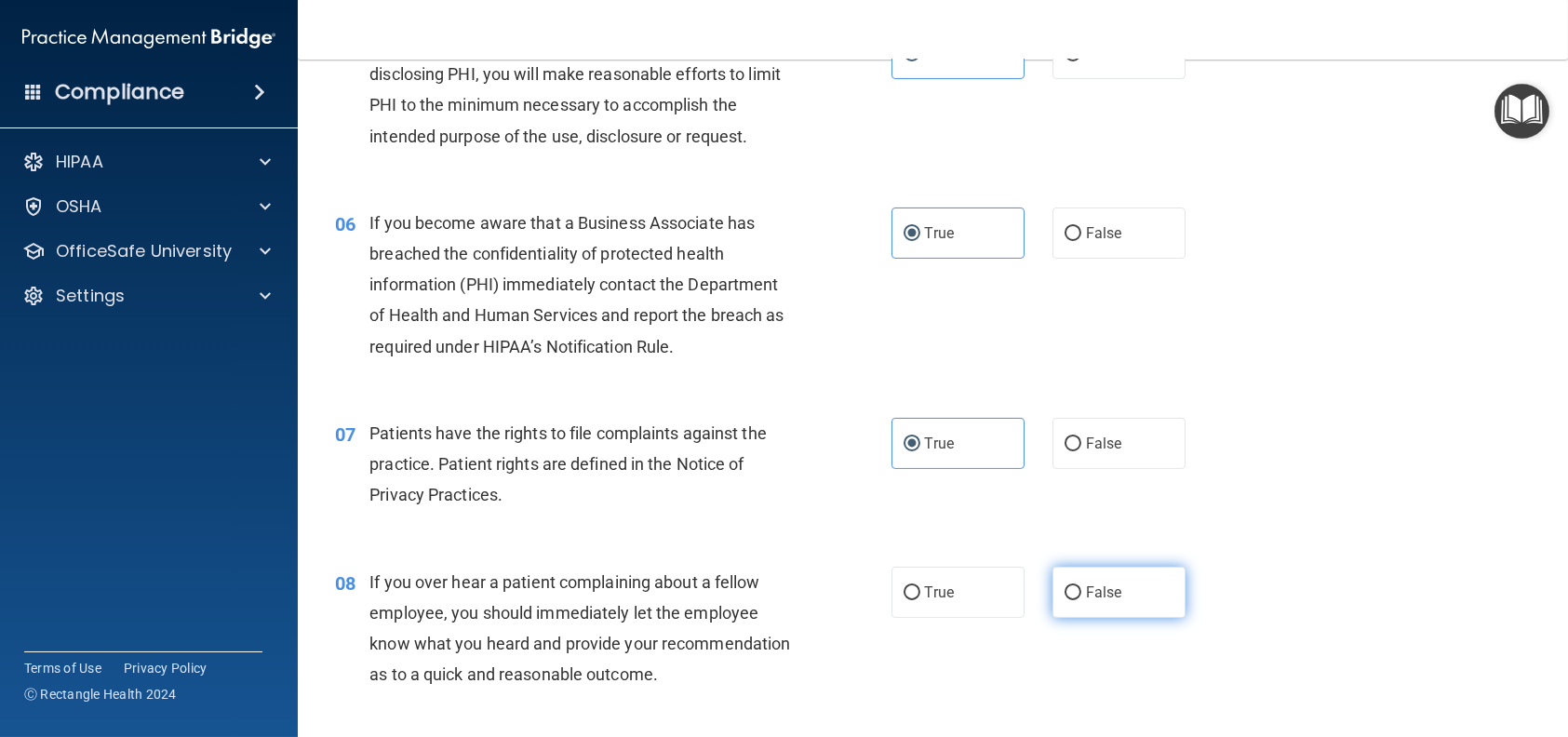
click at [1109, 571] on label "False" at bounding box center [1118, 592] width 133 height 51
click at [1081, 586] on input "False" at bounding box center [1073, 593] width 17 height 14
radio input "true"
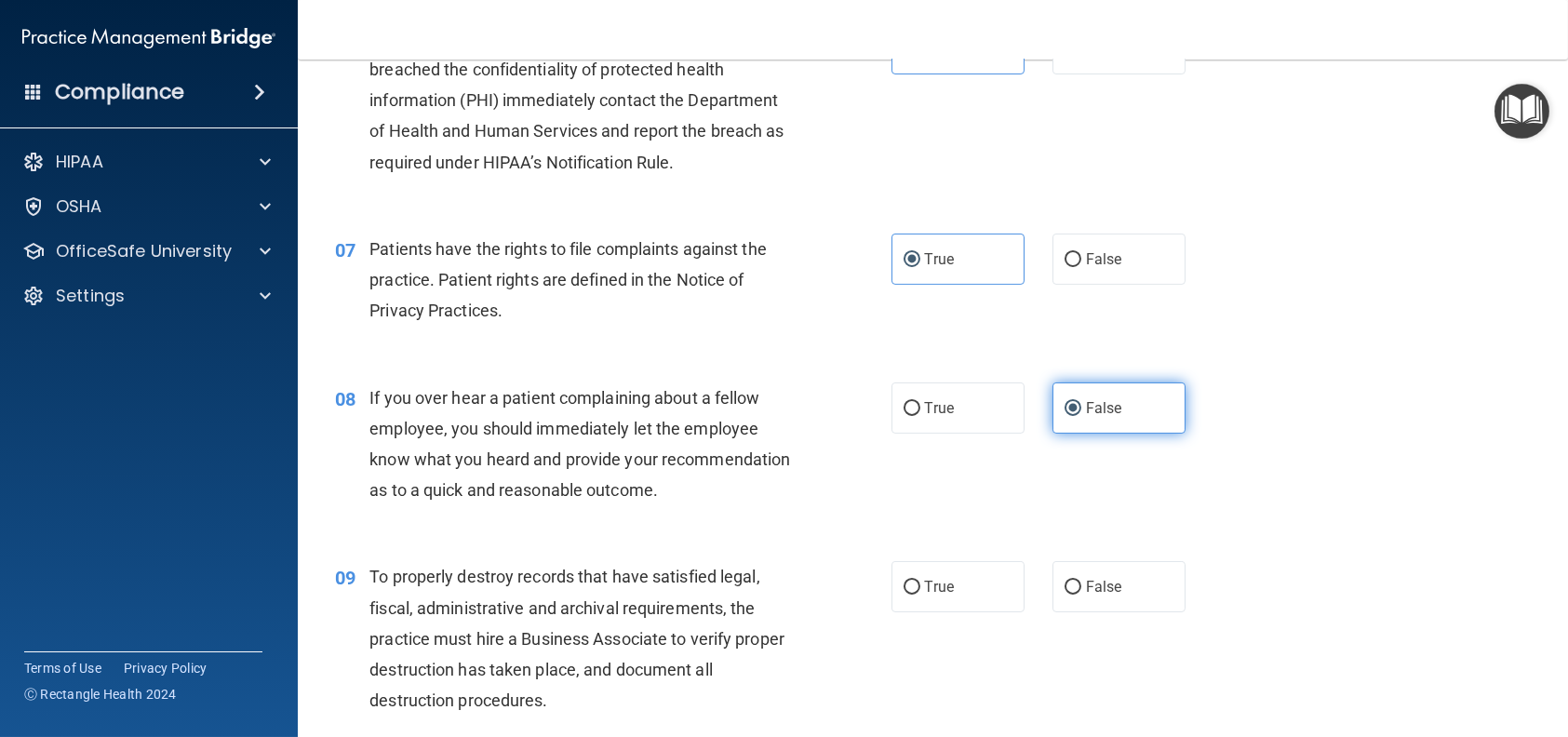
scroll to position [1024, 0]
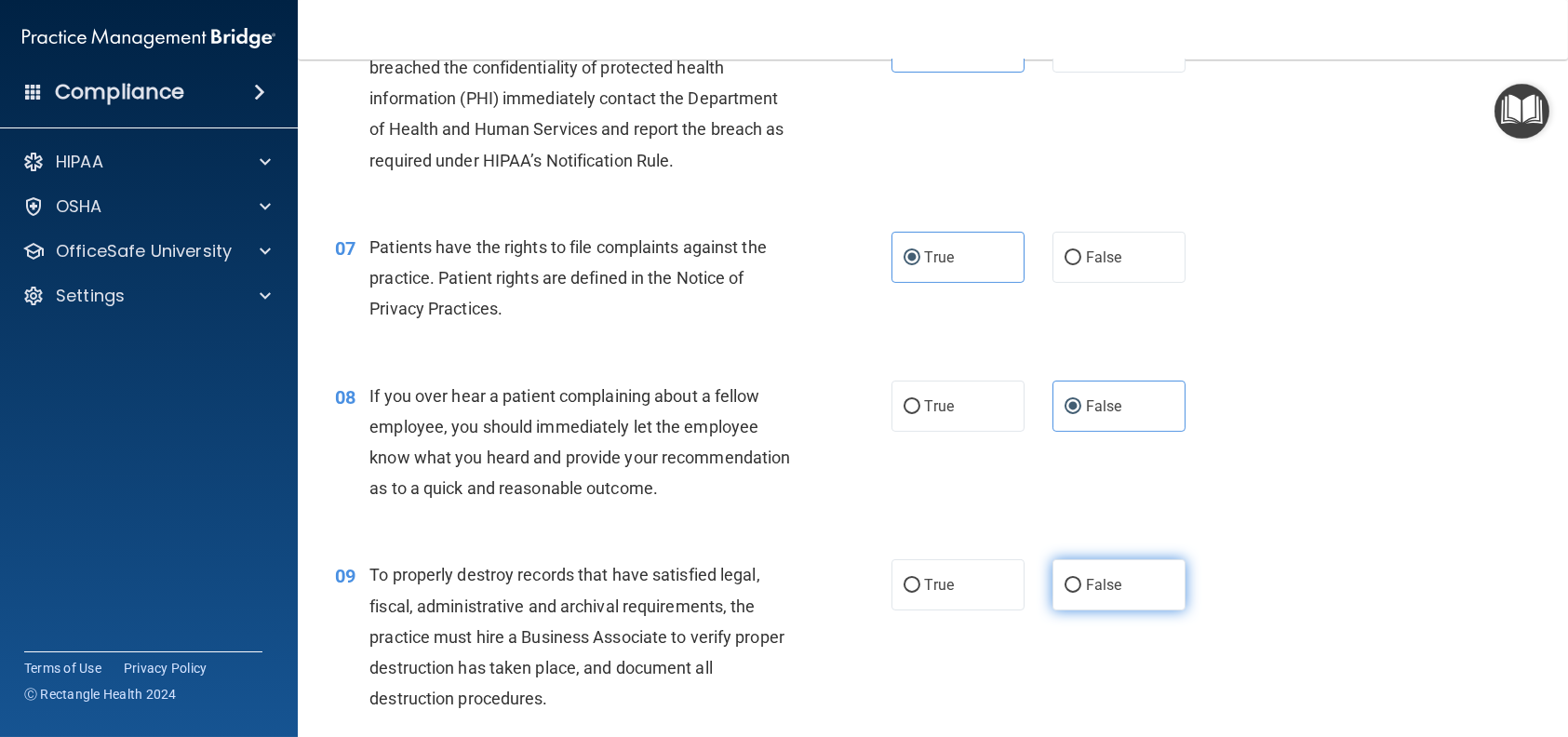
click at [1107, 598] on label "False" at bounding box center [1118, 585] width 133 height 51
click at [1081, 593] on input "False" at bounding box center [1073, 586] width 17 height 14
radio input "true"
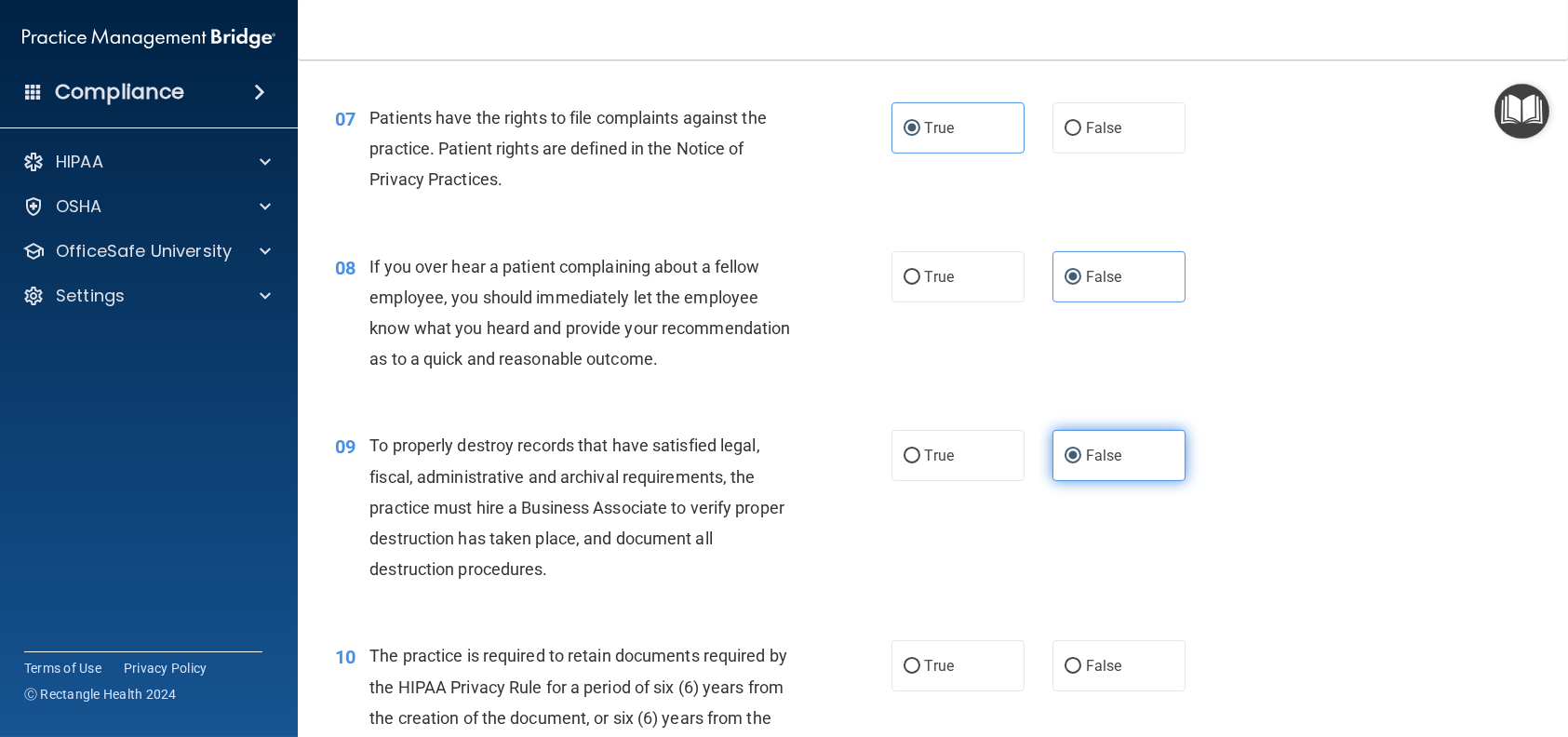
scroll to position [1210, 0]
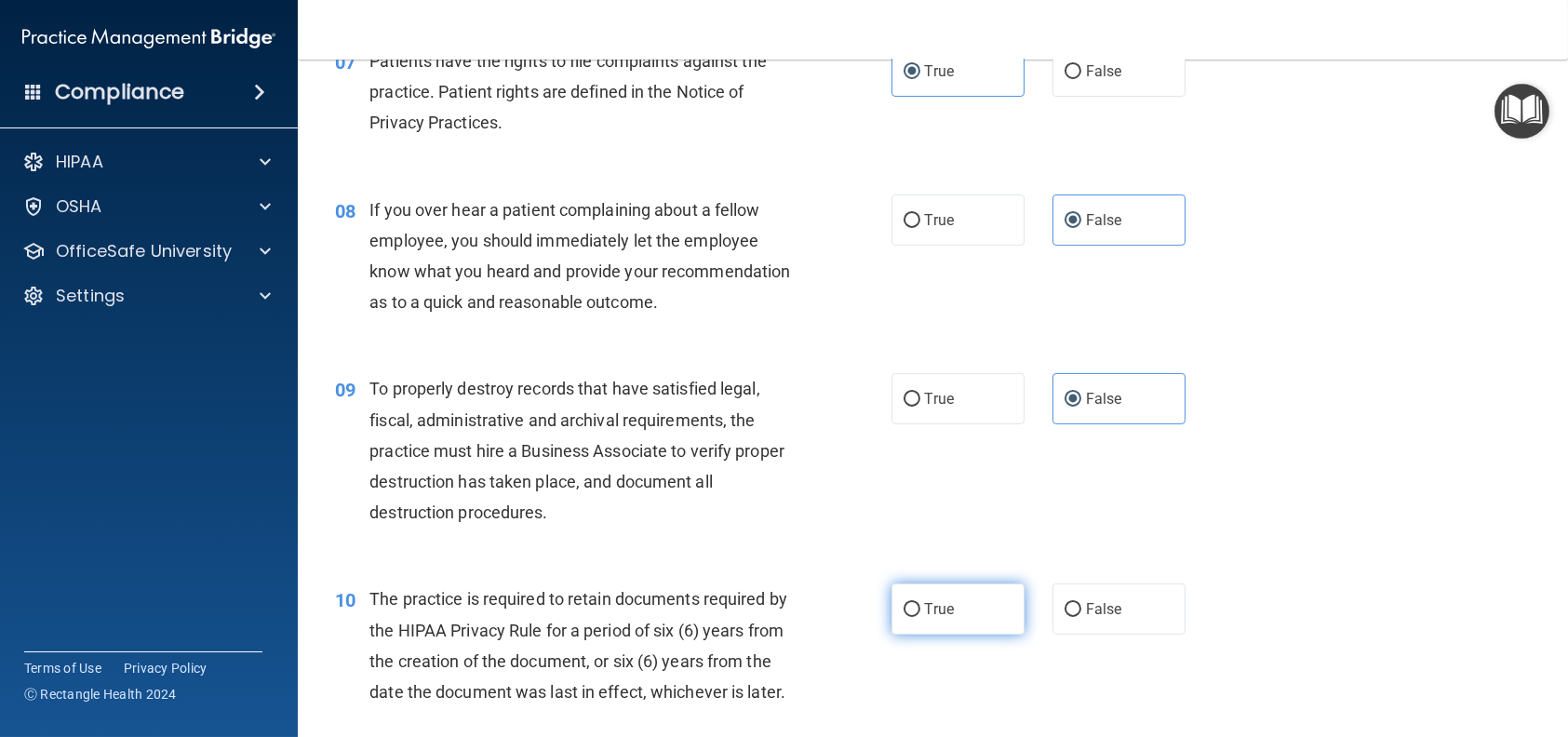
click at [947, 618] on span "True" at bounding box center [939, 609] width 29 height 18
click at [920, 617] on input "True" at bounding box center [911, 610] width 17 height 14
radio input "true"
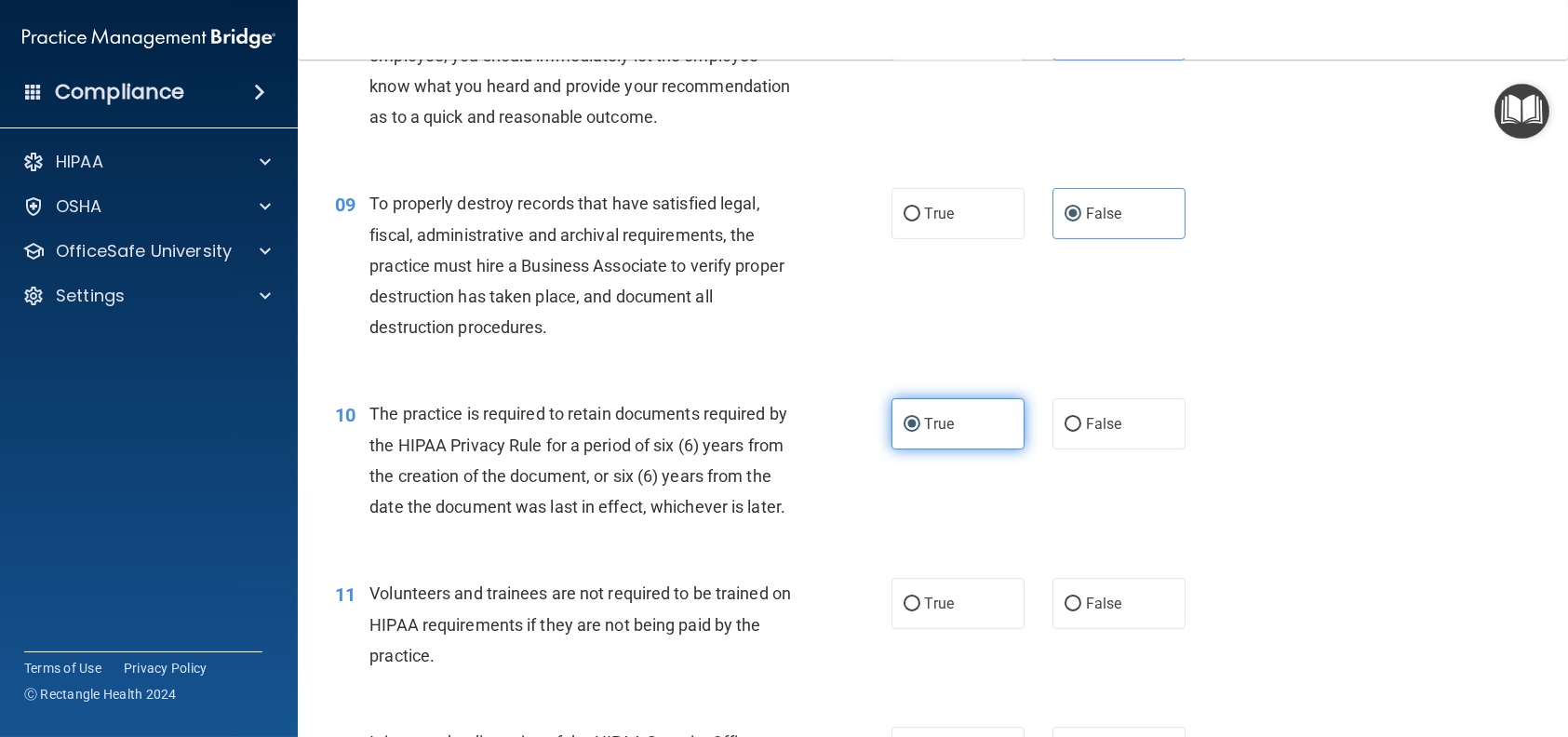
scroll to position [1396, 0]
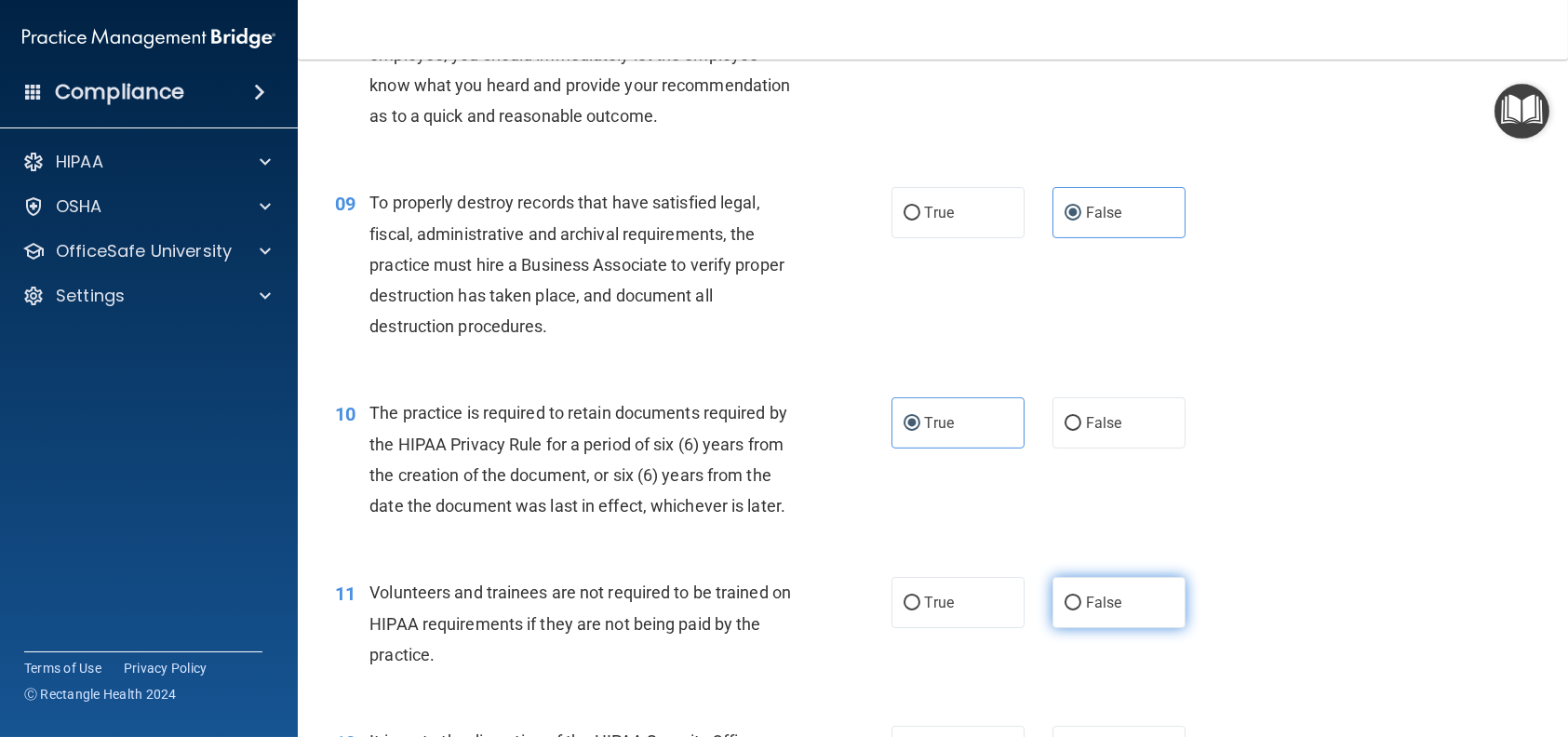
click at [1106, 612] on span "False" at bounding box center [1103, 603] width 36 height 18
click at [1081, 611] on input "False" at bounding box center [1073, 604] width 17 height 14
radio input "true"
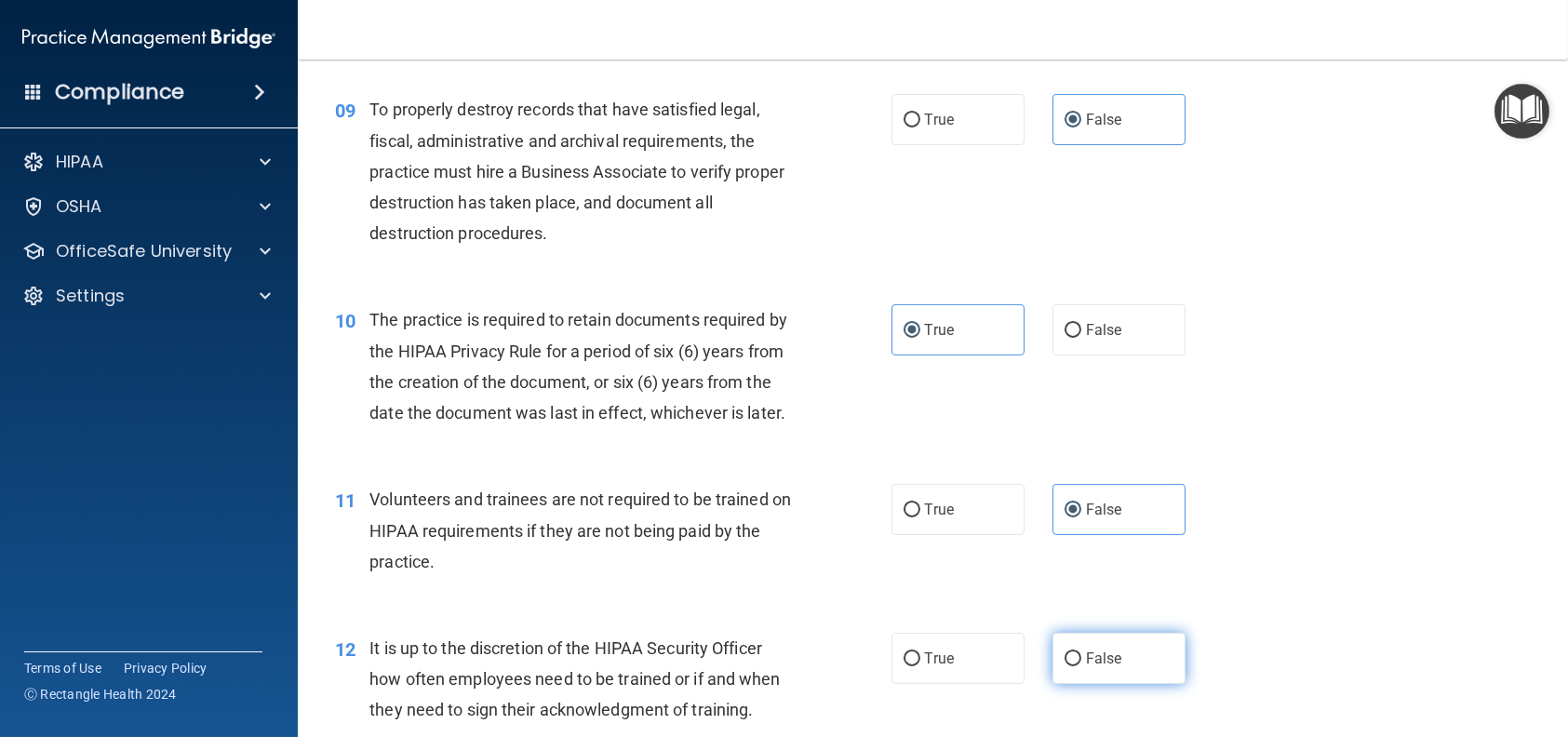
click at [1102, 684] on label "False" at bounding box center [1118, 658] width 133 height 51
click at [1081, 666] on input "False" at bounding box center [1073, 659] width 17 height 14
radio input "true"
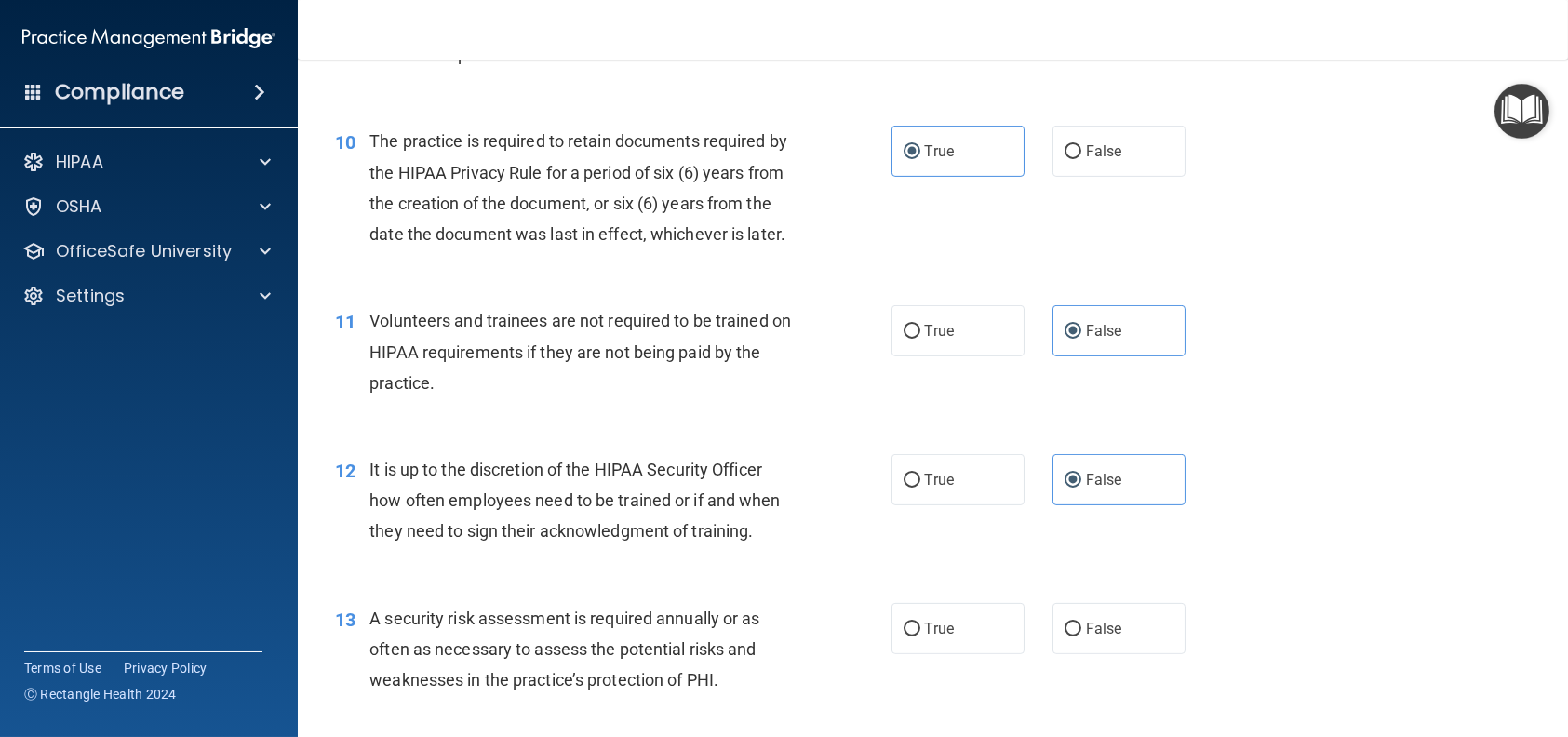
scroll to position [1675, 0]
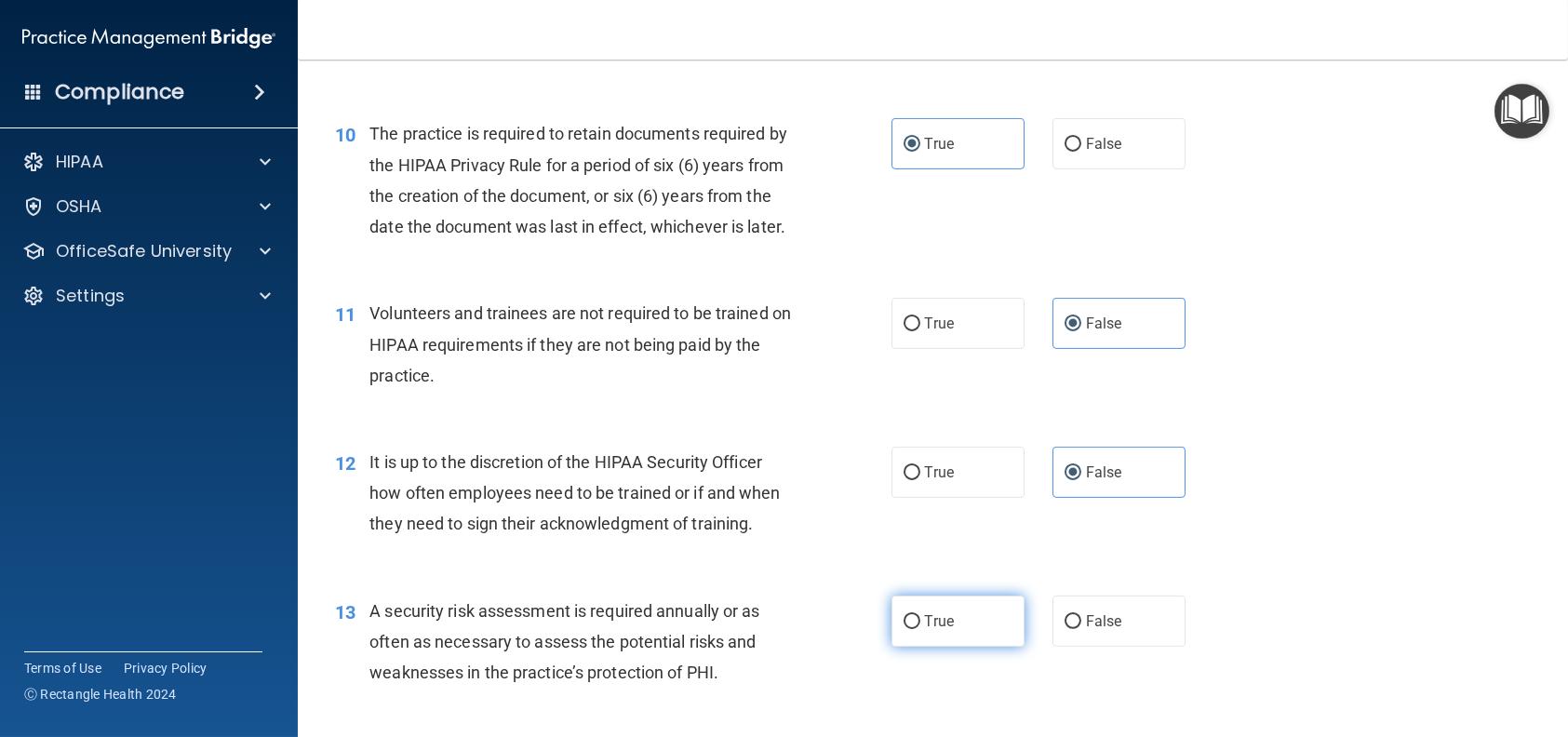
click at [973, 647] on label "True" at bounding box center [957, 622] width 133 height 51
click at [920, 630] on input "True" at bounding box center [911, 622] width 17 height 14
radio input "true"
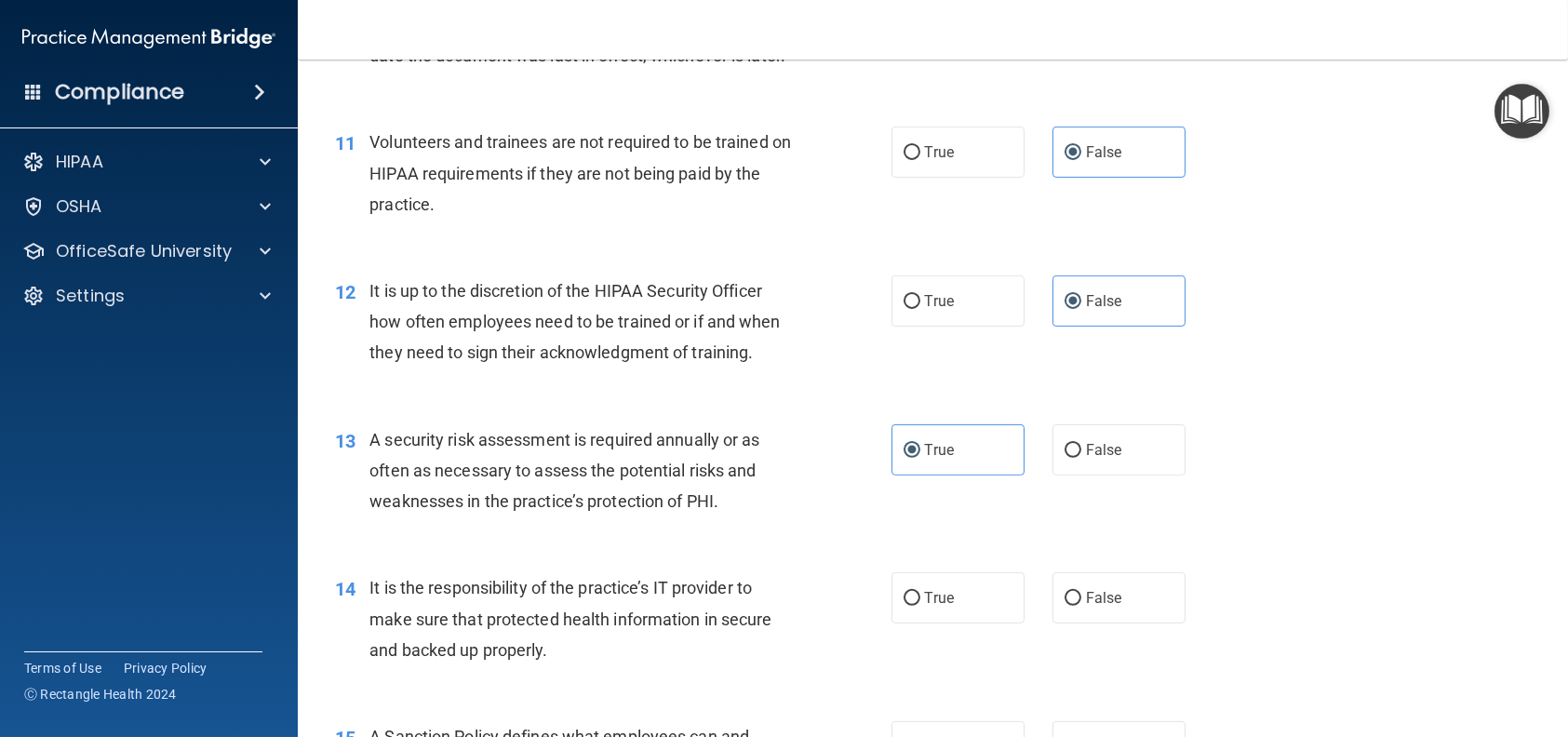
scroll to position [1861, 0]
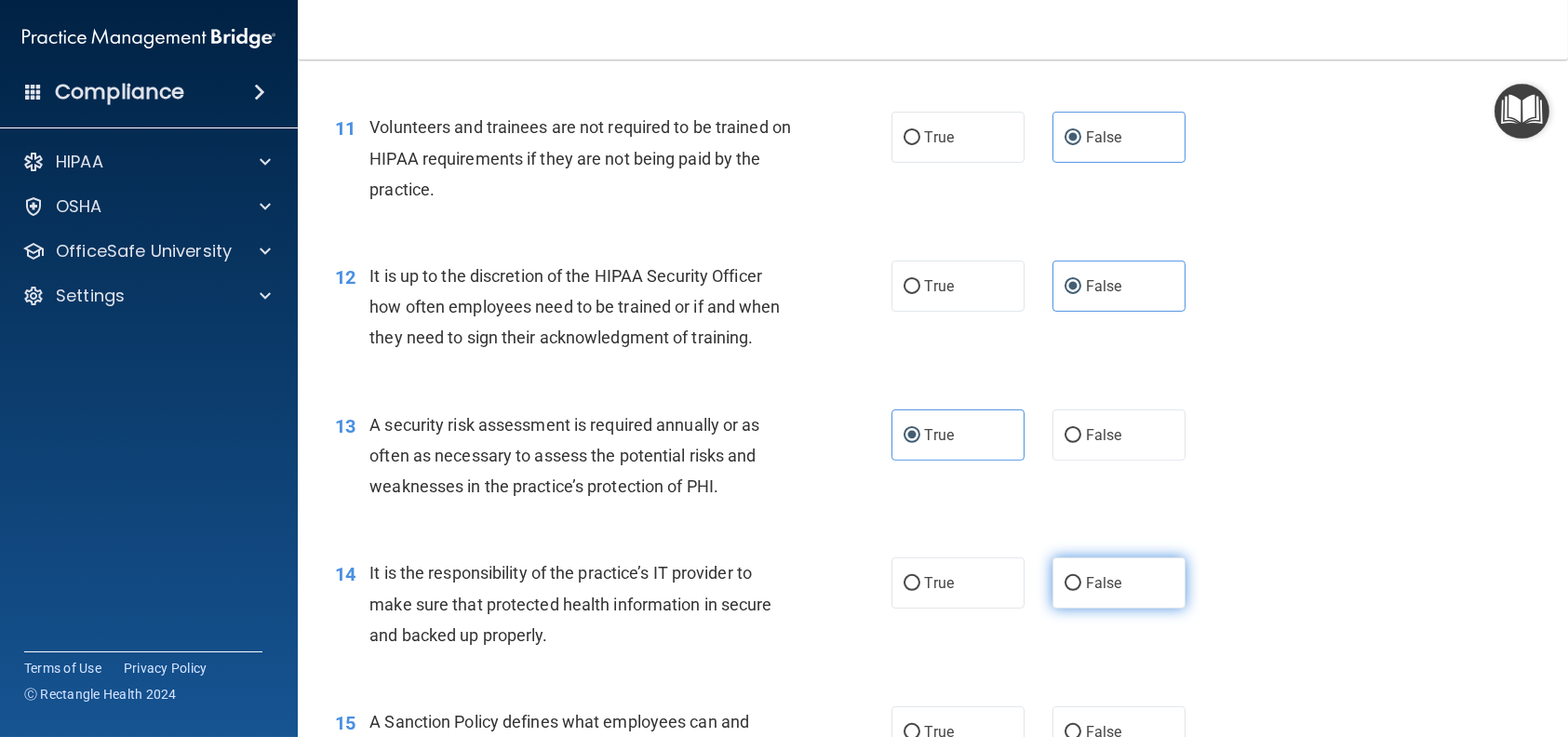
click at [1103, 592] on span "False" at bounding box center [1103, 583] width 36 height 18
click at [1081, 591] on input "False" at bounding box center [1073, 584] width 17 height 14
radio input "true"
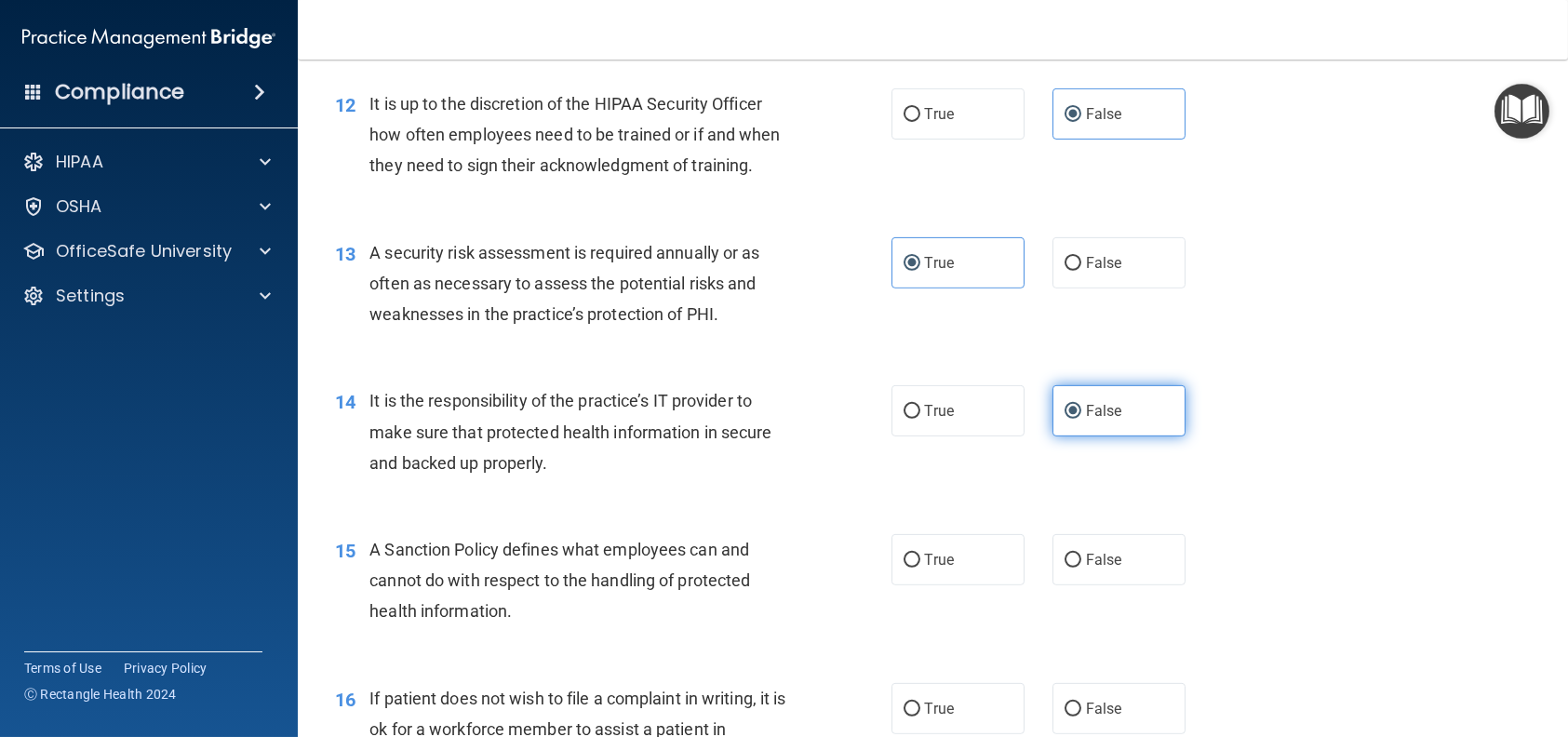
scroll to position [2047, 0]
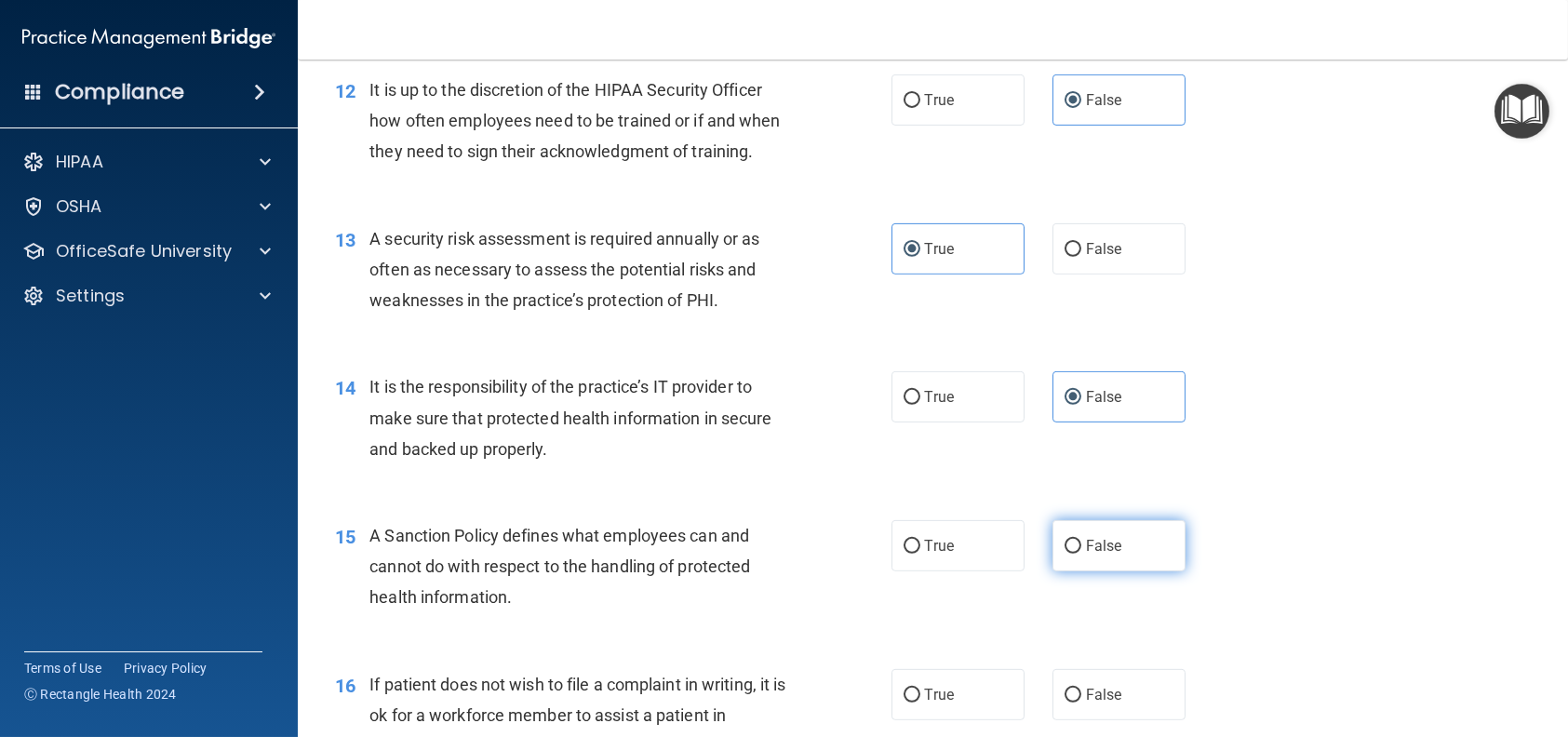
click at [1106, 571] on label "False" at bounding box center [1118, 546] width 133 height 51
click at [1081, 554] on input "False" at bounding box center [1073, 547] width 17 height 14
radio input "true"
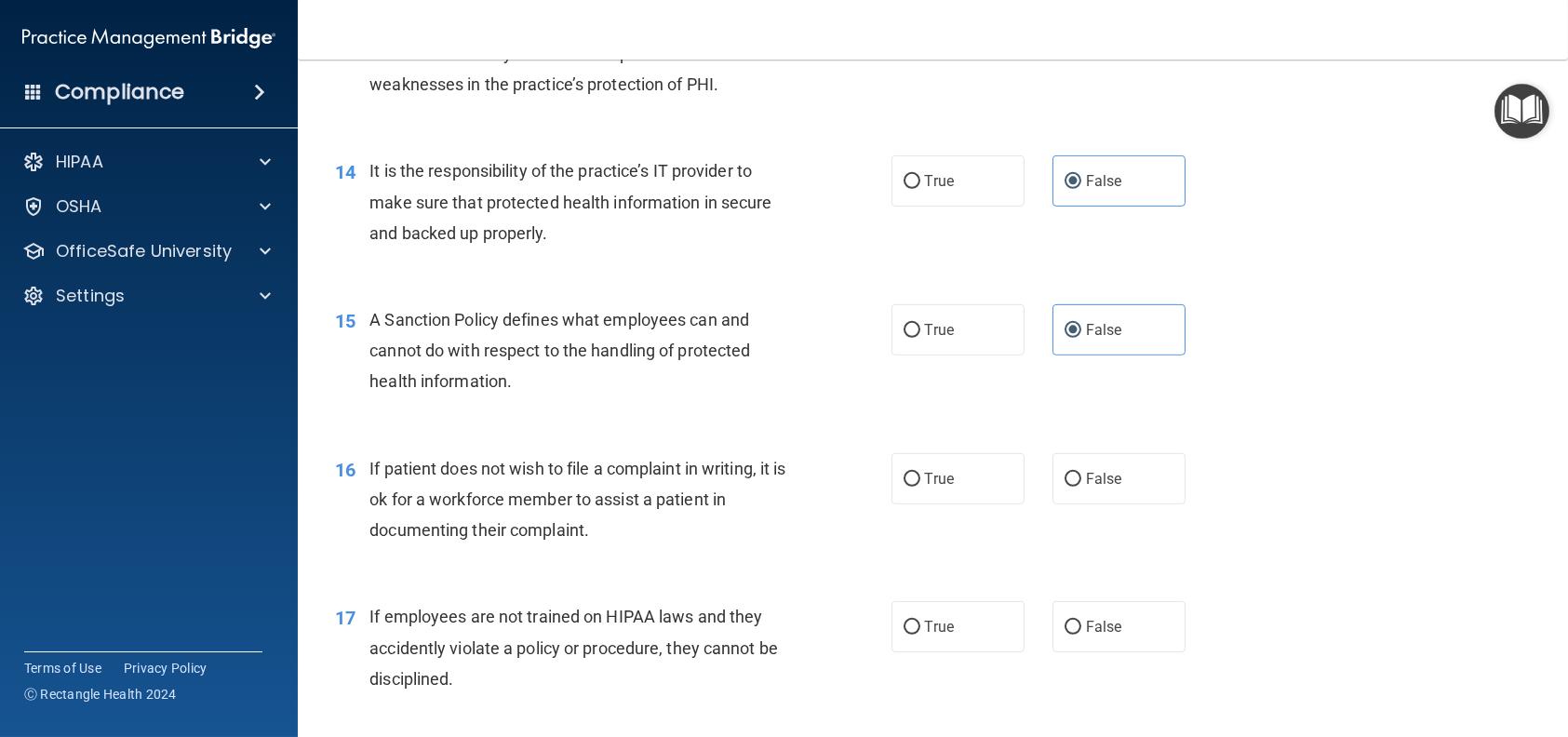
scroll to position [2327, 0]
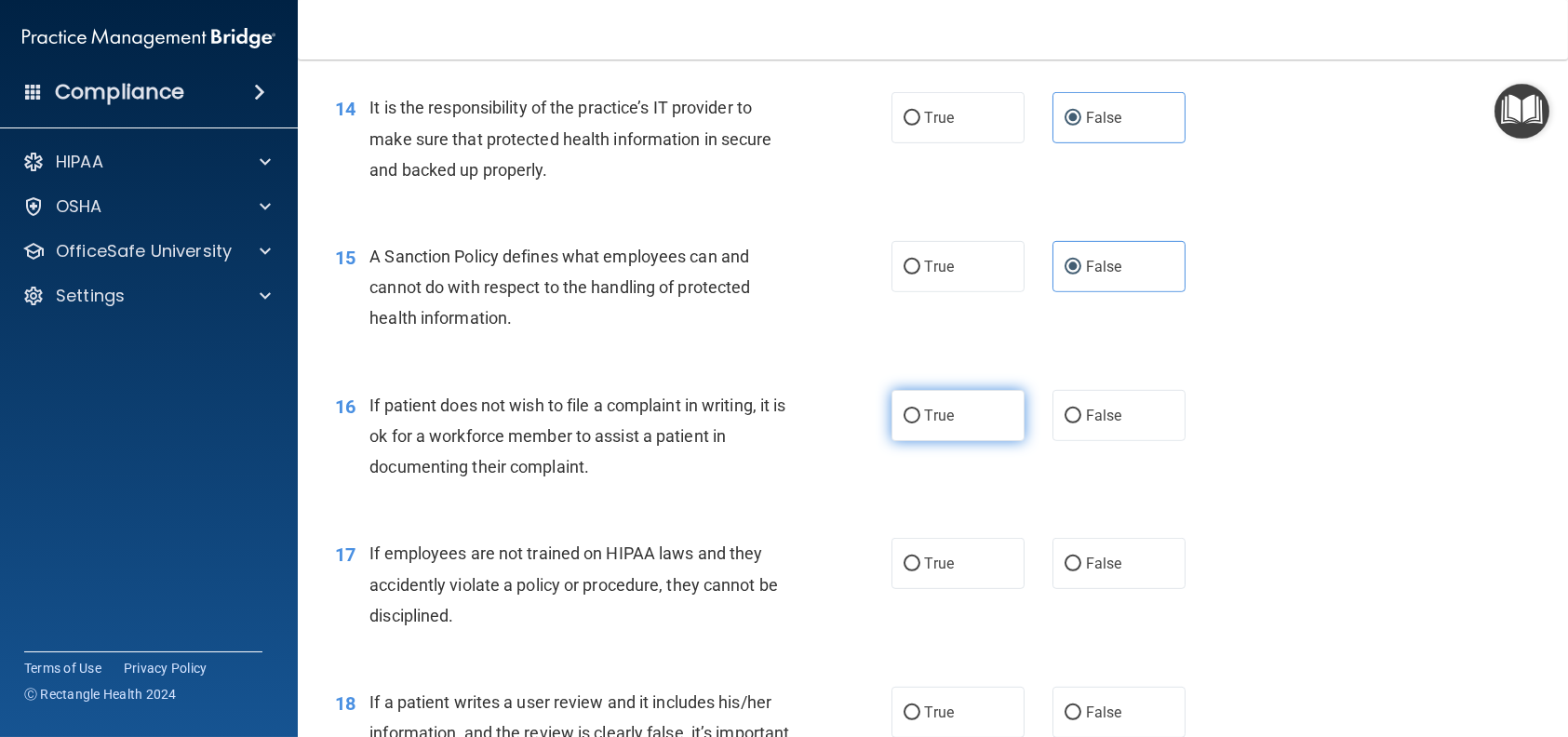
click at [926, 425] on span "True" at bounding box center [939, 416] width 29 height 18
click at [920, 424] on input "True" at bounding box center [911, 417] width 17 height 14
radio input "true"
click at [1088, 572] on span "False" at bounding box center [1103, 564] width 36 height 18
click at [1081, 571] on input "False" at bounding box center [1073, 565] width 17 height 14
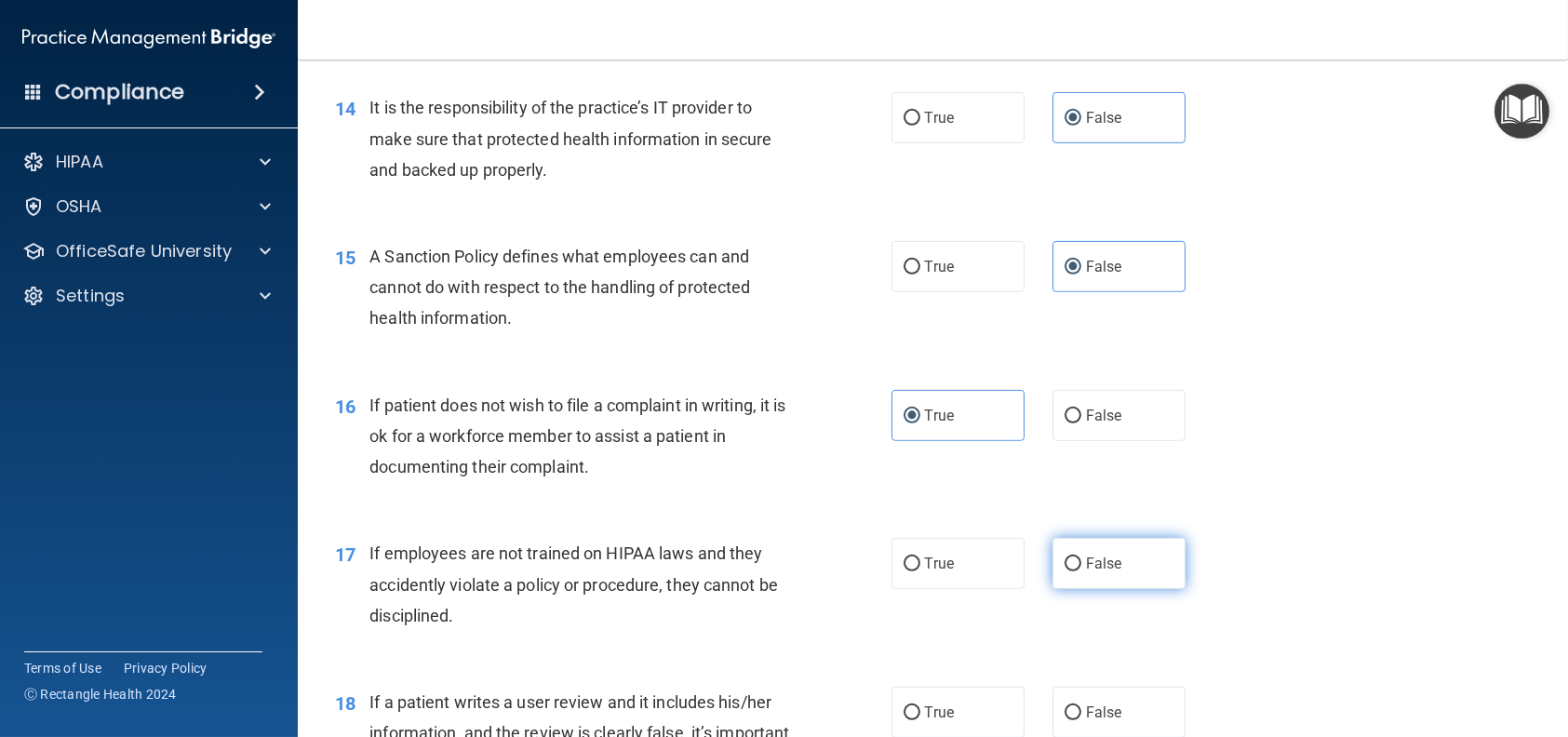
radio input "true"
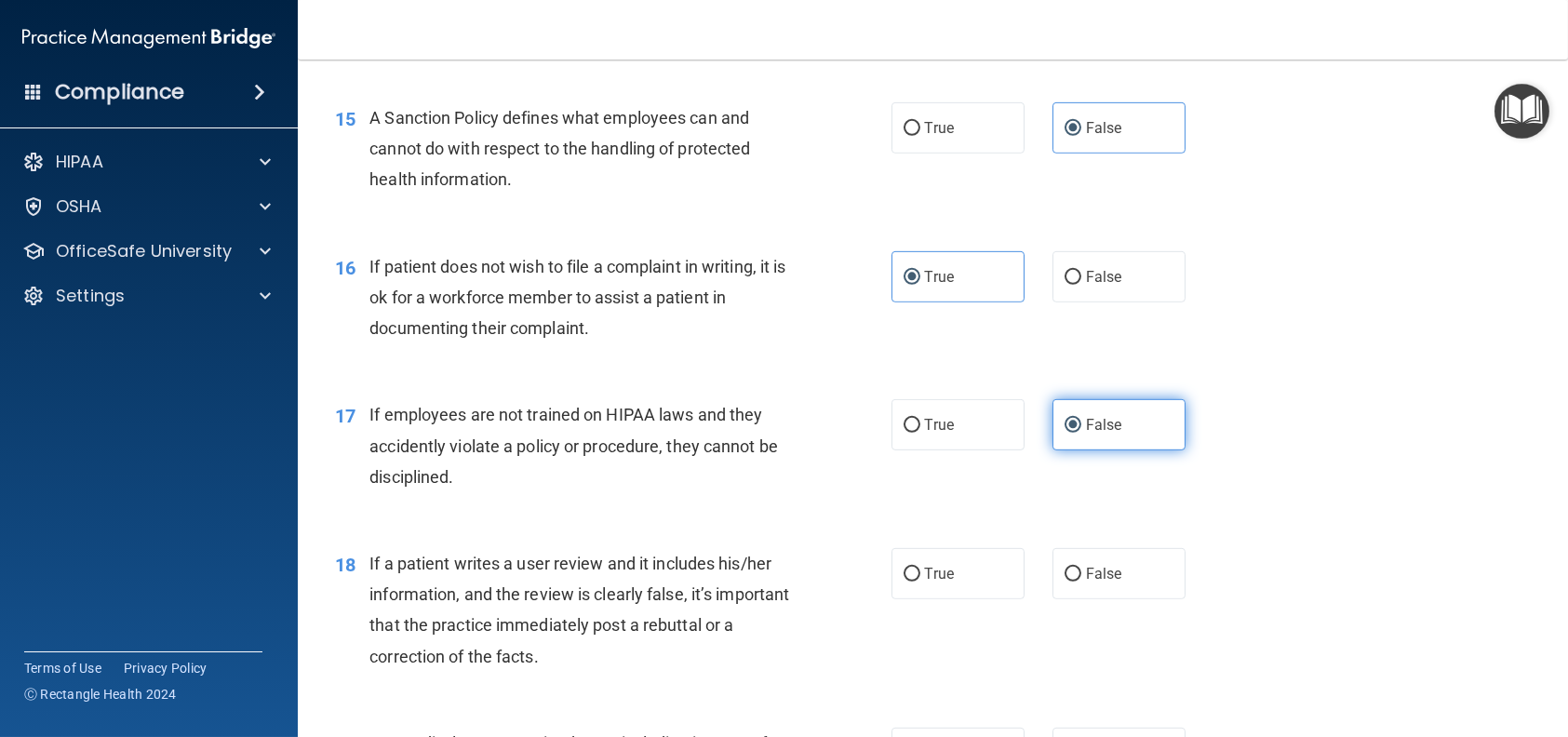
scroll to position [2513, 0]
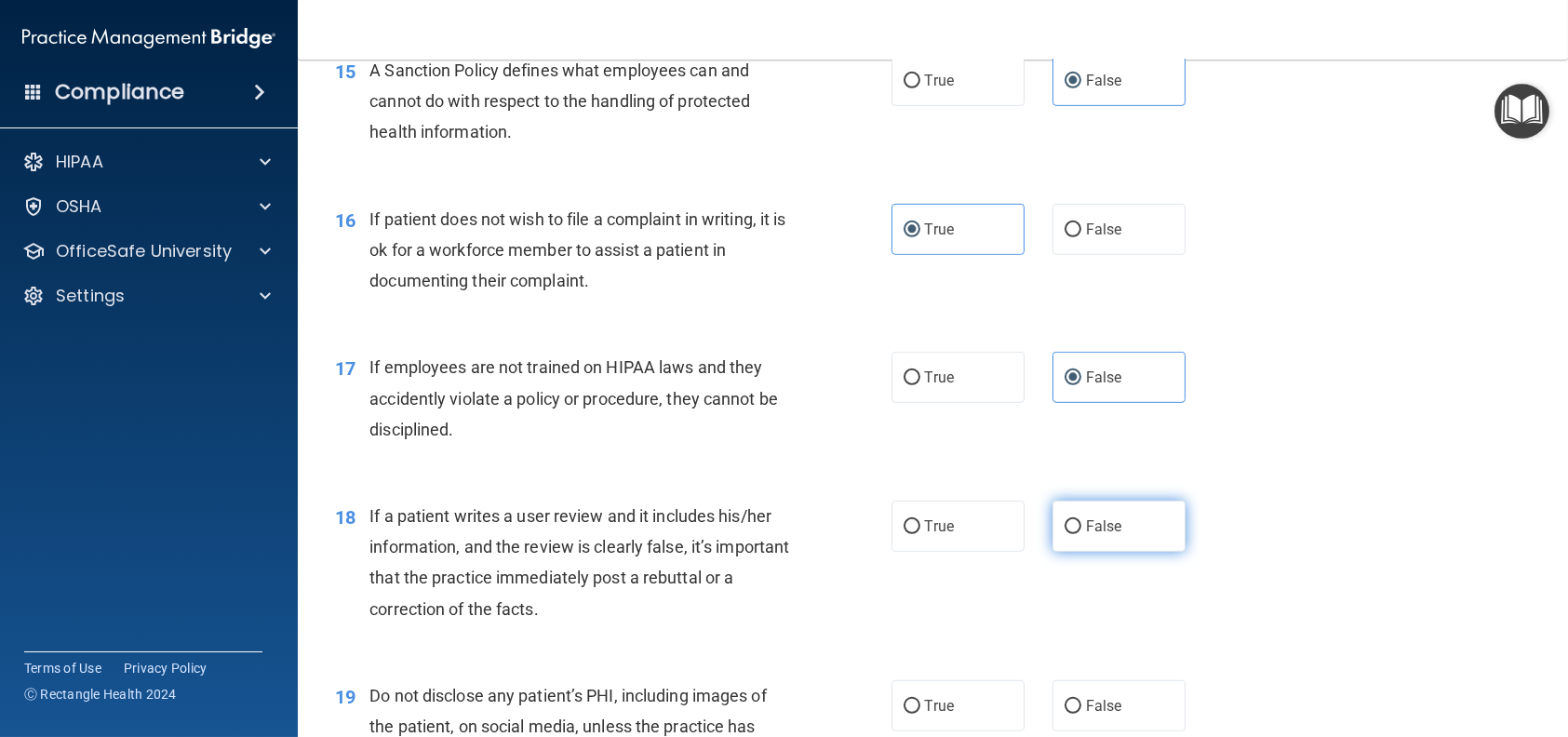
click at [1085, 552] on label "False" at bounding box center [1118, 526] width 133 height 51
click at [1081, 534] on input "False" at bounding box center [1073, 527] width 17 height 14
radio input "true"
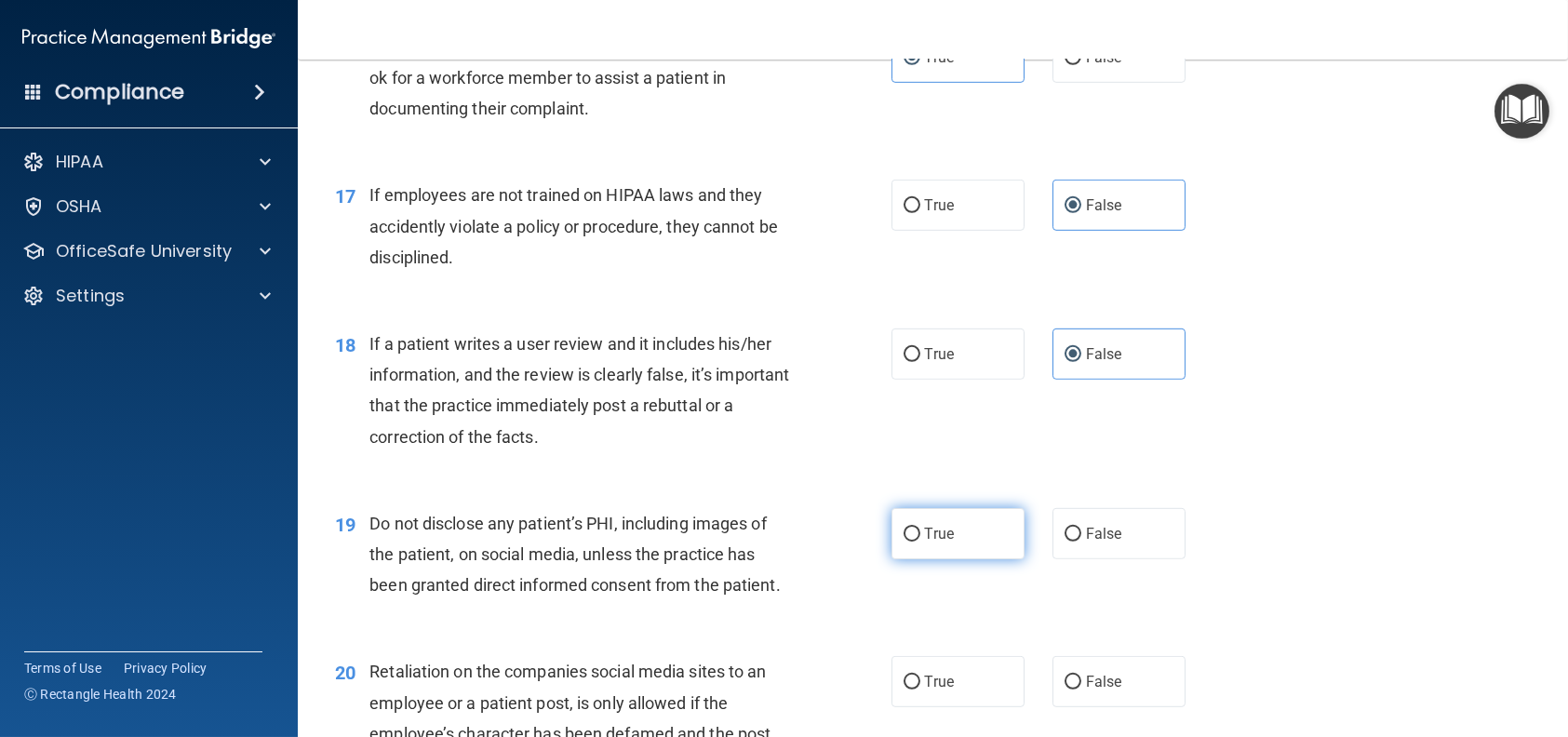
scroll to position [2700, 0]
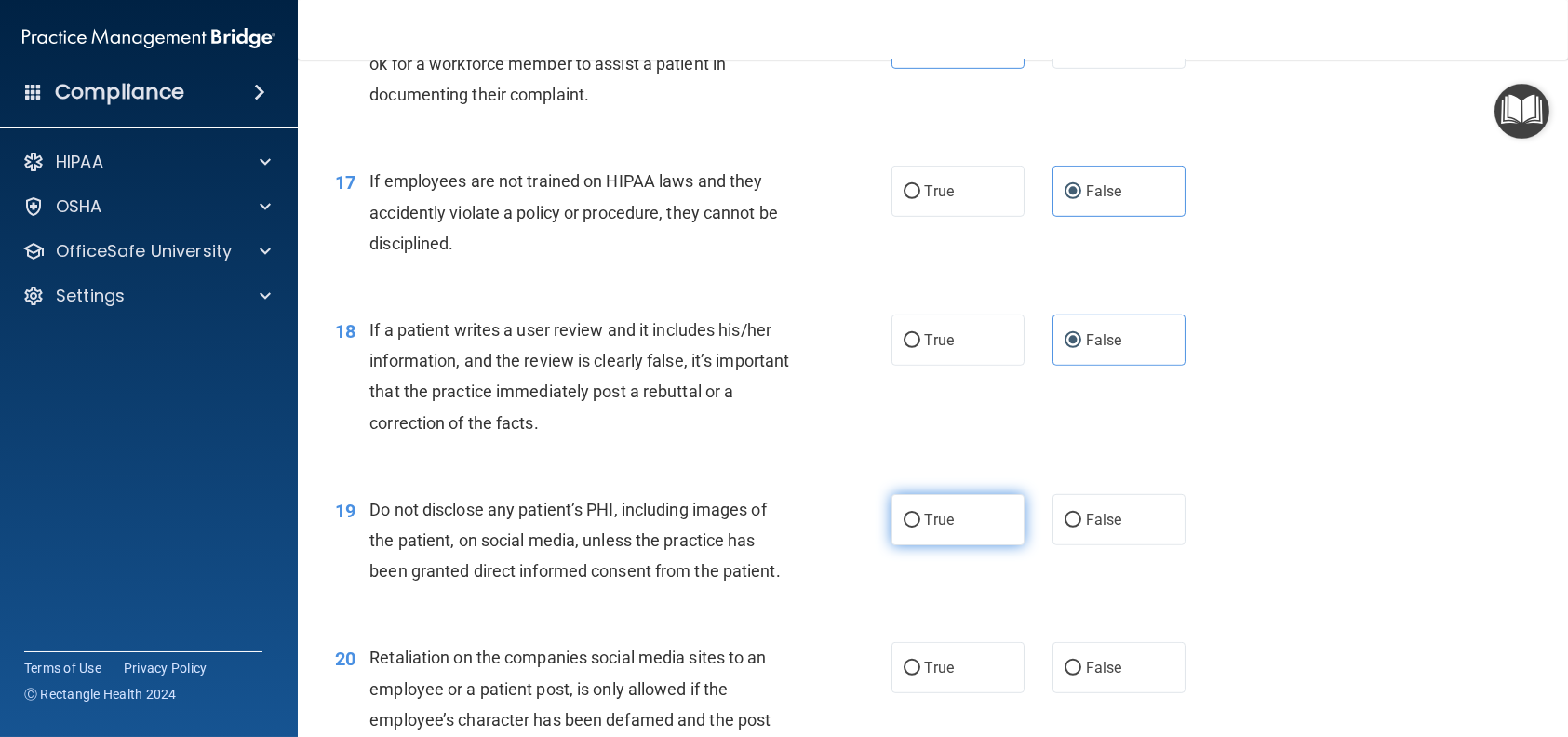
click at [955, 546] on label "True" at bounding box center [957, 520] width 133 height 51
click at [920, 528] on input "True" at bounding box center [911, 520] width 17 height 14
radio input "true"
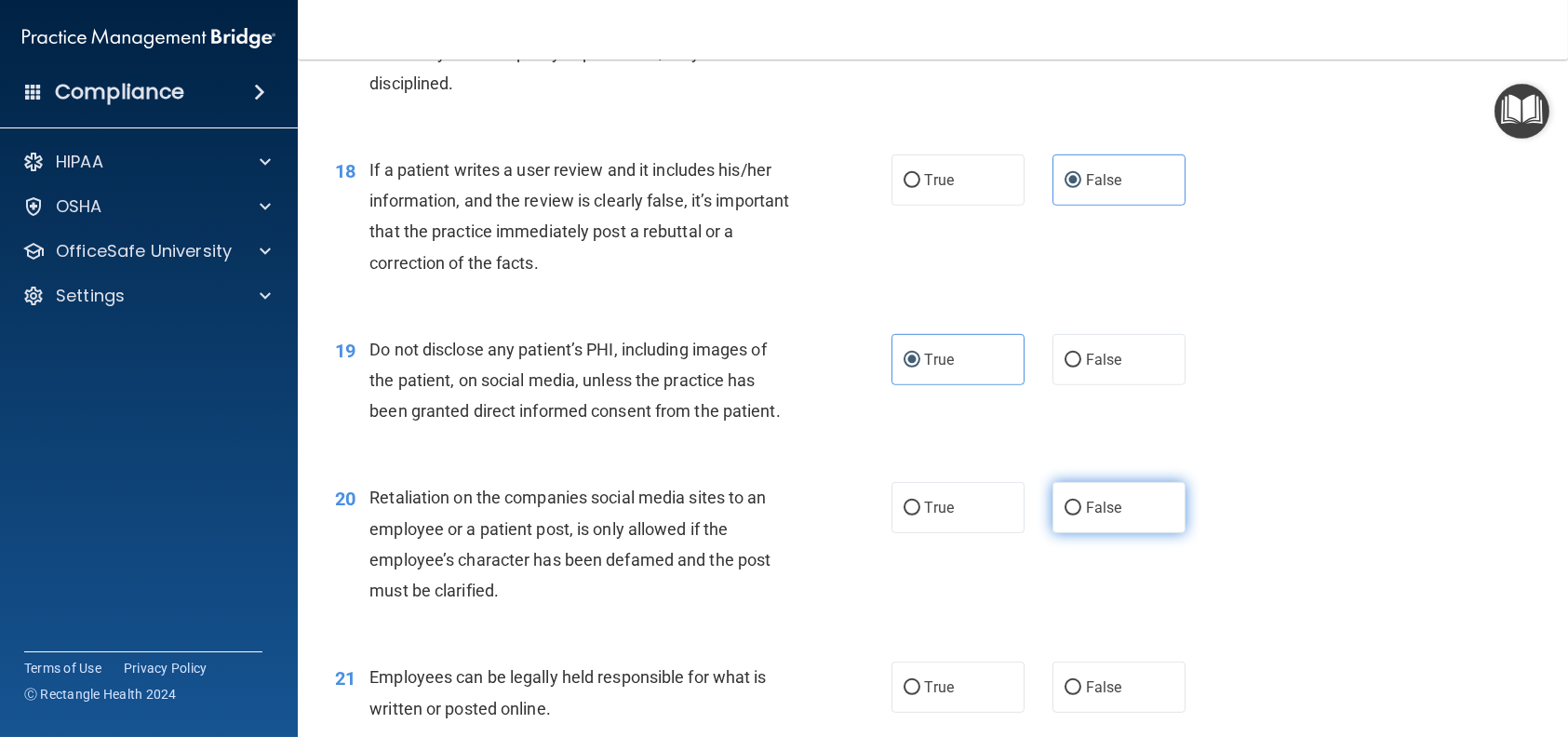
scroll to position [2886, 0]
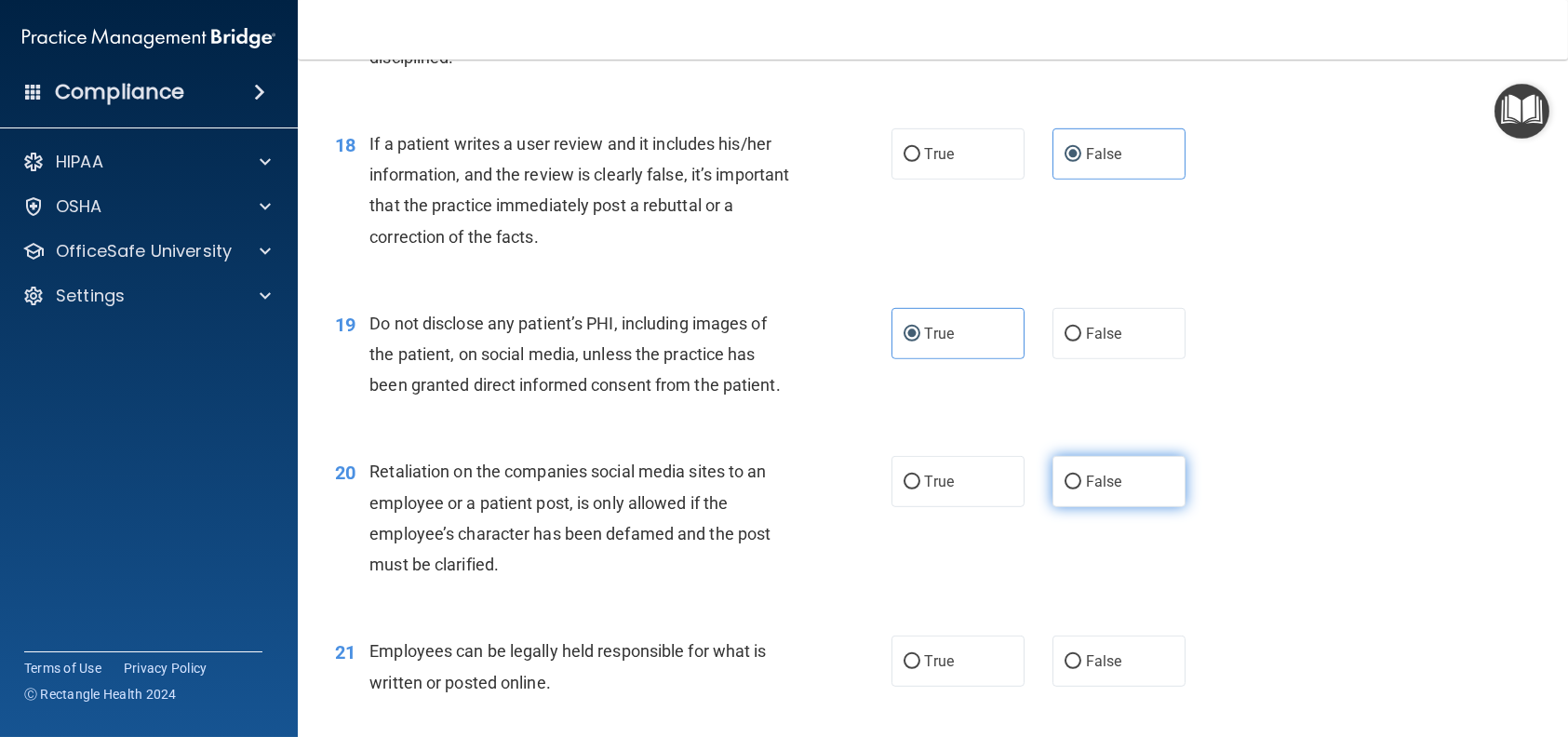
click at [1069, 507] on label "False" at bounding box center [1118, 482] width 133 height 51
click at [1069, 490] on input "False" at bounding box center [1073, 483] width 17 height 14
radio input "true"
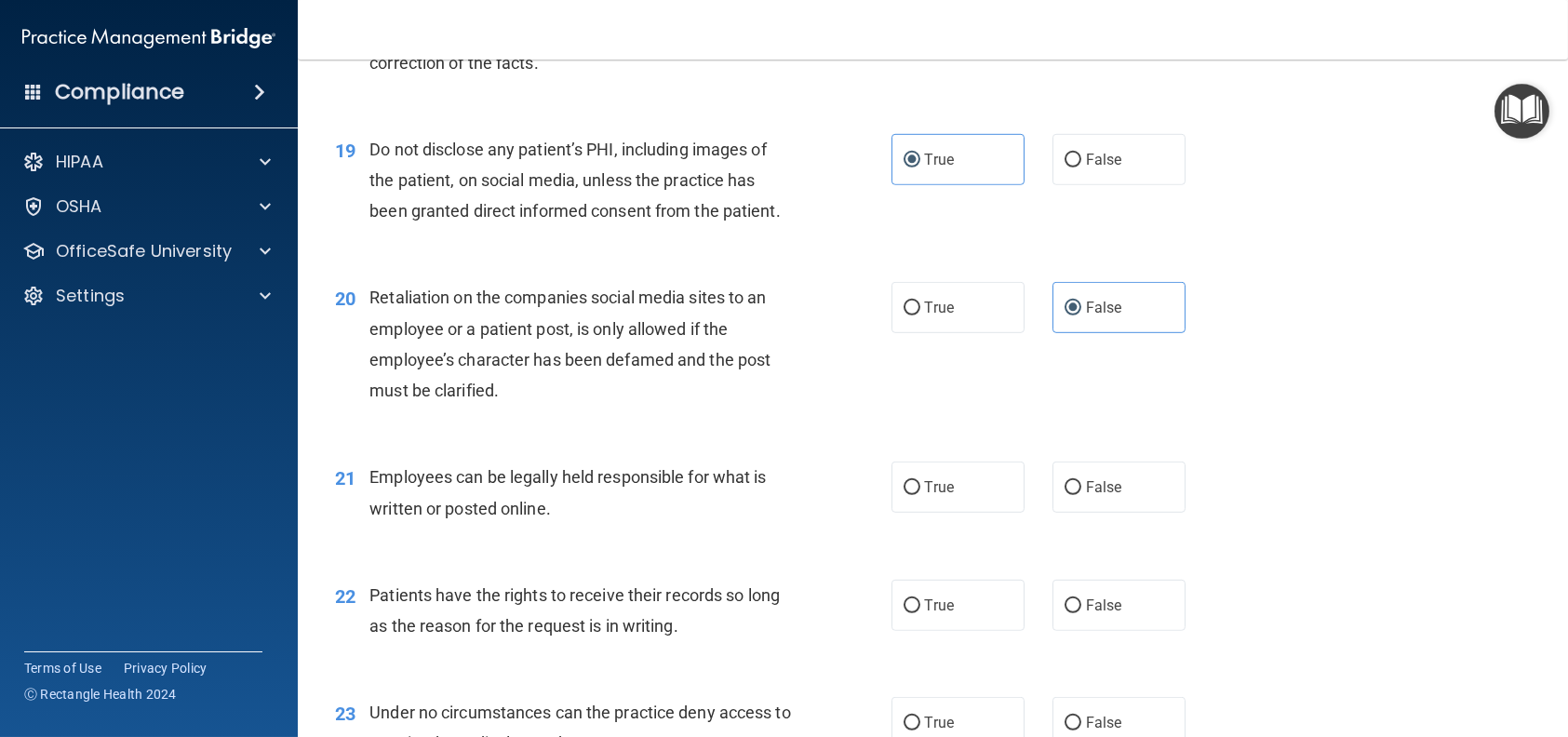
scroll to position [3072, 0]
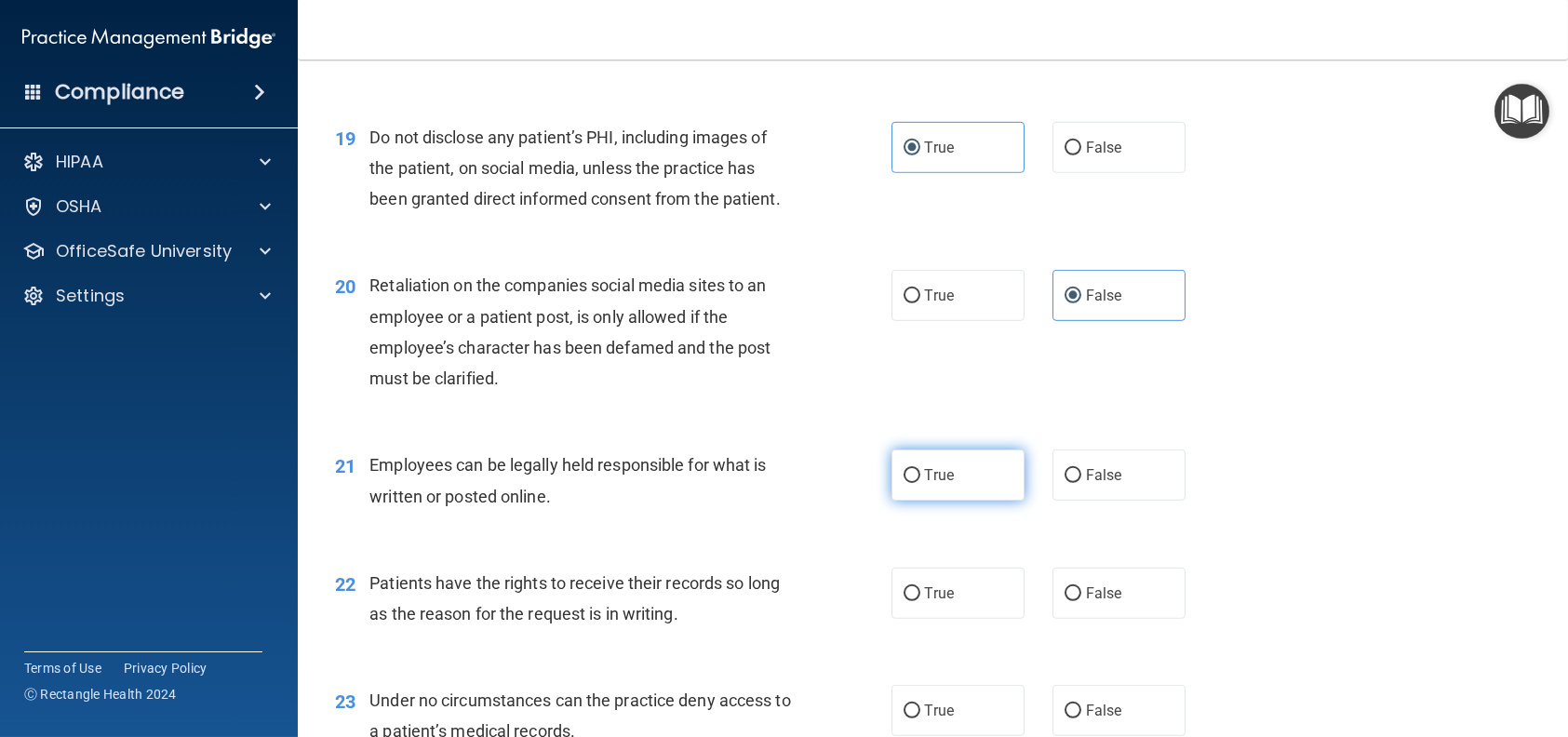
click at [930, 501] on label "True" at bounding box center [957, 475] width 133 height 51
click at [920, 483] on input "True" at bounding box center [911, 476] width 17 height 14
radio input "true"
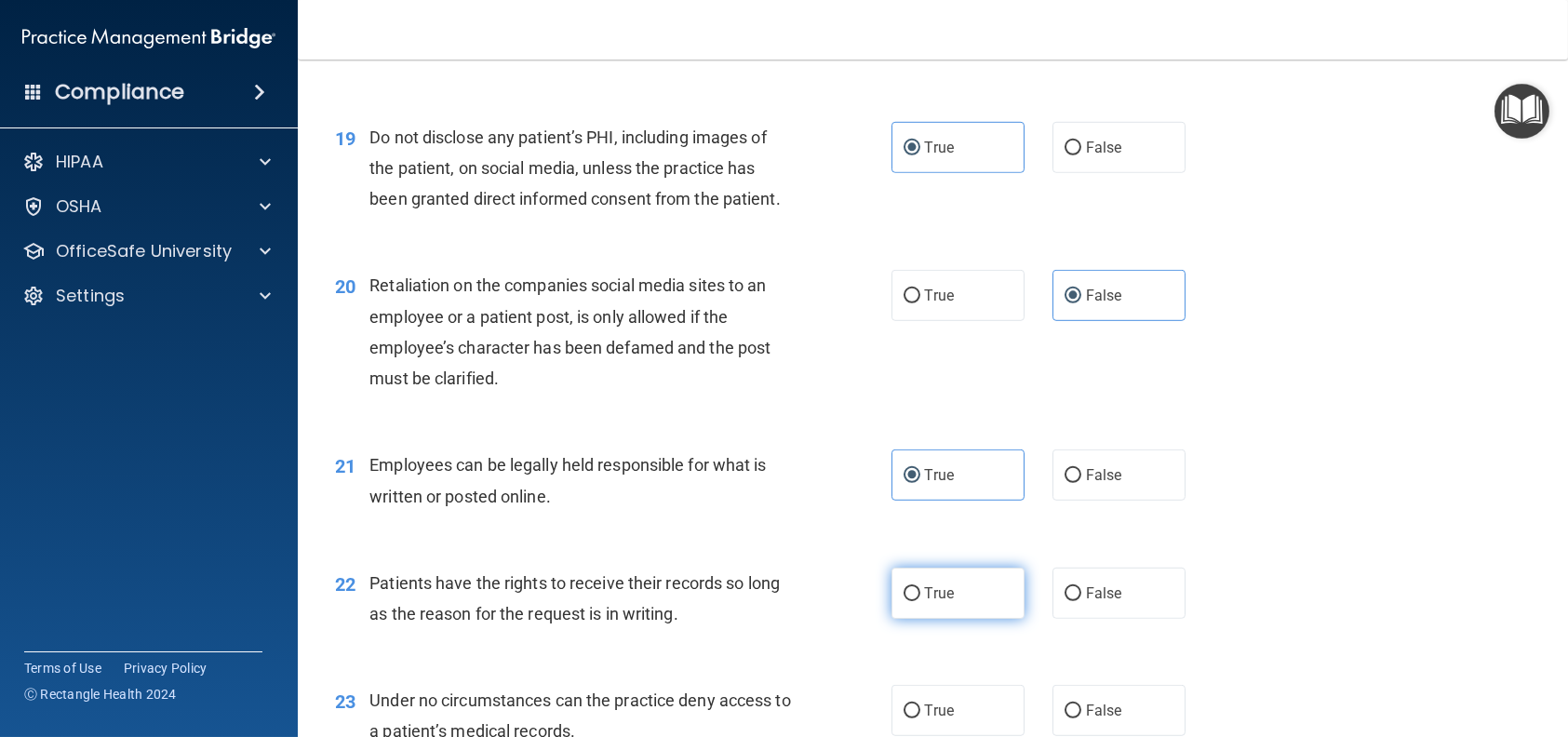
scroll to position [3165, 0]
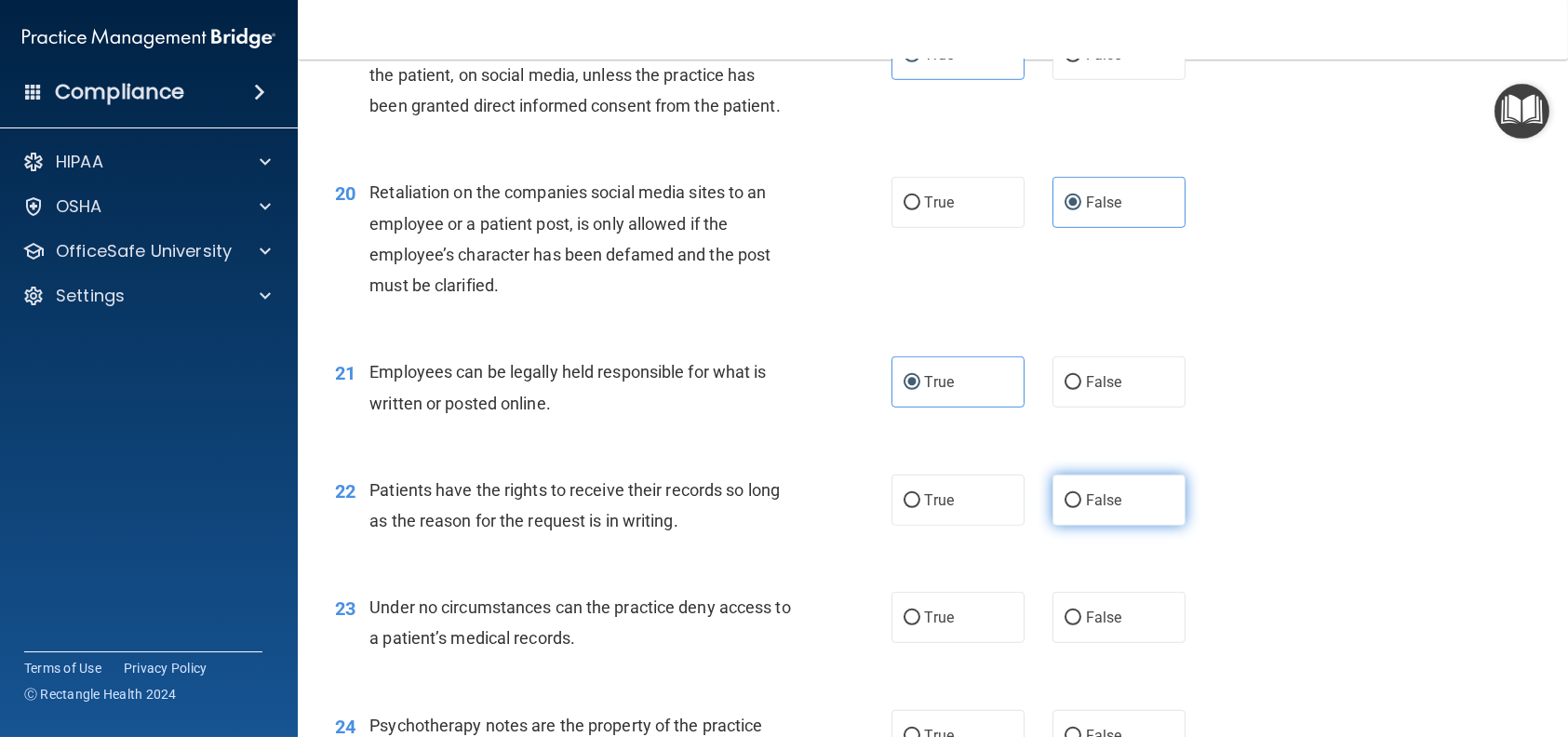
click at [1116, 526] on label "False" at bounding box center [1118, 501] width 133 height 51
click at [1081, 508] on input "False" at bounding box center [1073, 502] width 17 height 14
radio input "true"
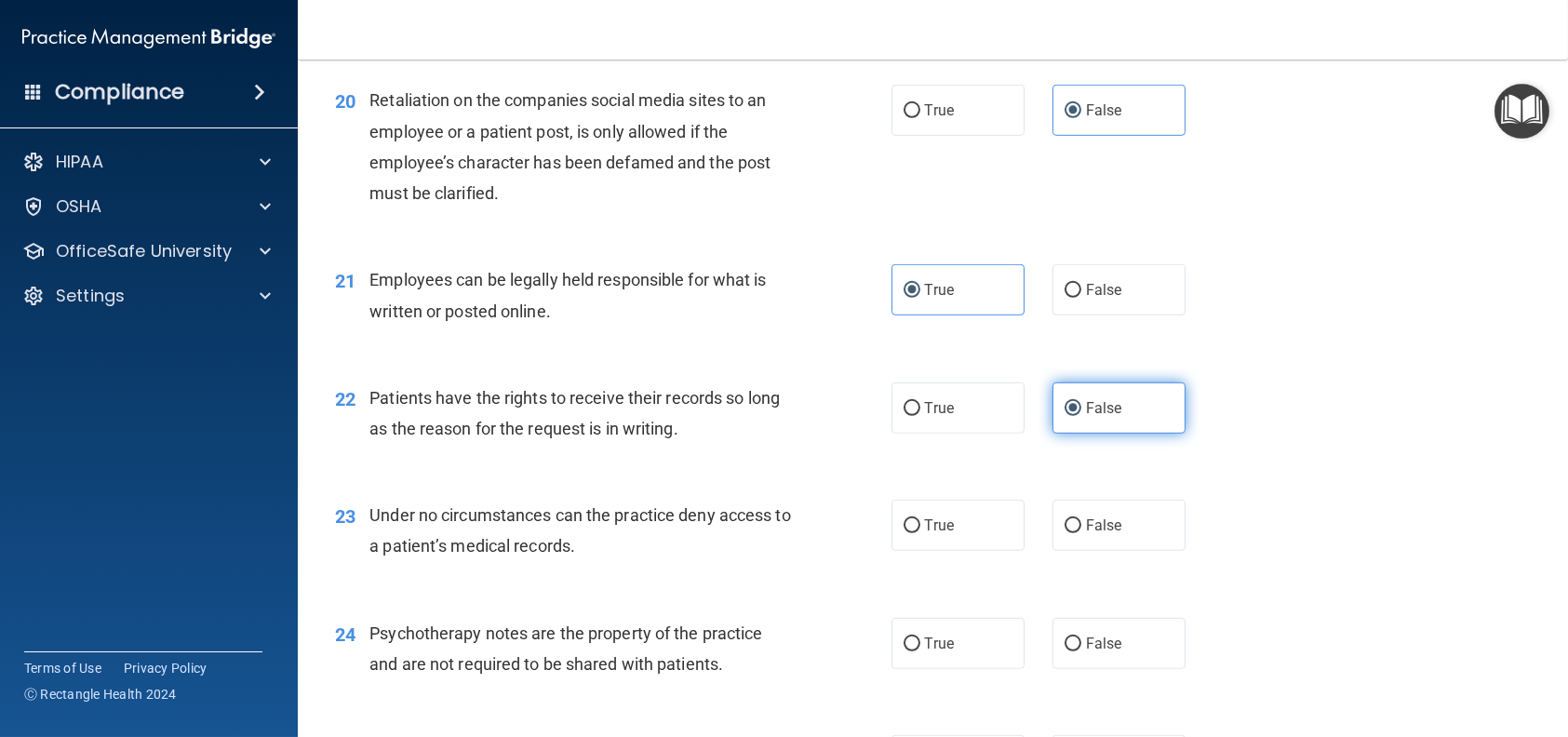
scroll to position [3258, 0]
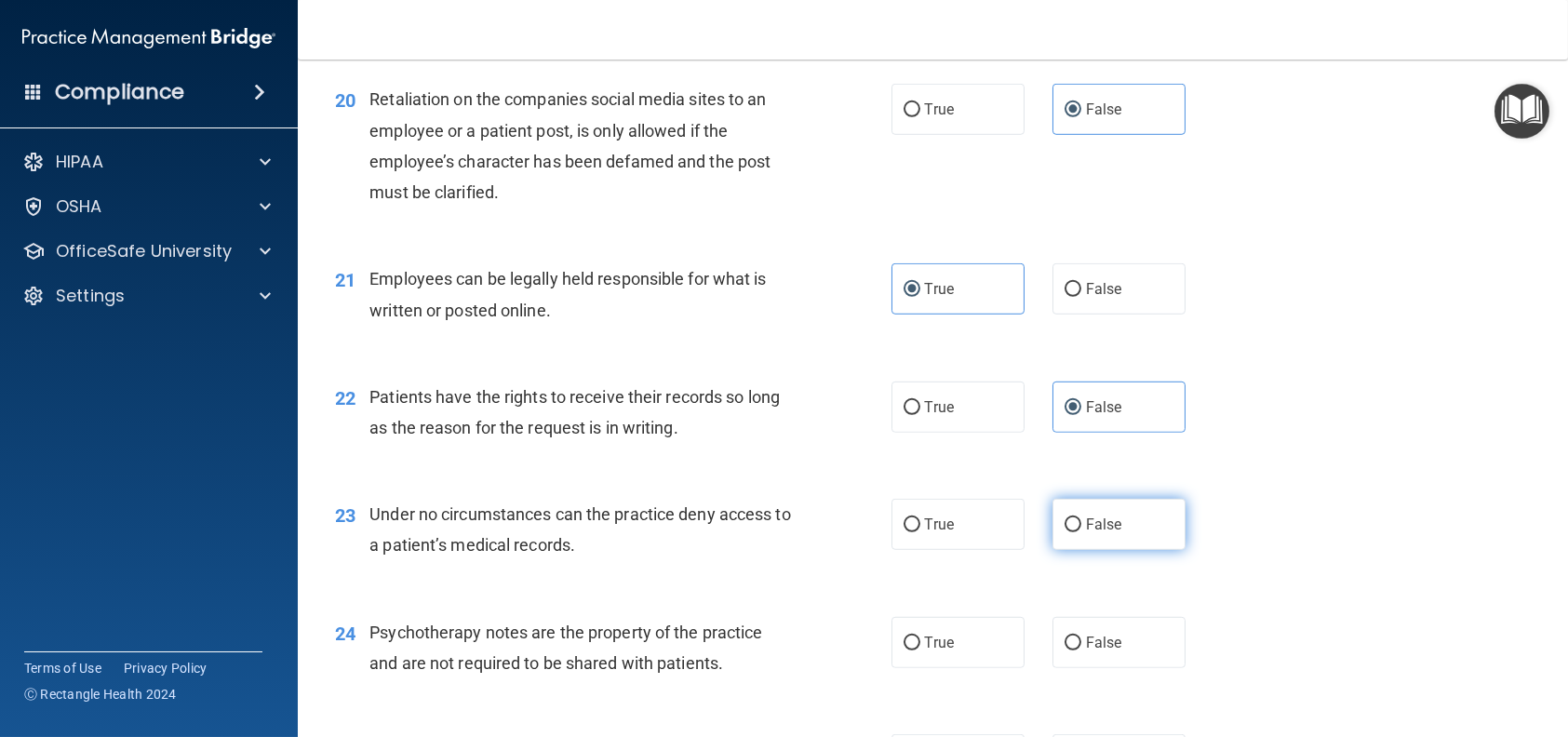
click at [1110, 533] on span "False" at bounding box center [1103, 524] width 36 height 18
click at [1081, 532] on input "False" at bounding box center [1073, 525] width 17 height 14
radio input "true"
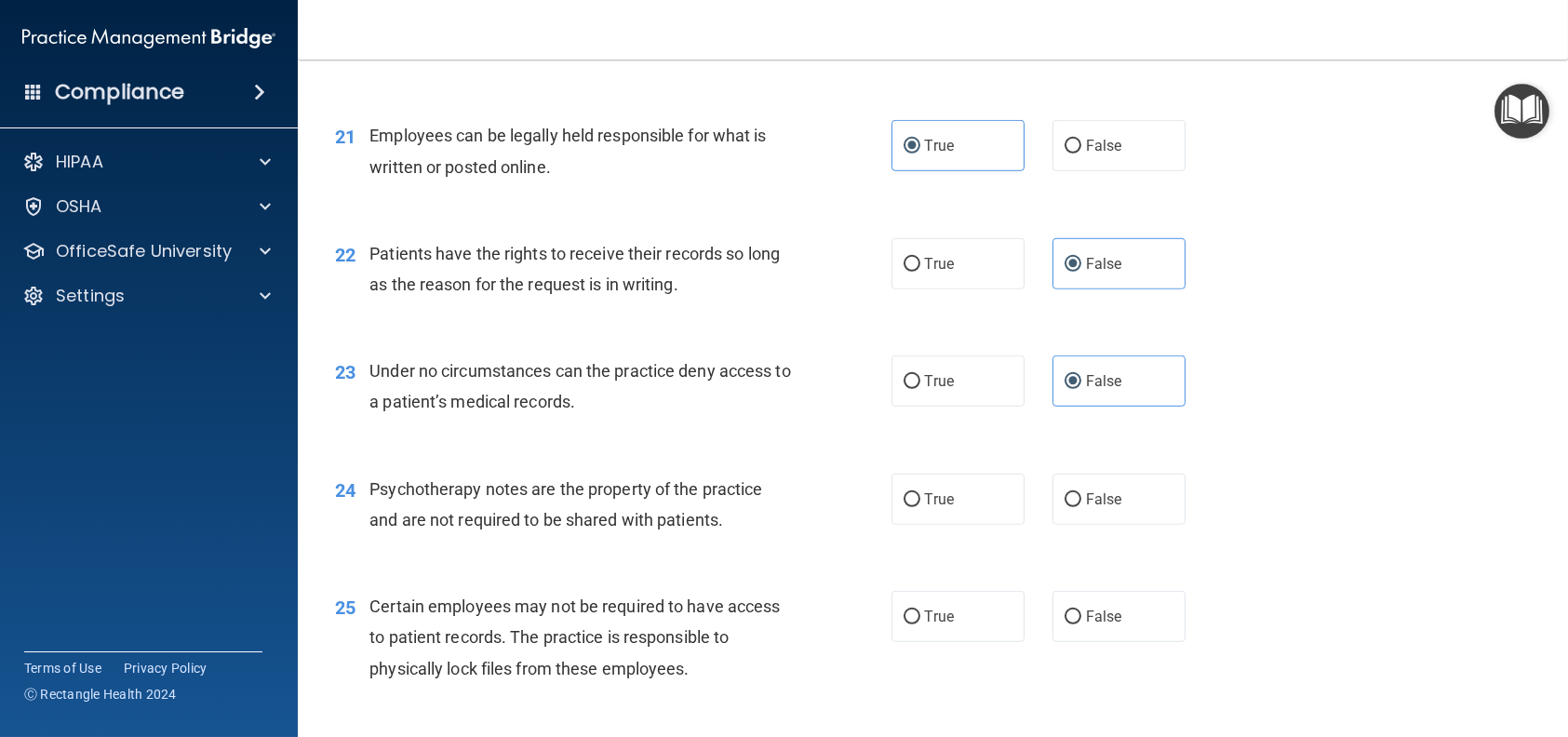
scroll to position [3444, 0]
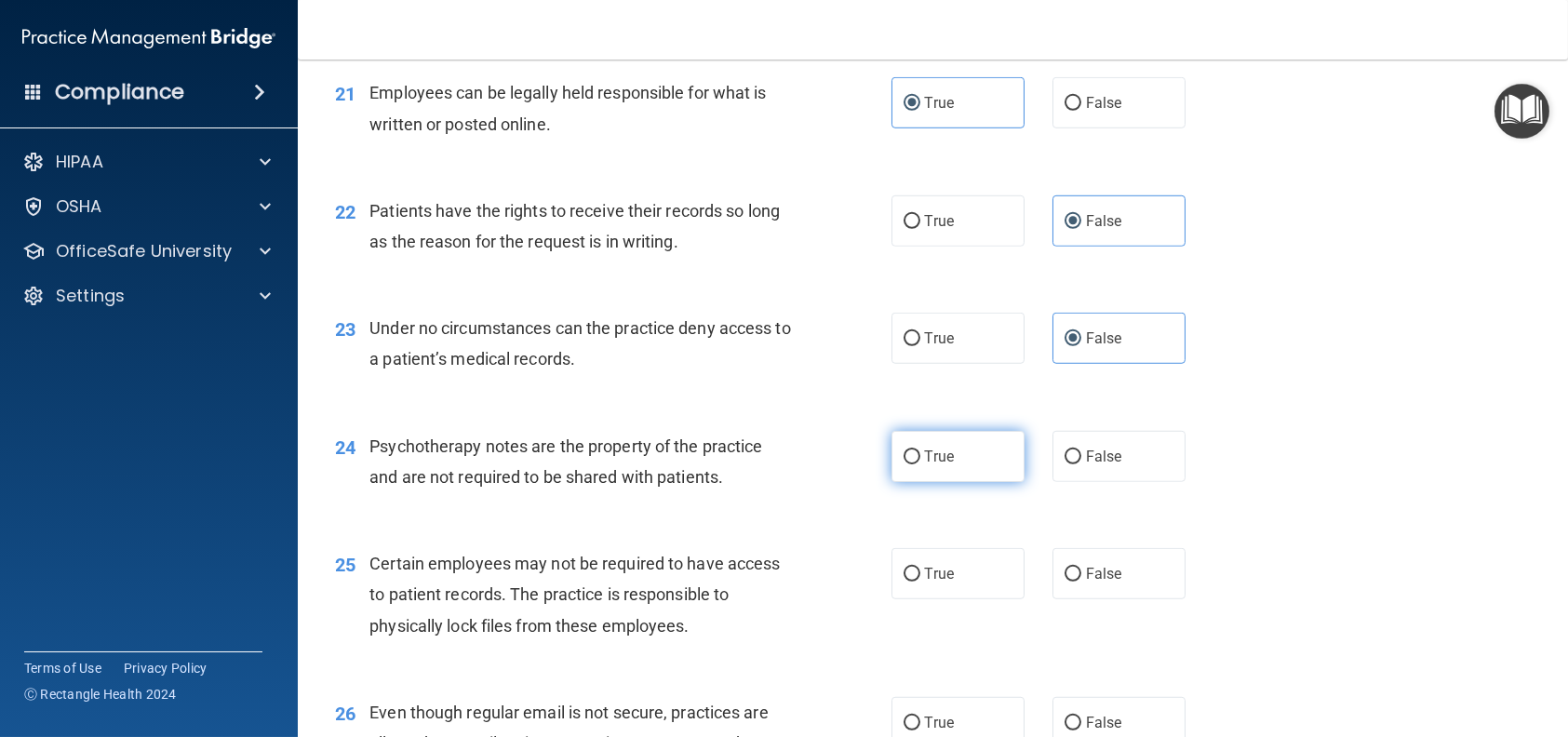
click at [967, 482] on label "True" at bounding box center [957, 456] width 133 height 51
click at [920, 464] on input "True" at bounding box center [911, 457] width 17 height 14
radio input "true"
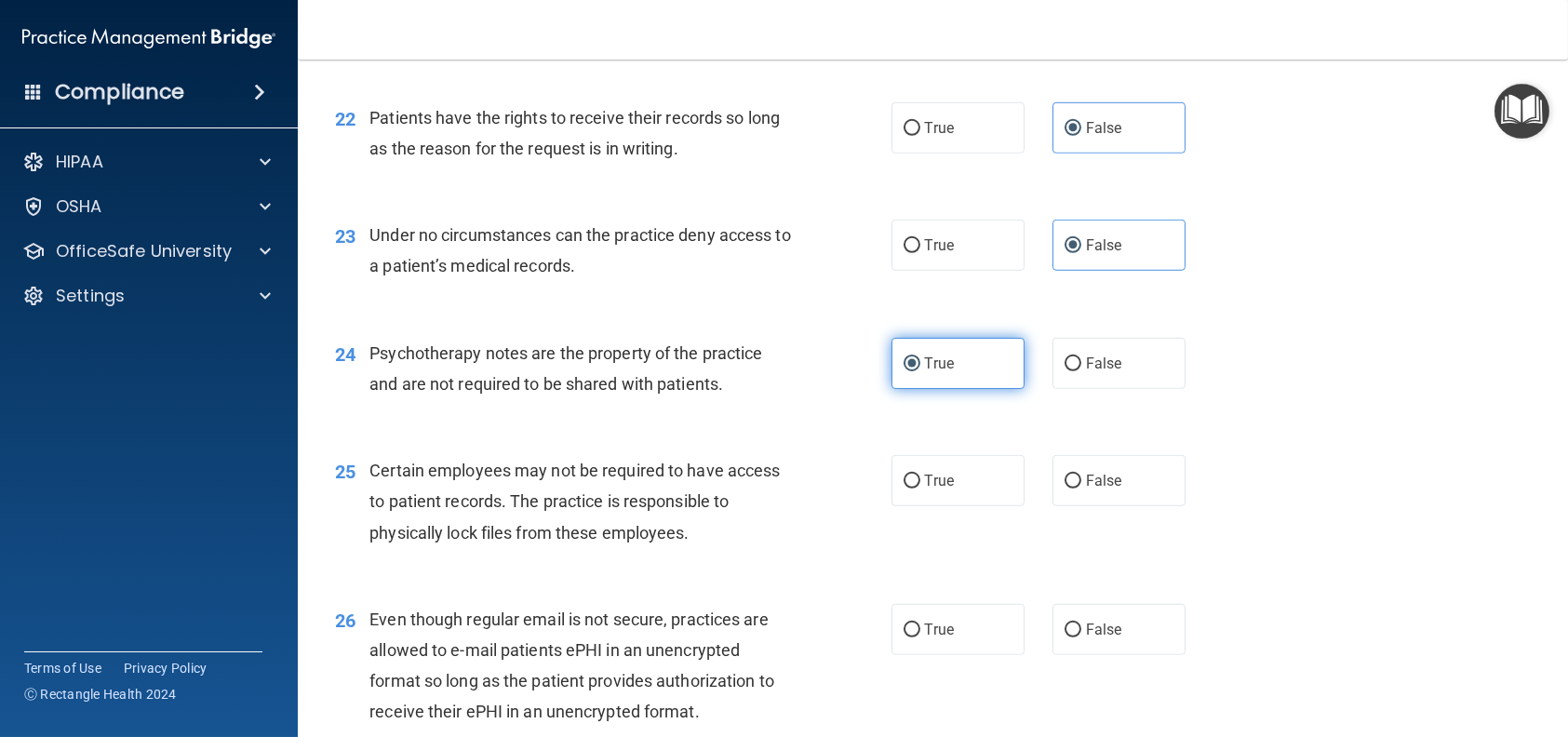
click at [967, 506] on label "True" at bounding box center [957, 481] width 133 height 51
click at [920, 489] on input "True" at bounding box center [911, 482] width 17 height 14
radio input "true"
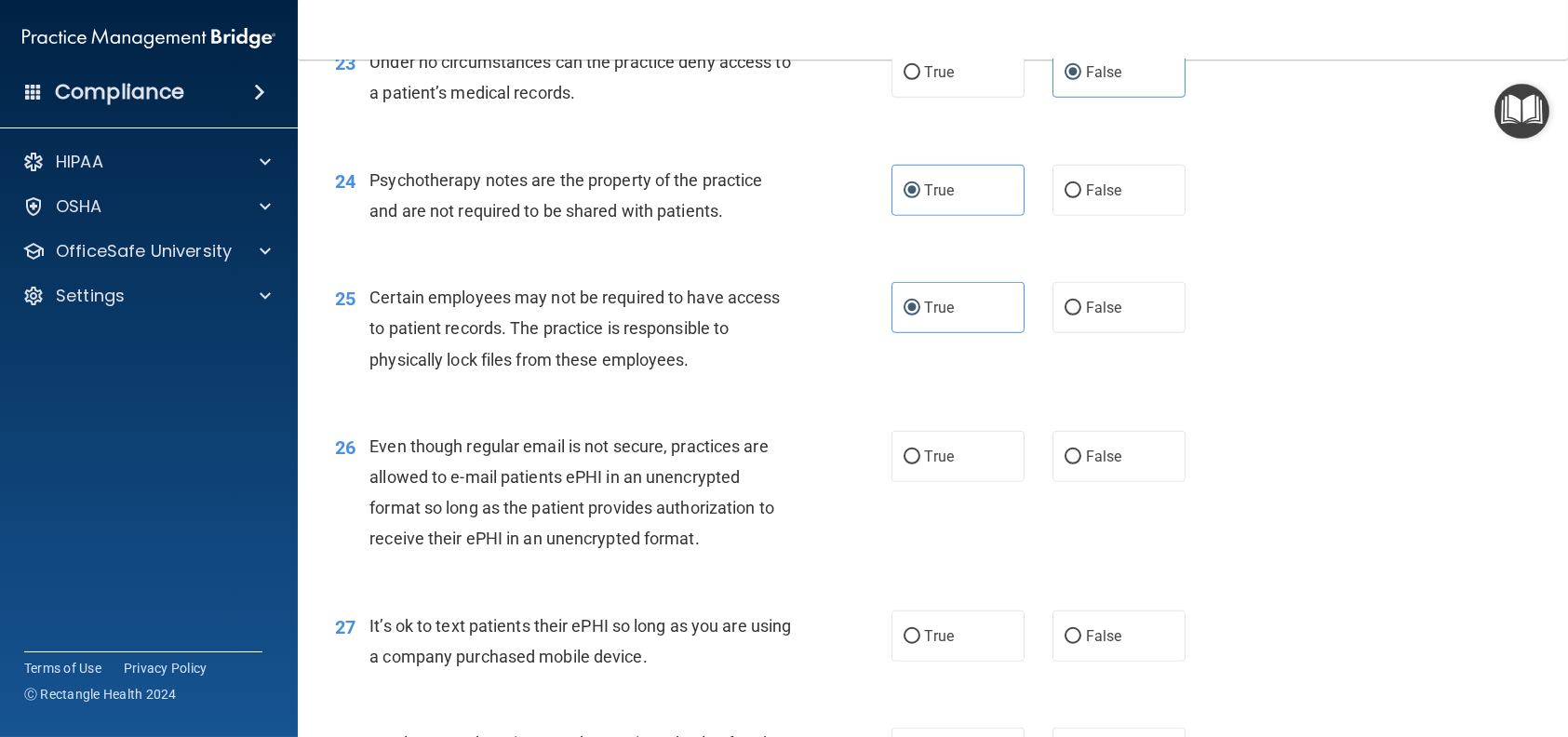
scroll to position [3723, 0]
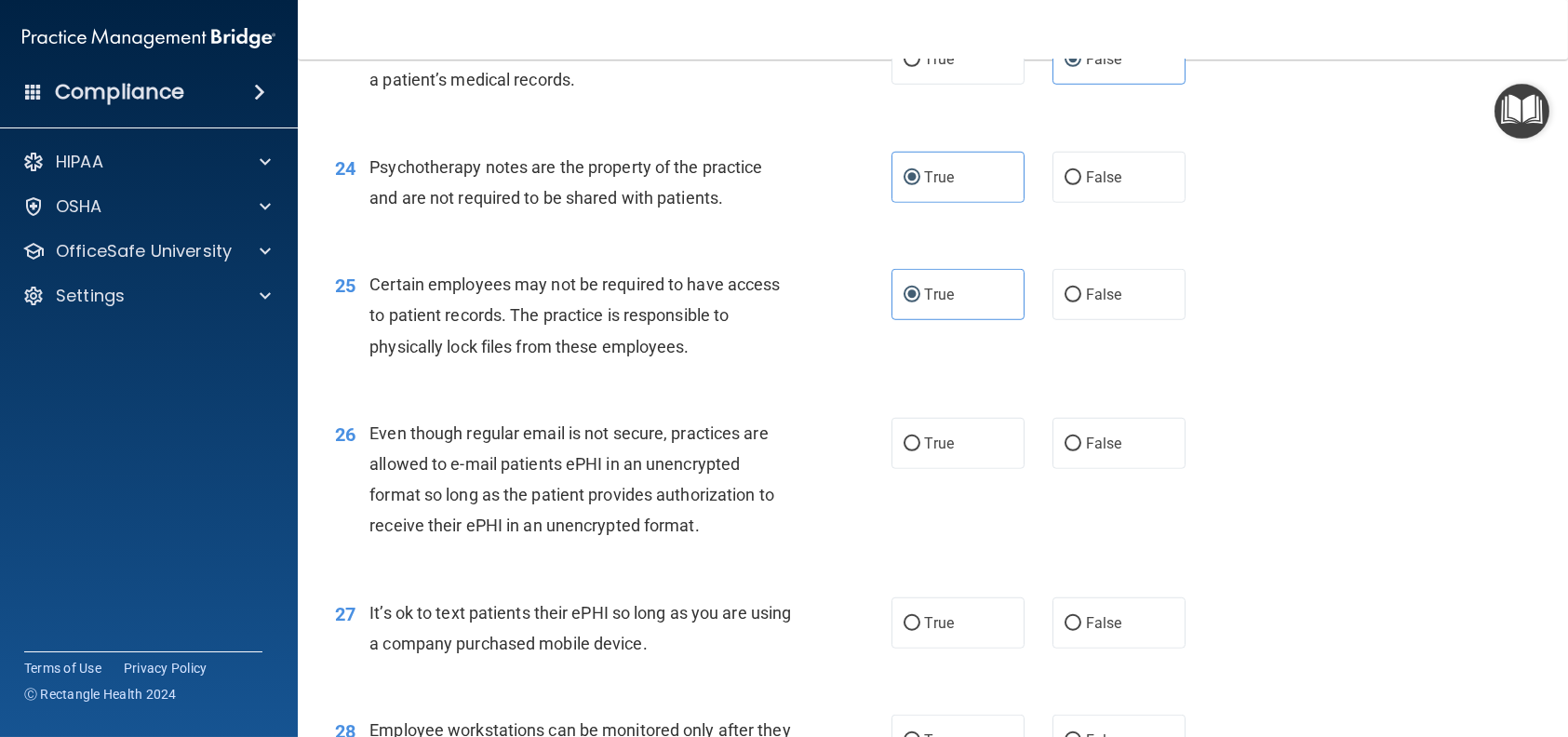
click at [969, 535] on div "26 Even though regular email is not secure, practices are allowed to e-mail pat…" at bounding box center [933, 485] width 1223 height 179
click at [969, 469] on label "True" at bounding box center [957, 443] width 133 height 51
click at [920, 451] on input "True" at bounding box center [911, 444] width 17 height 14
radio input "true"
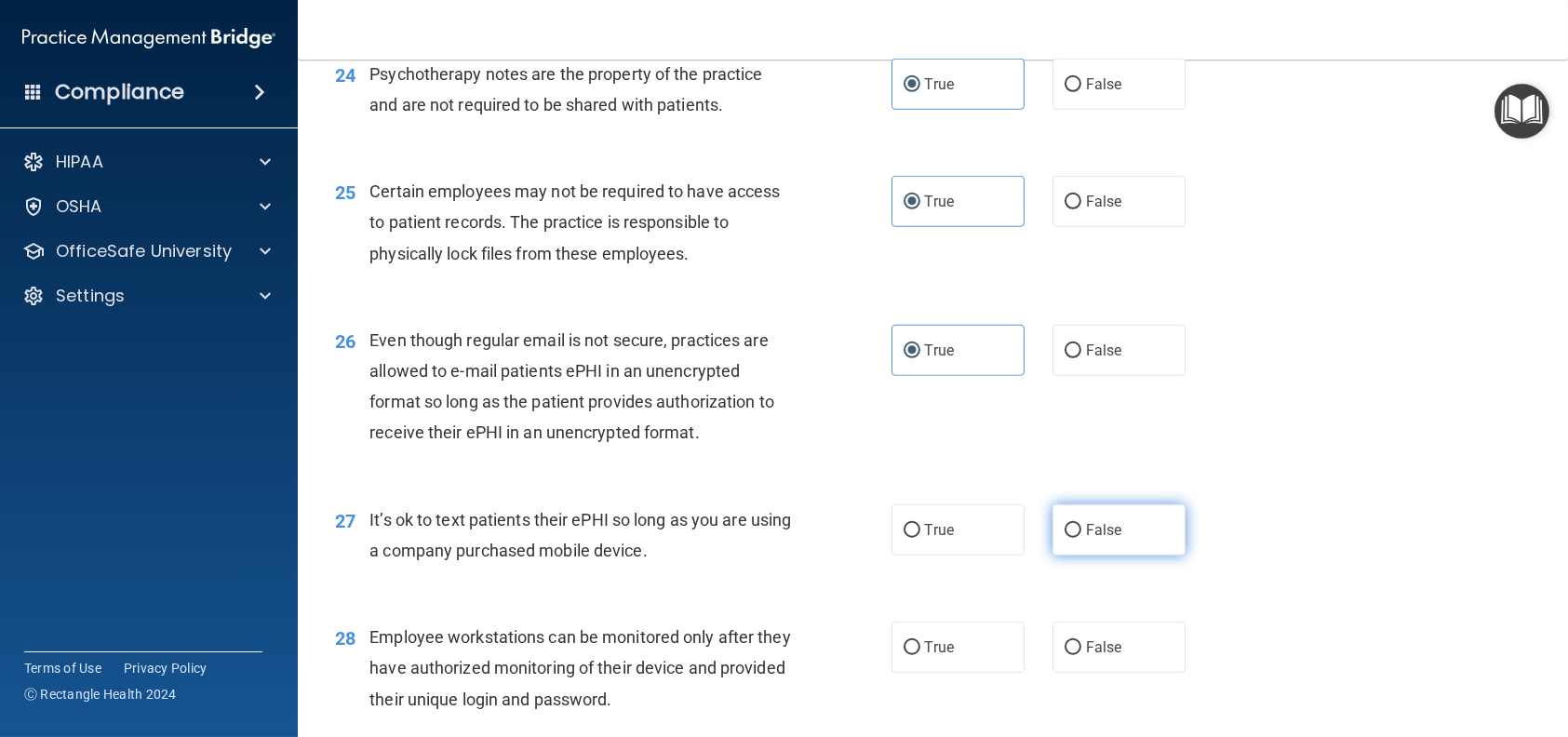
click at [1052, 556] on label "False" at bounding box center [1118, 530] width 133 height 51
click at [1065, 538] on input "False" at bounding box center [1073, 531] width 17 height 14
radio input "true"
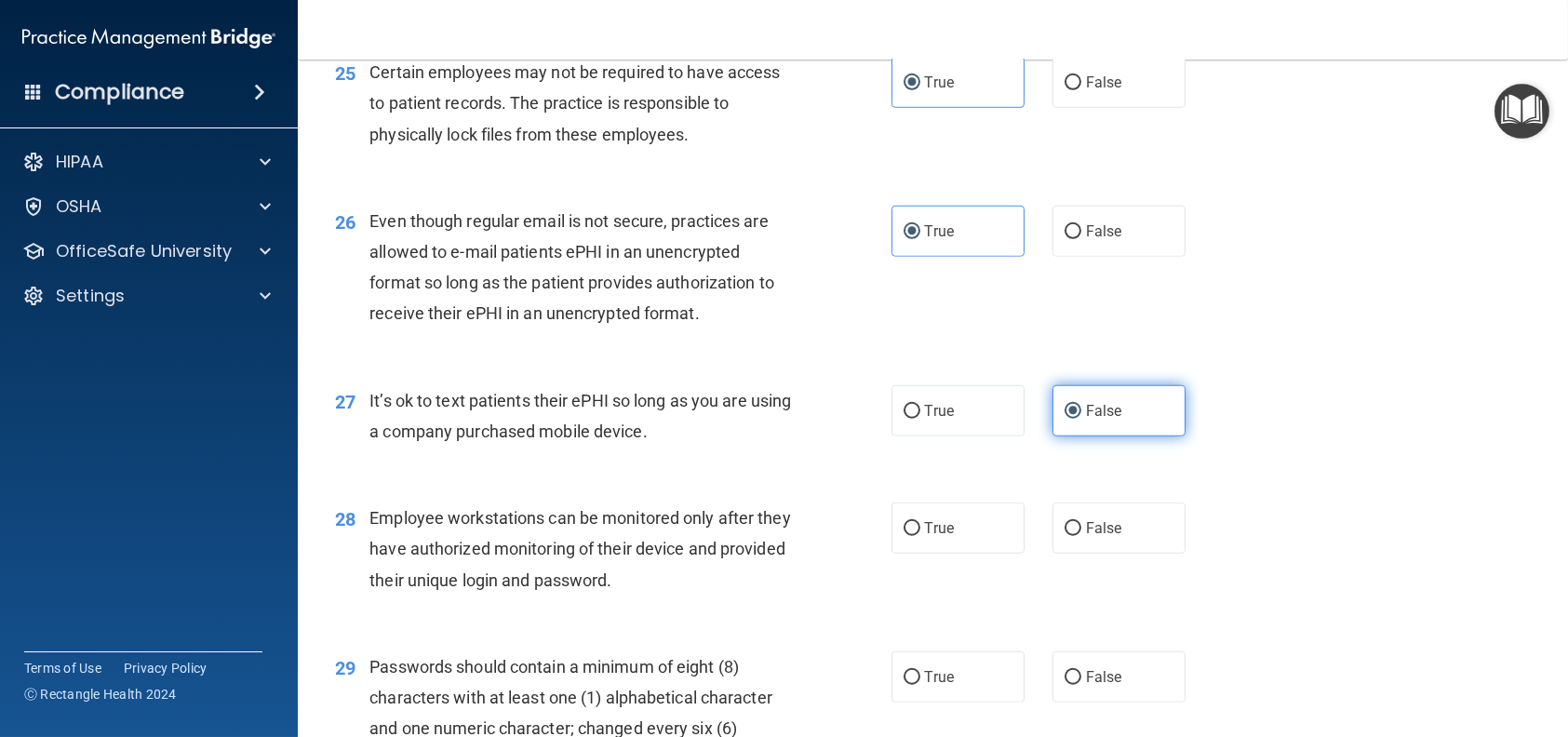
scroll to position [4002, 0]
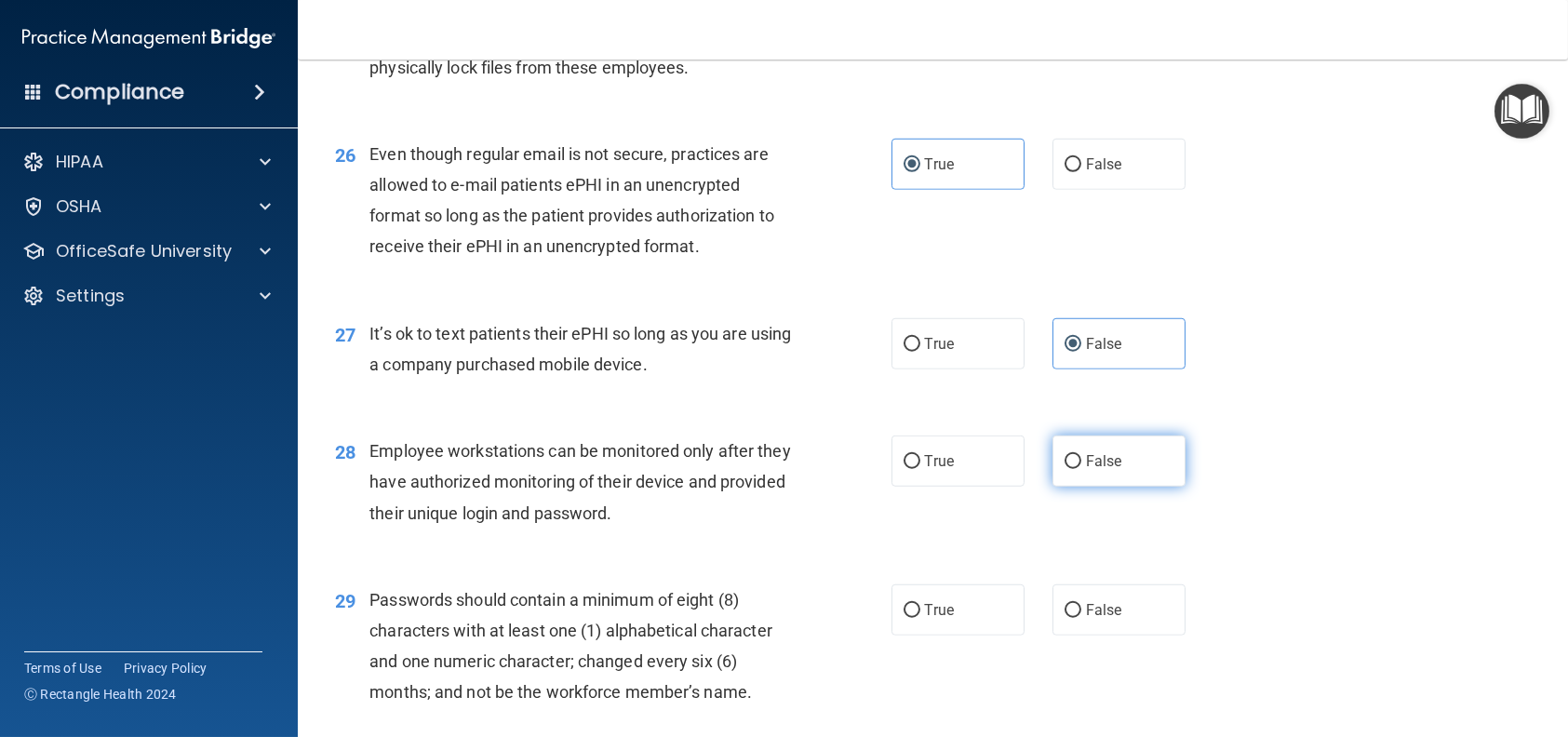
click at [1079, 487] on label "False" at bounding box center [1118, 461] width 133 height 51
click at [1079, 469] on input "False" at bounding box center [1073, 462] width 17 height 14
radio input "true"
click at [1085, 470] on span "False" at bounding box center [1103, 461] width 36 height 18
click at [1081, 469] on input "False" at bounding box center [1073, 462] width 17 height 14
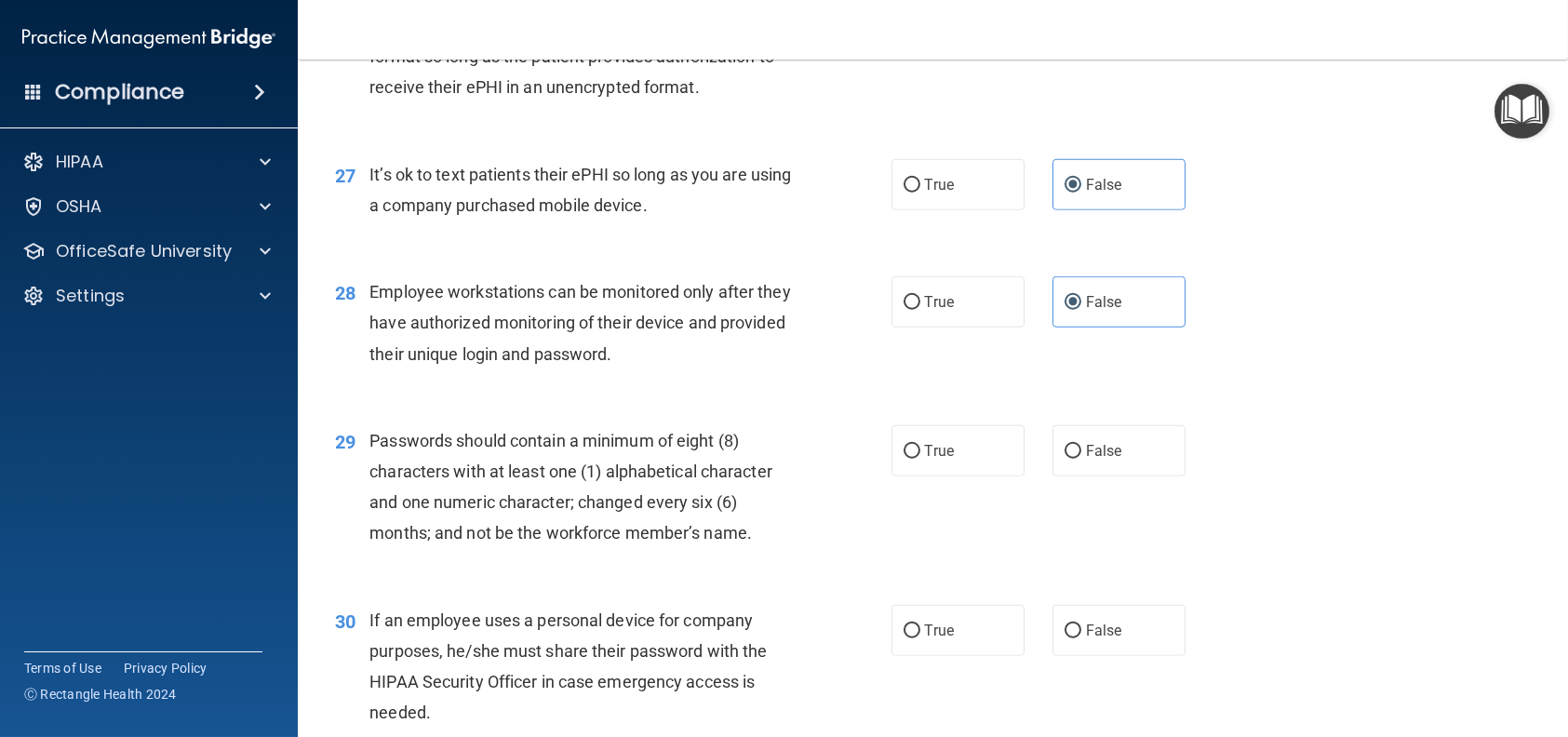
scroll to position [4188, 0]
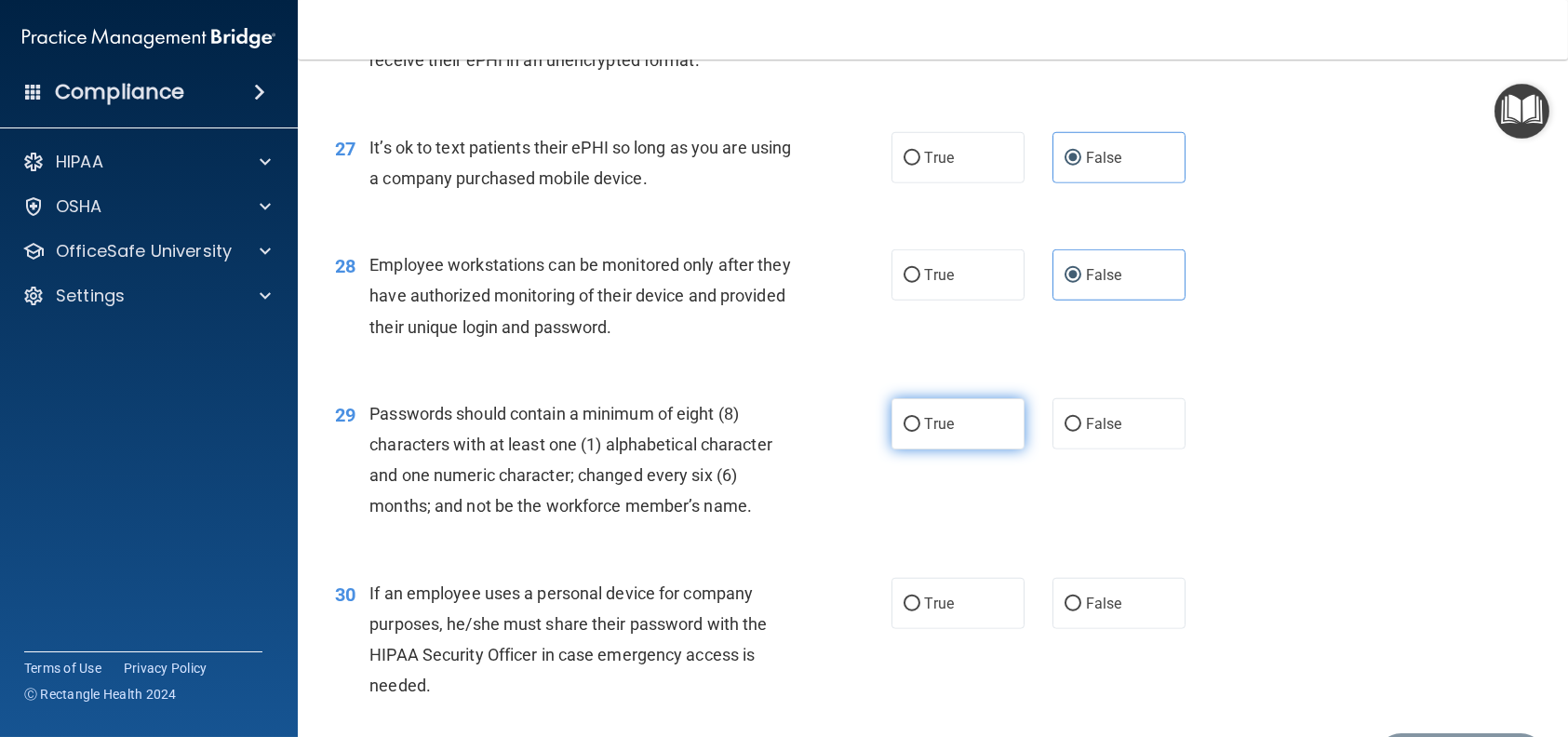
click at [916, 449] on label "True" at bounding box center [957, 424] width 133 height 51
click at [916, 432] on input "True" at bounding box center [911, 425] width 17 height 14
radio input "true"
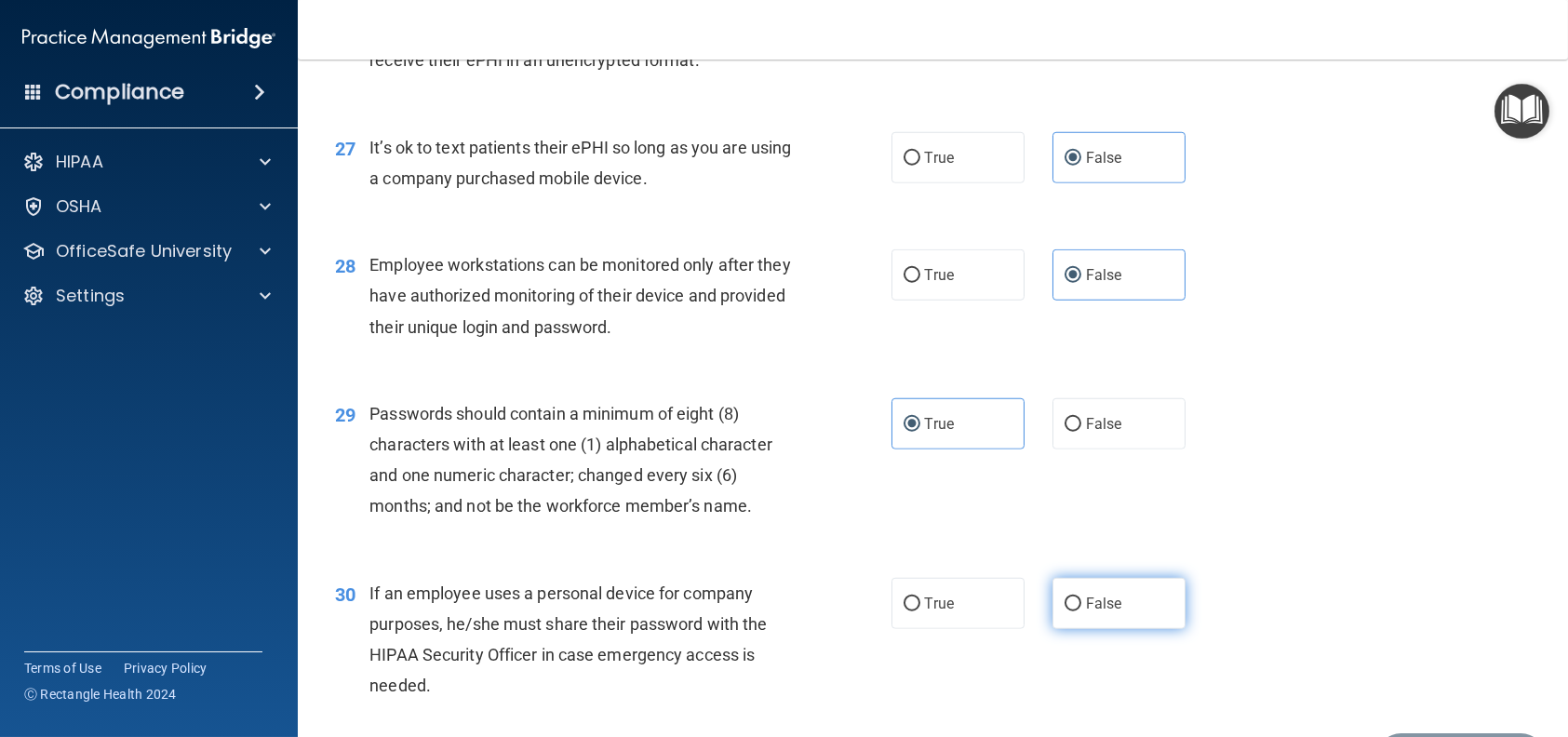
click at [1085, 613] on span "False" at bounding box center [1103, 604] width 36 height 18
click at [1081, 612] on input "False" at bounding box center [1073, 605] width 17 height 14
radio input "true"
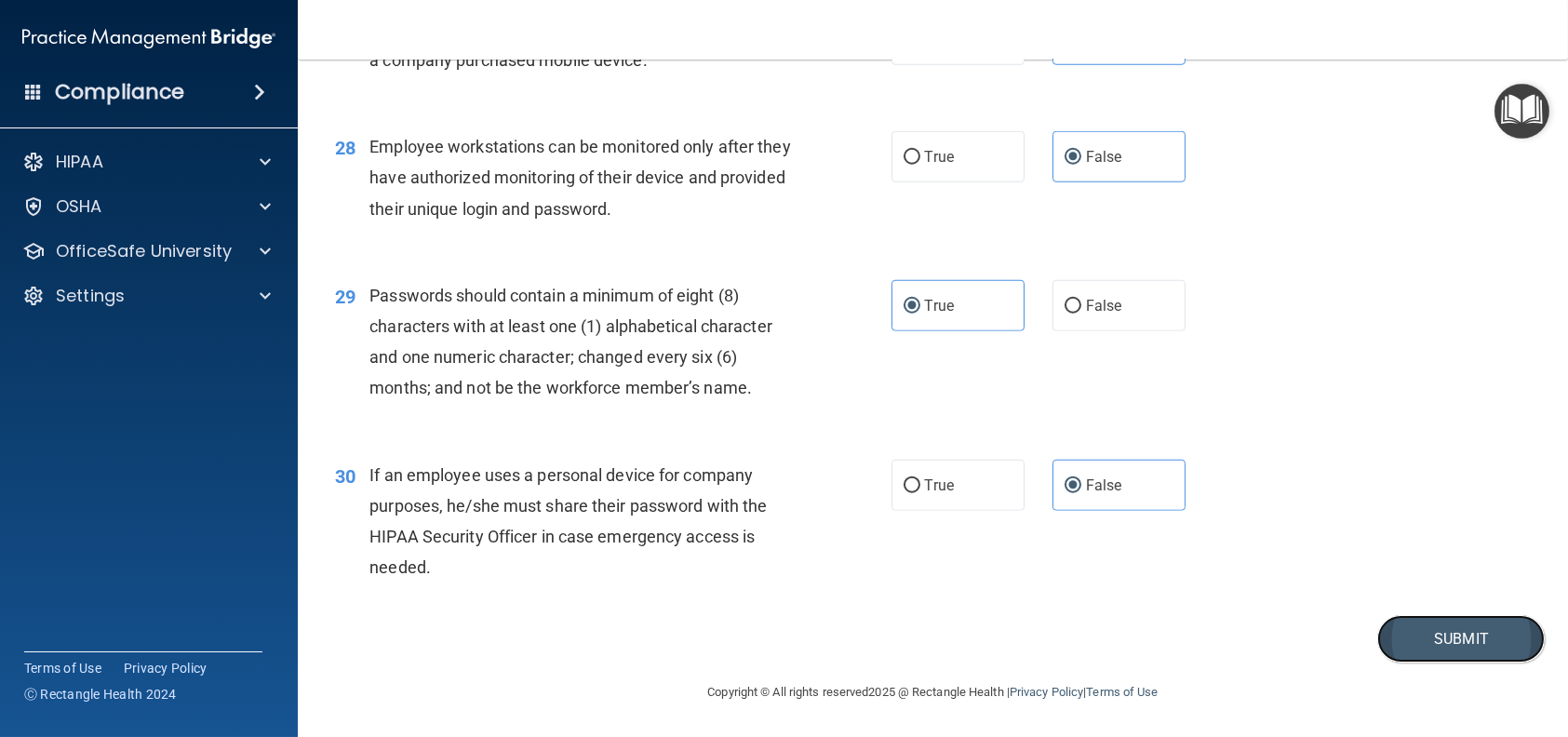
click at [1439, 649] on button "Submit" at bounding box center [1461, 638] width 167 height 47
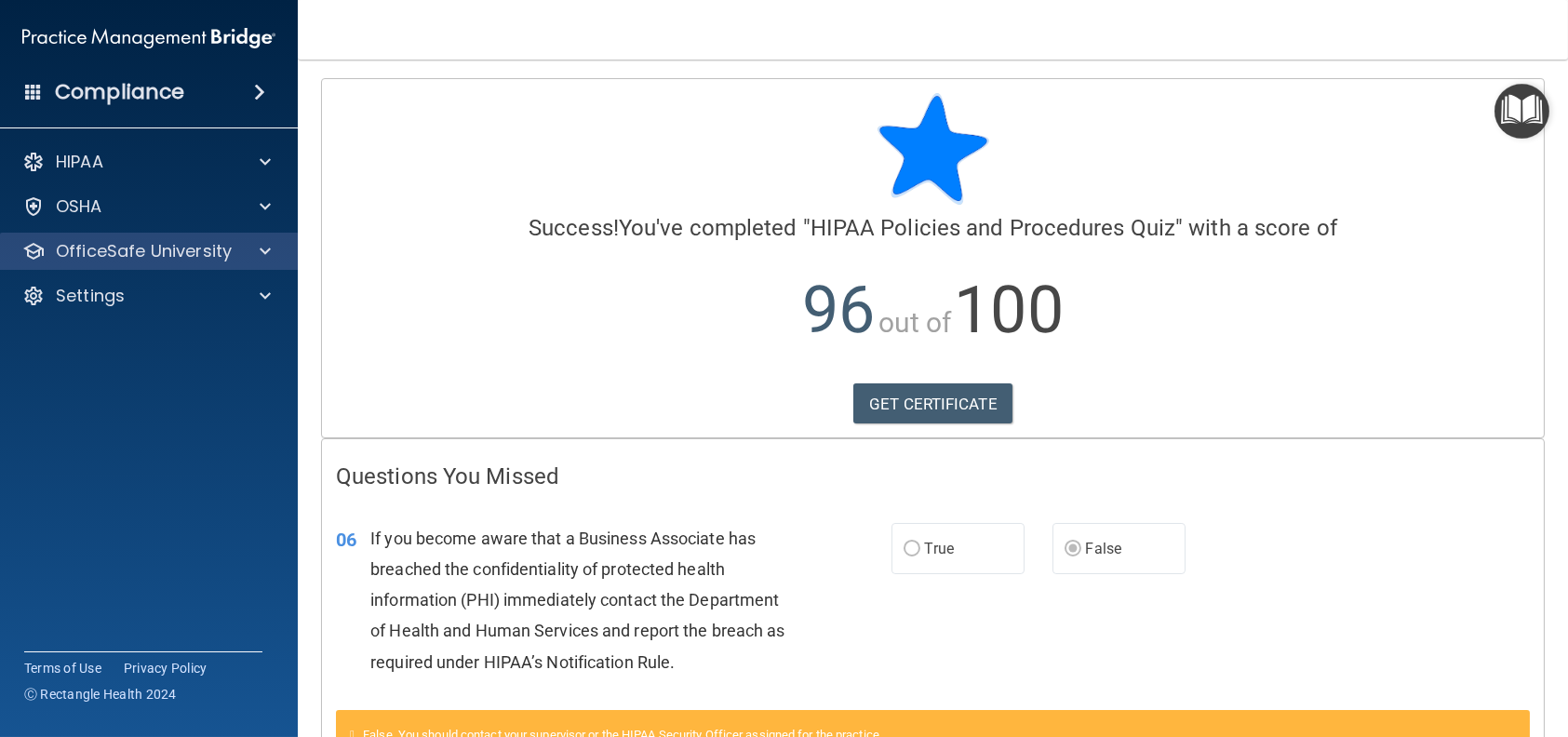
click at [134, 233] on div "OfficeSafe University" at bounding box center [149, 251] width 298 height 37
click at [138, 258] on p "OfficeSafe University" at bounding box center [144, 251] width 176 height 23
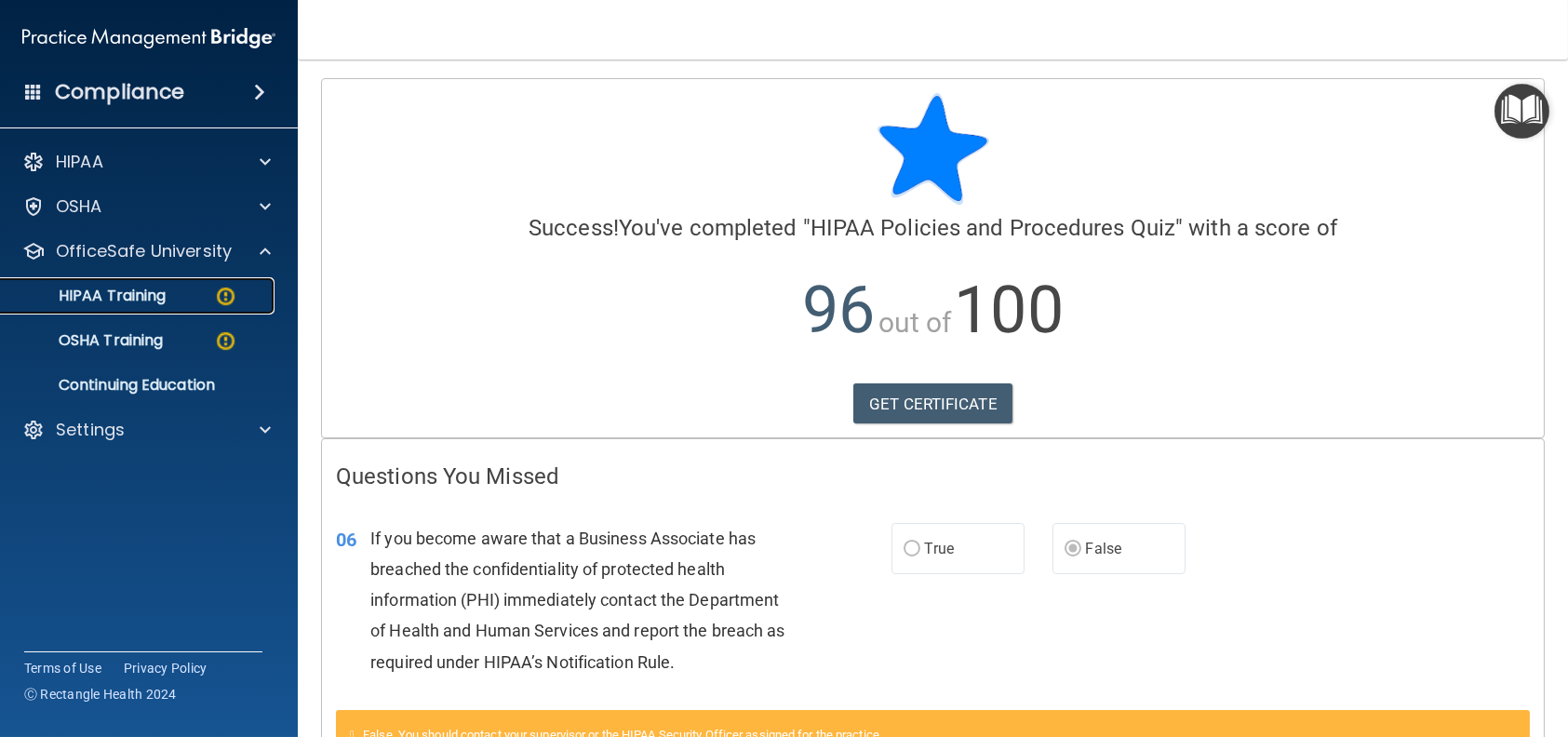
click at [124, 295] on p "HIPAA Training" at bounding box center [89, 296] width 154 height 19
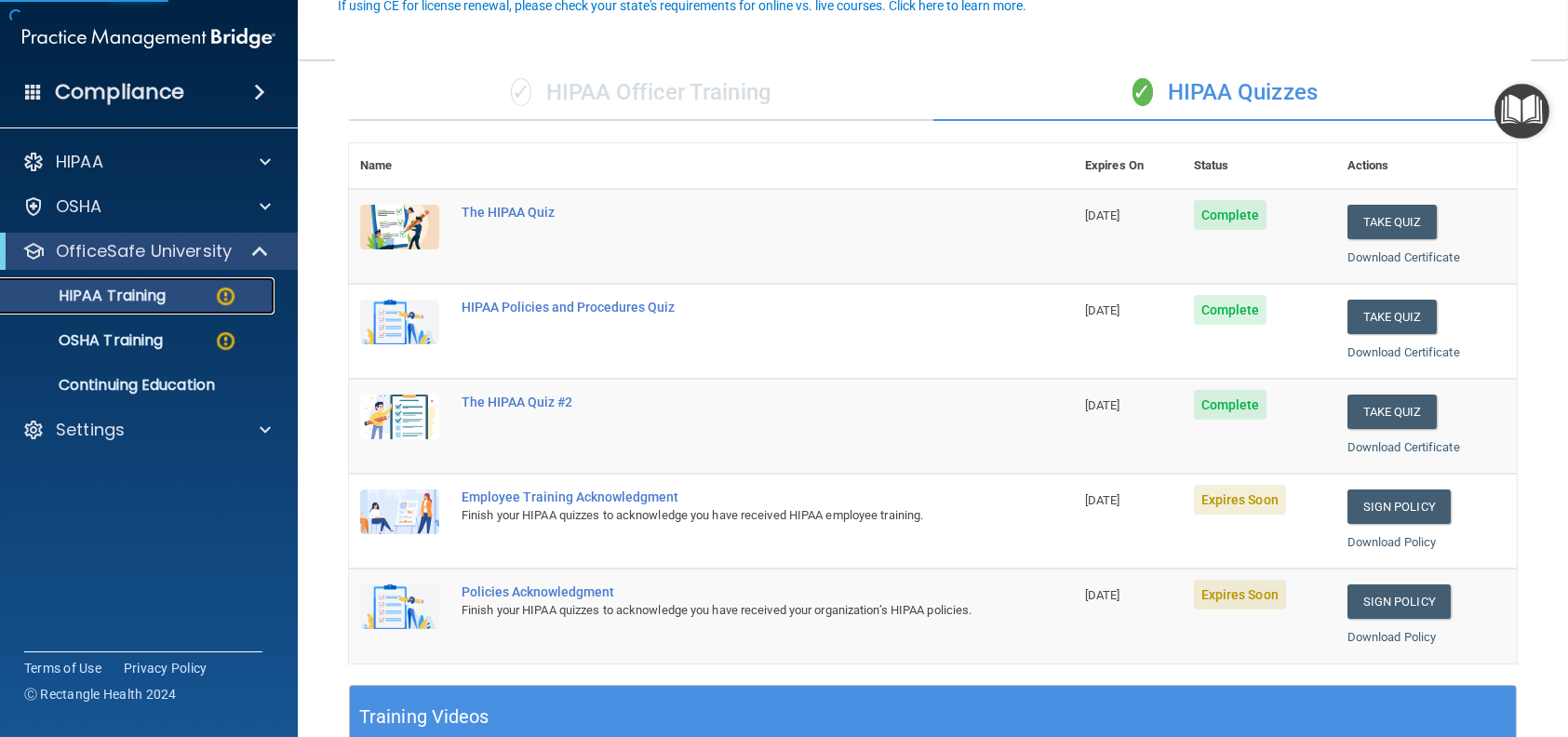
scroll to position [186, 0]
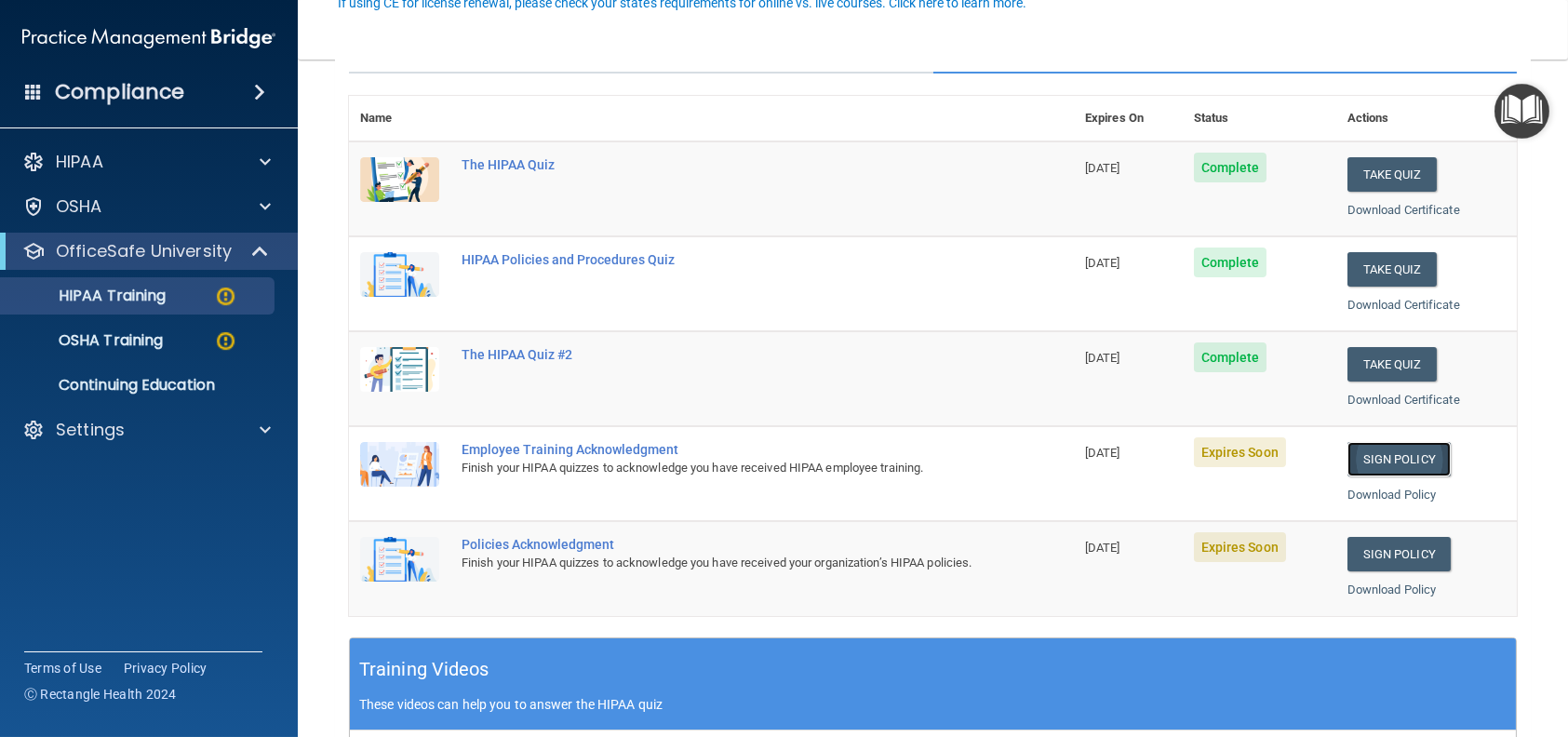
click at [1371, 447] on link "Sign Policy" at bounding box center [1399, 459] width 103 height 34
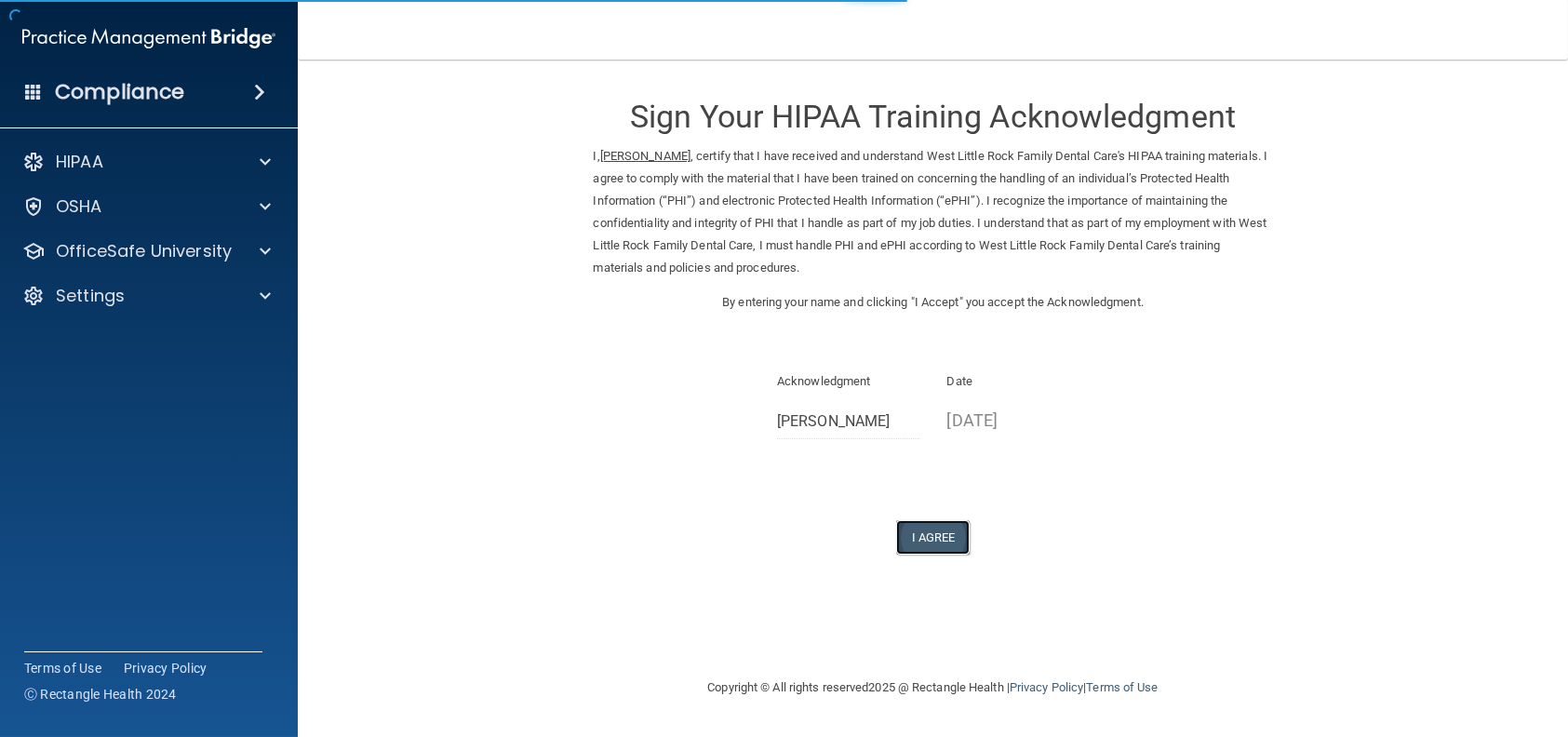
click at [954, 523] on button "I Agree" at bounding box center [934, 537] width 75 height 34
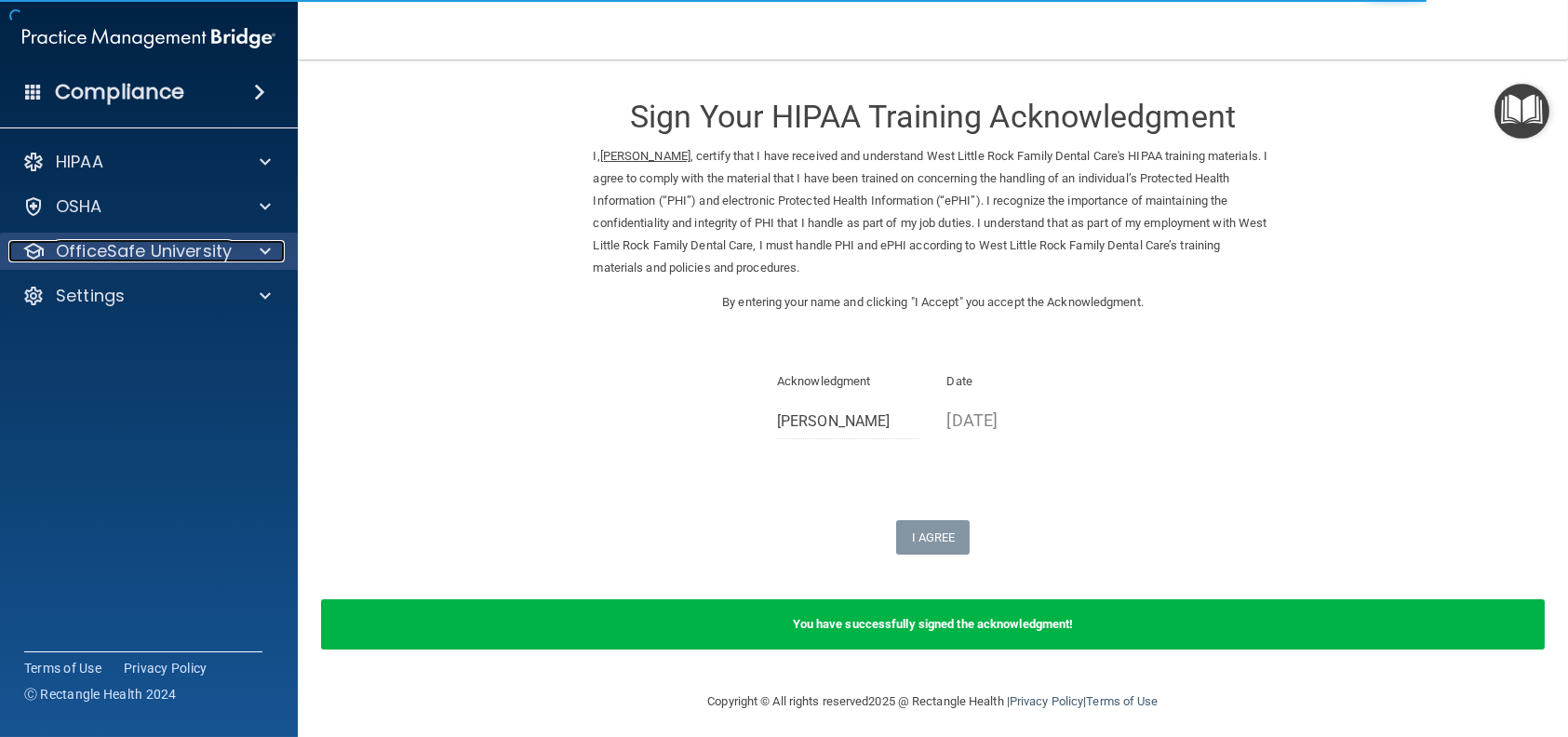
click at [114, 245] on p "OfficeSafe University" at bounding box center [144, 251] width 176 height 23
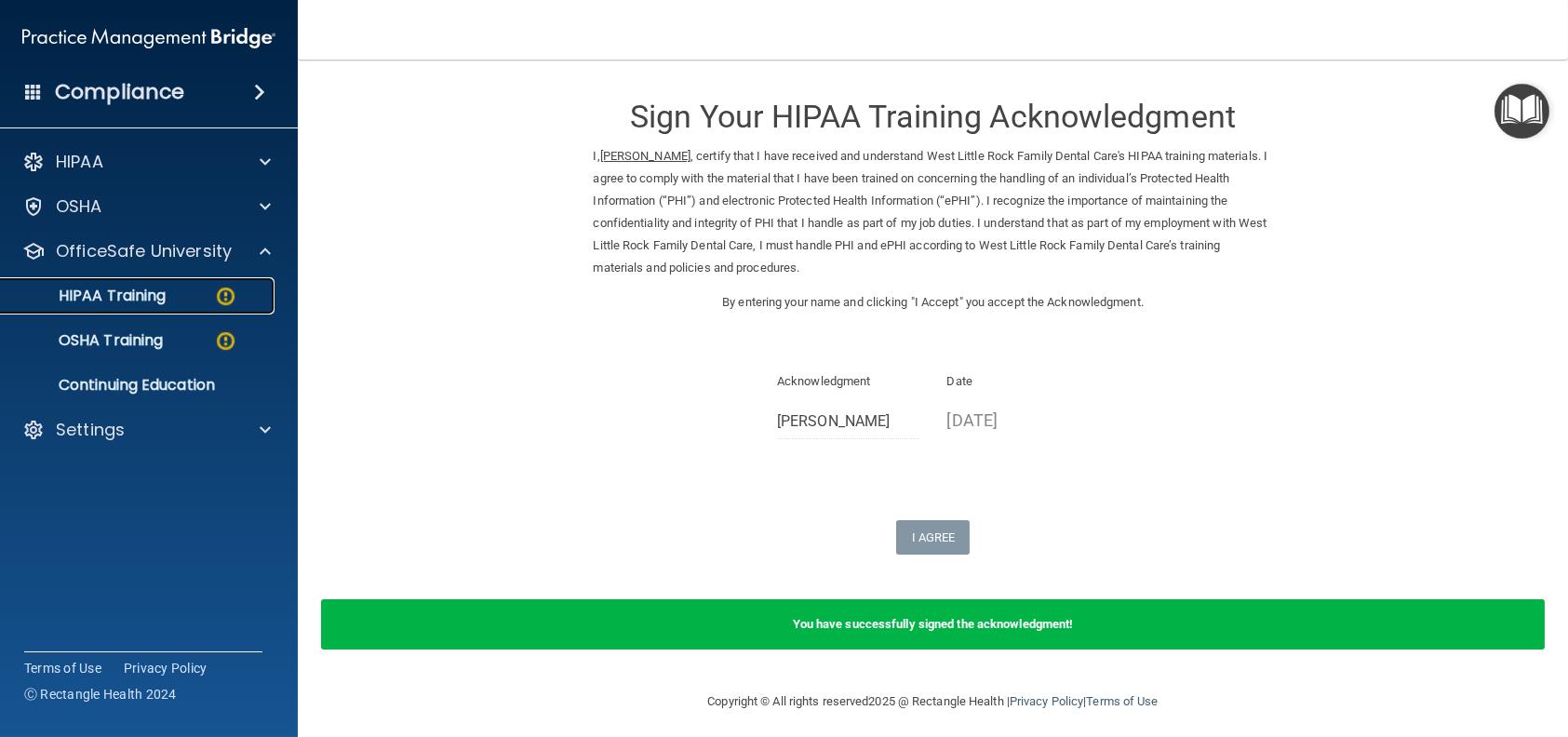
click at [140, 299] on p "HIPAA Training" at bounding box center [89, 296] width 154 height 19
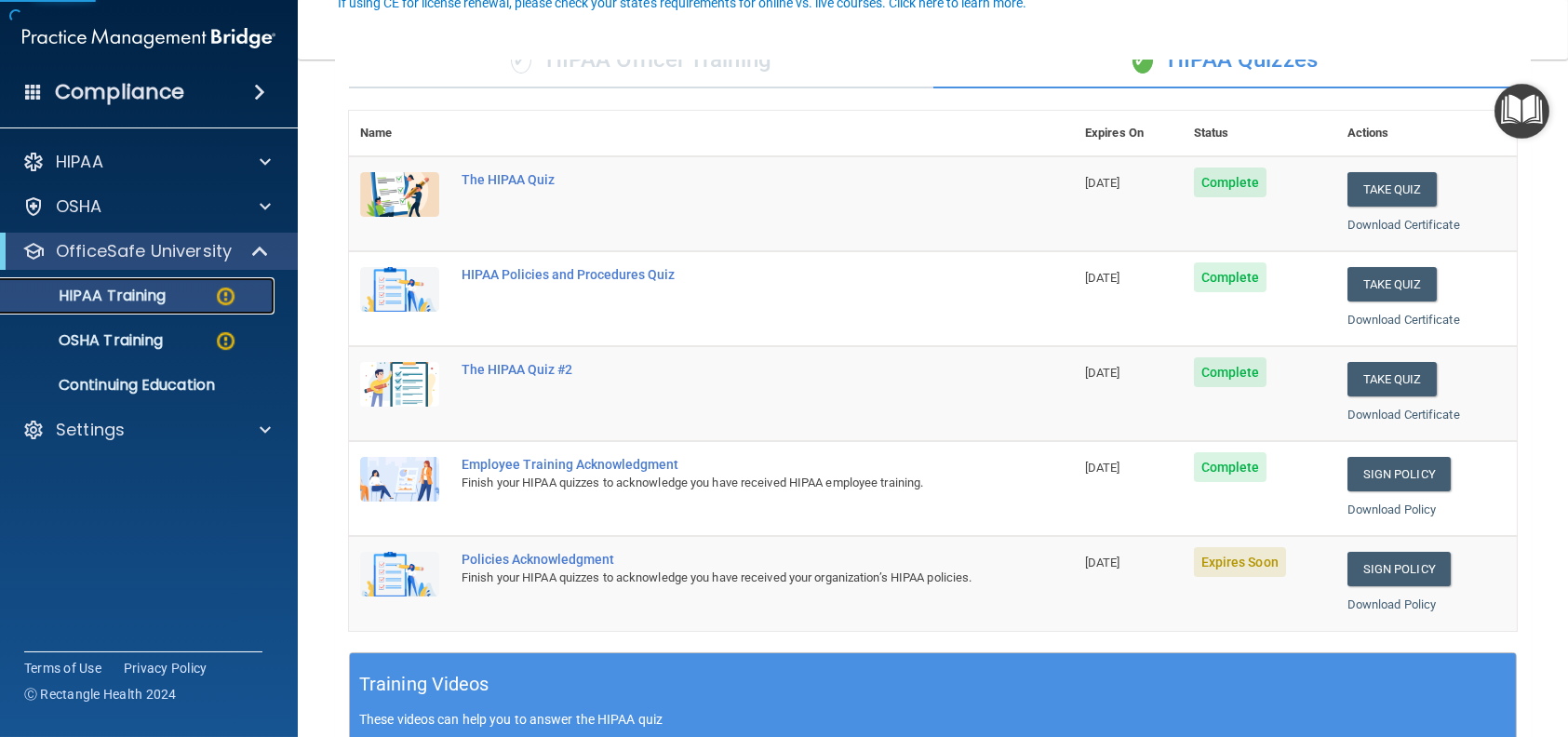
scroll to position [186, 0]
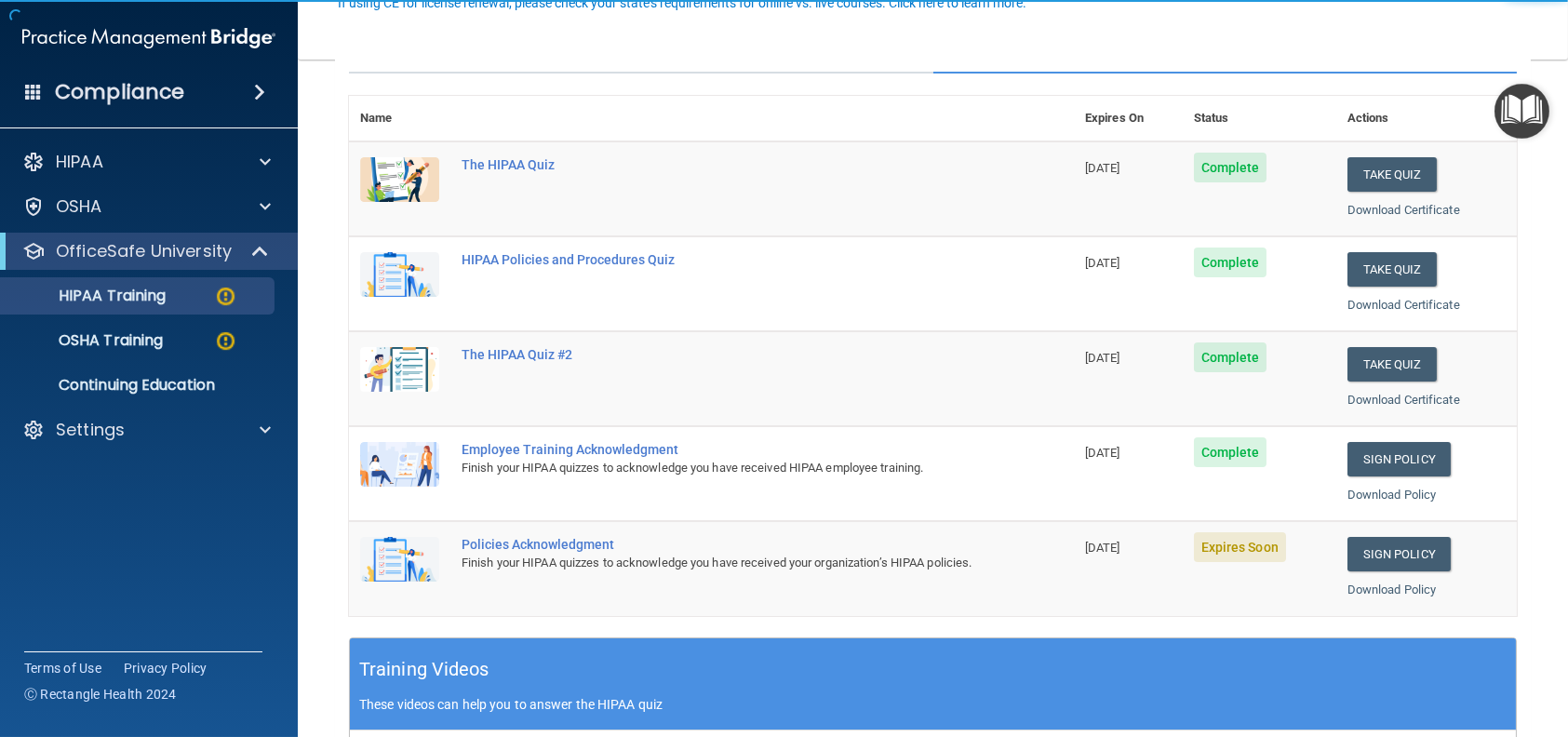
click at [1337, 560] on td "Sign Policy Sign Policy Download Policy" at bounding box center [1426, 568] width 180 height 94
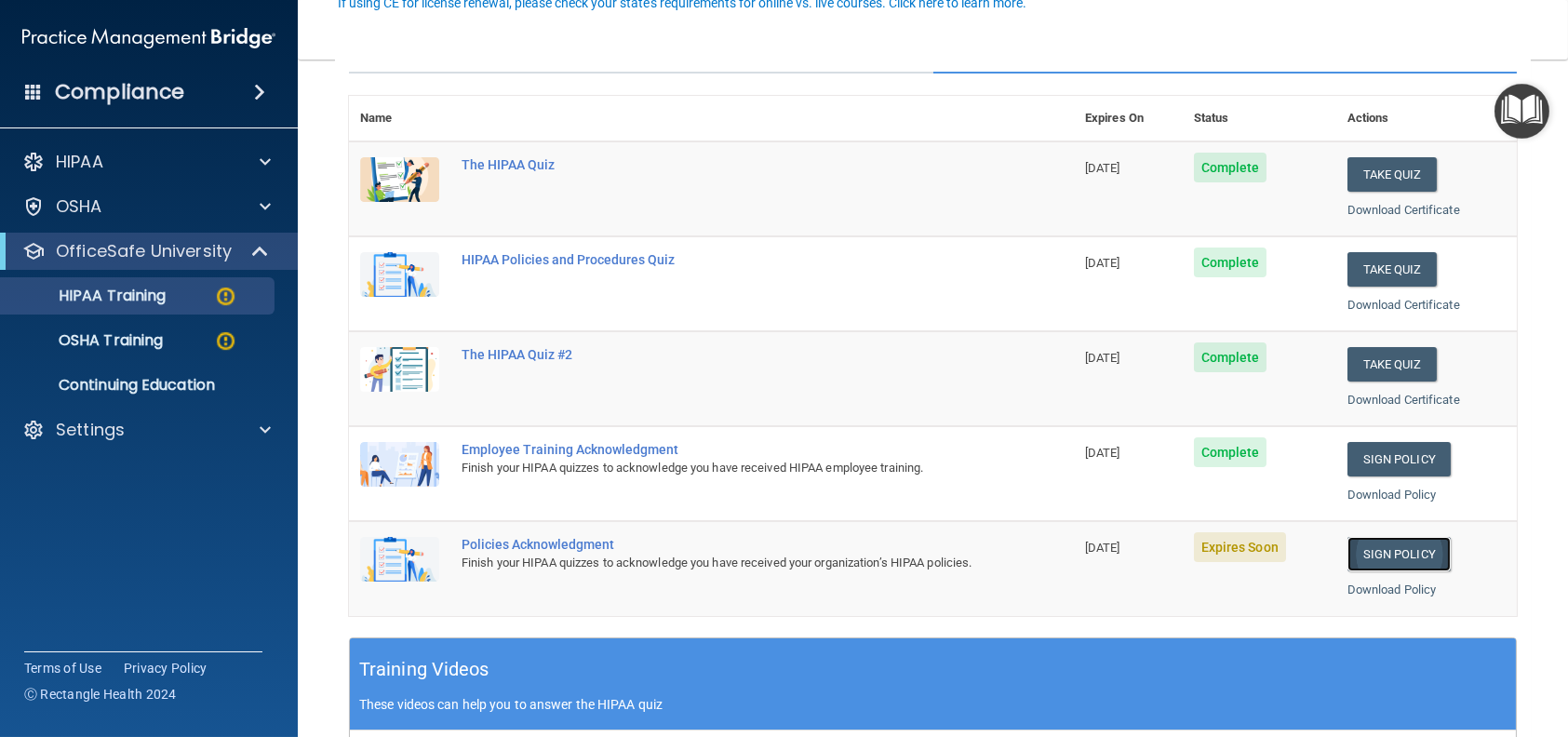
click at [1359, 557] on link "Sign Policy" at bounding box center [1399, 554] width 103 height 34
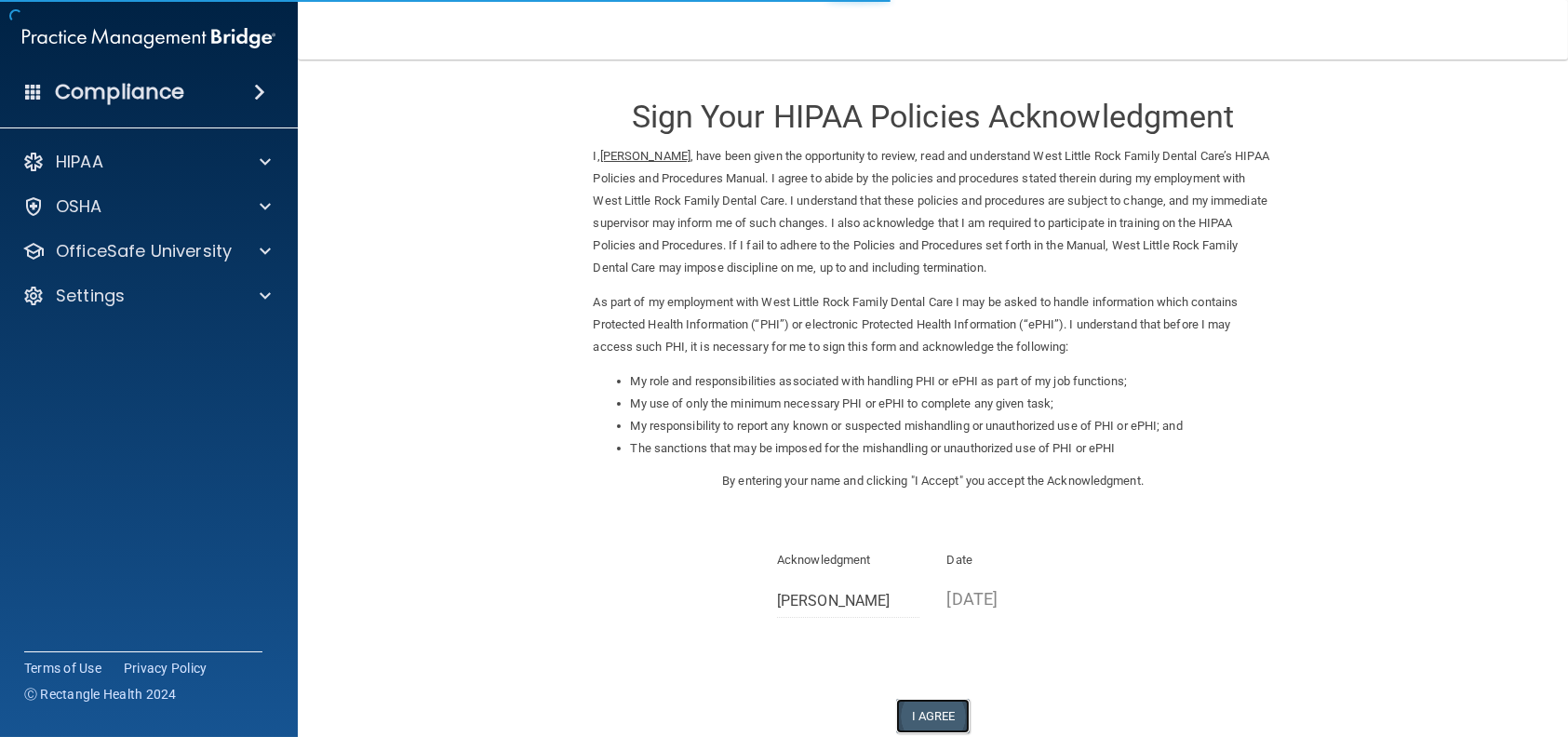
click at [923, 716] on button "I Agree" at bounding box center [934, 715] width 75 height 34
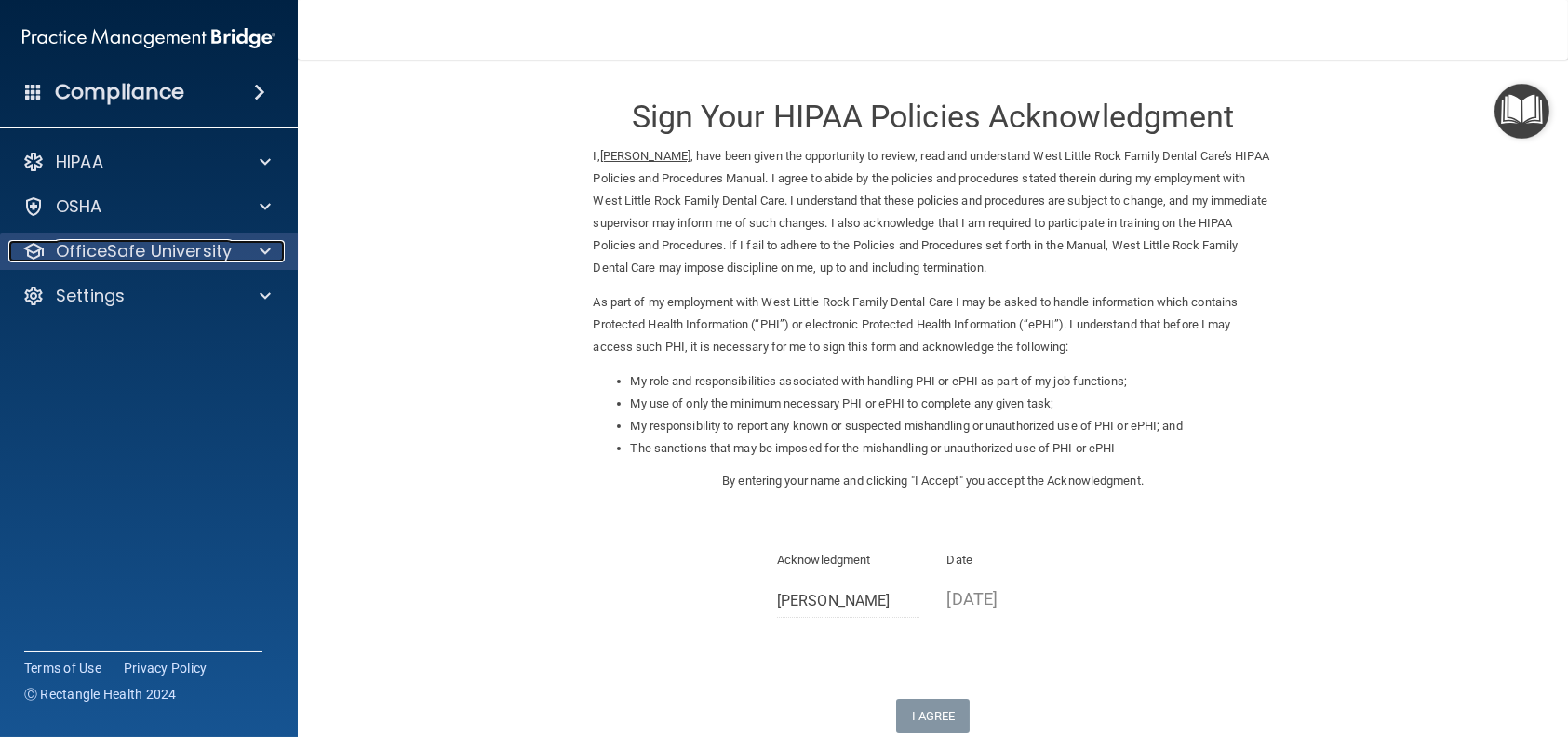
click at [133, 261] on p "OfficeSafe University" at bounding box center [144, 251] width 176 height 23
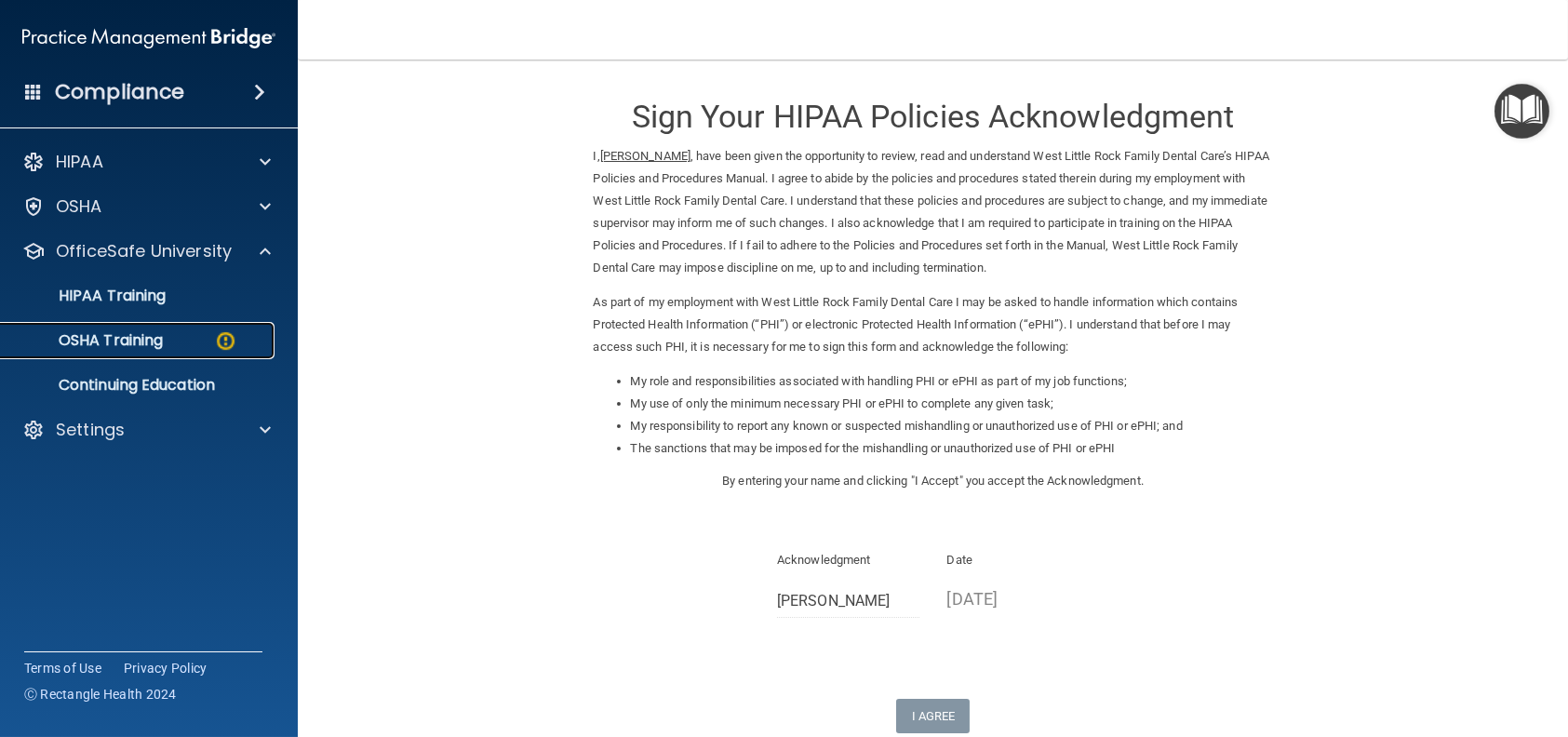
click at [136, 332] on p "OSHA Training" at bounding box center [87, 340] width 151 height 19
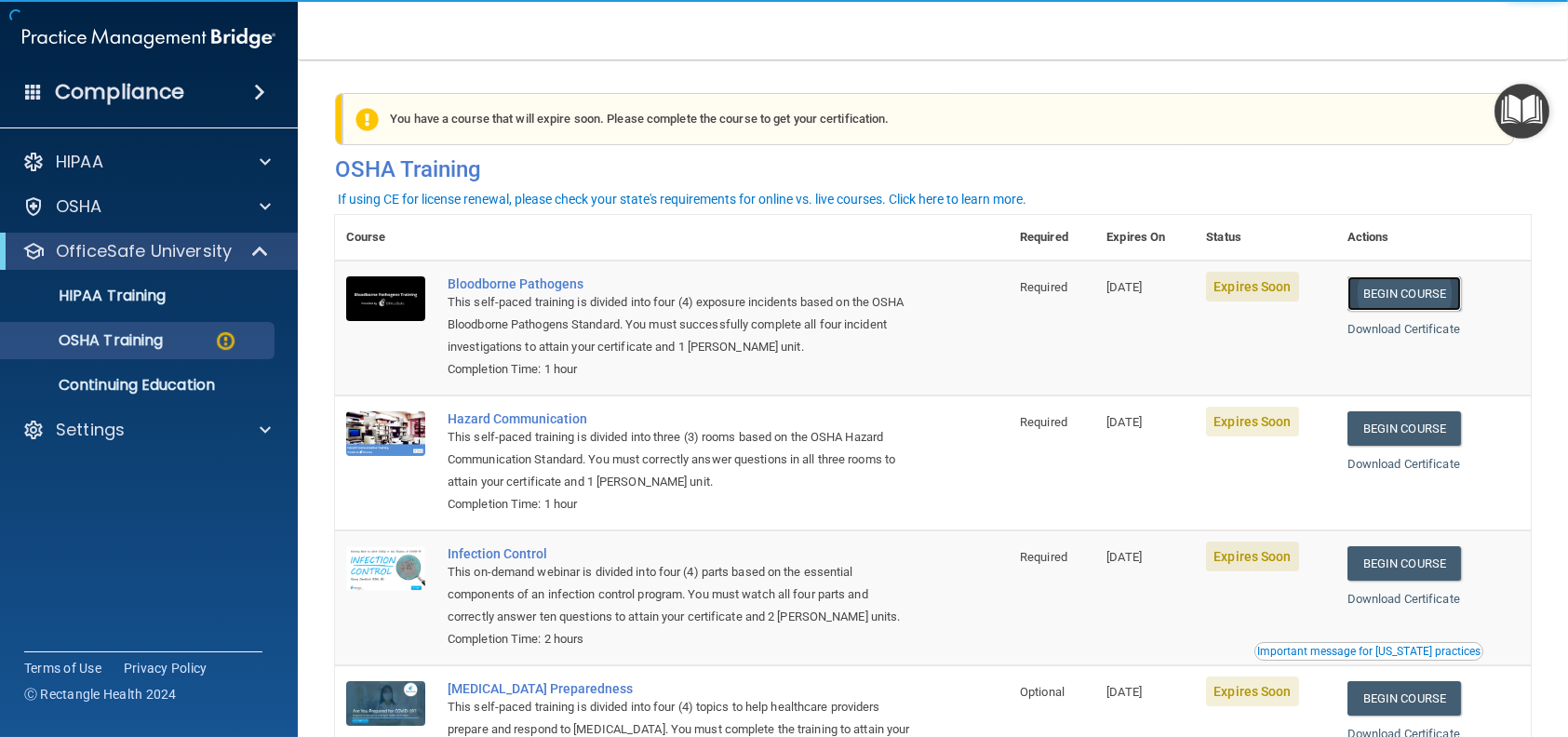
click at [1439, 290] on link "Begin Course" at bounding box center [1404, 294] width 113 height 34
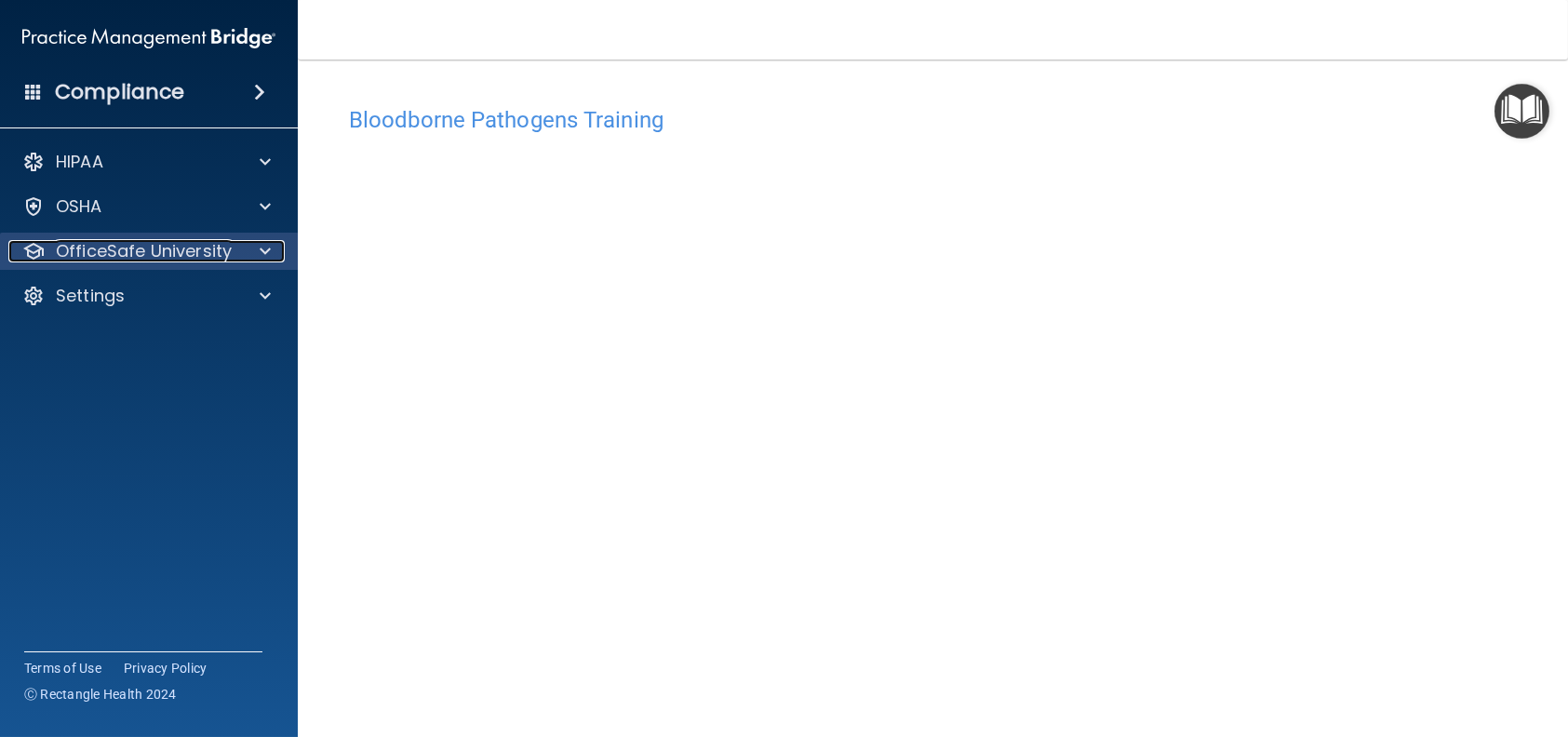
click at [266, 248] on span at bounding box center [265, 251] width 11 height 23
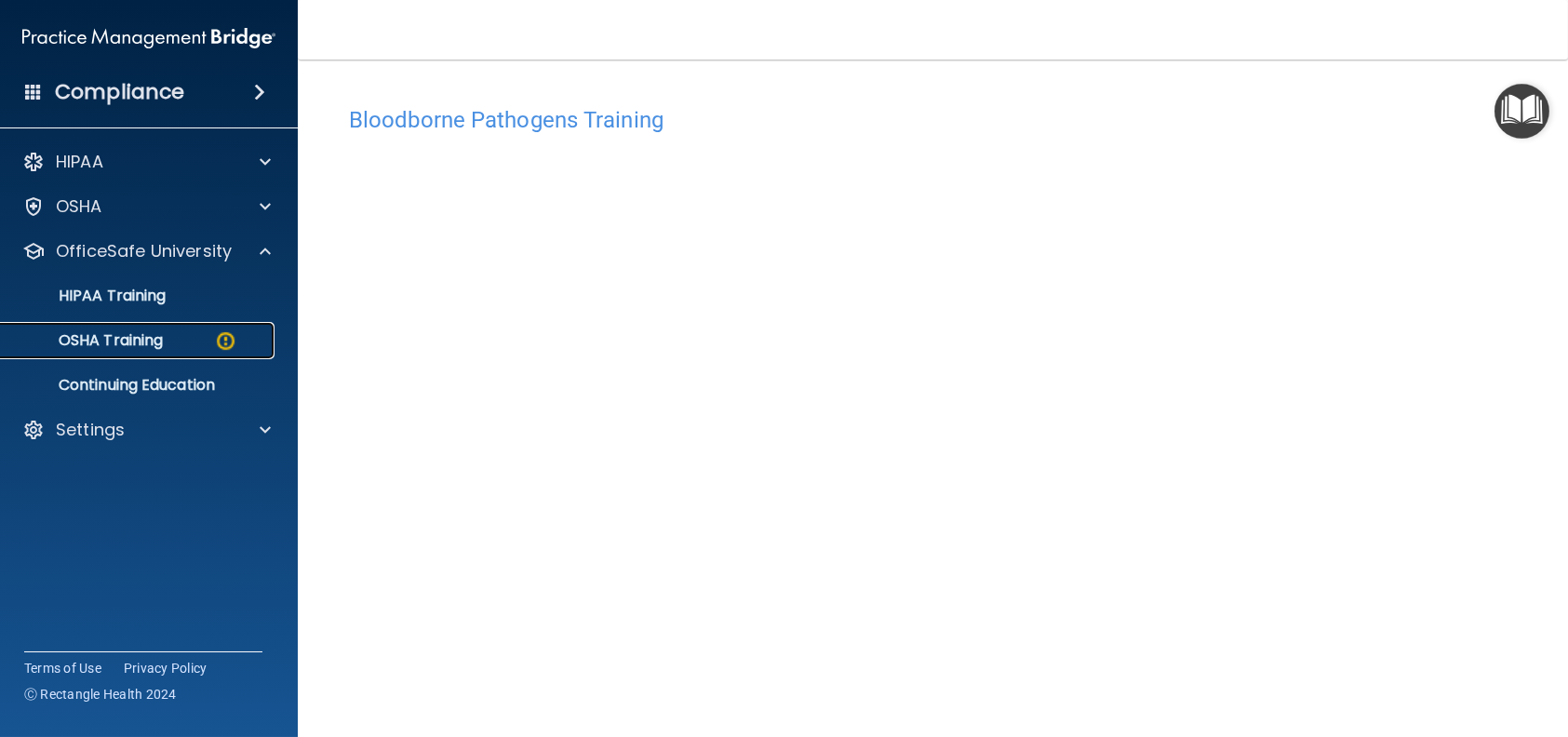
click at [131, 337] on p "OSHA Training" at bounding box center [87, 340] width 151 height 19
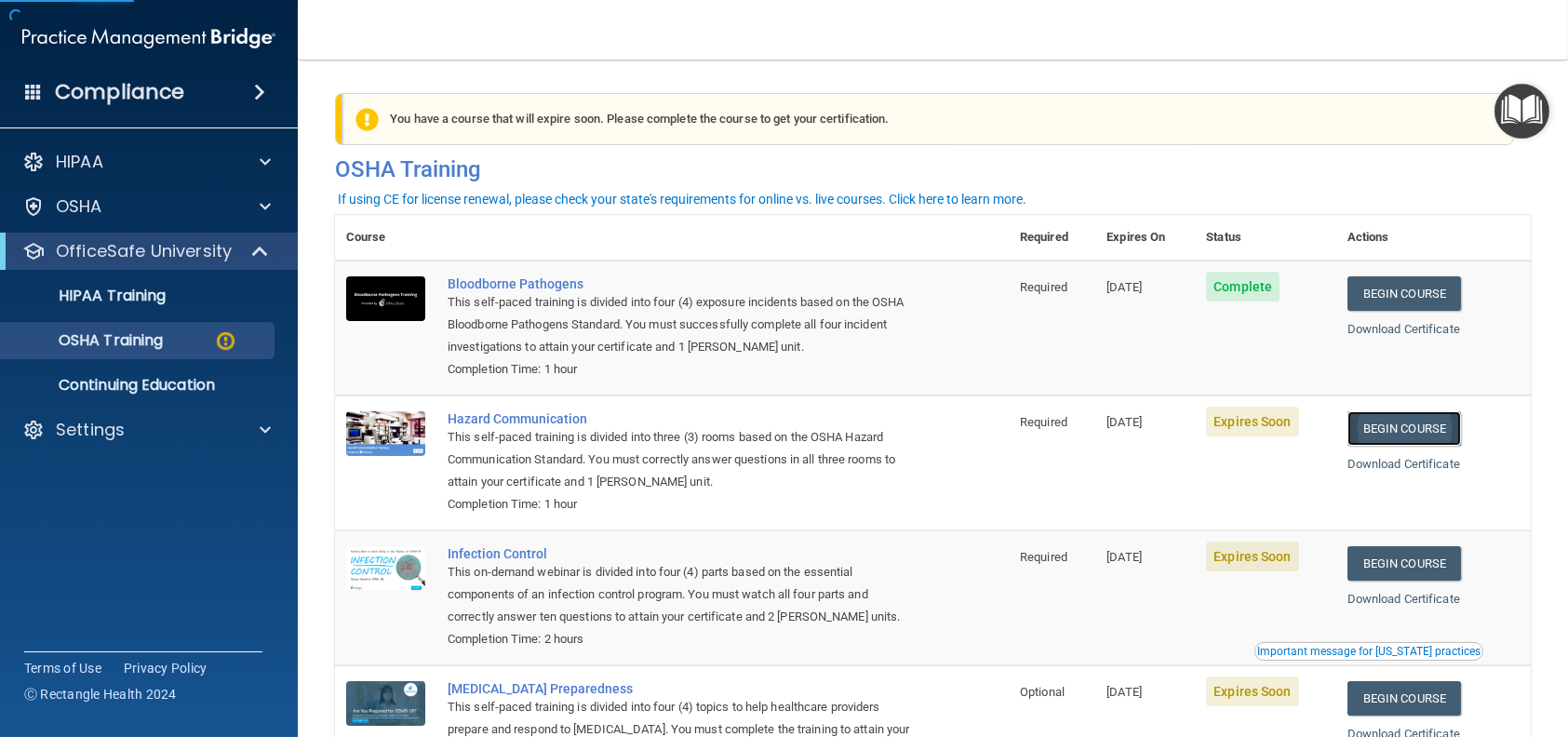
click at [1400, 439] on link "Begin Course" at bounding box center [1404, 429] width 113 height 34
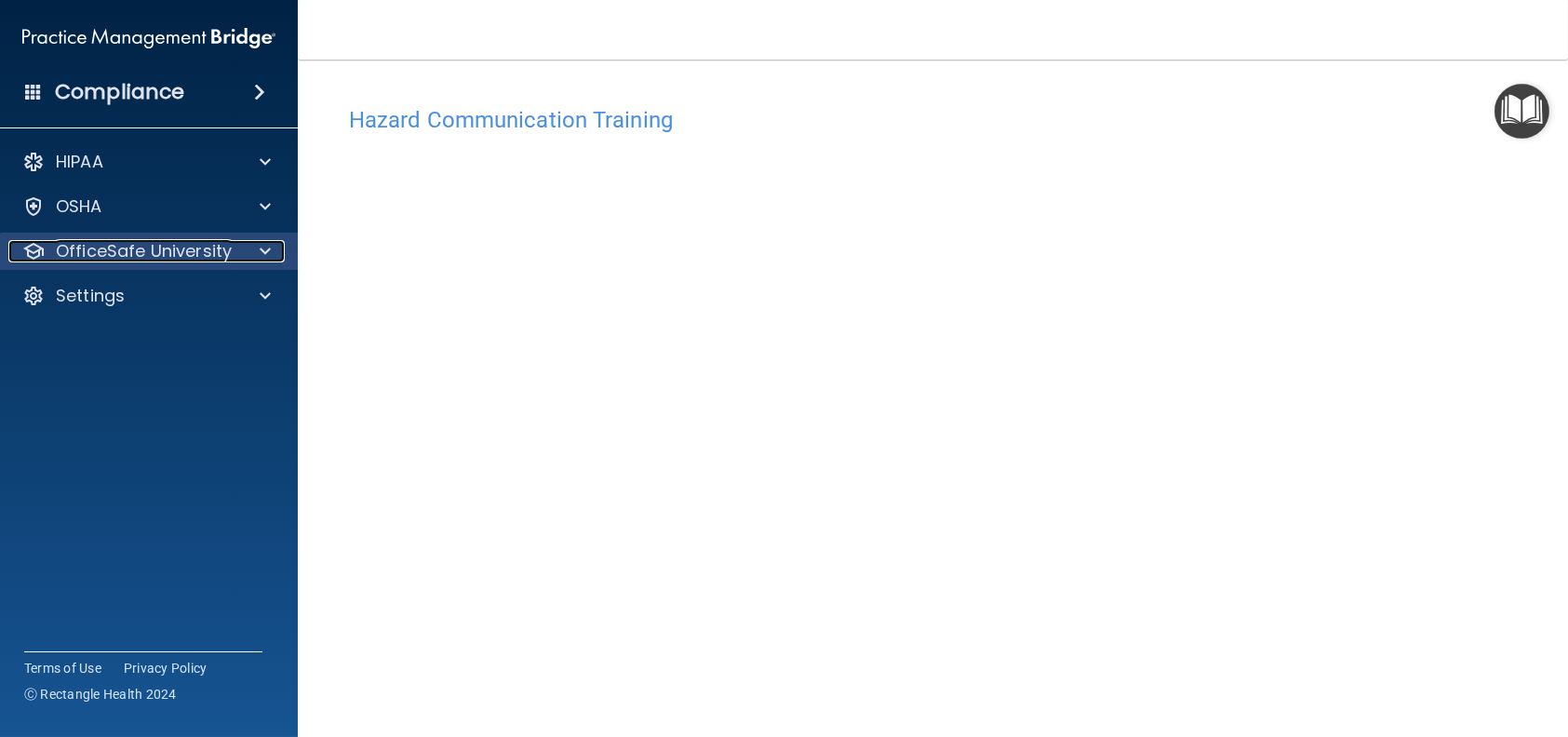
click at [136, 242] on p "OfficeSafe University" at bounding box center [144, 251] width 176 height 23
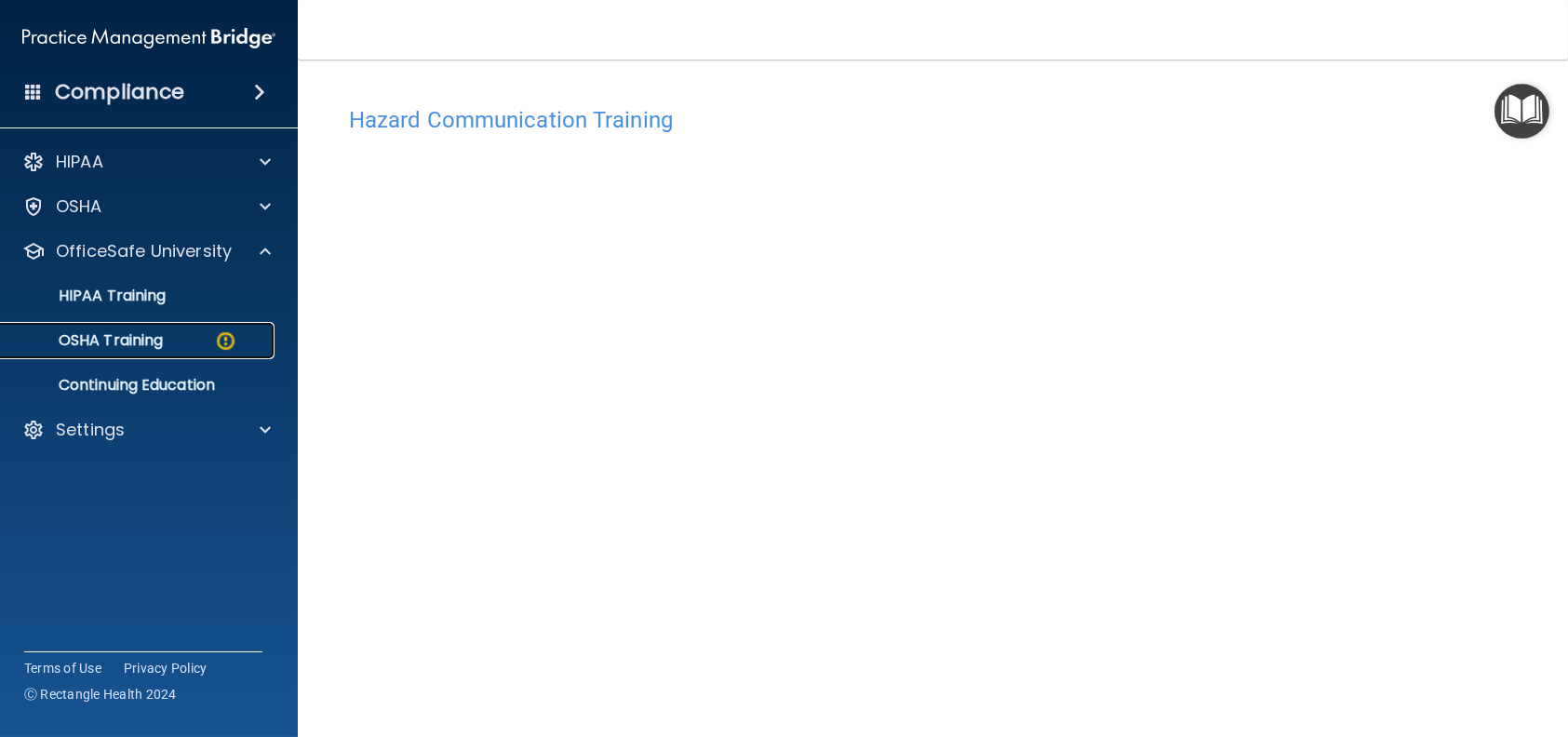
click at [160, 332] on p "OSHA Training" at bounding box center [87, 340] width 151 height 19
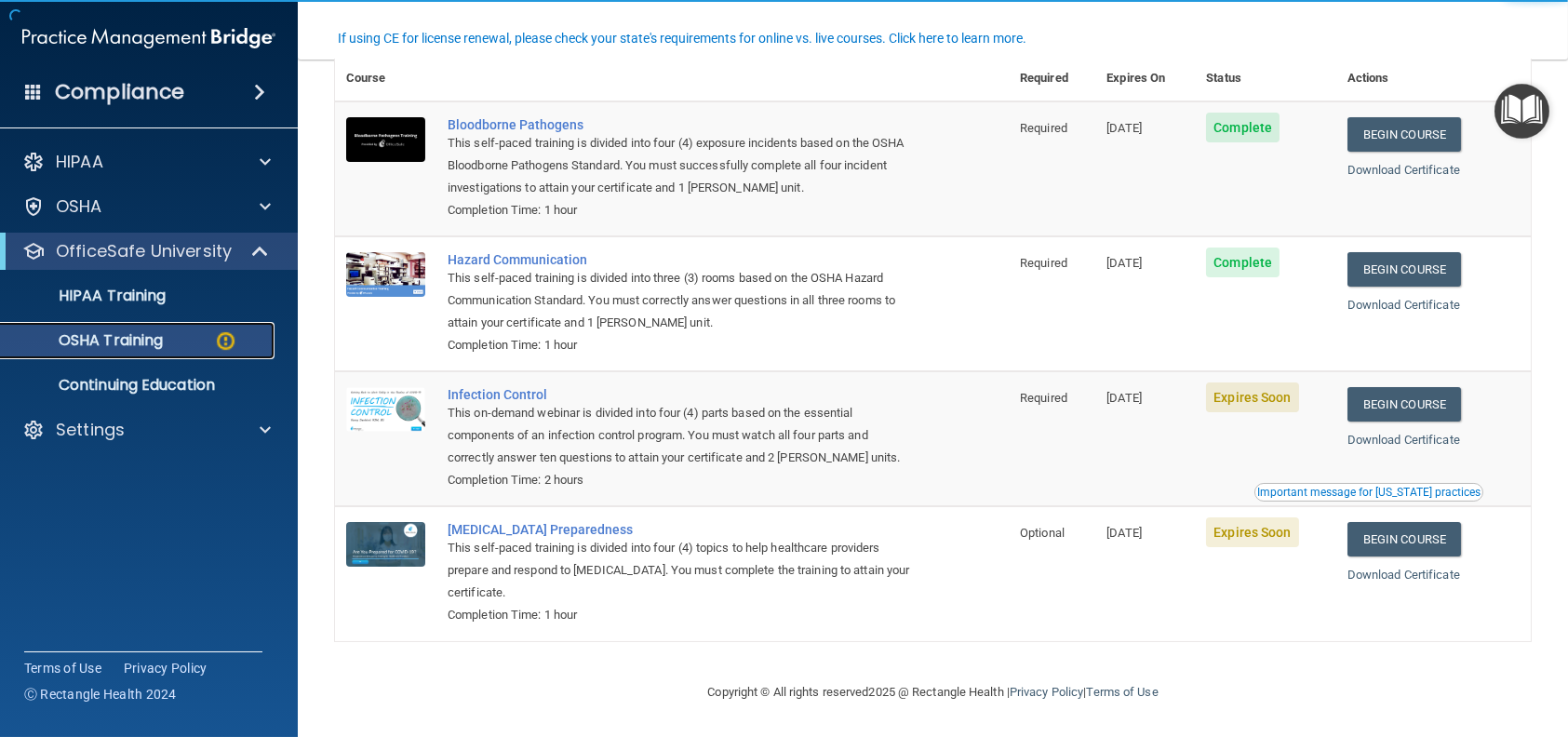
scroll to position [161, 0]
click at [1369, 403] on link "Begin Course" at bounding box center [1404, 404] width 113 height 34
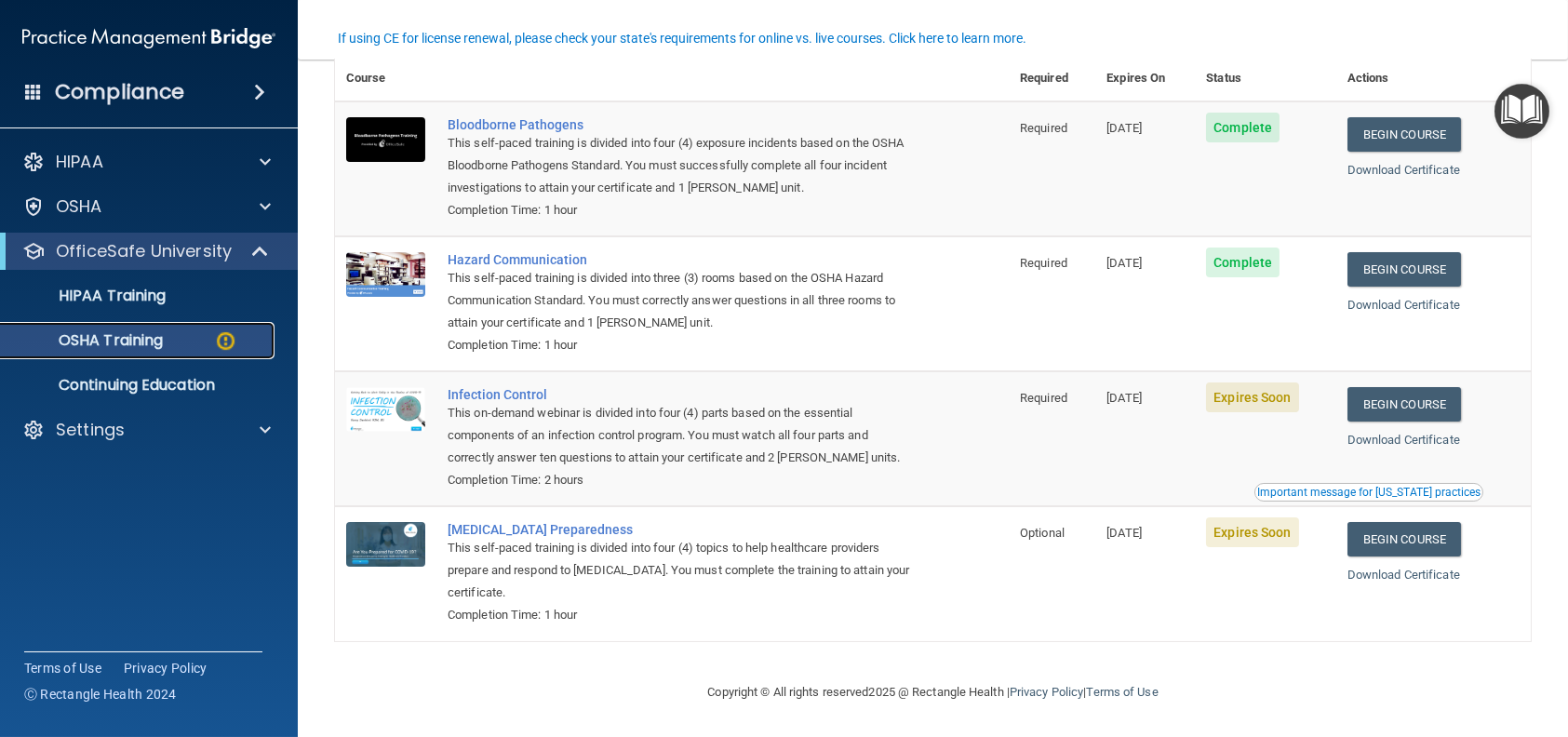
click at [139, 340] on p "OSHA Training" at bounding box center [87, 340] width 151 height 19
click at [112, 336] on p "OSHA Training" at bounding box center [87, 340] width 151 height 19
click at [126, 307] on link "HIPAA Training" at bounding box center [128, 297] width 294 height 37
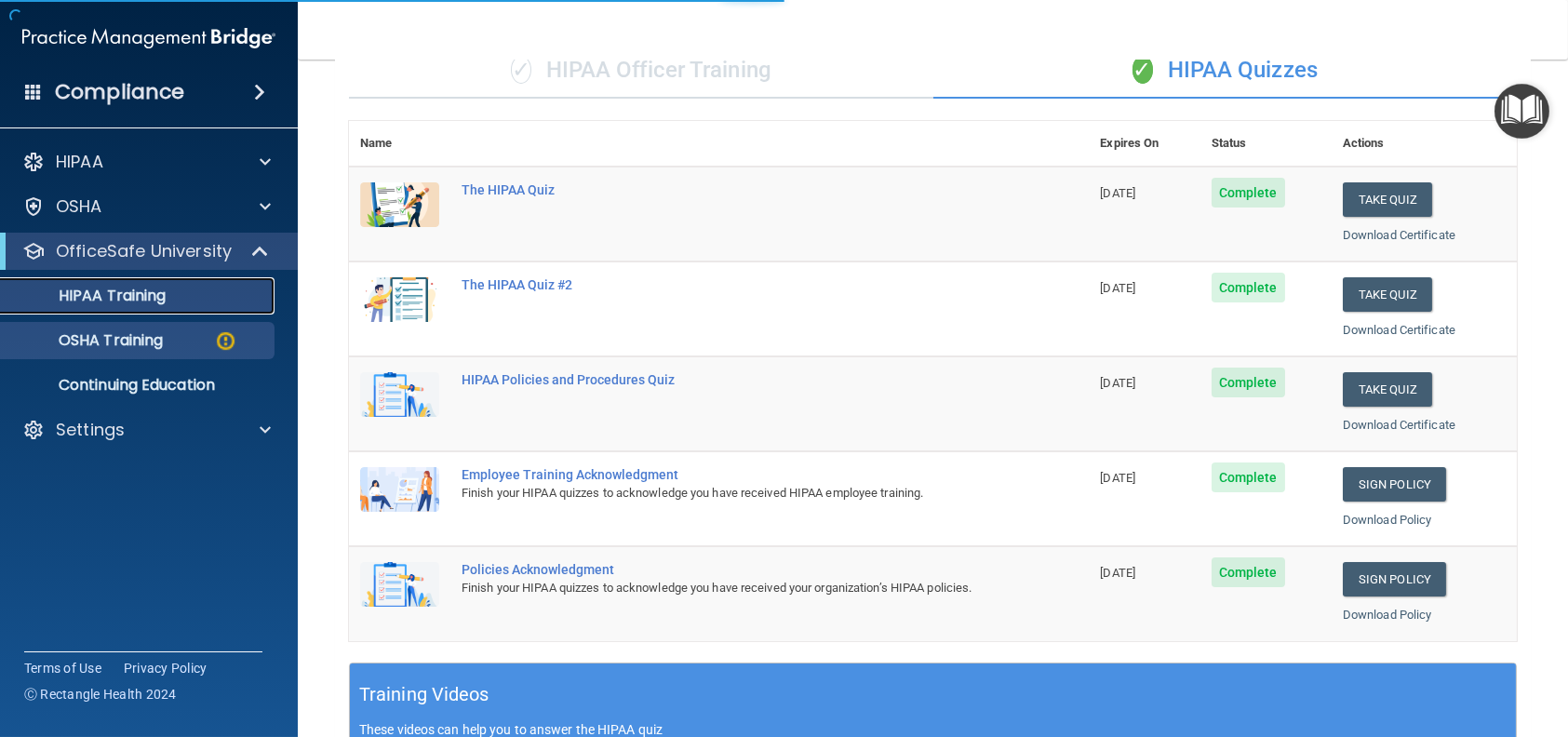
scroll to position [660, 0]
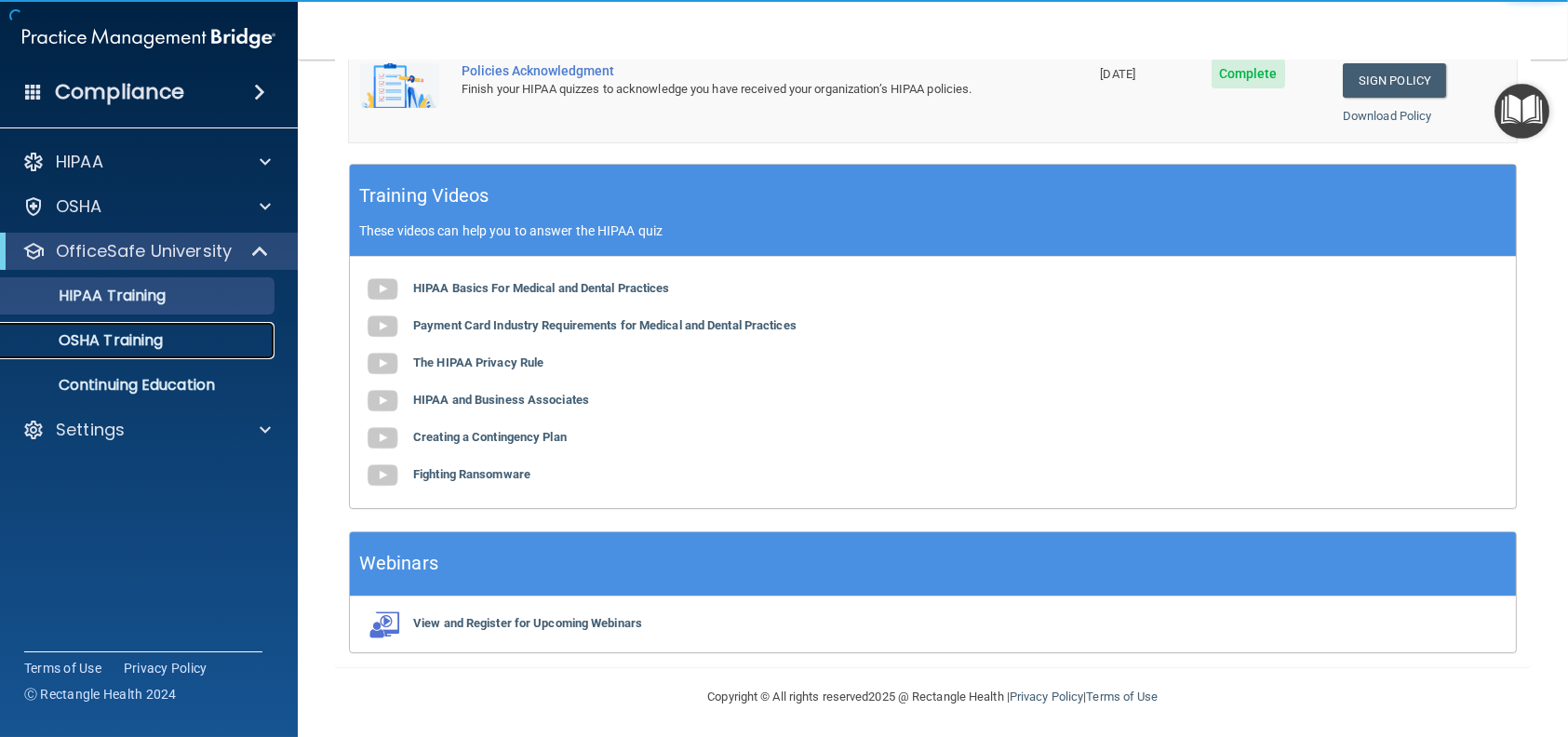
click at [134, 334] on p "OSHA Training" at bounding box center [87, 340] width 151 height 19
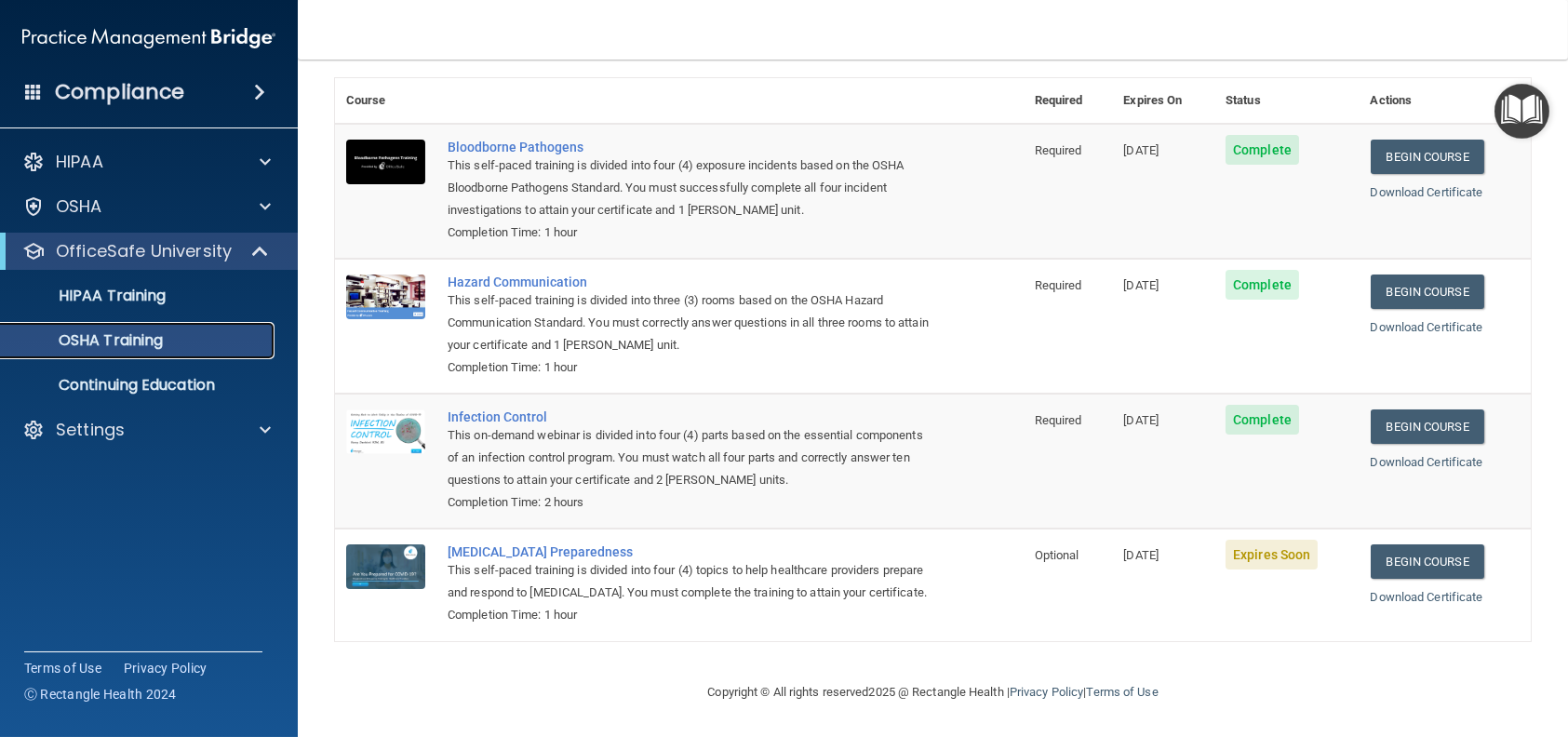
scroll to position [109, 0]
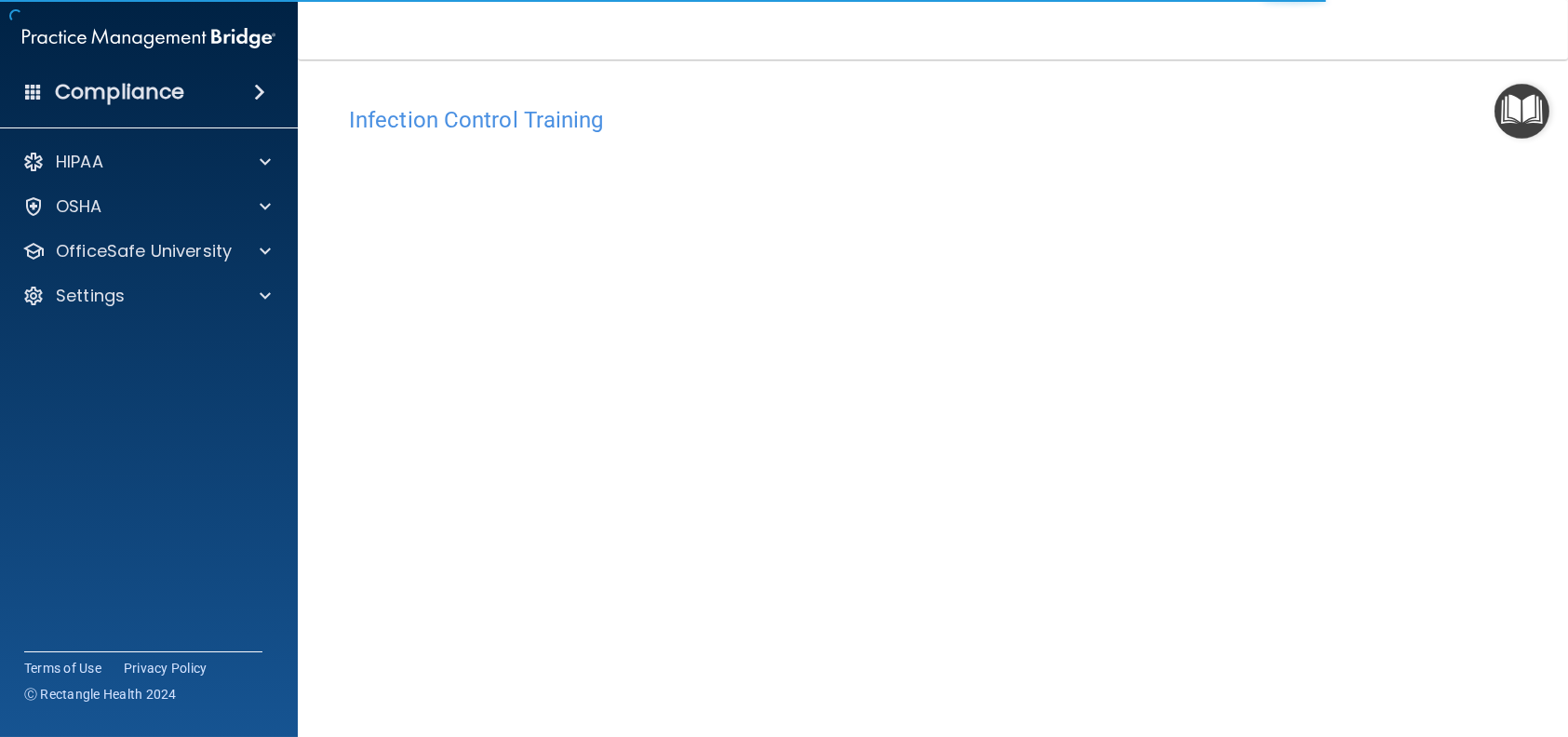
scroll to position [59, 0]
